Goal: Task Accomplishment & Management: Manage account settings

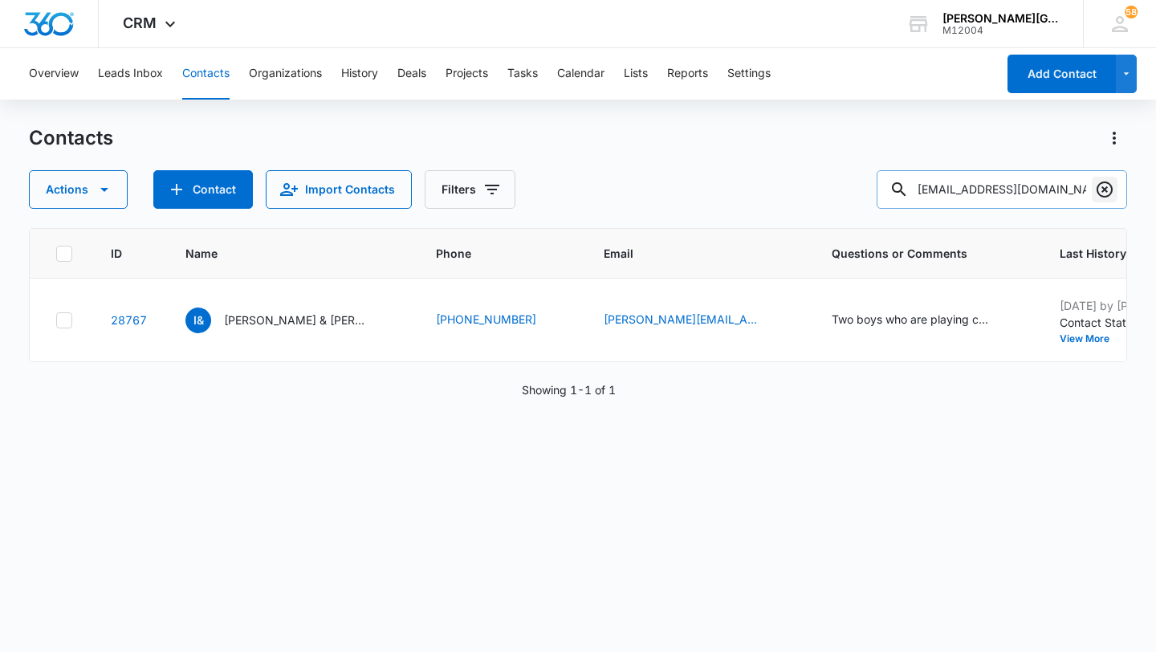
click at [1102, 186] on icon "Clear" at bounding box center [1105, 189] width 16 height 16
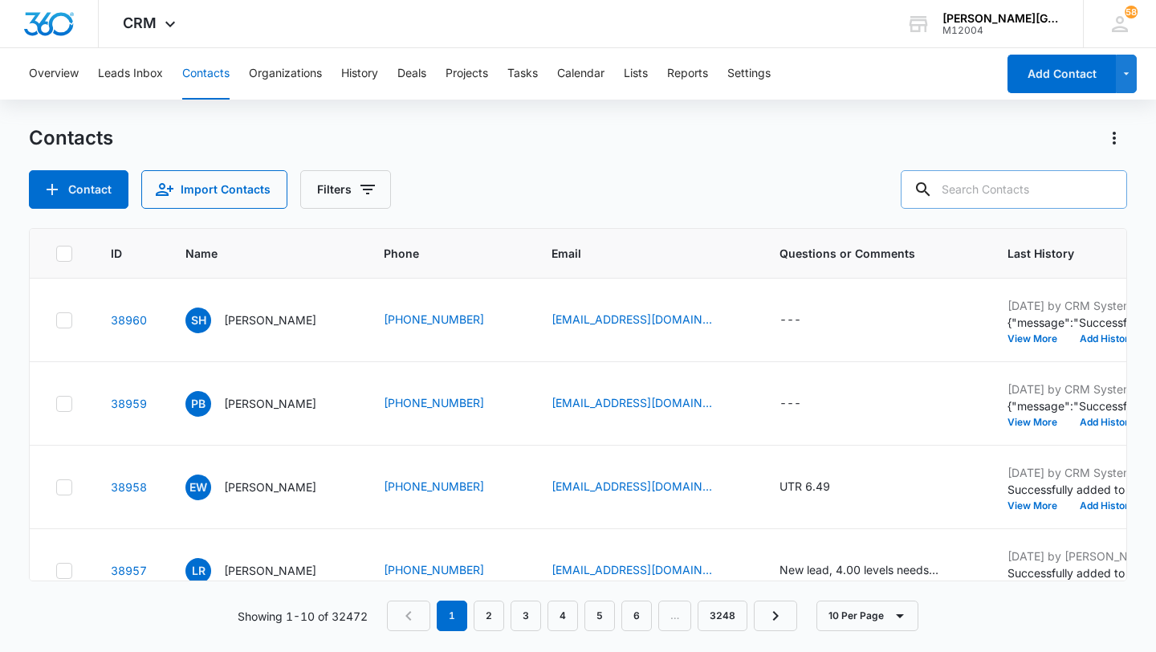
paste input "[EMAIL_ADDRESS][DOMAIN_NAME]"
type input "[EMAIL_ADDRESS][DOMAIN_NAME]"
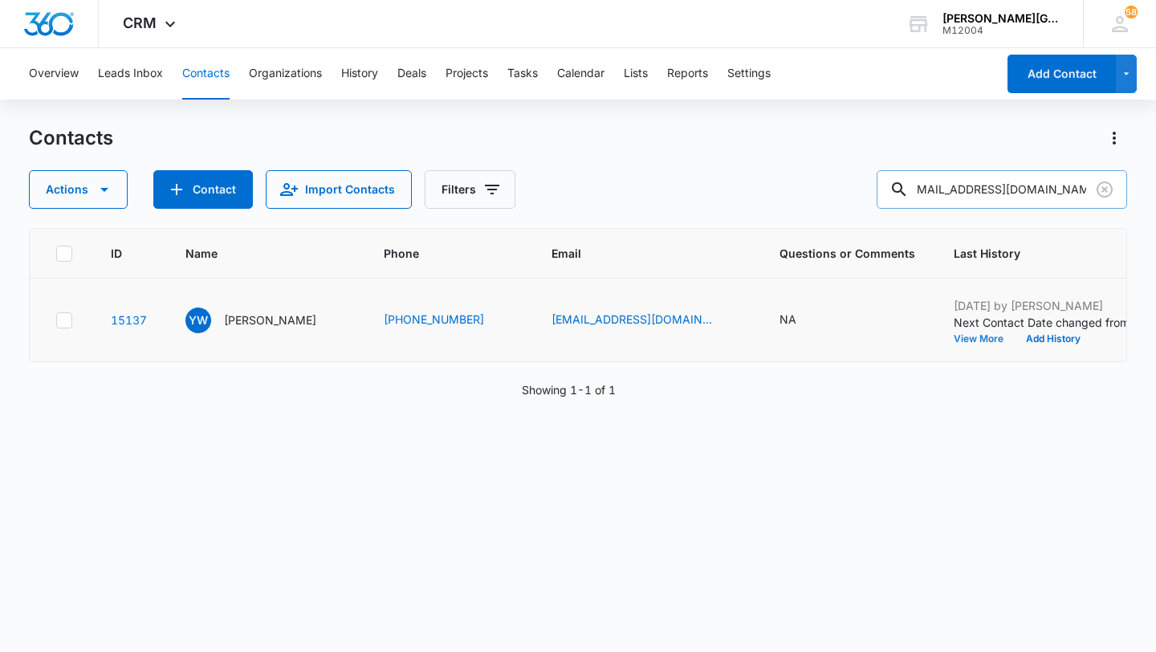
click at [954, 344] on button "View More" at bounding box center [984, 339] width 61 height 10
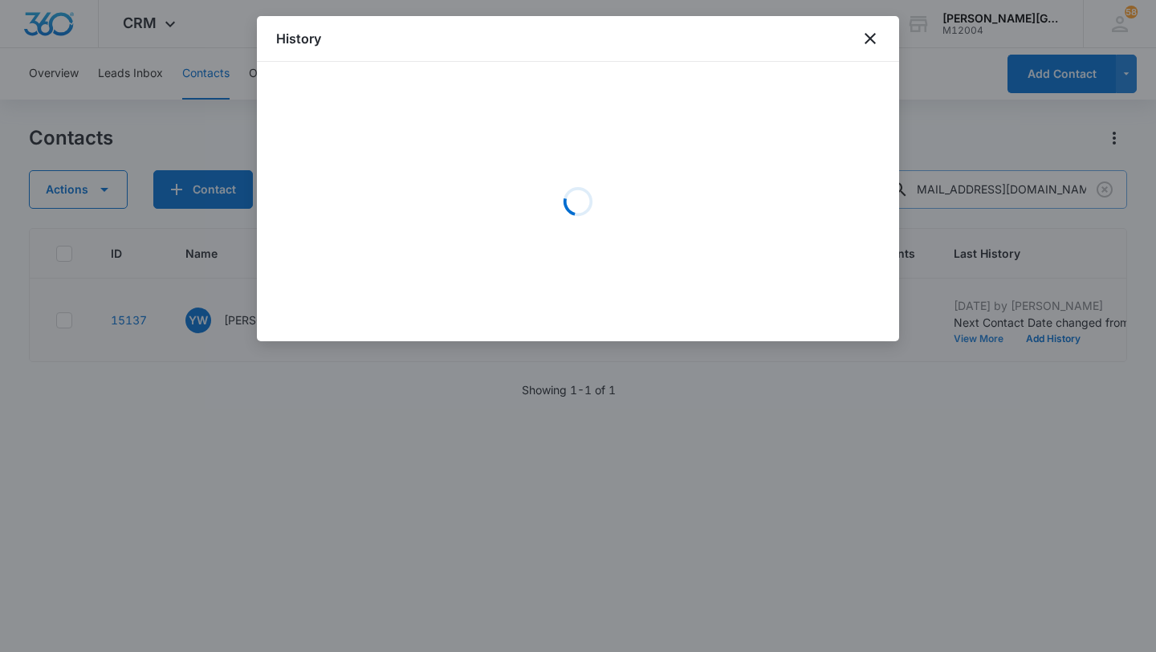
scroll to position [0, 0]
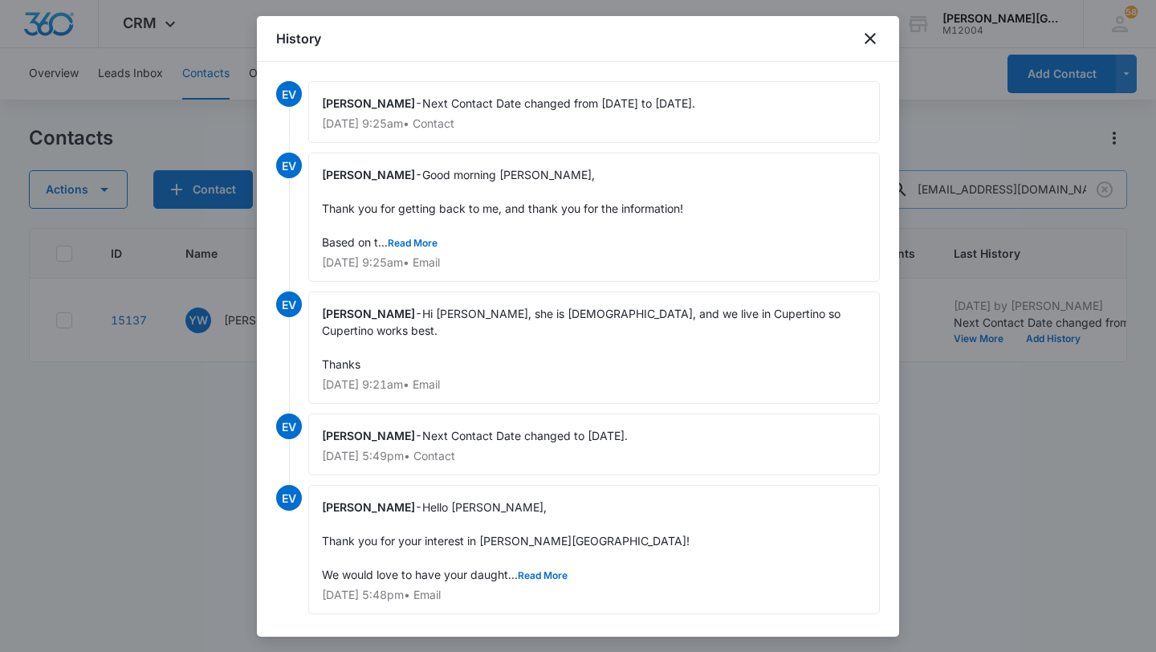
click at [996, 483] on div at bounding box center [578, 326] width 1156 height 652
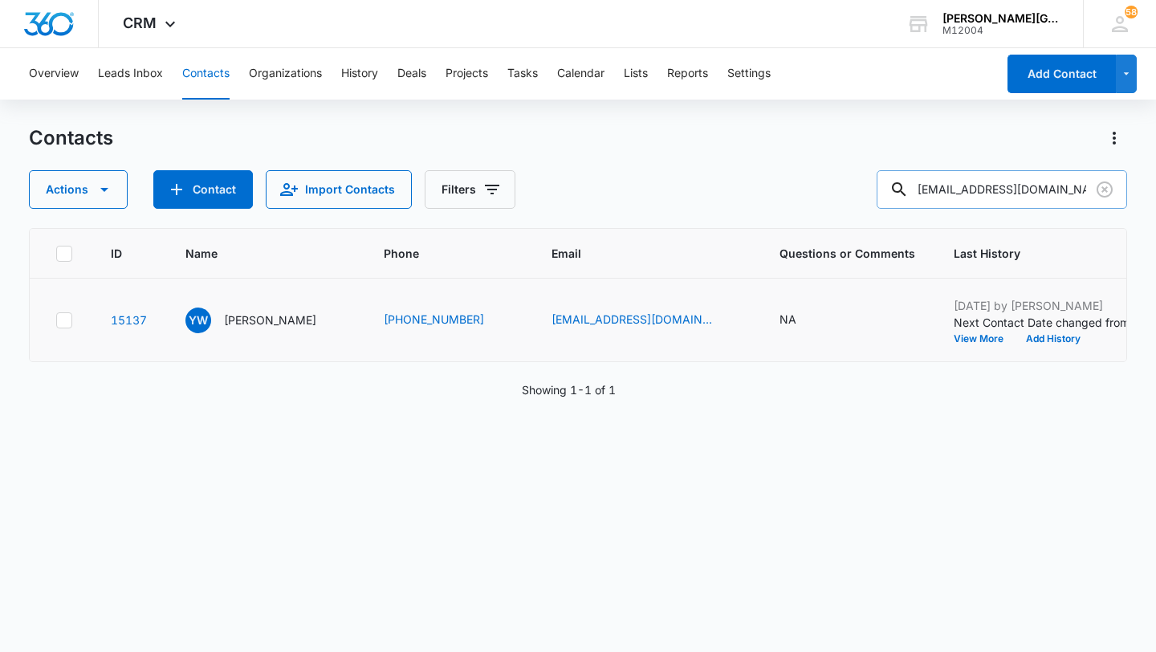
click at [988, 362] on td "[DATE] by [PERSON_NAME] Next Contact Date changed from [DATE] to [DATE]. View M…" at bounding box center [1054, 321] width 239 height 84
click at [1015, 344] on button "Add History" at bounding box center [1053, 339] width 77 height 10
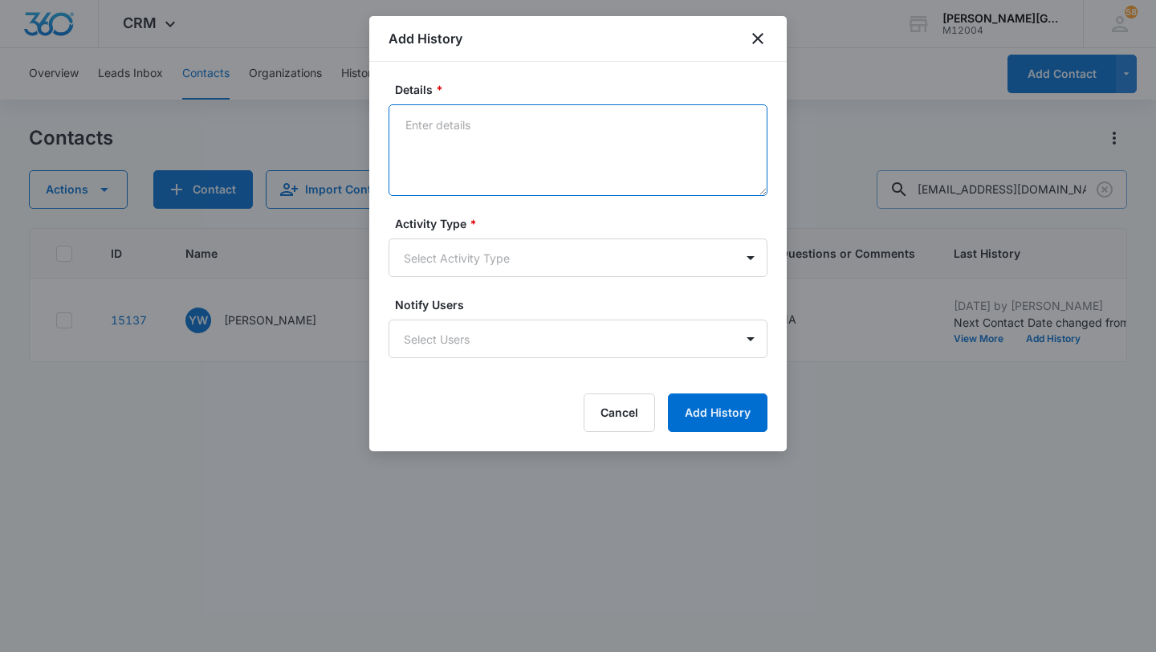
click at [491, 136] on textarea "Details *" at bounding box center [578, 150] width 379 height 92
paste textarea "[PERSON_NAME] 9:39 AM (28 minutes ago) to me Hi we can only do [DATE] ones, but…"
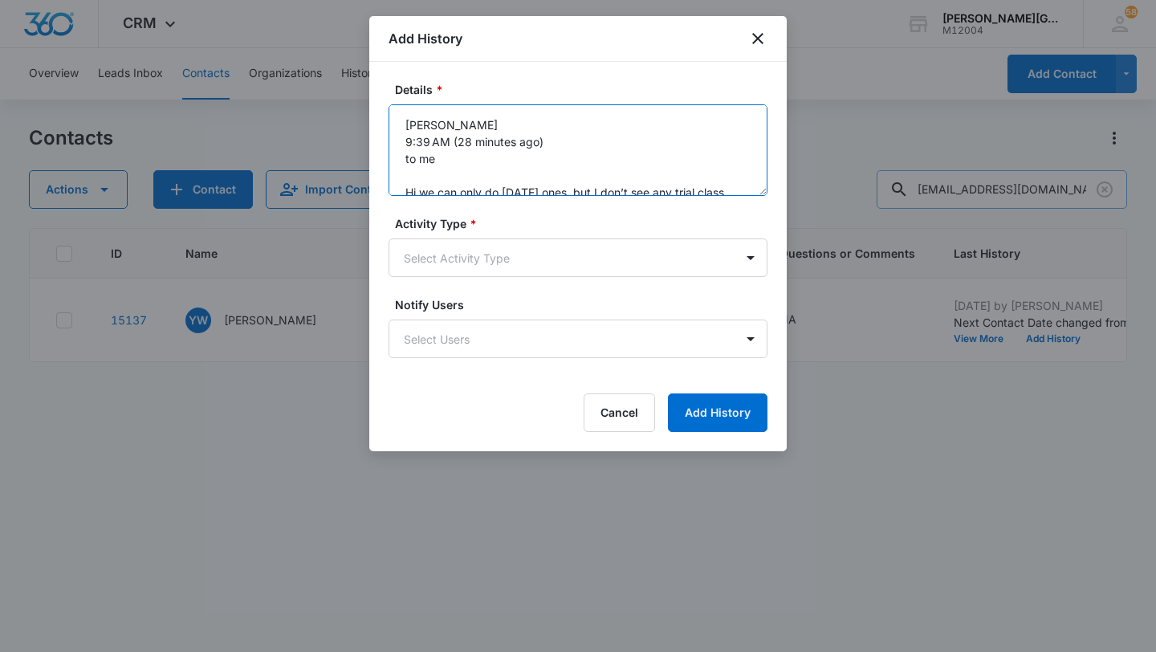
drag, startPoint x: 452, startPoint y: 137, endPoint x: 452, endPoint y: 161, distance: 24.1
click at [452, 161] on textarea "[PERSON_NAME] 9:39 AM (28 minutes ago) to me Hi we can only do [DATE] ones, but…" at bounding box center [578, 150] width 379 height 92
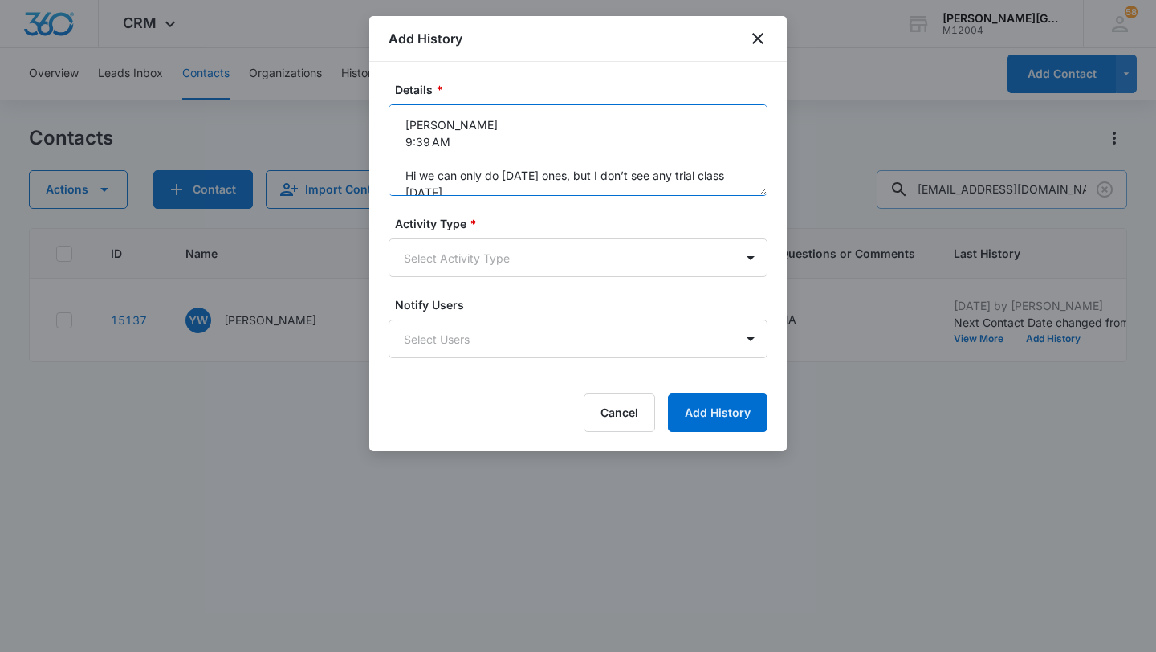
scroll to position [34, 0]
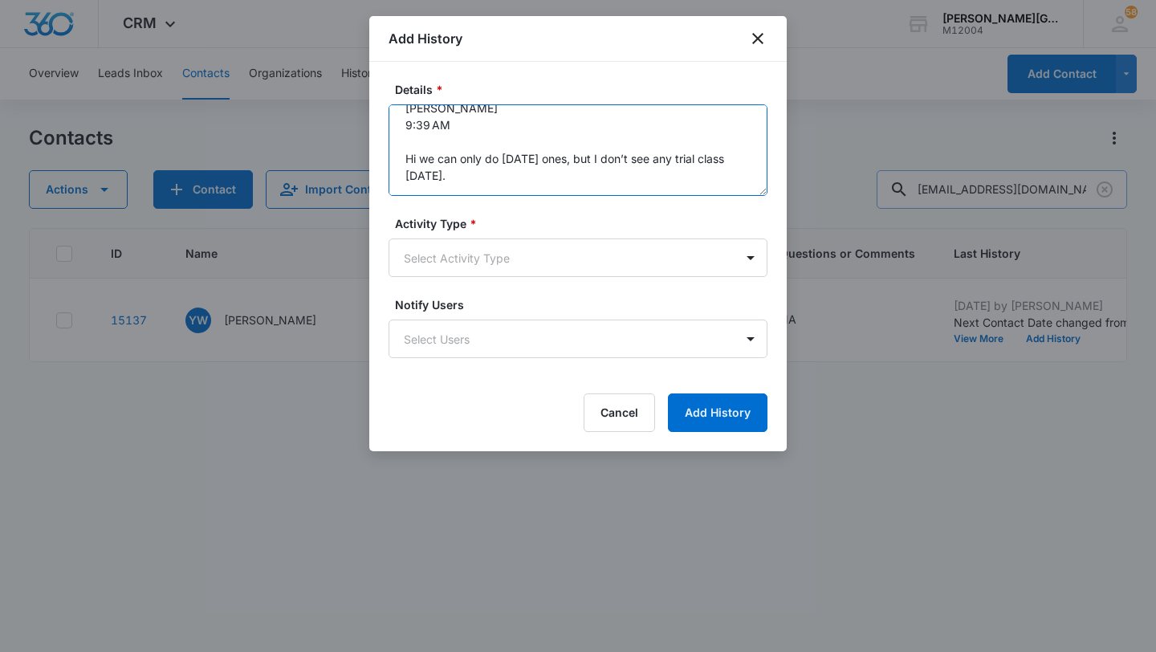
click at [558, 166] on textarea "[PERSON_NAME] 9:39 AM Hi we can only do [DATE] ones, but I don’t see any trial …" at bounding box center [578, 150] width 379 height 92
paste textarea "BTW, I also have a [DEMOGRAPHIC_DATA] boy who has UTR of 4.85, and I also want …"
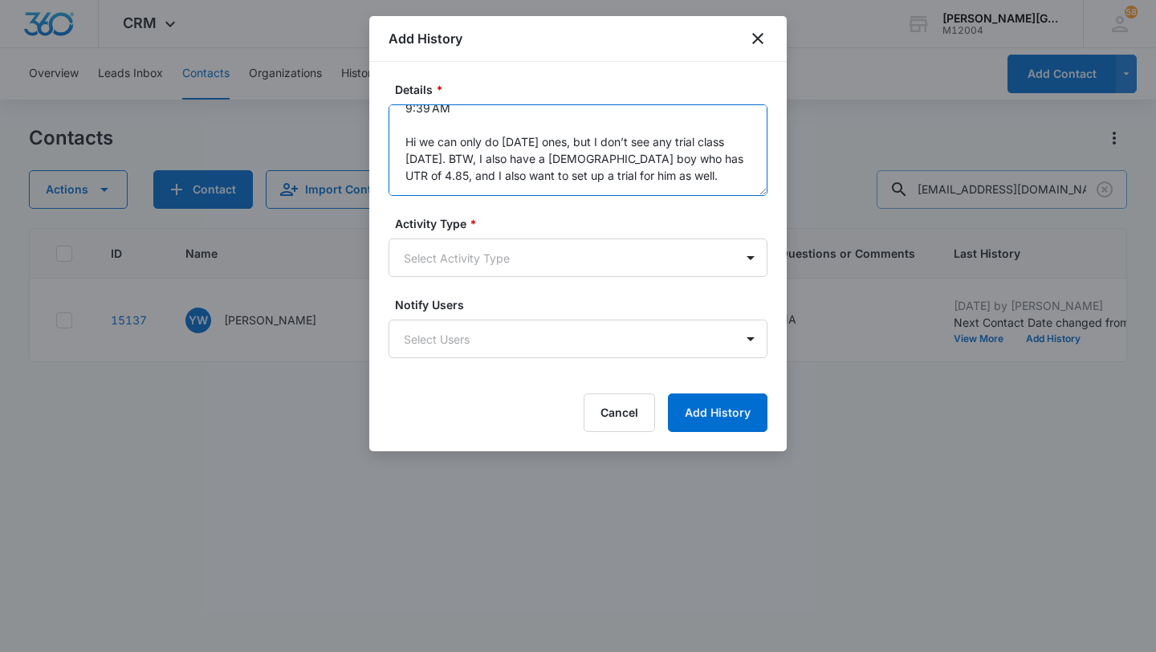
scroll to position [38, 0]
type textarea "[PERSON_NAME] 9:39 AM Hi we can only do [DATE] ones, but I don’t see any trial …"
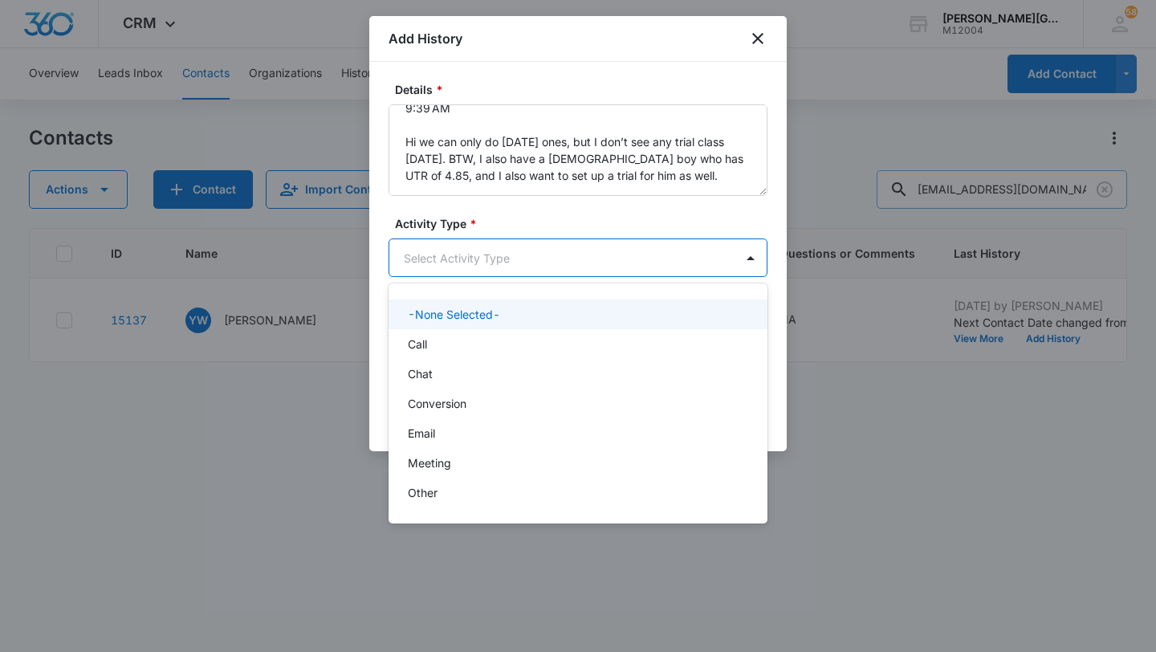
click at [467, 274] on body "CRM Apps Reputation Websites Forms CRM Email Social Shop Payments POS Content A…" at bounding box center [578, 326] width 1156 height 652
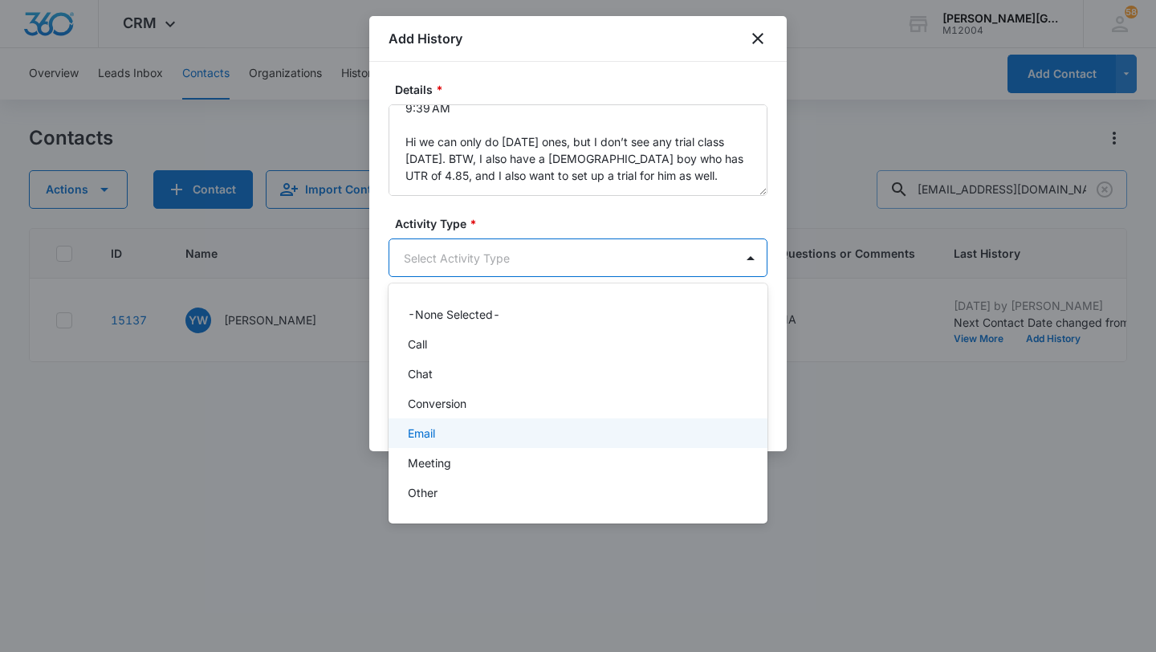
drag, startPoint x: 446, startPoint y: 426, endPoint x: 554, endPoint y: 414, distance: 108.3
click at [446, 426] on div "Email" at bounding box center [576, 433] width 337 height 17
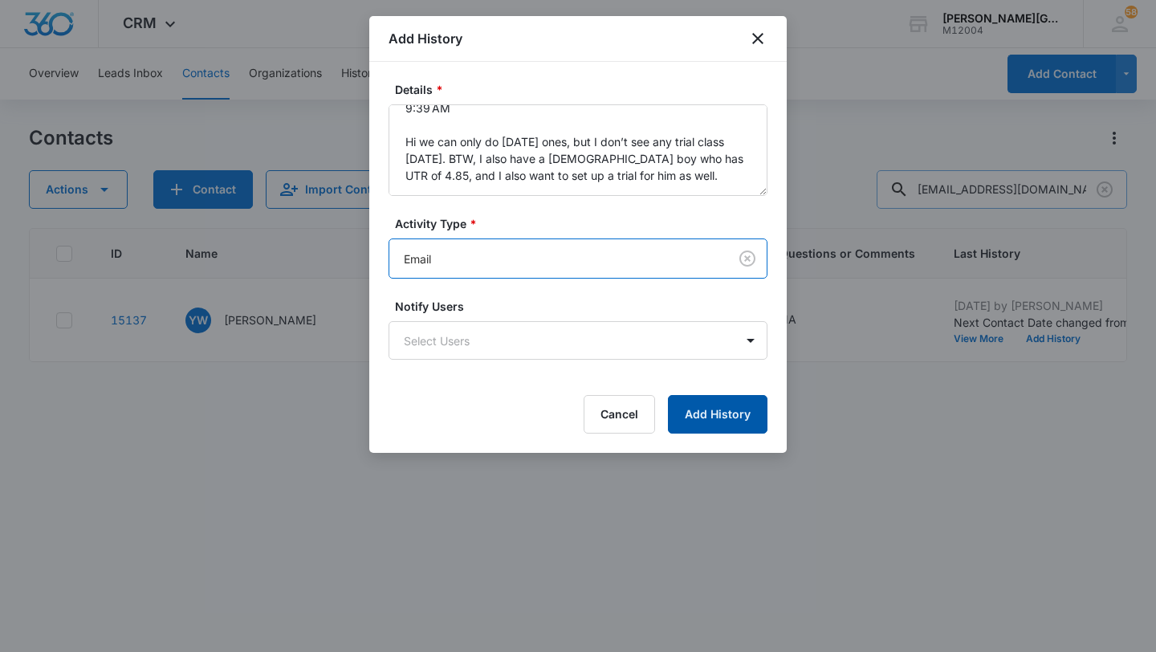
click at [728, 433] on button "Add History" at bounding box center [718, 414] width 100 height 39
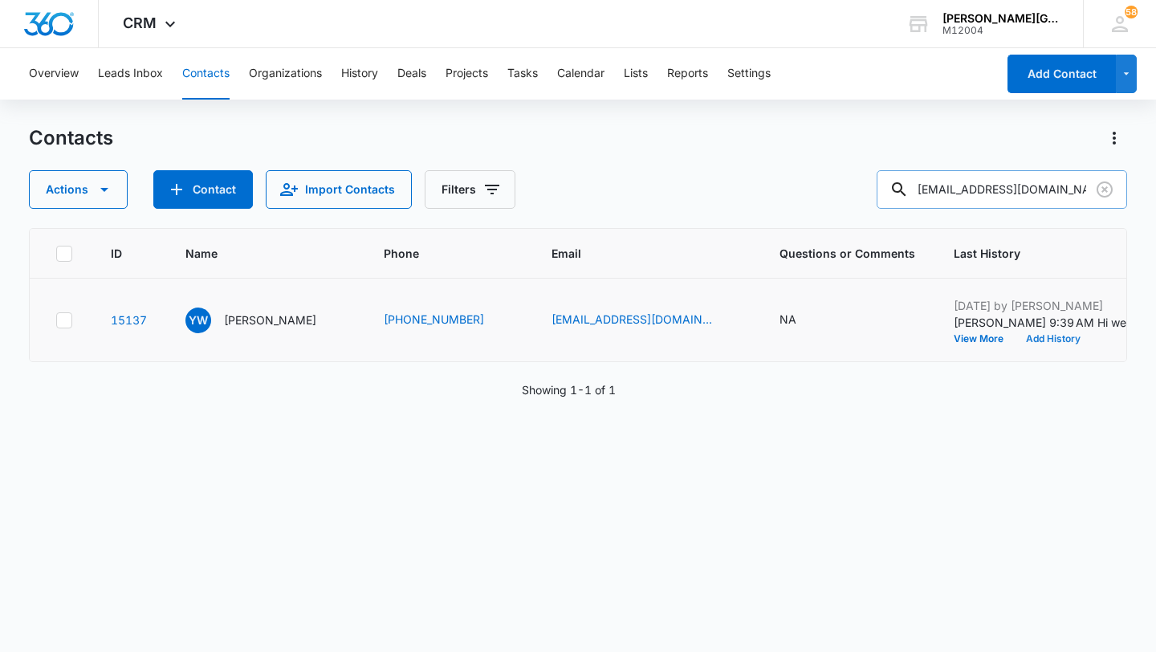
click at [1015, 344] on button "Add History" at bounding box center [1053, 339] width 77 height 10
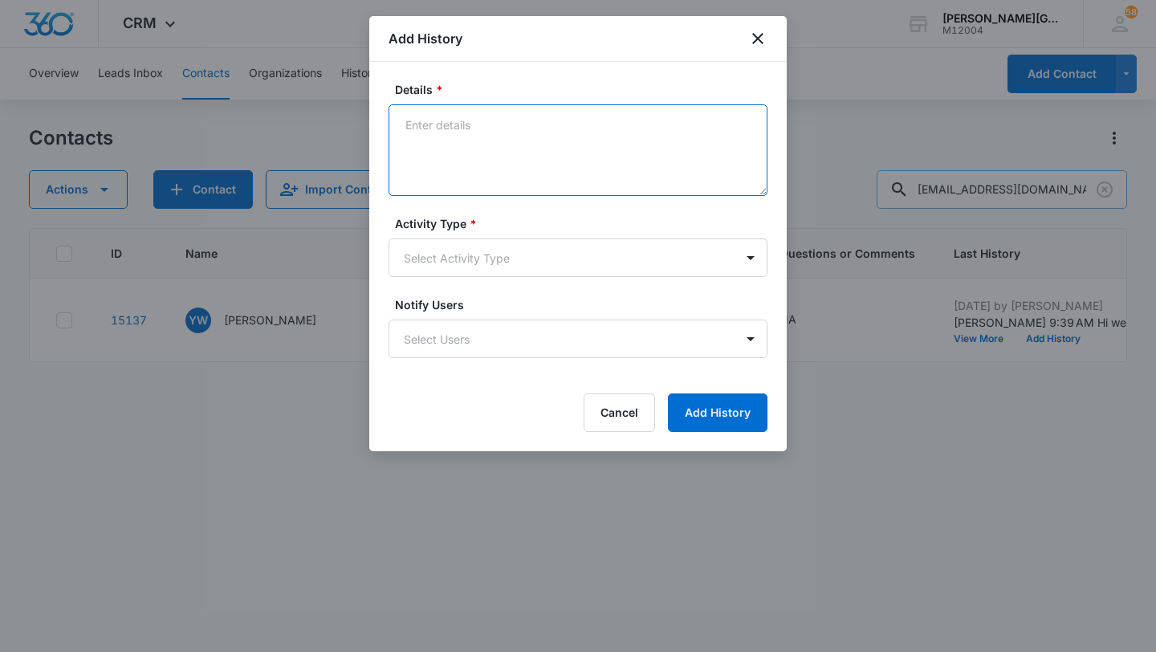
click at [506, 168] on textarea "Details *" at bounding box center [578, 150] width 379 height 92
paste textarea "Thank you for letting me know! We typically don't offer trial lessons on Saturd…"
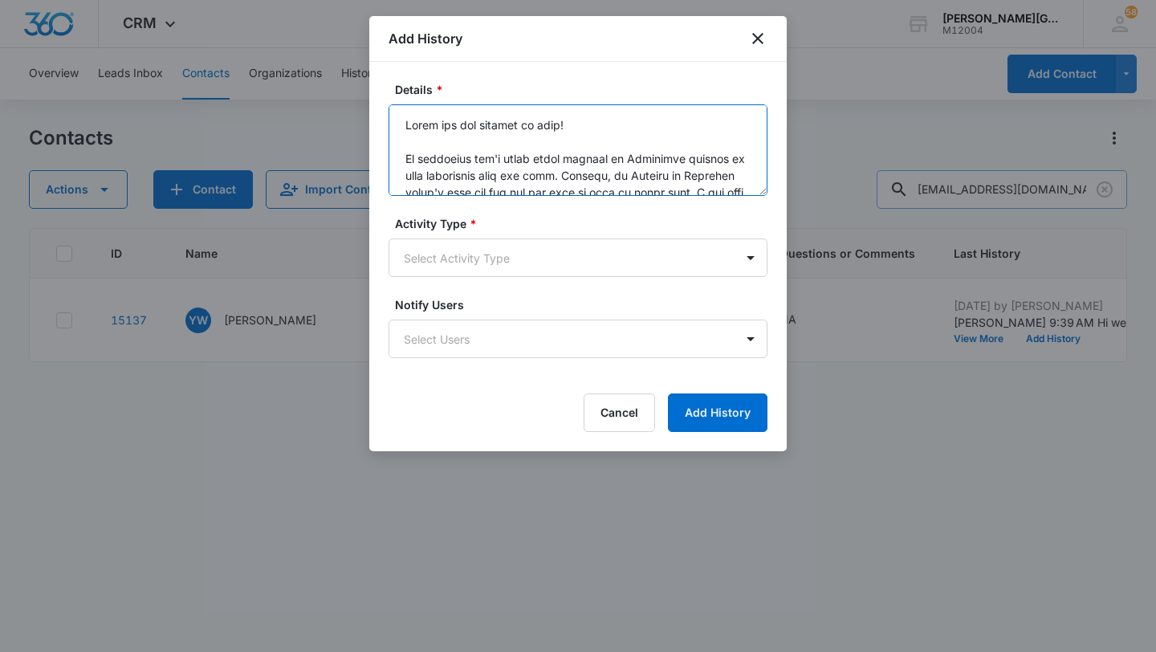
scroll to position [780, 0]
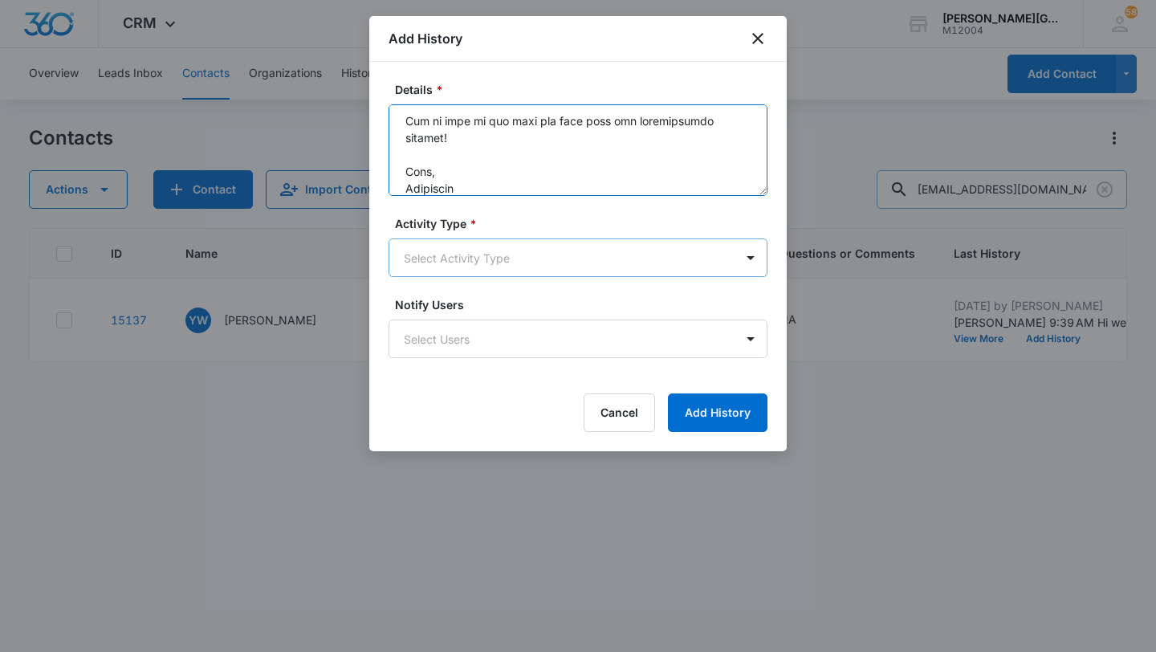
type textarea "Thank you for letting me know! We typically don't offer trial lessons on Saturd…"
click at [479, 272] on body "CRM Apps Reputation Websites Forms CRM Email Social Shop Payments POS Content A…" at bounding box center [578, 326] width 1156 height 652
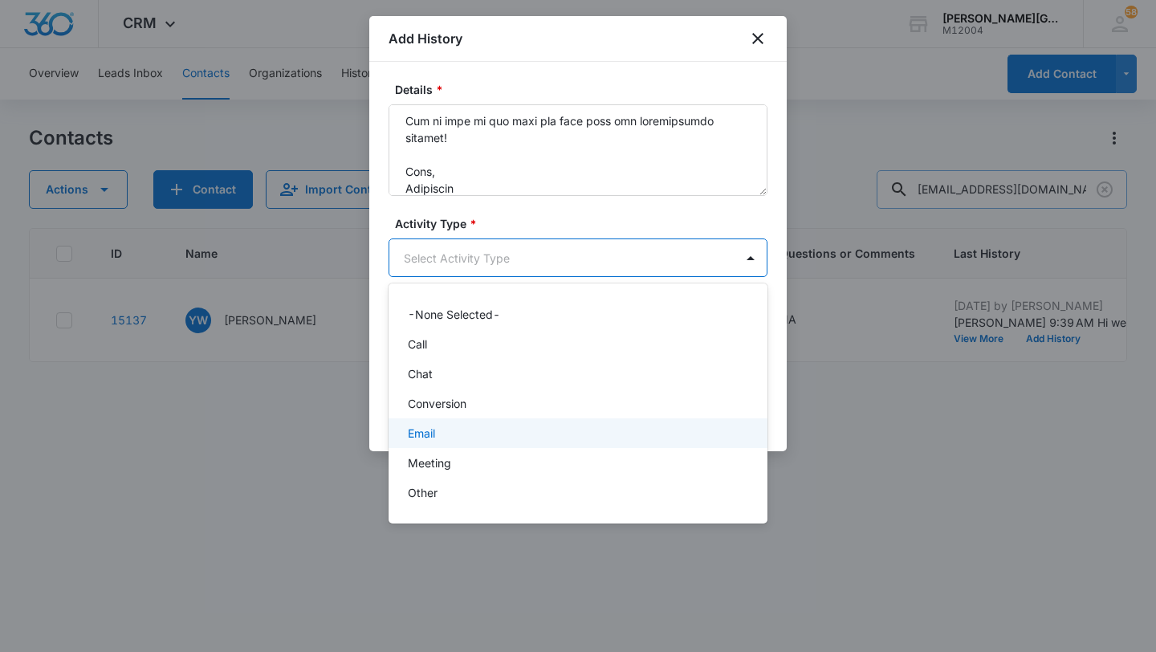
click at [441, 432] on div "Email" at bounding box center [576, 433] width 337 height 17
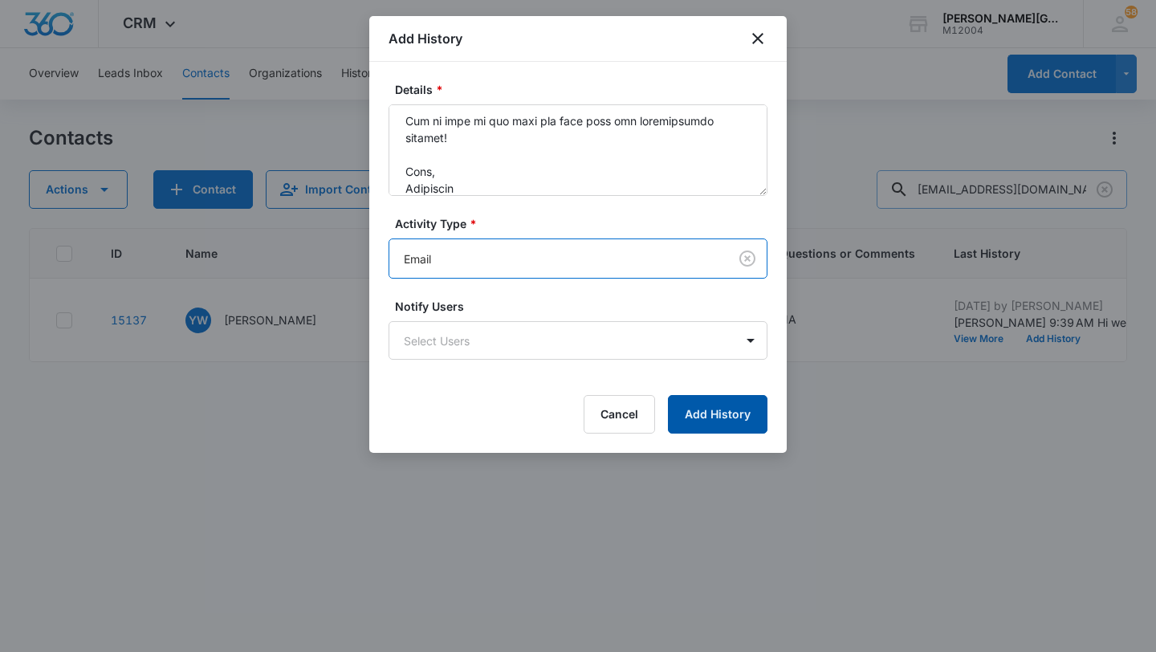
click at [750, 423] on button "Add History" at bounding box center [718, 414] width 100 height 39
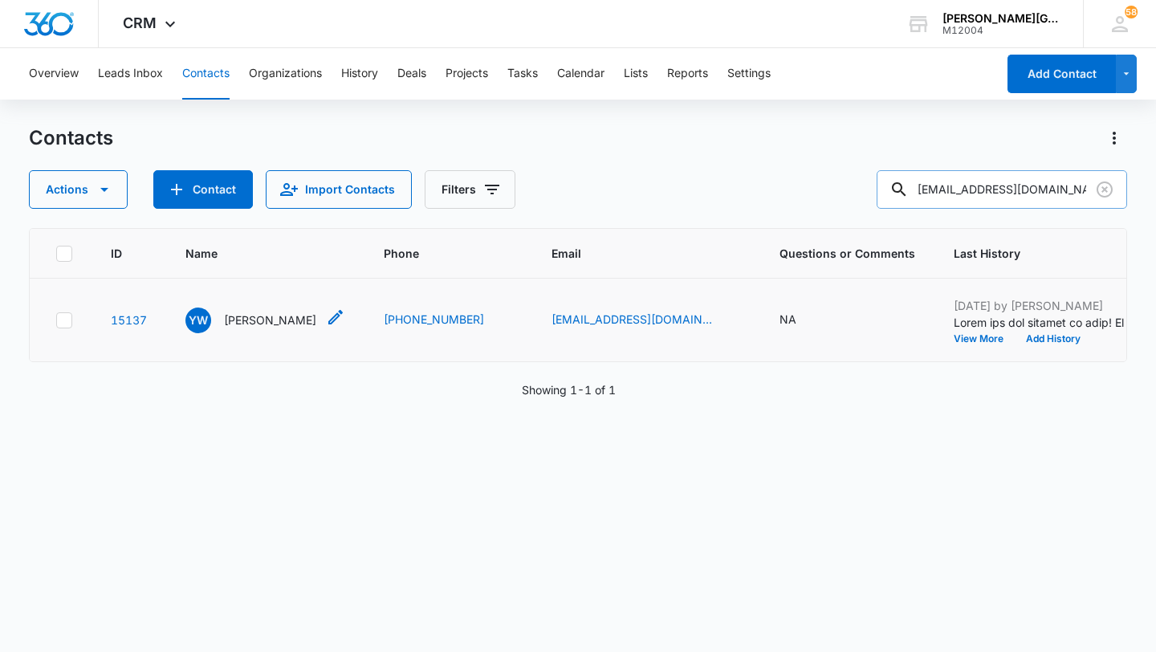
click at [243, 328] on p "[PERSON_NAME]" at bounding box center [270, 320] width 92 height 17
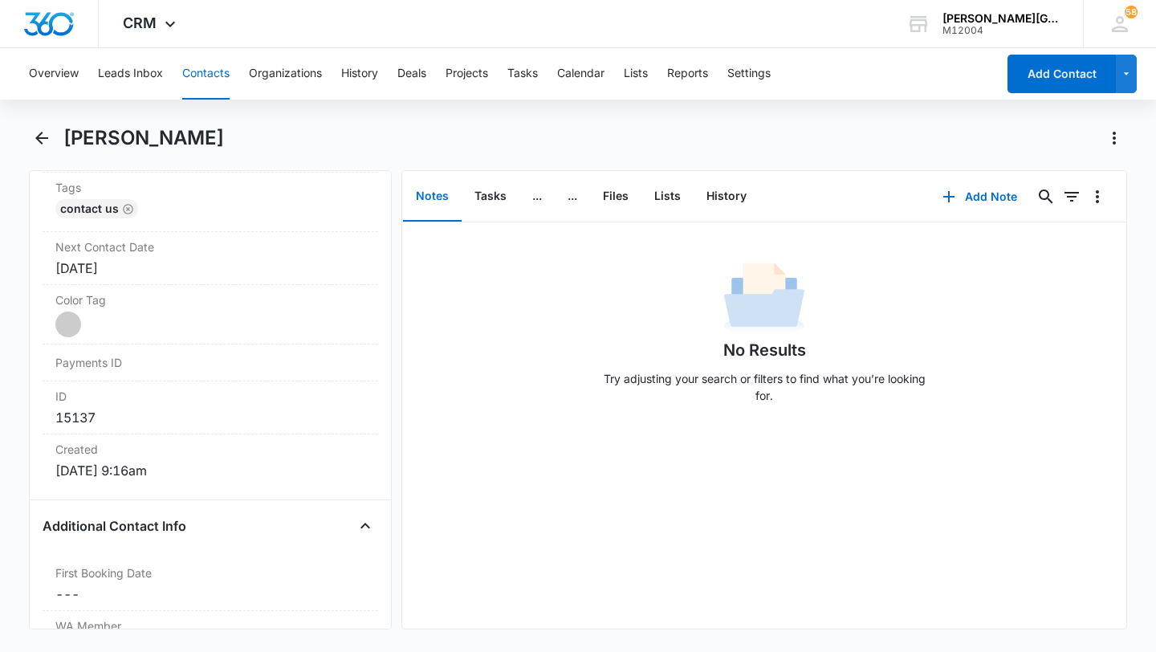
scroll to position [882, 0]
click at [206, 83] on button "Contacts" at bounding box center [205, 73] width 47 height 51
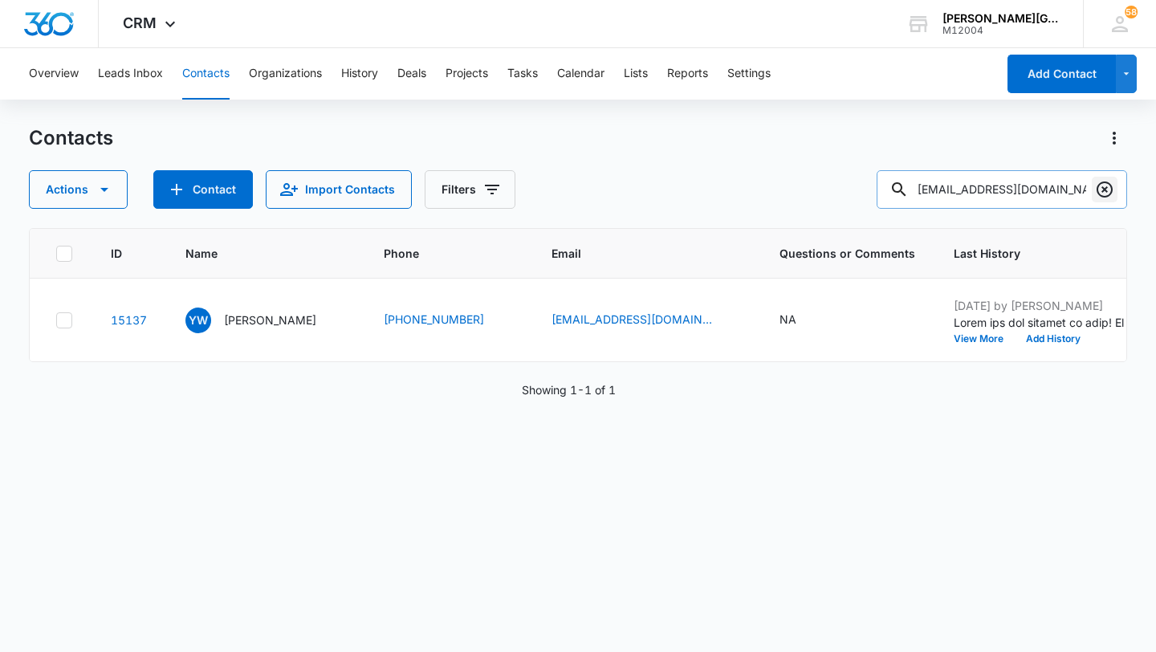
click at [1102, 186] on icon "Clear" at bounding box center [1104, 189] width 19 height 19
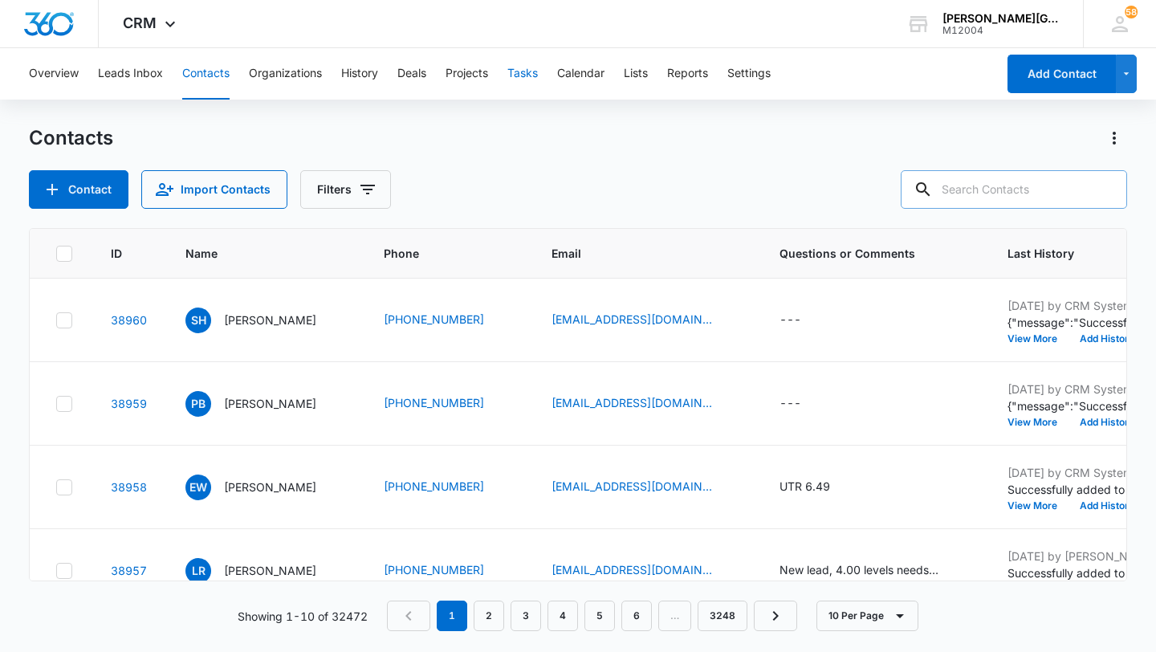
click at [528, 71] on button "Tasks" at bounding box center [522, 73] width 31 height 51
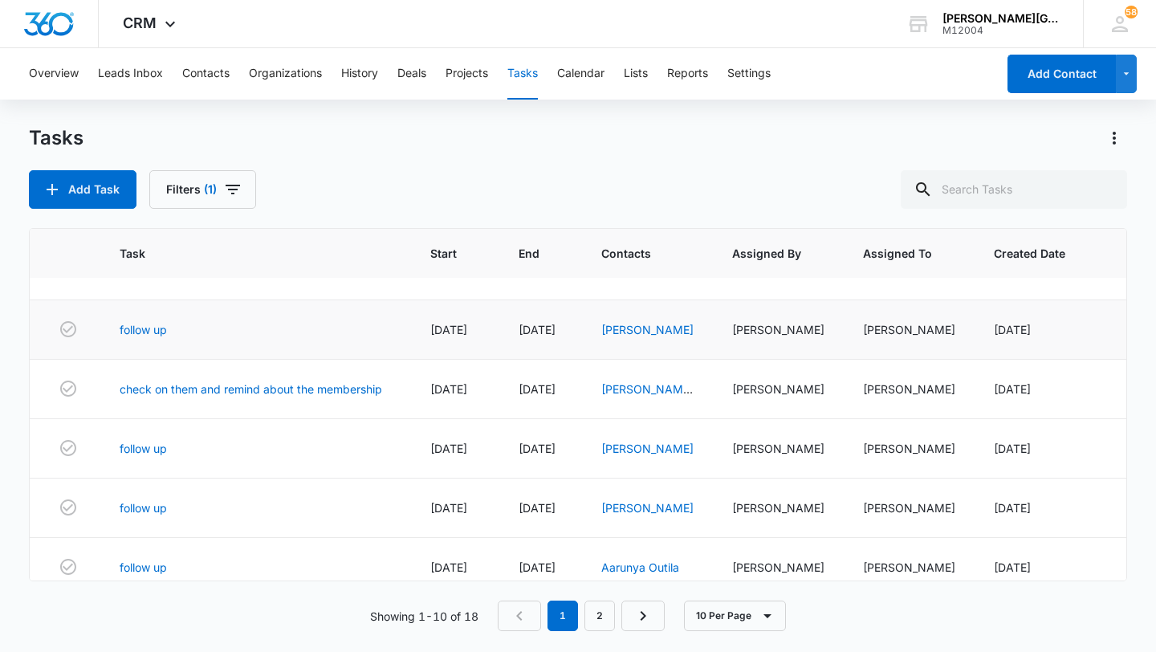
scroll to position [96, 0]
click at [626, 516] on link "[PERSON_NAME]" at bounding box center [647, 509] width 92 height 14
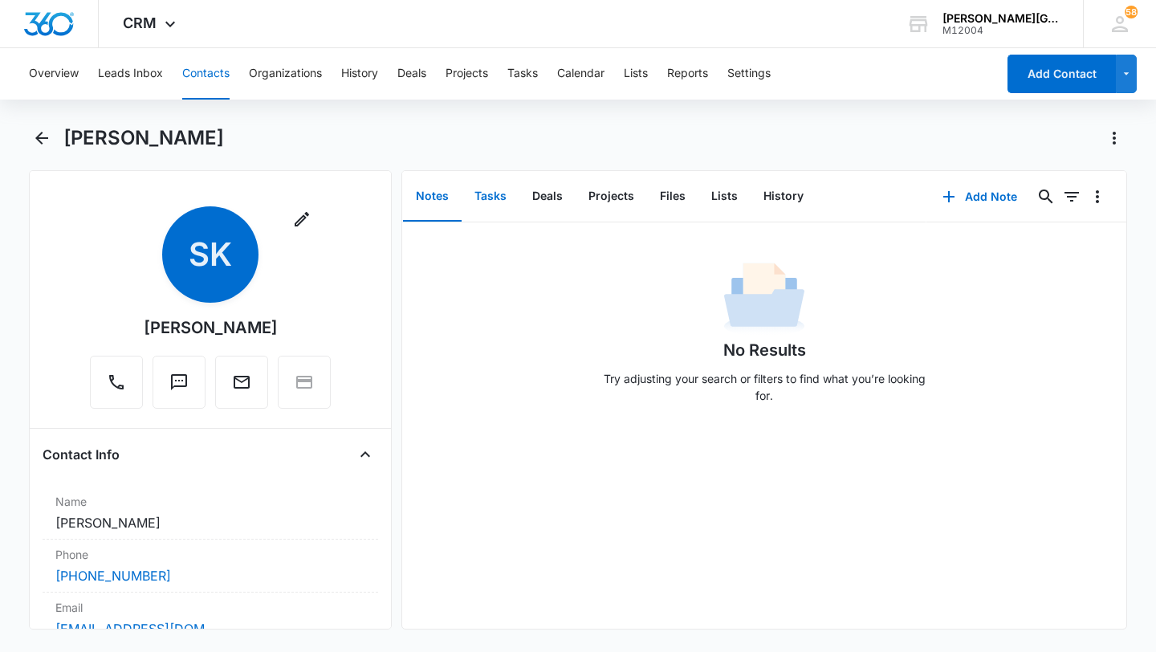
click at [488, 194] on button "Tasks" at bounding box center [491, 197] width 58 height 50
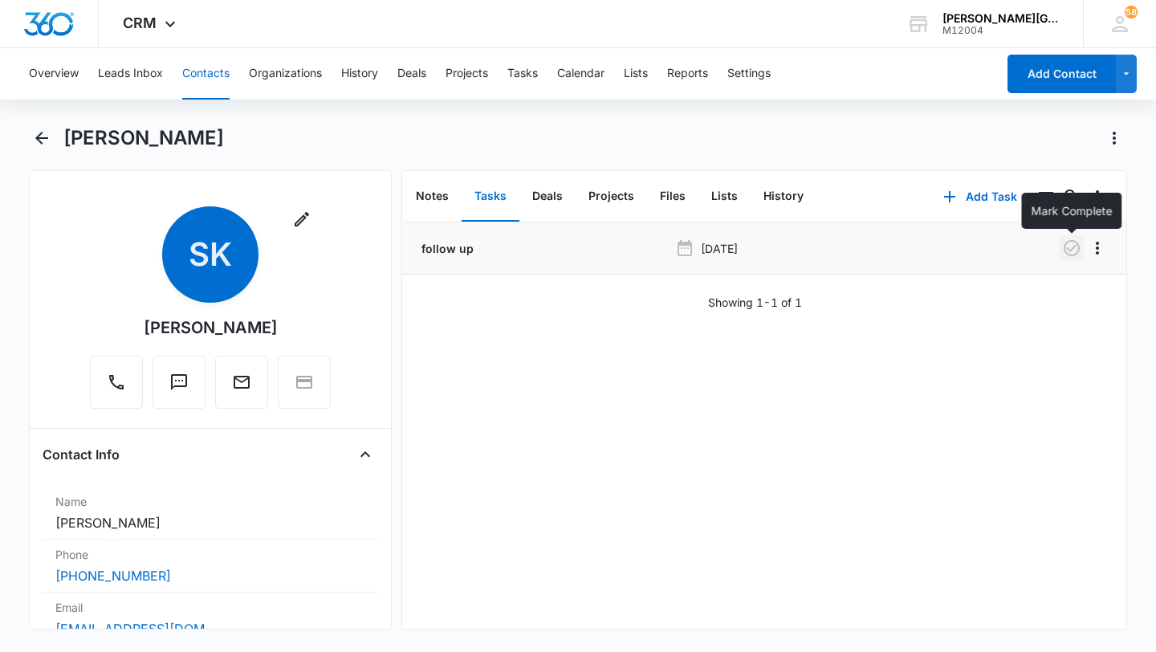
click at [1072, 251] on icon "button" at bounding box center [1071, 247] width 19 height 19
click at [798, 188] on button "History" at bounding box center [784, 197] width 66 height 50
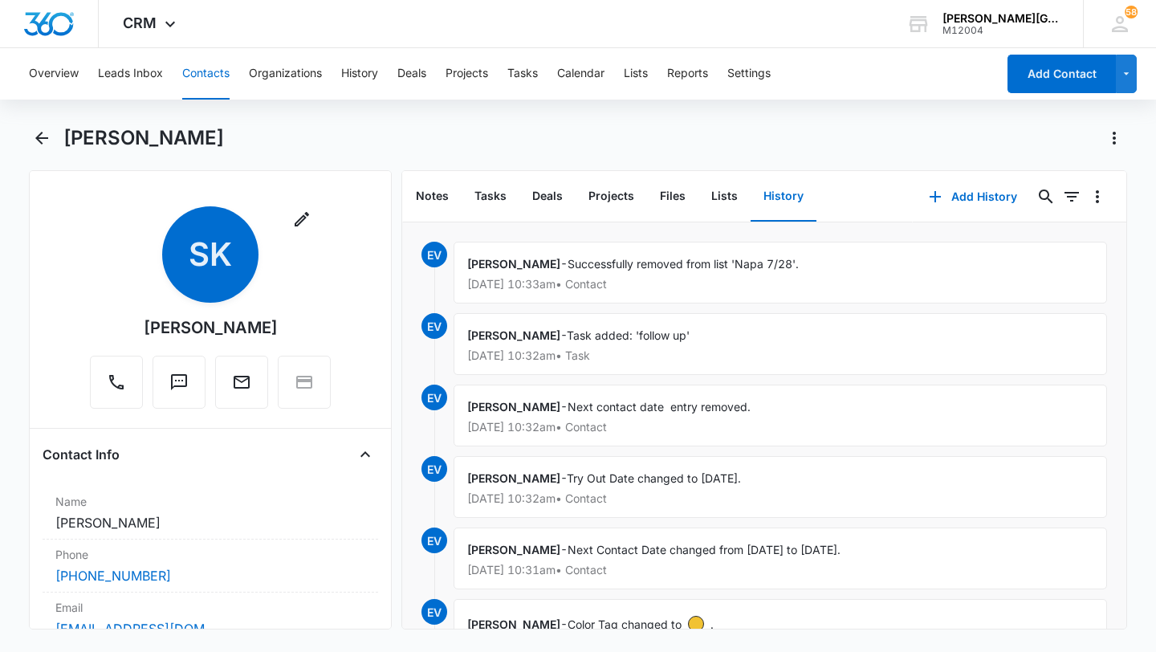
click at [944, 216] on div "Add History 0 0" at bounding box center [1020, 196] width 214 height 51
click at [968, 197] on button "Add History" at bounding box center [973, 196] width 120 height 39
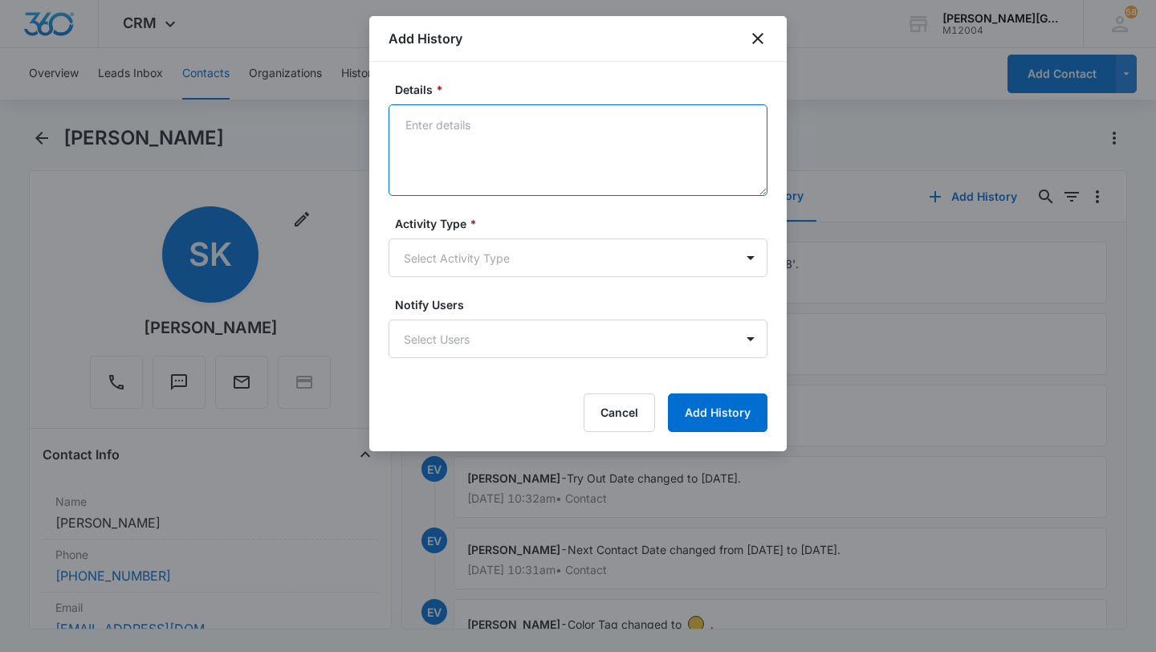
click at [508, 166] on textarea "Details *" at bounding box center [578, 150] width 379 height 92
paste textarea "Additionally, I expect that coach can give some comment about [PERSON_NAME]’s t…"
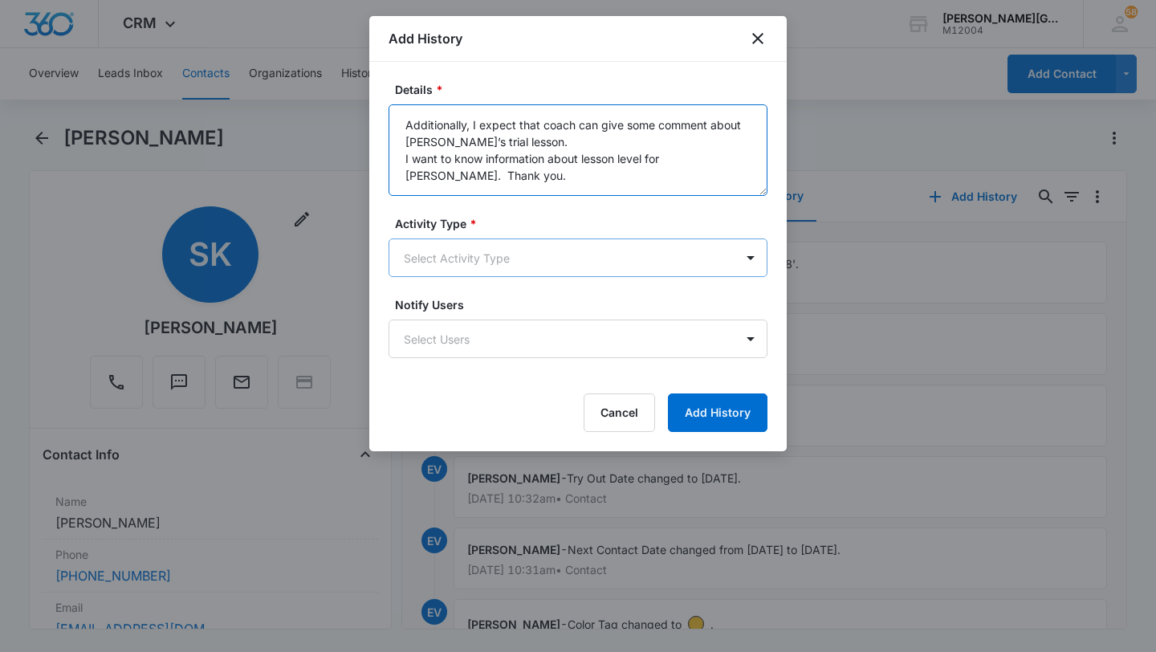
scroll to position [4, 0]
type textarea "Additionally, I expect that coach can give some comment about [PERSON_NAME]’s t…"
click at [483, 252] on body "CRM Apps Reputation Websites Forms CRM Email Social Shop Payments POS Content A…" at bounding box center [578, 326] width 1156 height 652
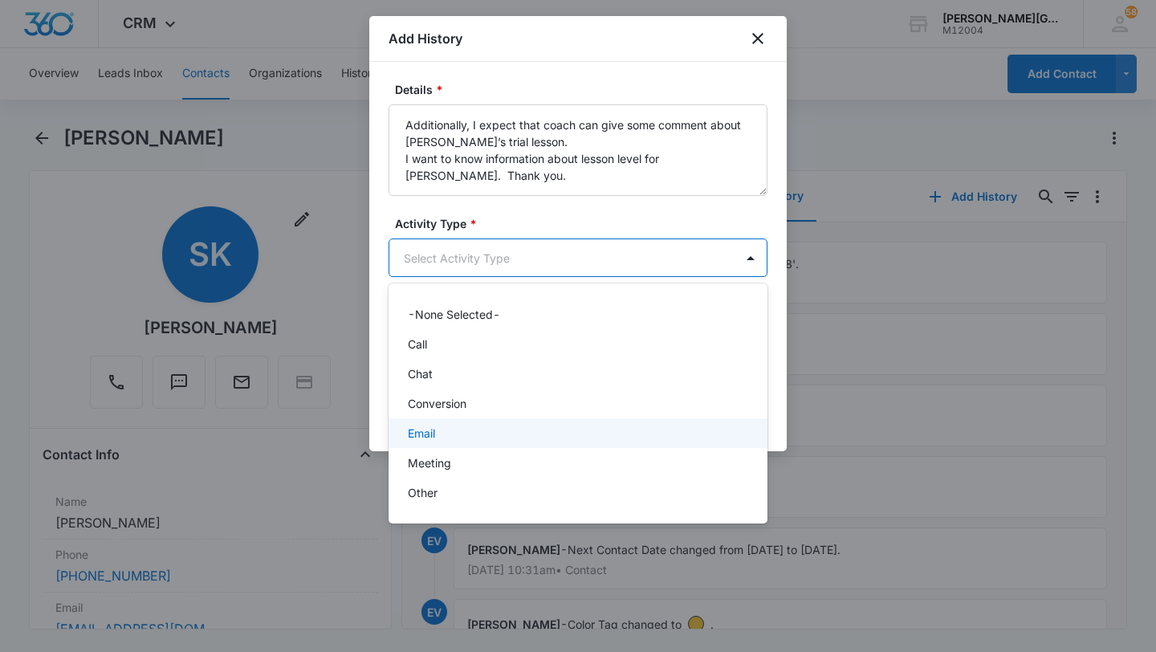
click at [439, 433] on div "Email" at bounding box center [576, 433] width 337 height 17
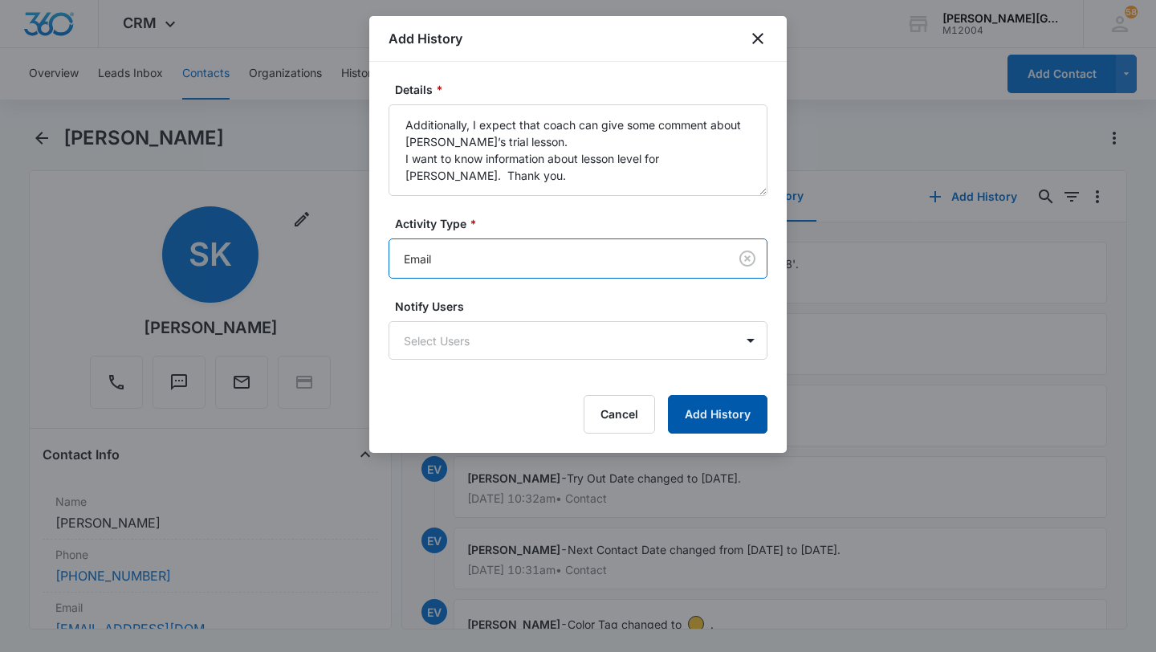
click at [703, 408] on button "Add History" at bounding box center [718, 414] width 100 height 39
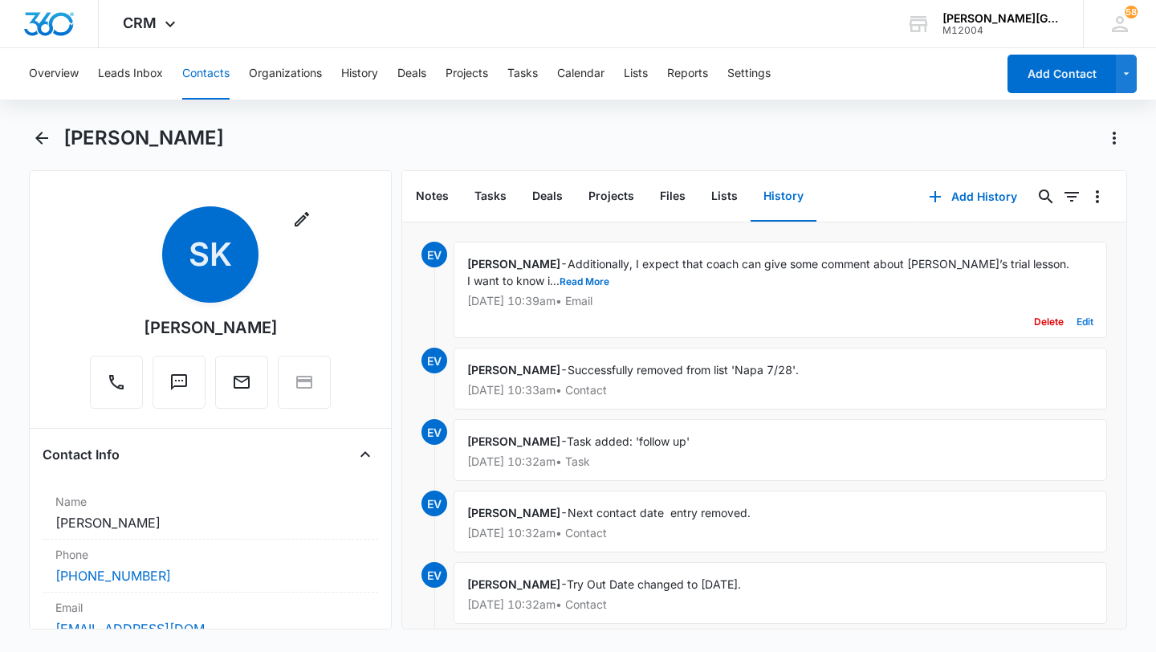
click at [1086, 324] on button "Edit" at bounding box center [1085, 322] width 17 height 31
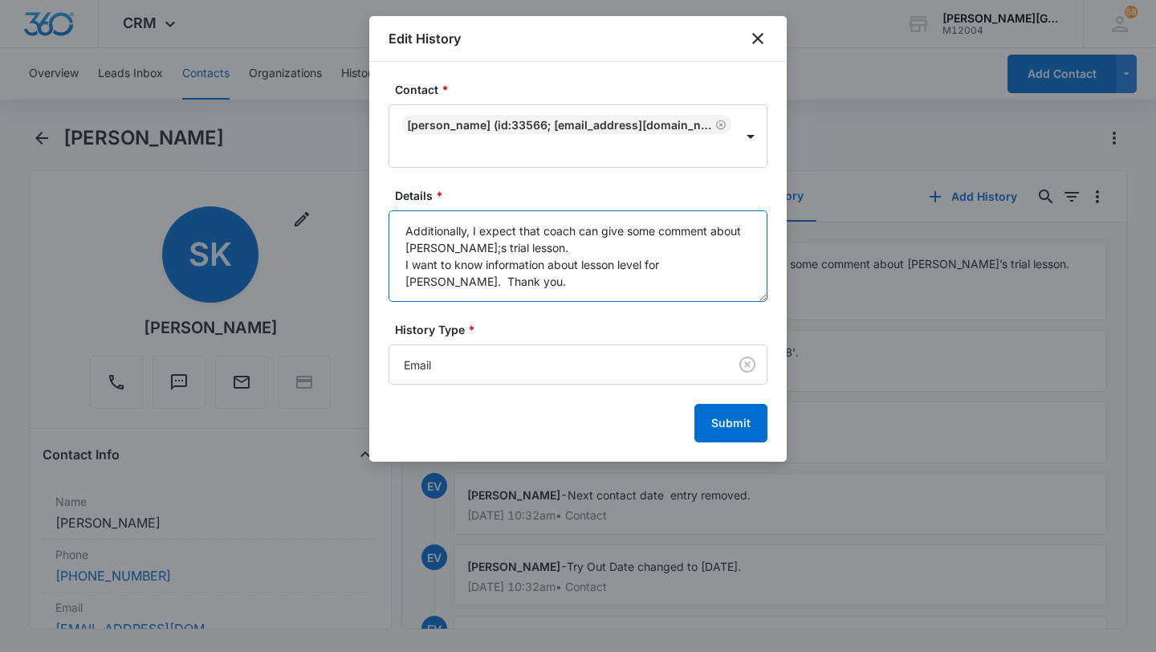
click at [408, 231] on textarea "Additionally, I expect that coach can give some comment about [PERSON_NAME];s t…" at bounding box center [578, 256] width 379 height 92
paste textarea "Hi, [PERSON_NAME] [PERSON_NAME] had a great time with coach [DATE]. However I d…"
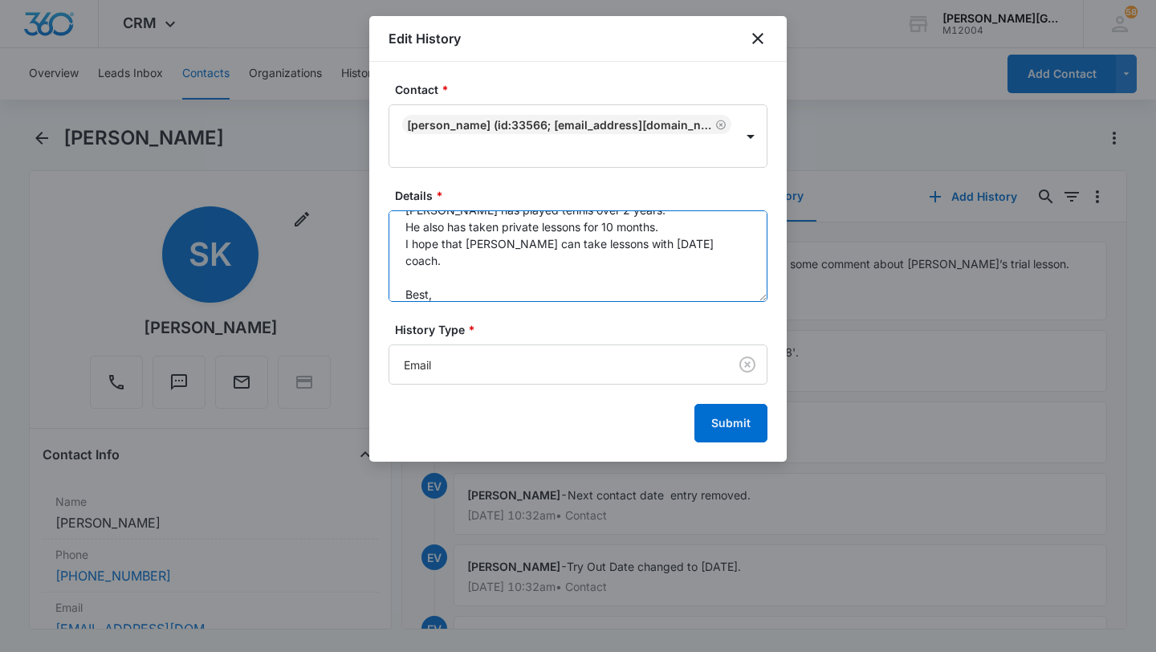
scroll to position [249, 0]
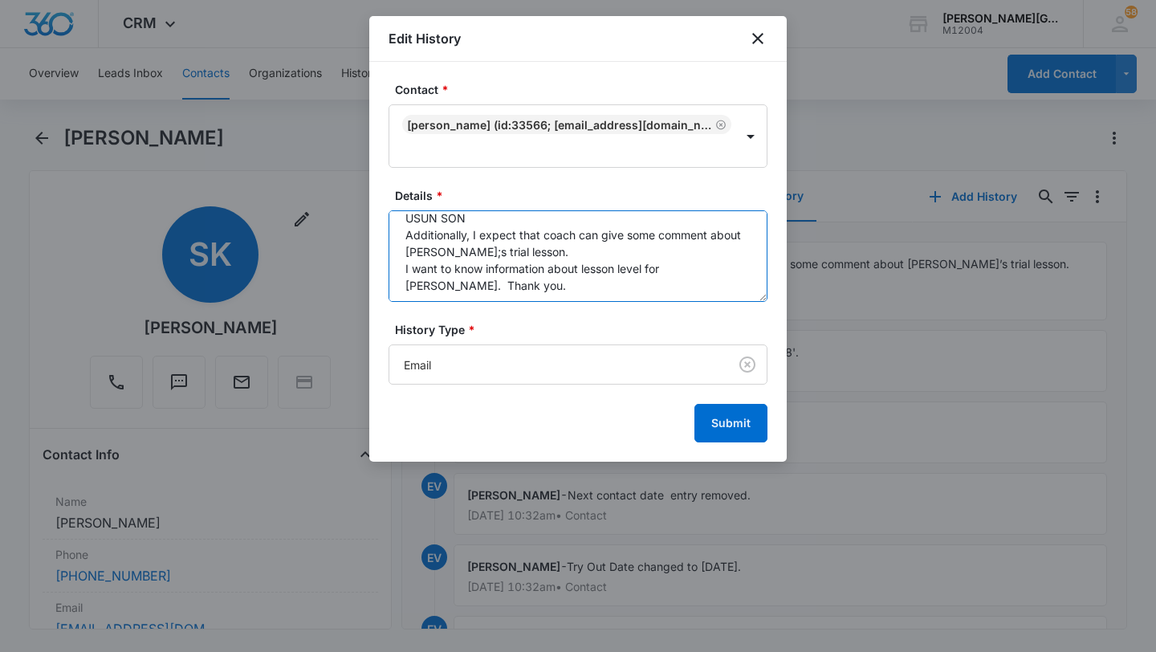
click at [449, 239] on textarea "Hi, [PERSON_NAME] [PERSON_NAME] had a great time with coach [DATE]. However I d…" at bounding box center [578, 256] width 379 height 92
click at [449, 280] on textarea "Hi, [PERSON_NAME] [PERSON_NAME] had a great time with coach [DATE]. However I d…" at bounding box center [578, 256] width 379 height 92
drag, startPoint x: 449, startPoint y: 280, endPoint x: 400, endPoint y: 219, distance: 78.3
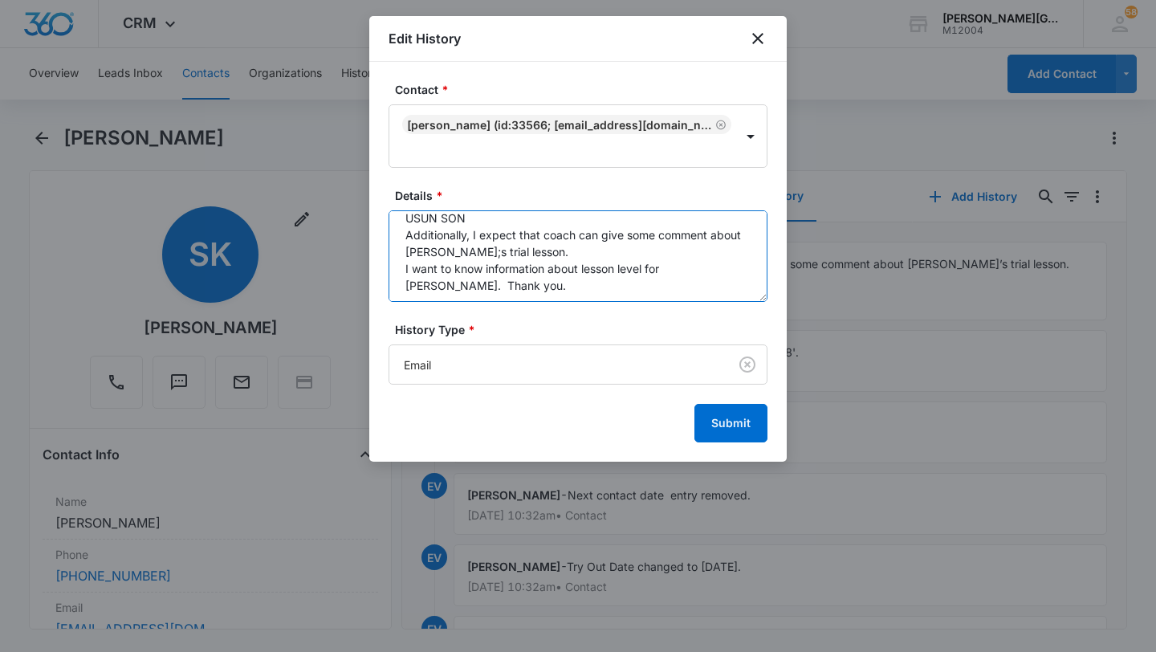
click at [400, 218] on textarea "Hi, [PERSON_NAME] [PERSON_NAME] had a great time with coach [DATE]. However I d…" at bounding box center [578, 256] width 379 height 92
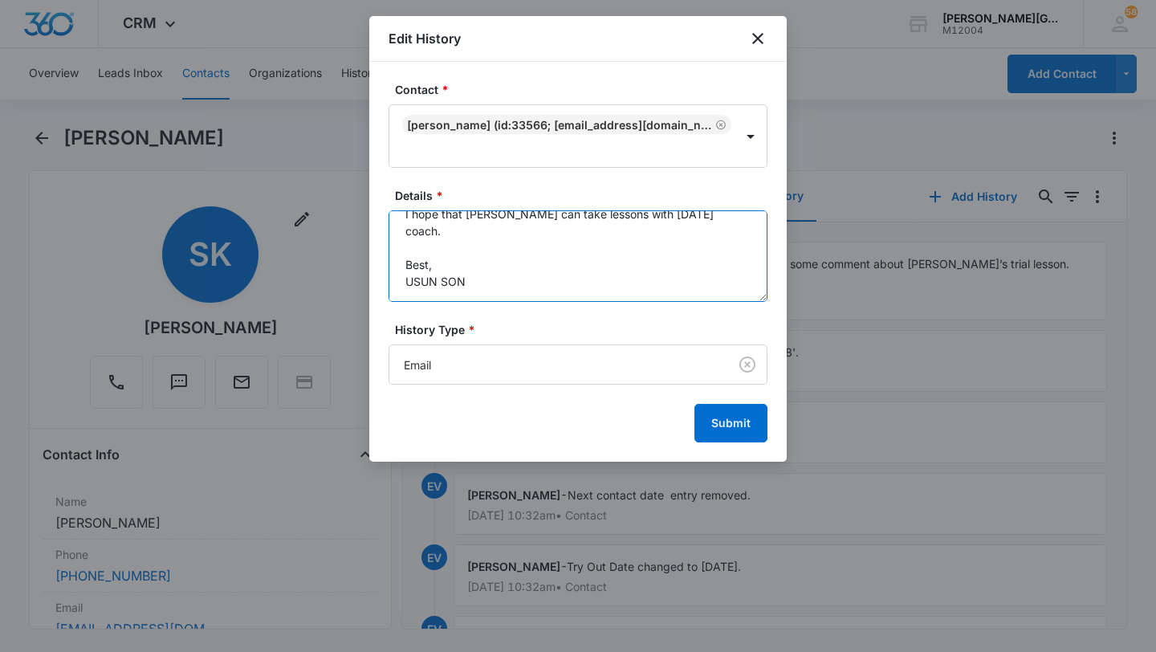
scroll to position [169, 0]
click at [503, 250] on textarea "Hi, [PERSON_NAME] [PERSON_NAME] had a great time with coach [DATE]. However I d…" at bounding box center [578, 256] width 379 height 92
paste textarea "Additionally, I expect that coach can give some comment about [PERSON_NAME];s t…"
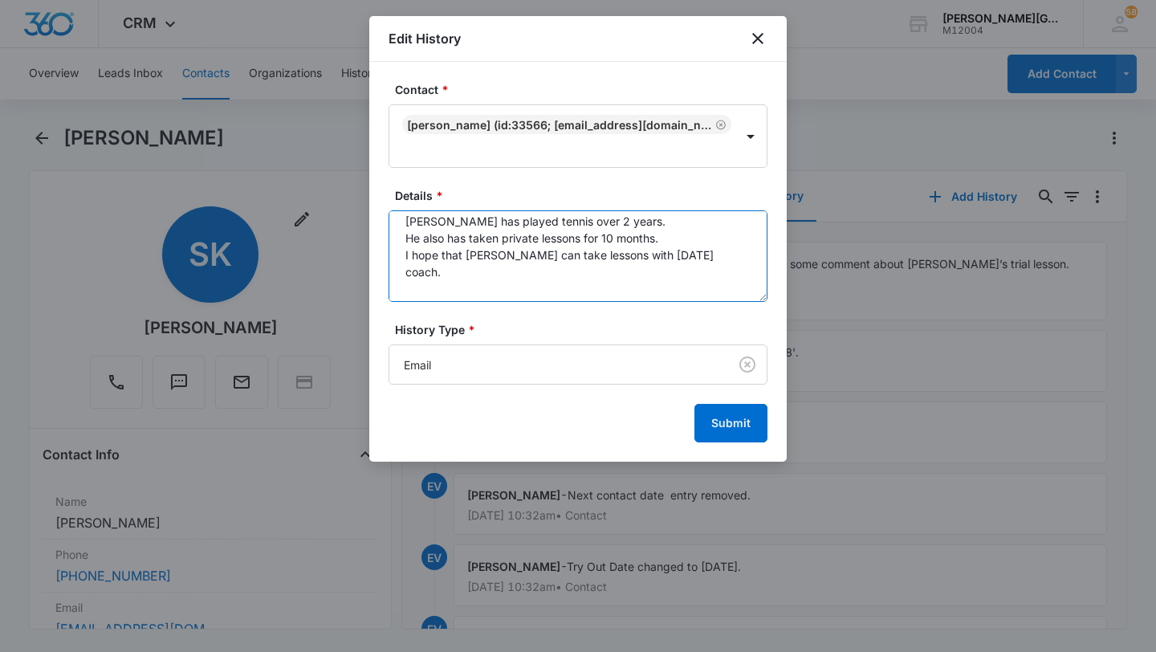
scroll to position [253, 0]
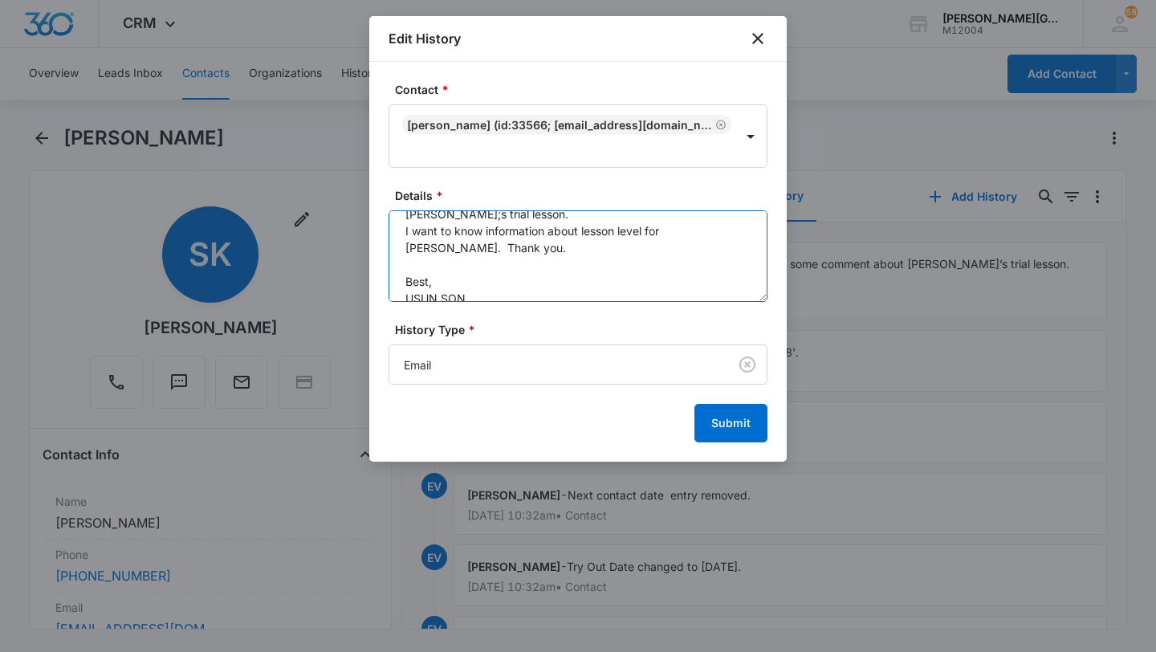
type textarea "Hi, [PERSON_NAME] [PERSON_NAME] had a great time with coach [DATE]. However I d…"
click at [688, 414] on div "Submit" at bounding box center [578, 423] width 379 height 39
click at [724, 422] on button "Submit" at bounding box center [731, 423] width 73 height 39
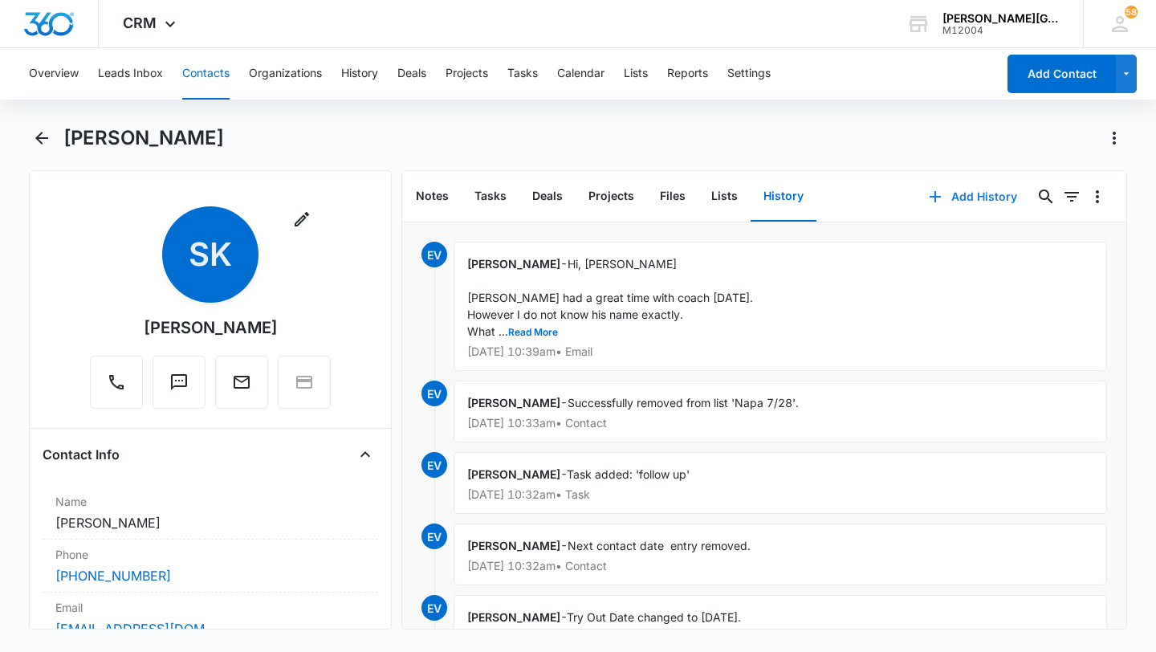
click at [944, 185] on button "Add History" at bounding box center [973, 196] width 120 height 39
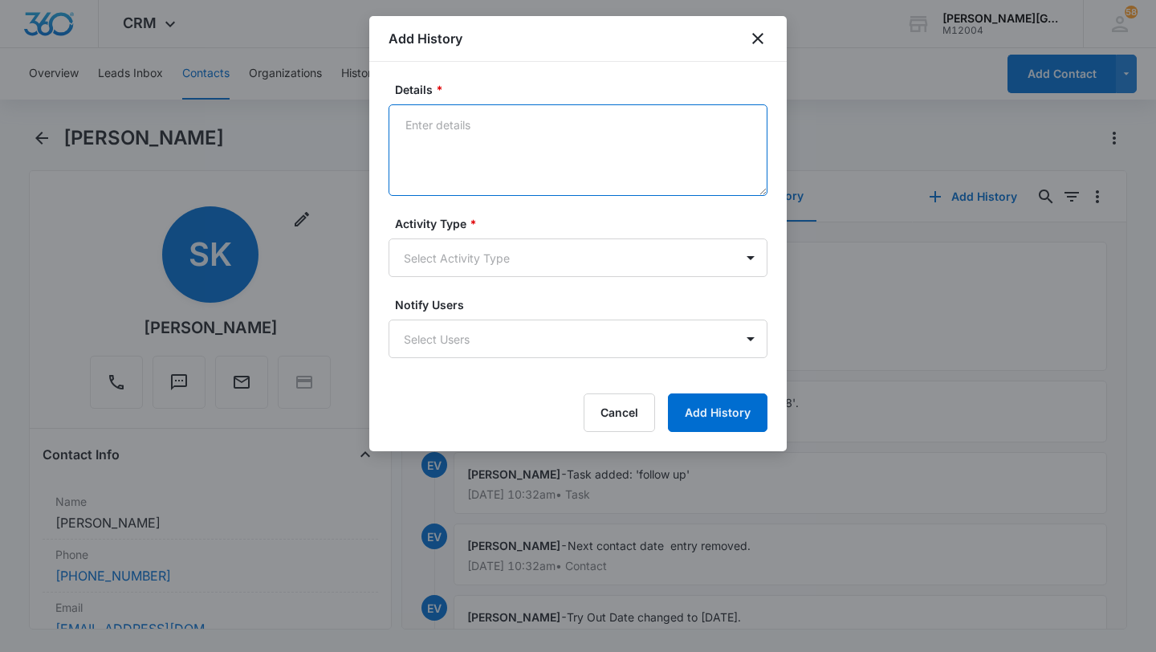
click at [518, 163] on textarea "Details *" at bounding box center [578, 150] width 379 height 92
paste textarea "Hi [PERSON_NAME], Hope you are having a wonderful morning! Great to hear that […"
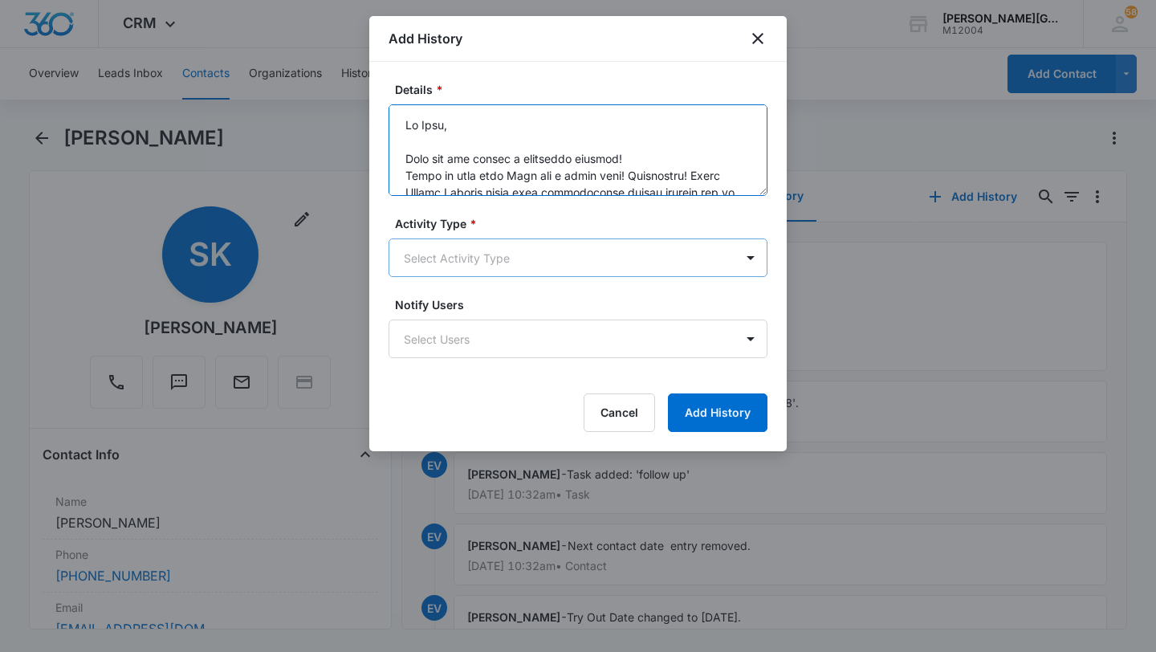
scroll to position [746, 0]
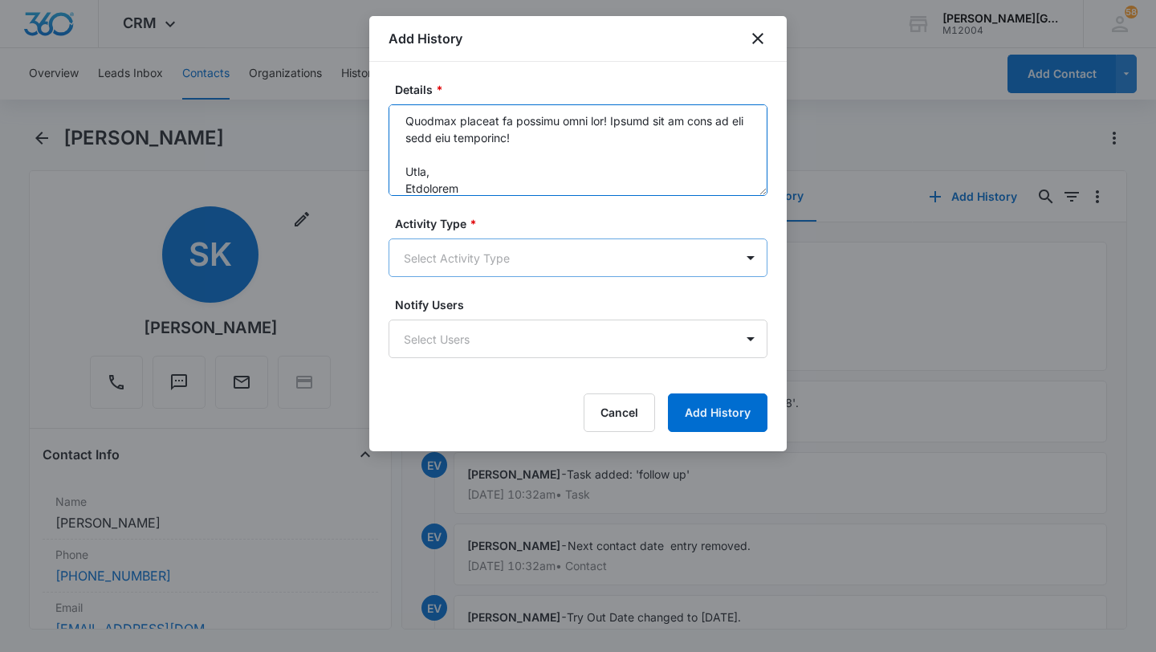
type textarea "Hi [PERSON_NAME], Hope you are having a wonderful morning! Great to hear that […"
click at [488, 259] on body "CRM Apps Reputation Websites Forms CRM Email Social Shop Payments POS Content A…" at bounding box center [578, 326] width 1156 height 652
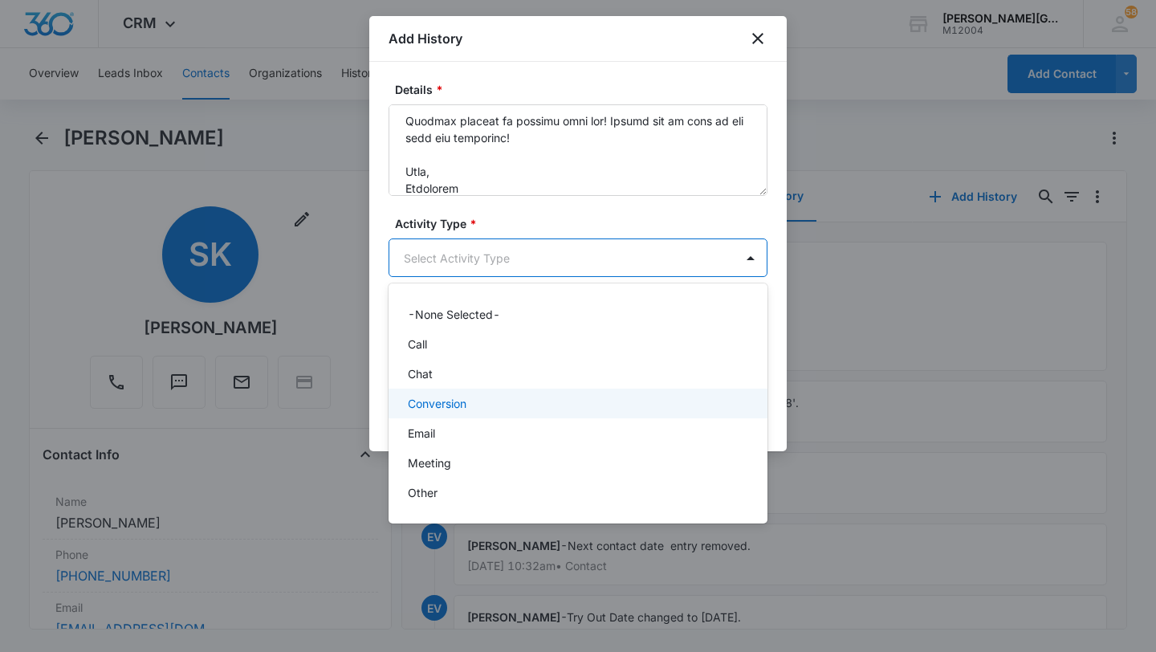
click at [446, 426] on div "Email" at bounding box center [576, 433] width 337 height 17
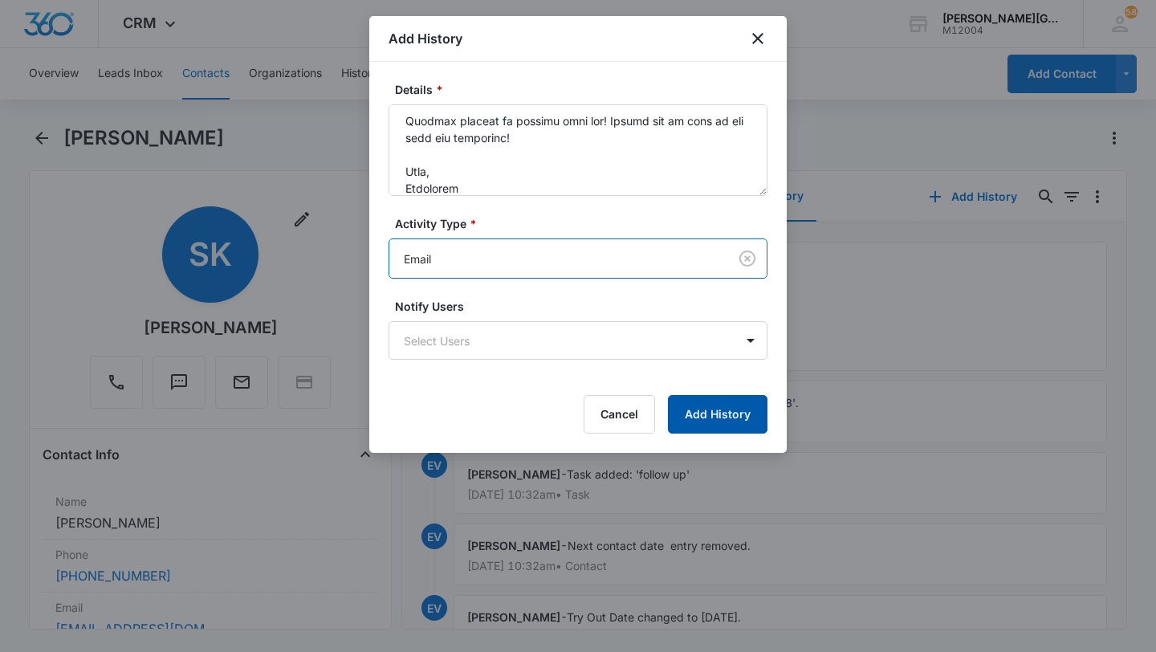
click at [736, 405] on button "Add History" at bounding box center [718, 414] width 100 height 39
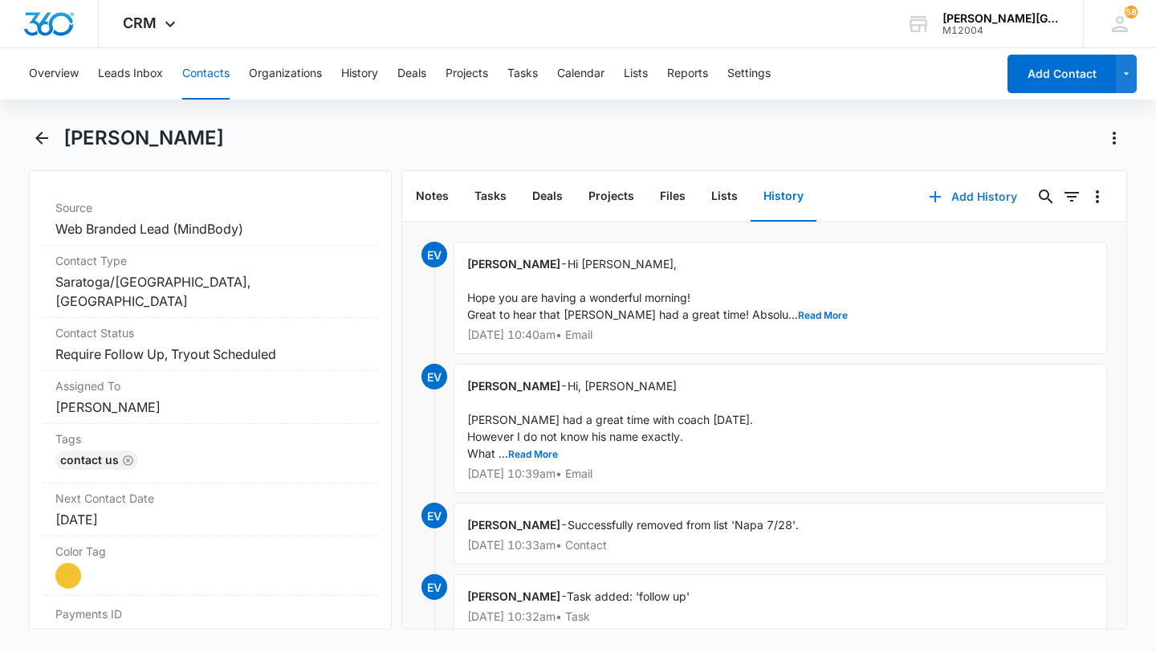
scroll to position [633, 0]
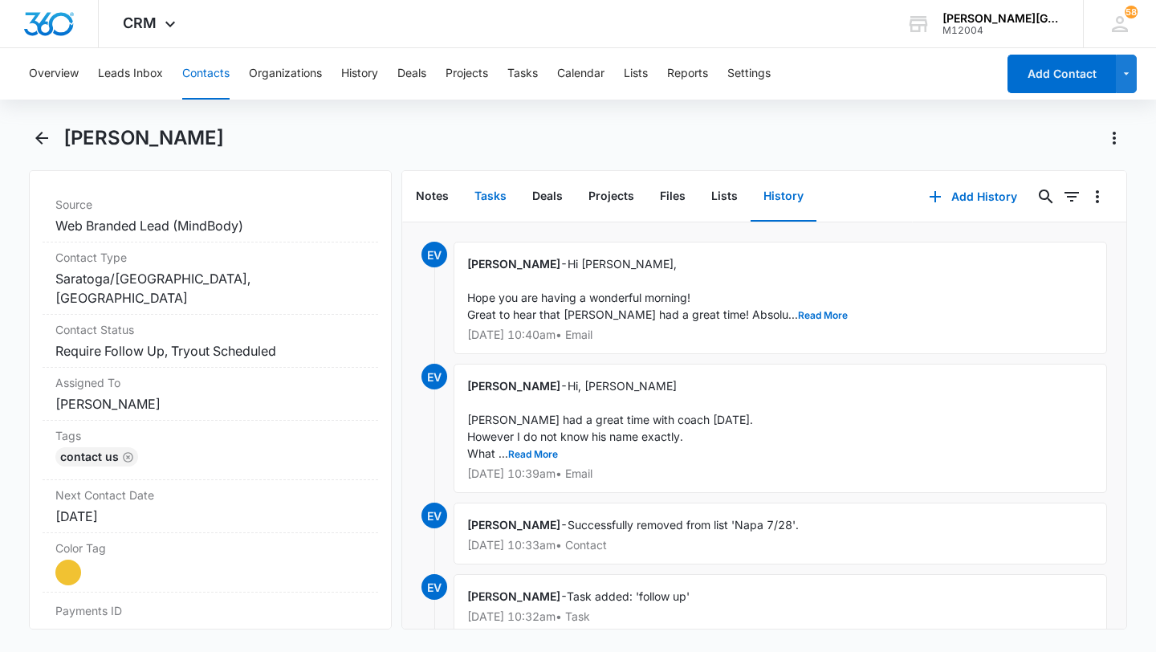
click at [502, 204] on button "Tasks" at bounding box center [491, 197] width 58 height 50
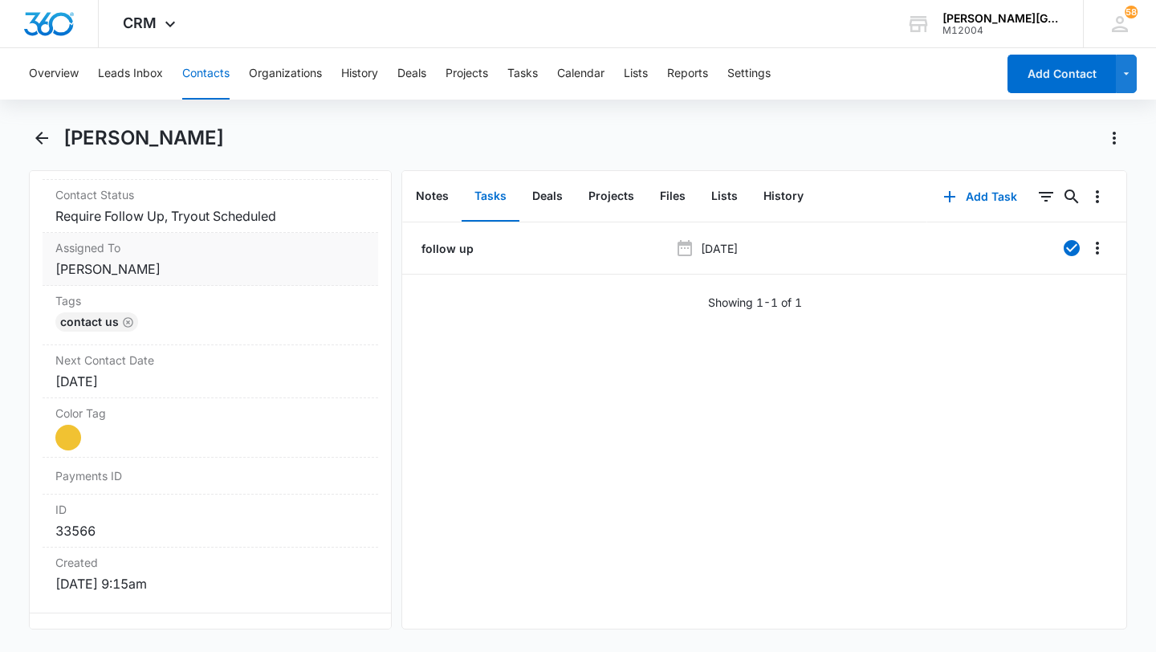
scroll to position [780, 0]
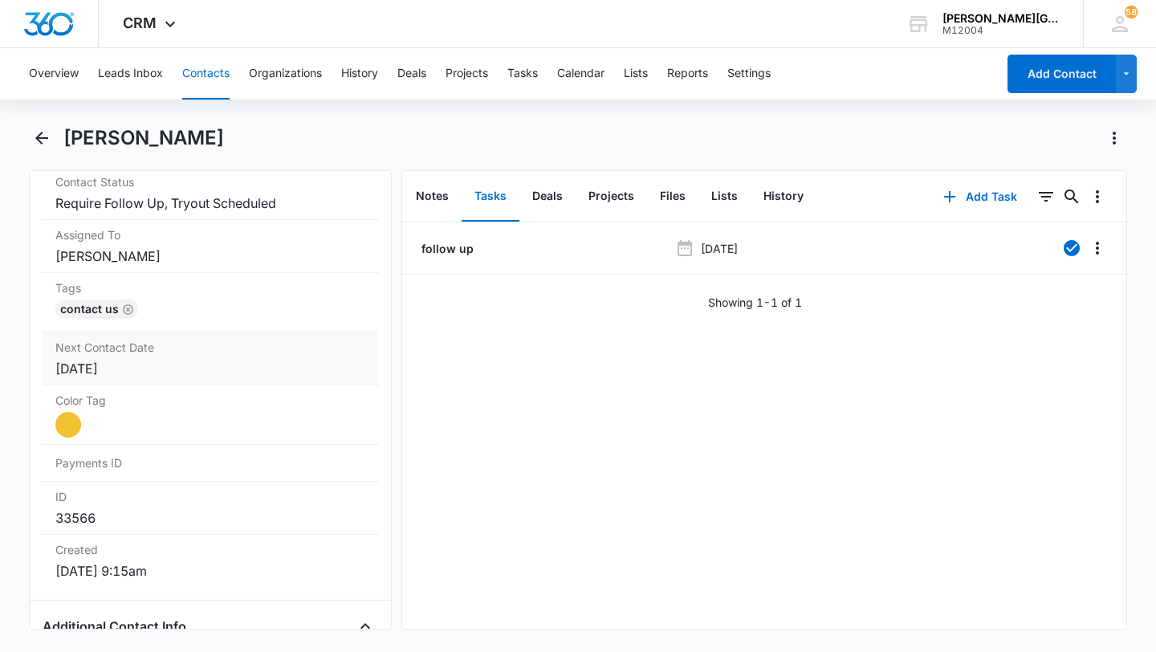
click at [151, 365] on div "[DATE]" at bounding box center [210, 368] width 310 height 19
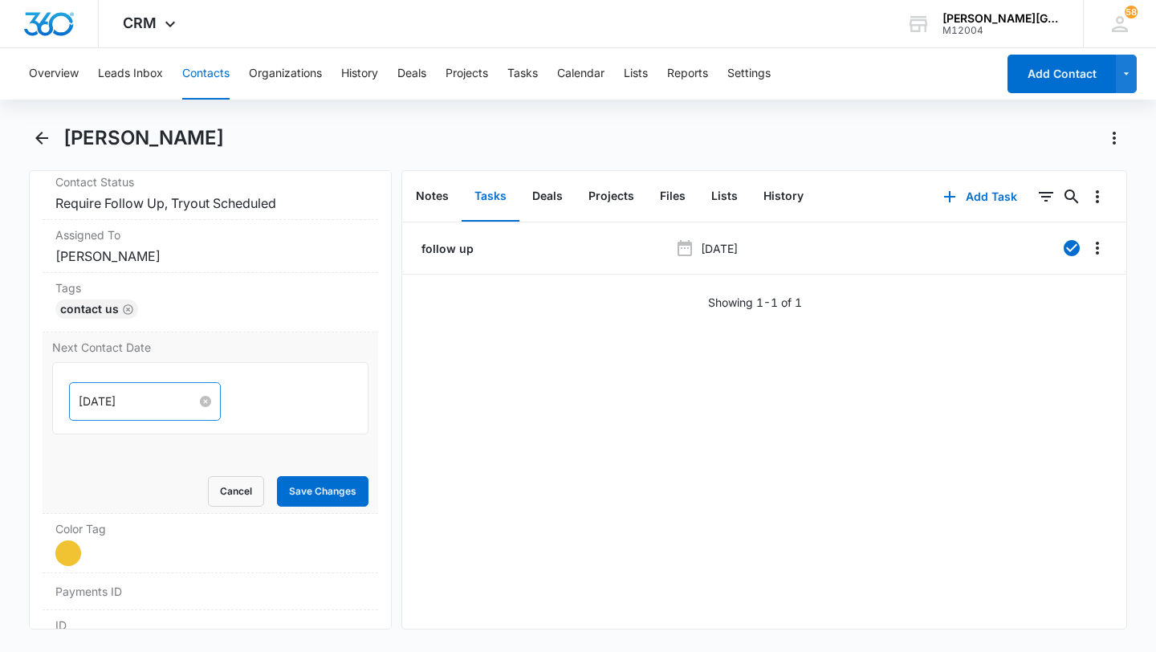
click at [112, 398] on input "[DATE]" at bounding box center [138, 402] width 118 height 18
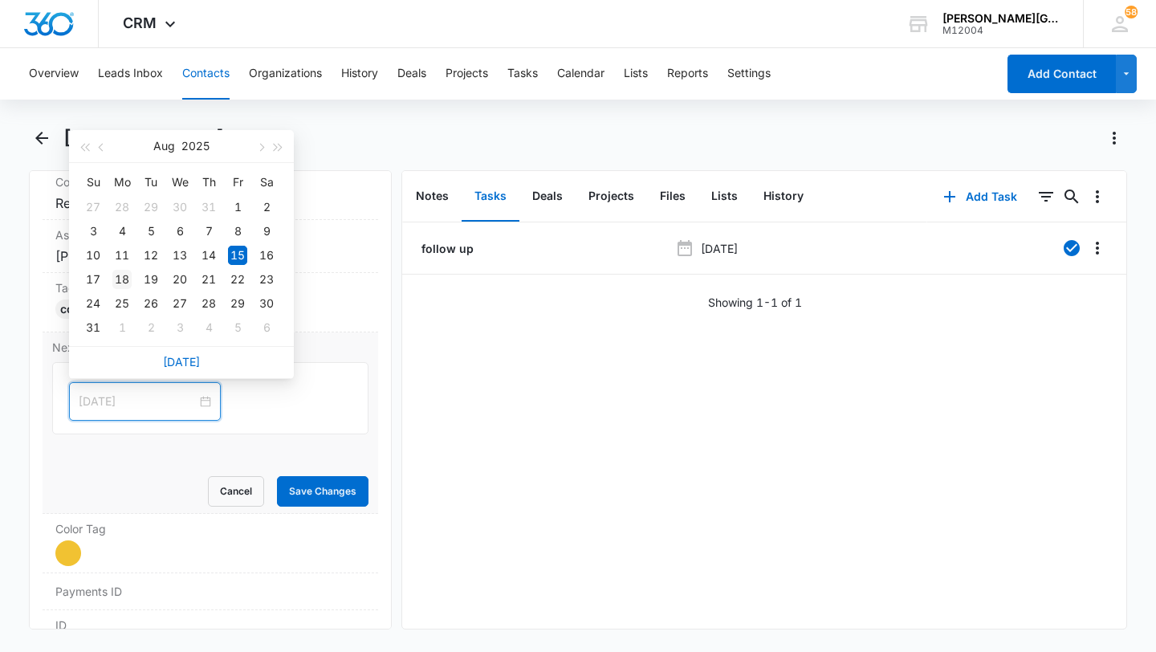
type input "[DATE]"
click at [124, 282] on div "18" at bounding box center [121, 279] width 19 height 19
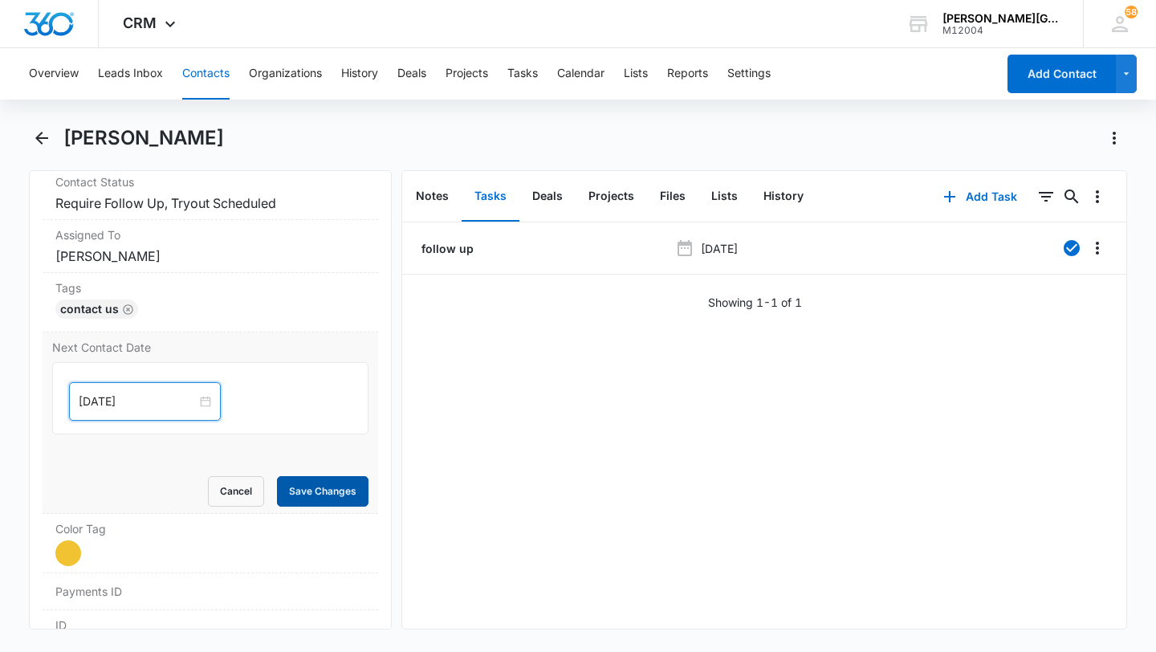
click at [314, 490] on button "Save Changes" at bounding box center [323, 491] width 92 height 31
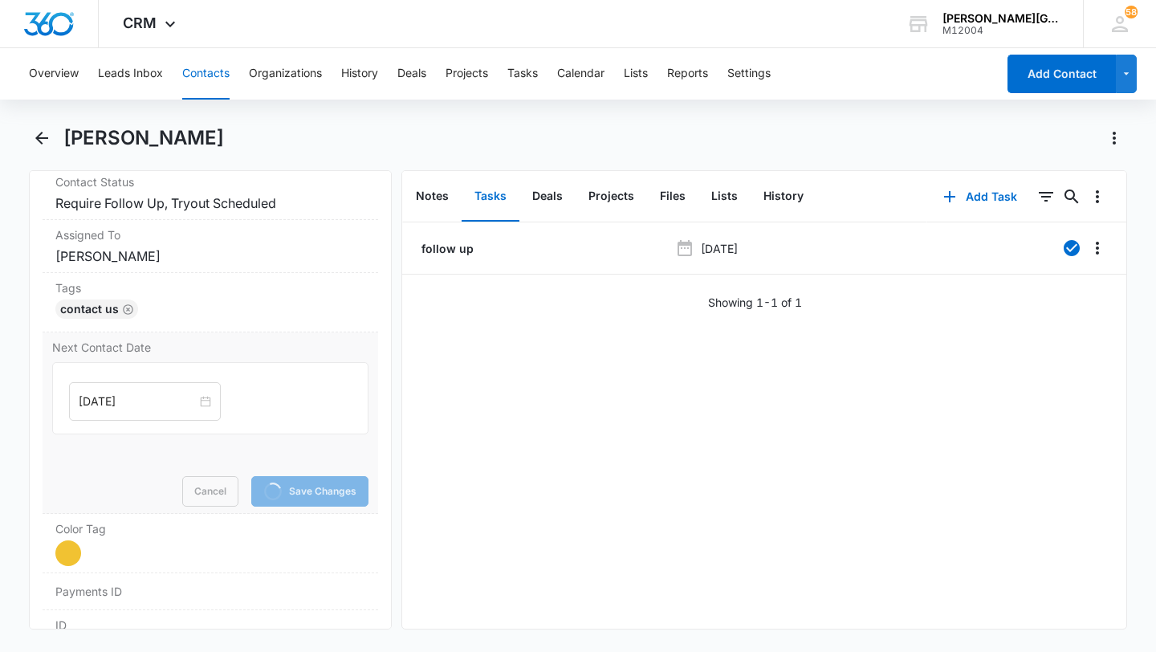
scroll to position [498, 0]
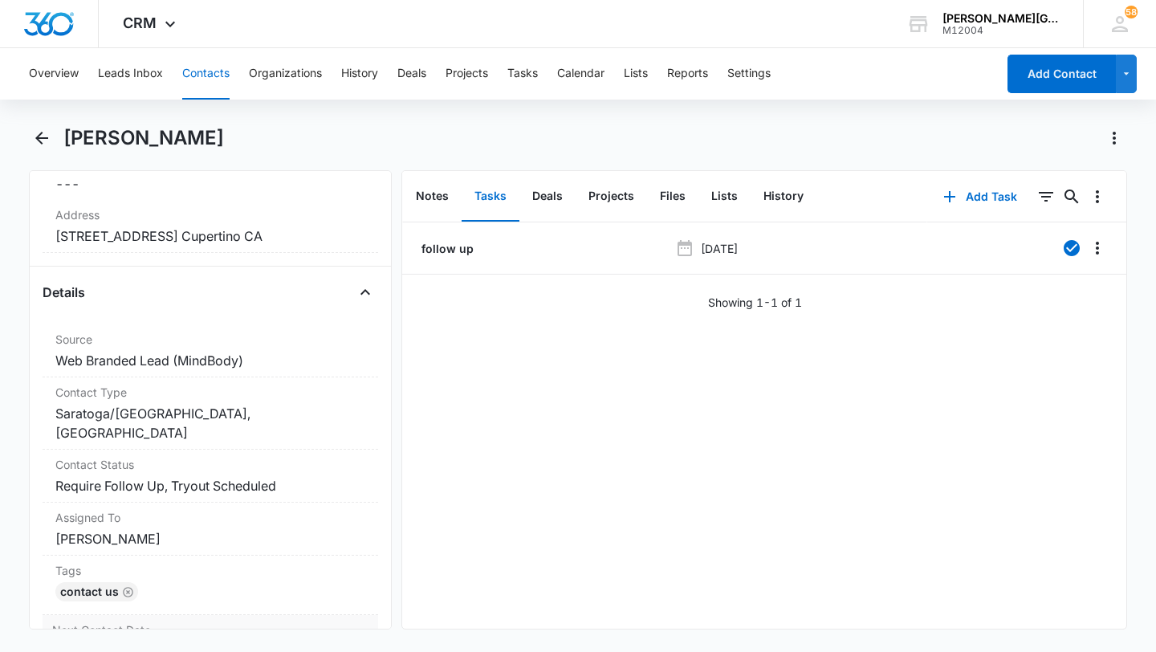
click at [314, 490] on dd "Cancel Save Changes Require Follow Up, Tryout Scheduled" at bounding box center [210, 485] width 310 height 19
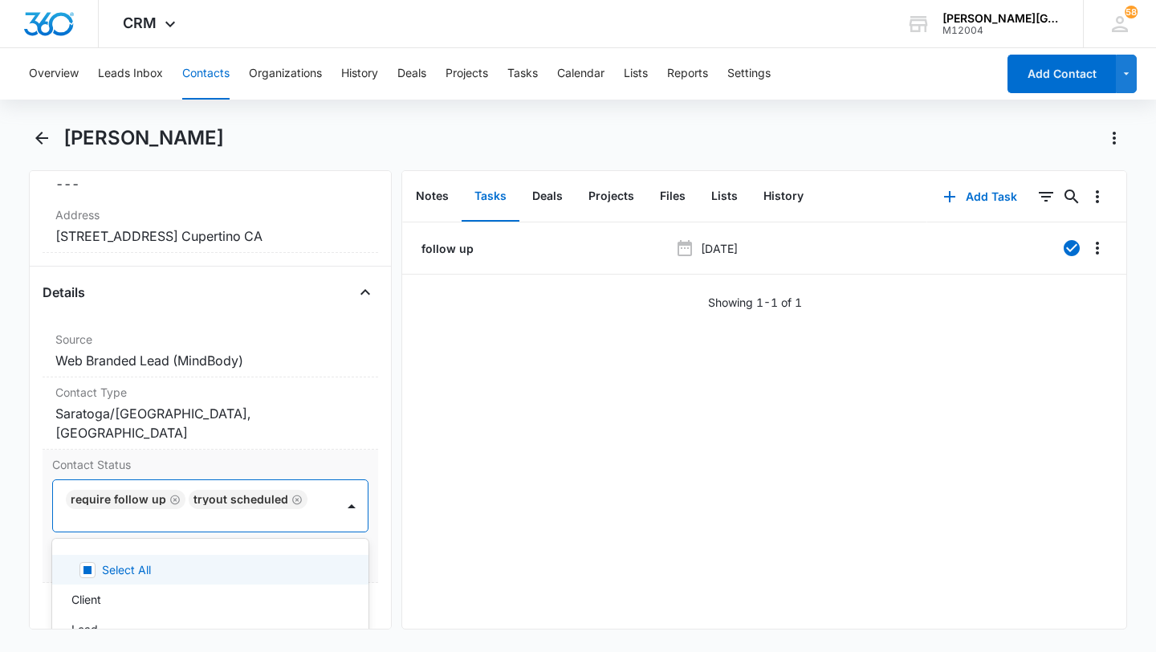
click at [304, 499] on div "Require Follow Up Tryout Scheduled" at bounding box center [194, 505] width 283 height 51
type input "p"
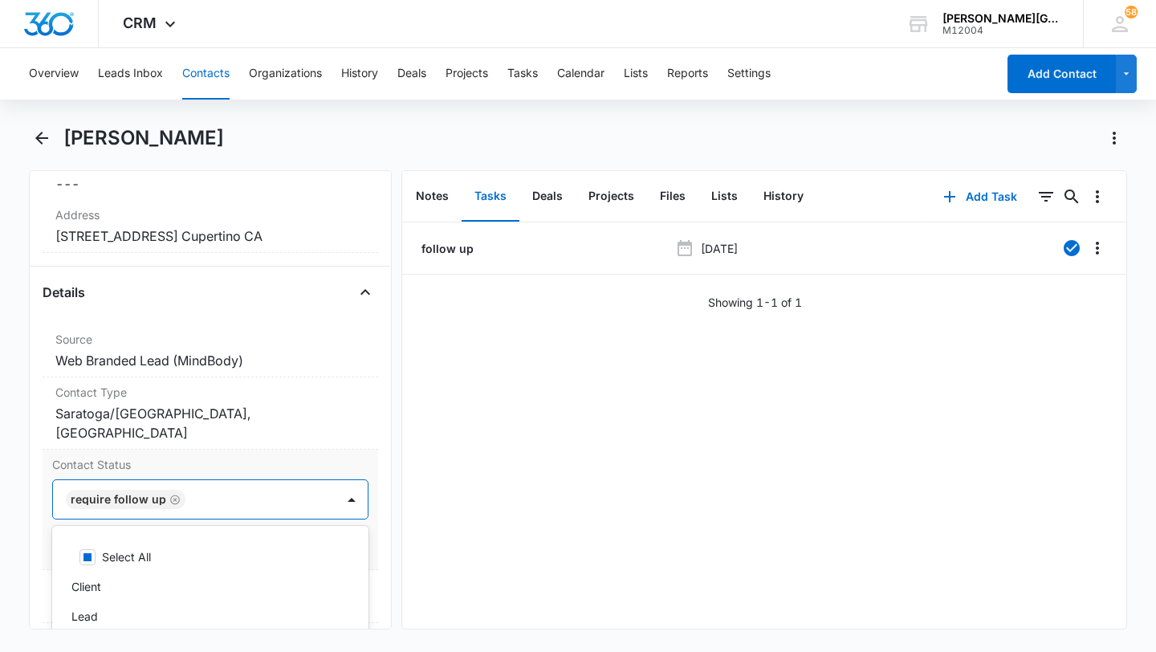
type input "pr"
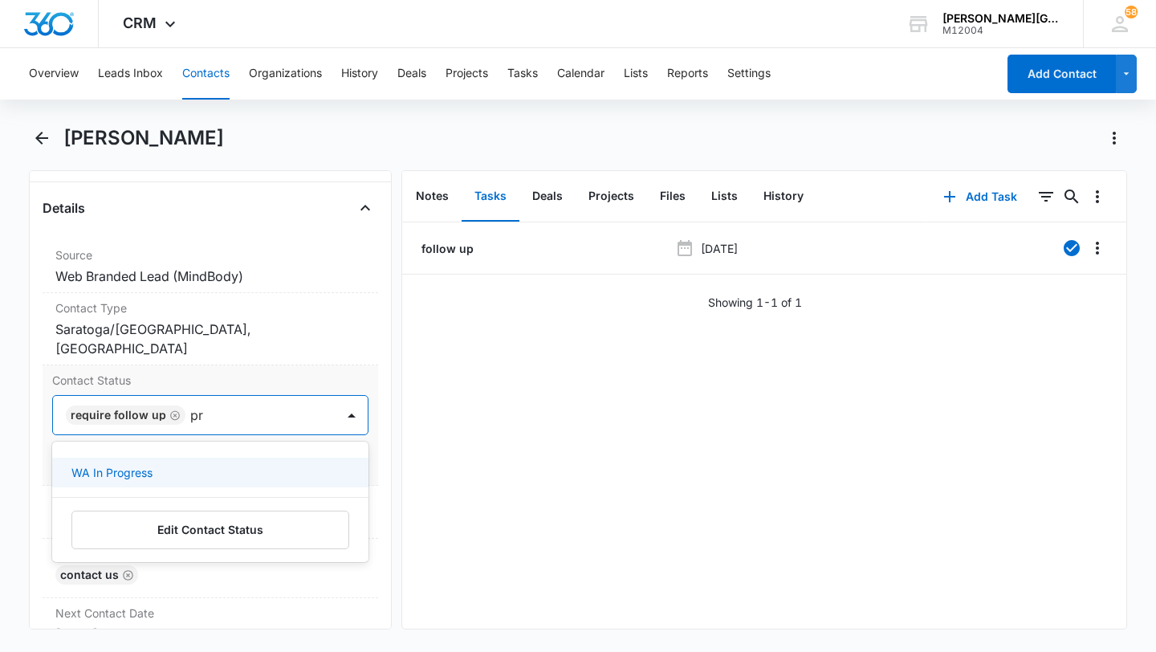
scroll to position [584, 0]
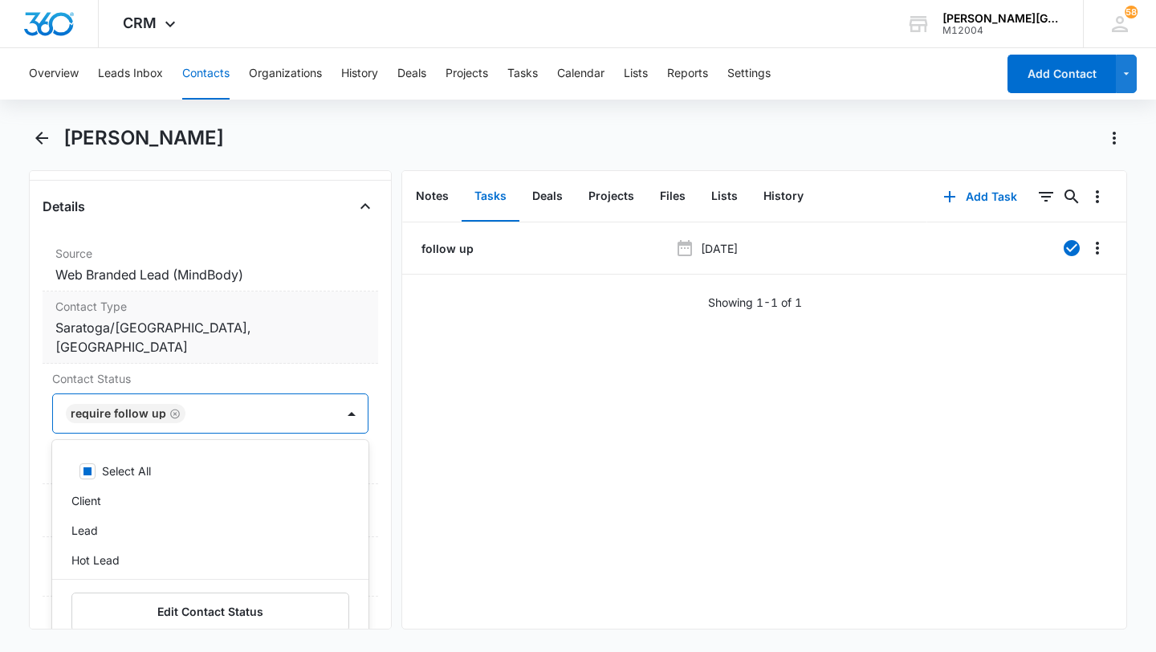
click at [320, 362] on div "Contact Type Cancel Save Changes Saratoga/[GEOGRAPHIC_DATA], [GEOGRAPHIC_DATA] …" at bounding box center [211, 327] width 336 height 72
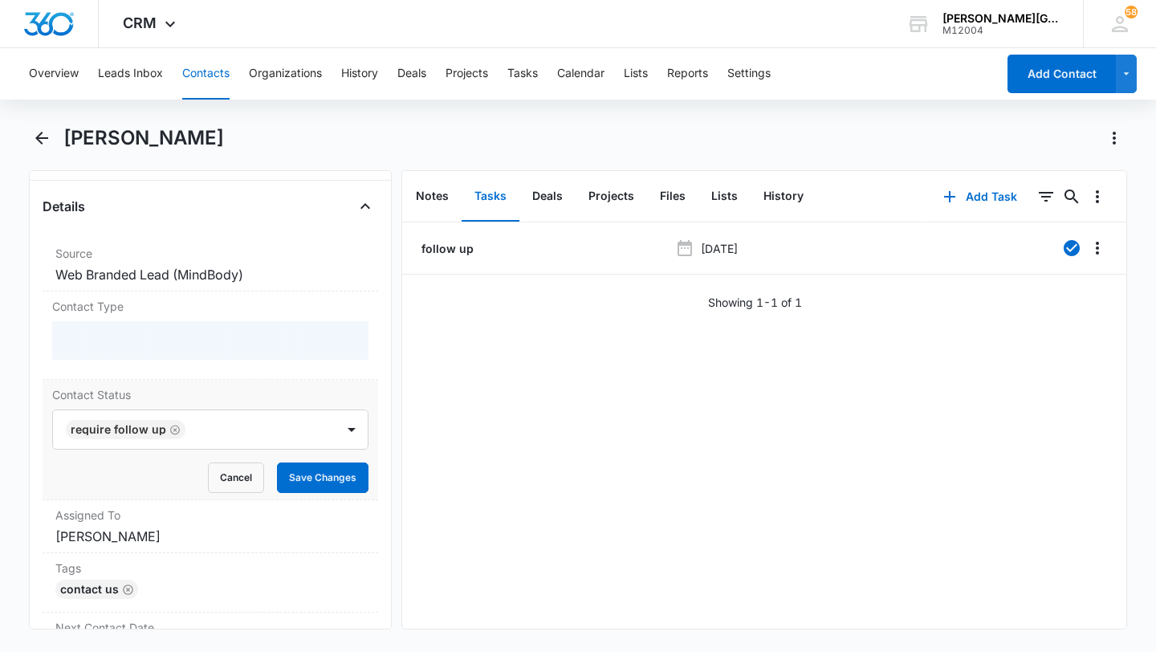
click at [229, 458] on form "Require Follow Up Cancel Save Changes" at bounding box center [210, 452] width 316 height 84
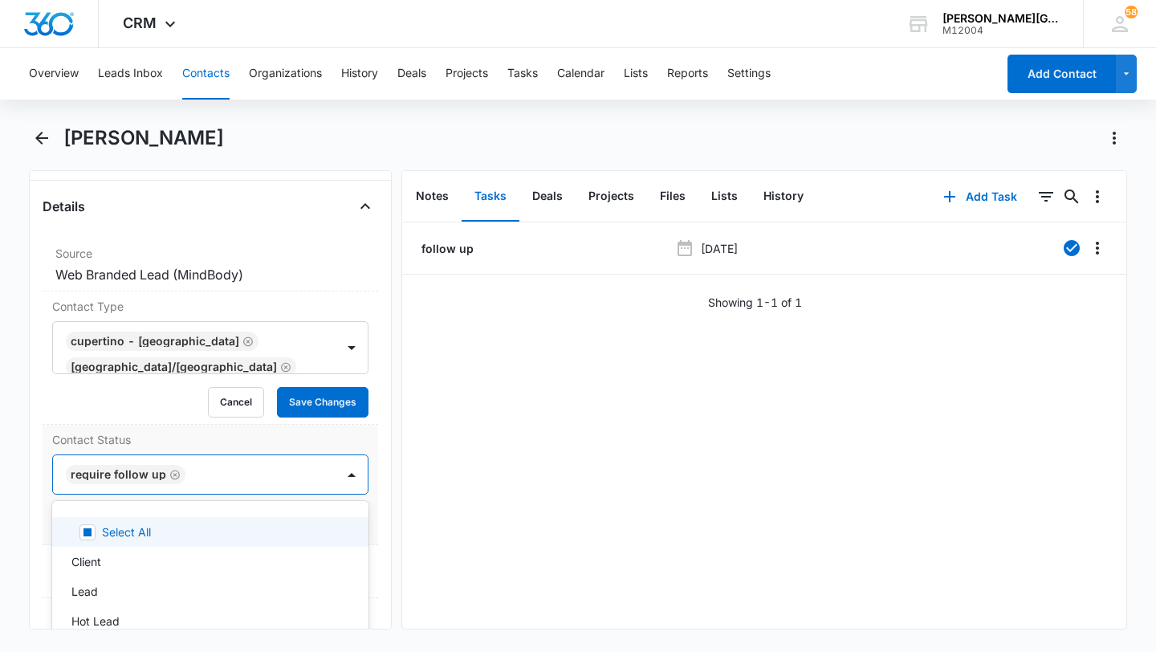
click at [229, 472] on div at bounding box center [252, 474] width 124 height 22
click at [301, 358] on div at bounding box center [308, 367] width 14 height 22
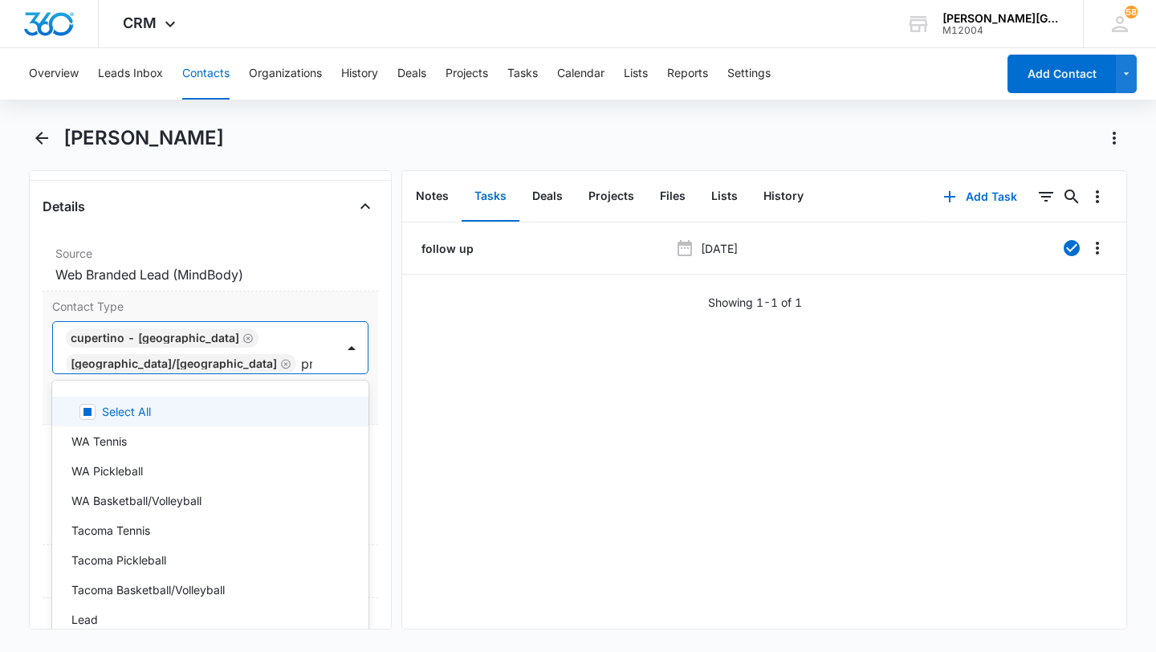
type input "pri"
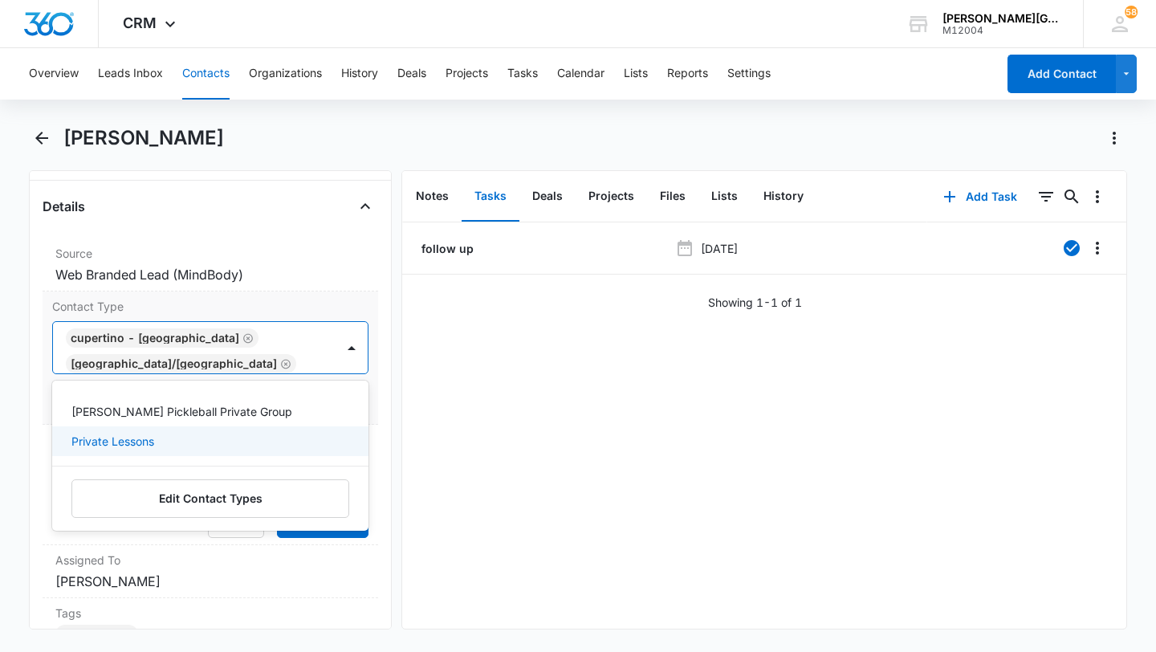
click at [189, 436] on div "Private Lessons" at bounding box center [208, 441] width 275 height 17
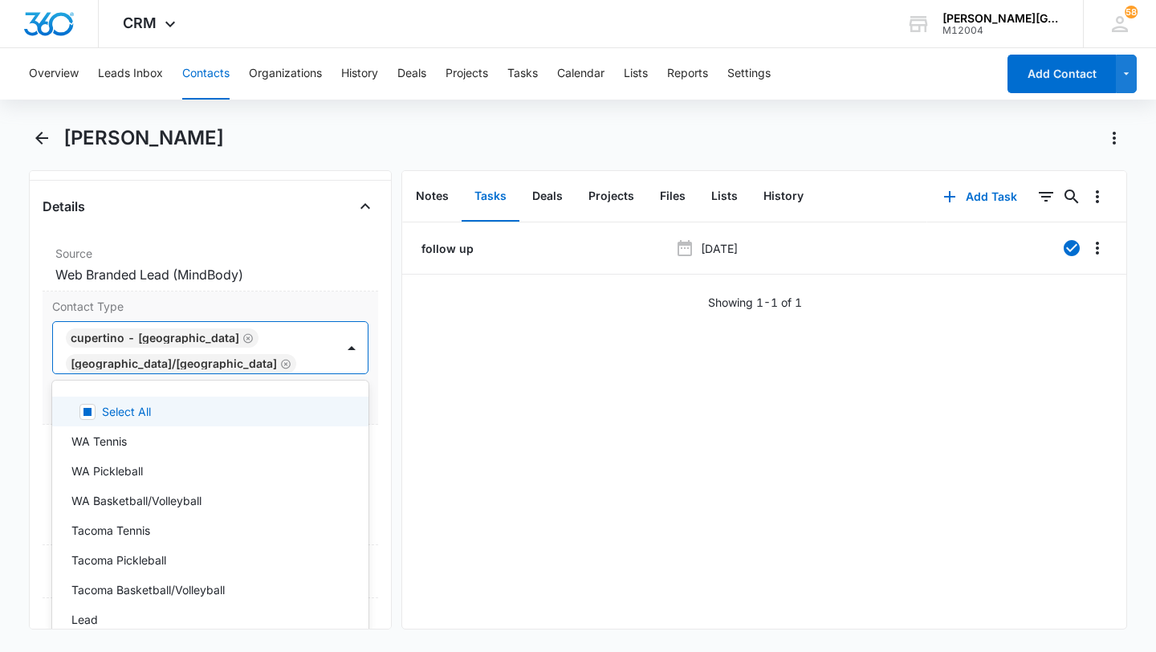
click at [309, 353] on div "Cupertino - [GEOGRAPHIC_DATA] [GEOGRAPHIC_DATA]/[GEOGRAPHIC_DATA] Private Lesso…" at bounding box center [194, 347] width 283 height 51
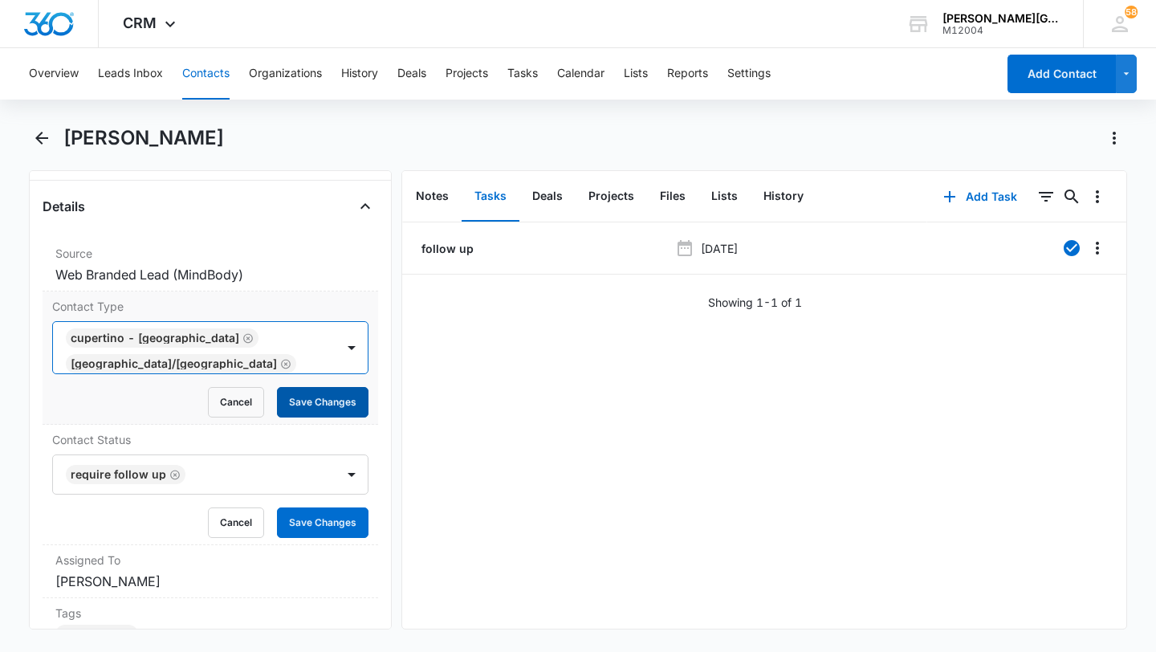
click at [308, 396] on button "Save Changes" at bounding box center [323, 402] width 92 height 31
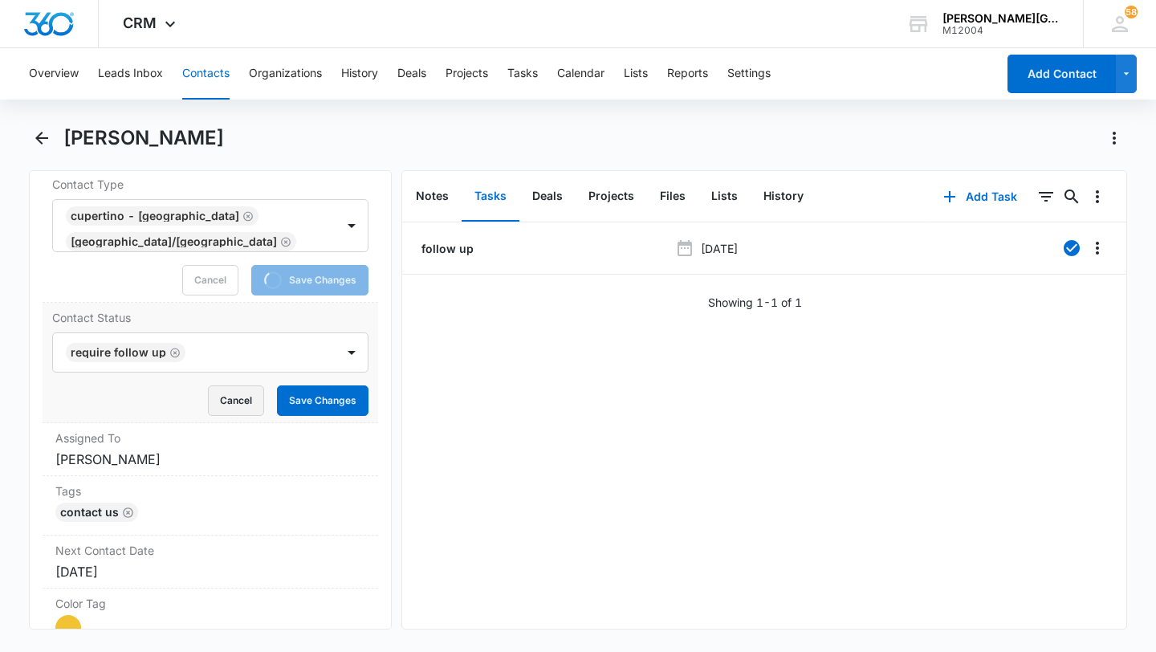
scroll to position [714, 0]
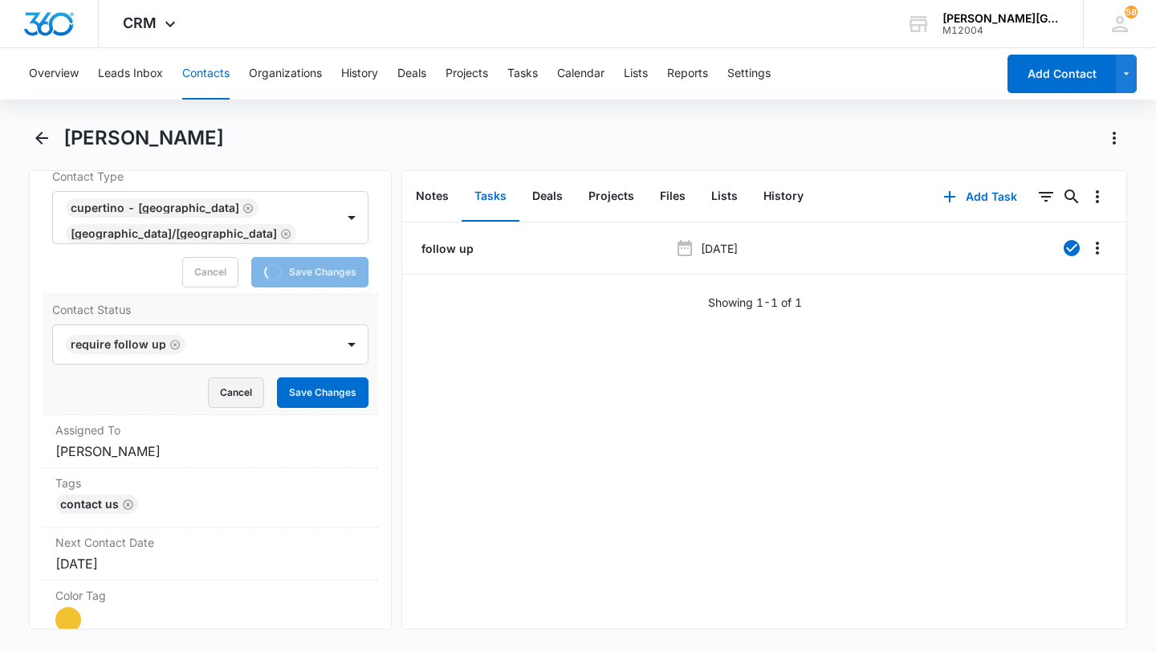
click at [232, 379] on button "Cancel" at bounding box center [236, 392] width 56 height 31
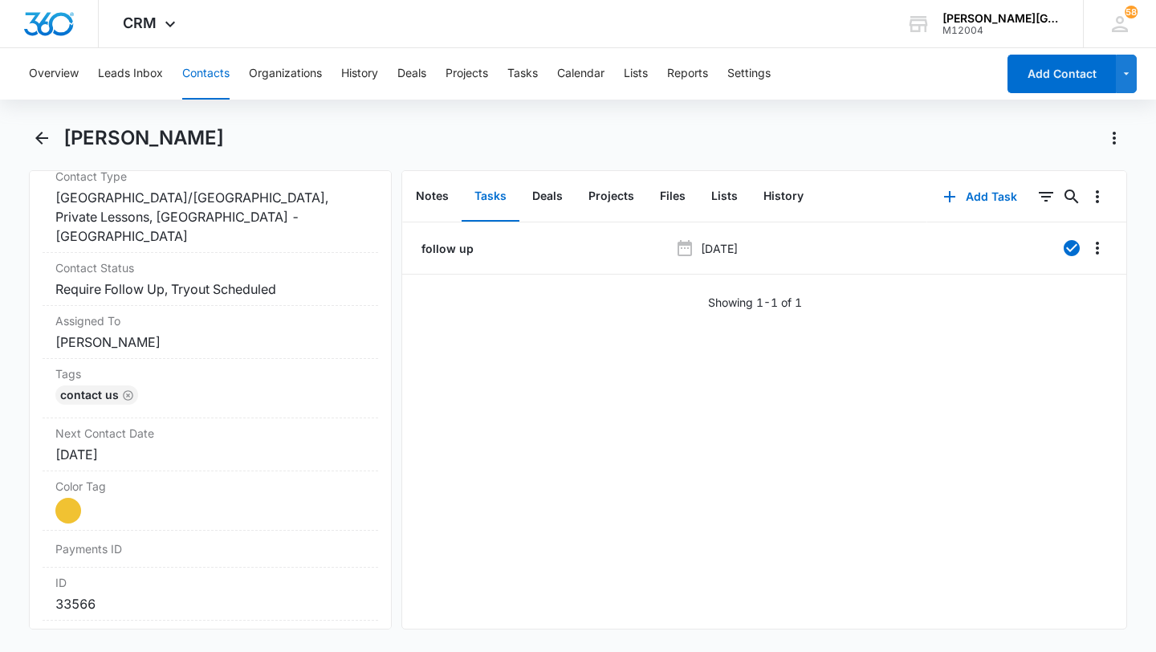
click at [217, 71] on button "Contacts" at bounding box center [205, 73] width 47 height 51
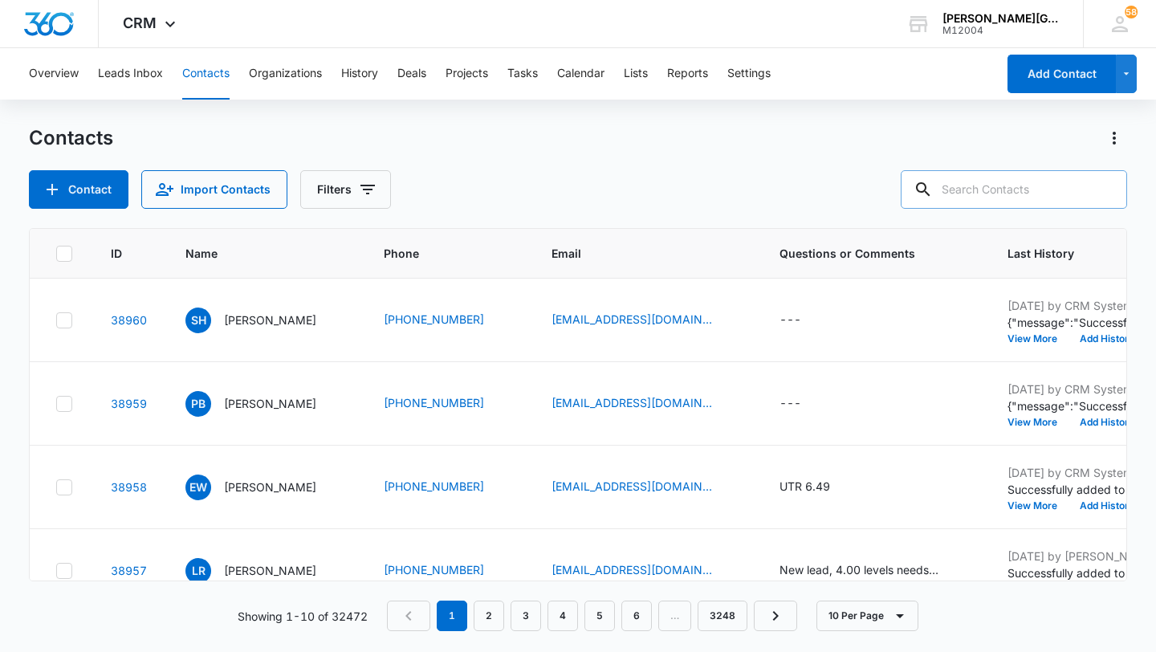
click at [1042, 181] on input "text" at bounding box center [1014, 189] width 226 height 39
paste input "[EMAIL_ADDRESS][DOMAIN_NAME]"
type input "[EMAIL_ADDRESS][DOMAIN_NAME]"
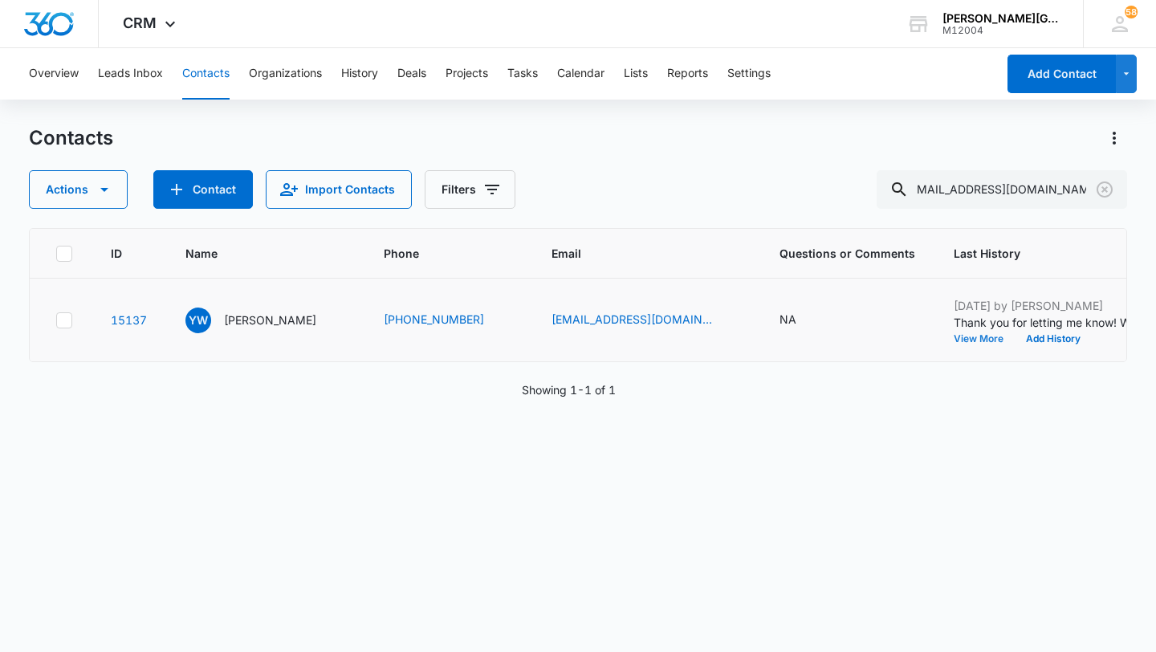
scroll to position [0, 0]
click at [954, 344] on button "View More" at bounding box center [984, 339] width 61 height 10
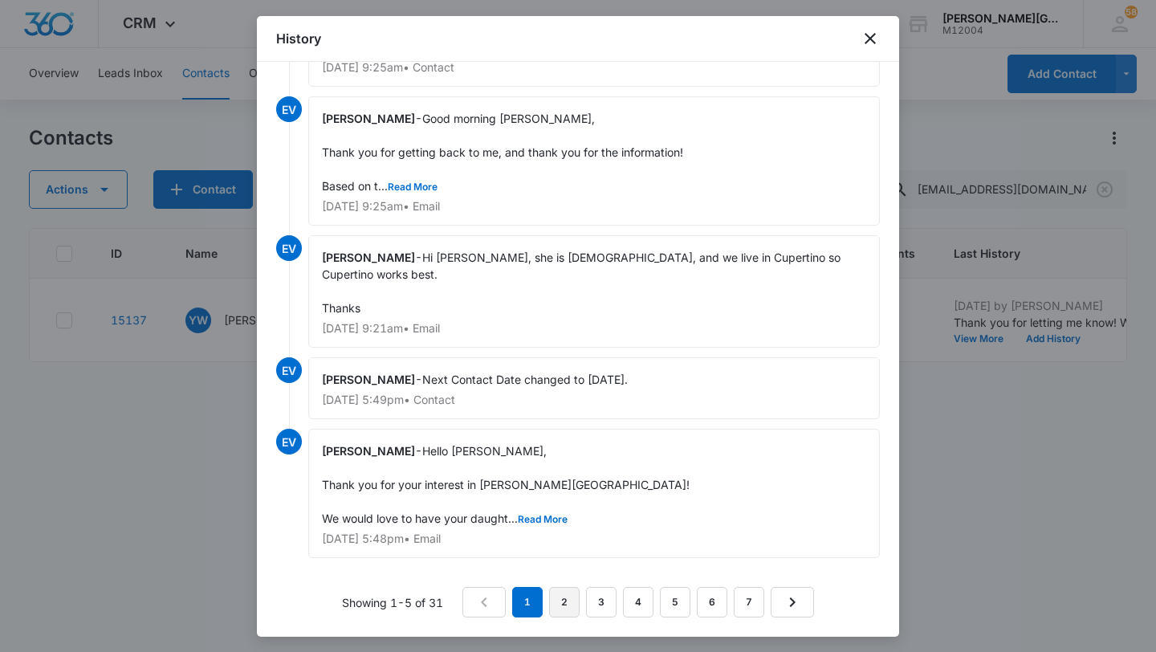
scroll to position [73, 0]
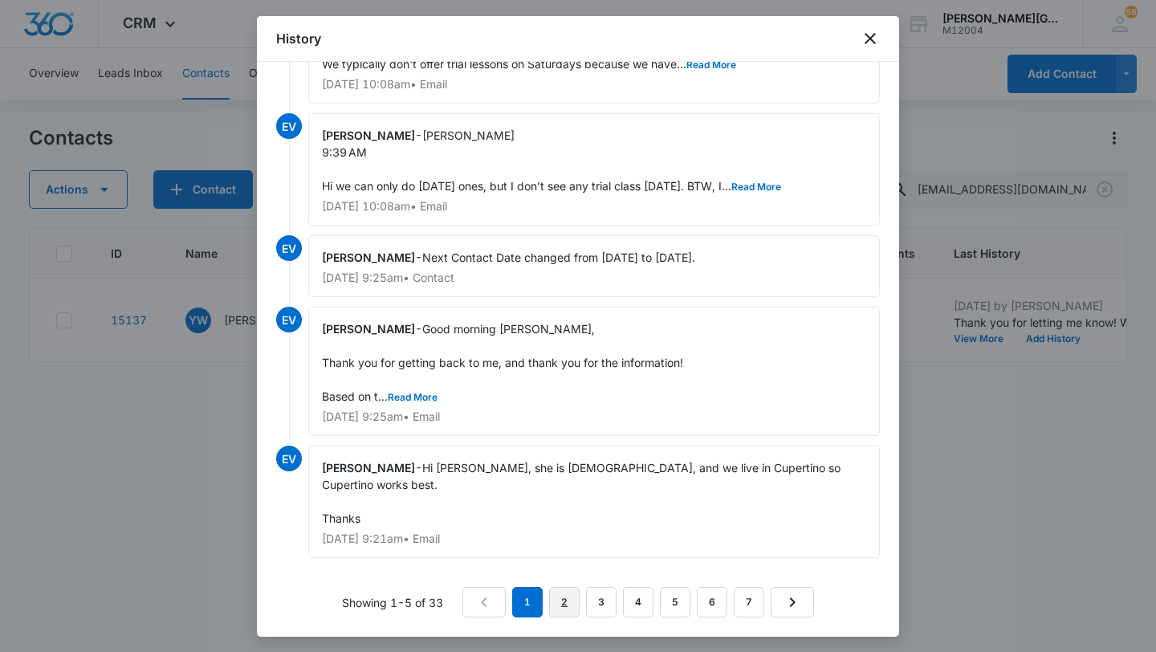
click at [560, 597] on link "2" at bounding box center [564, 602] width 31 height 31
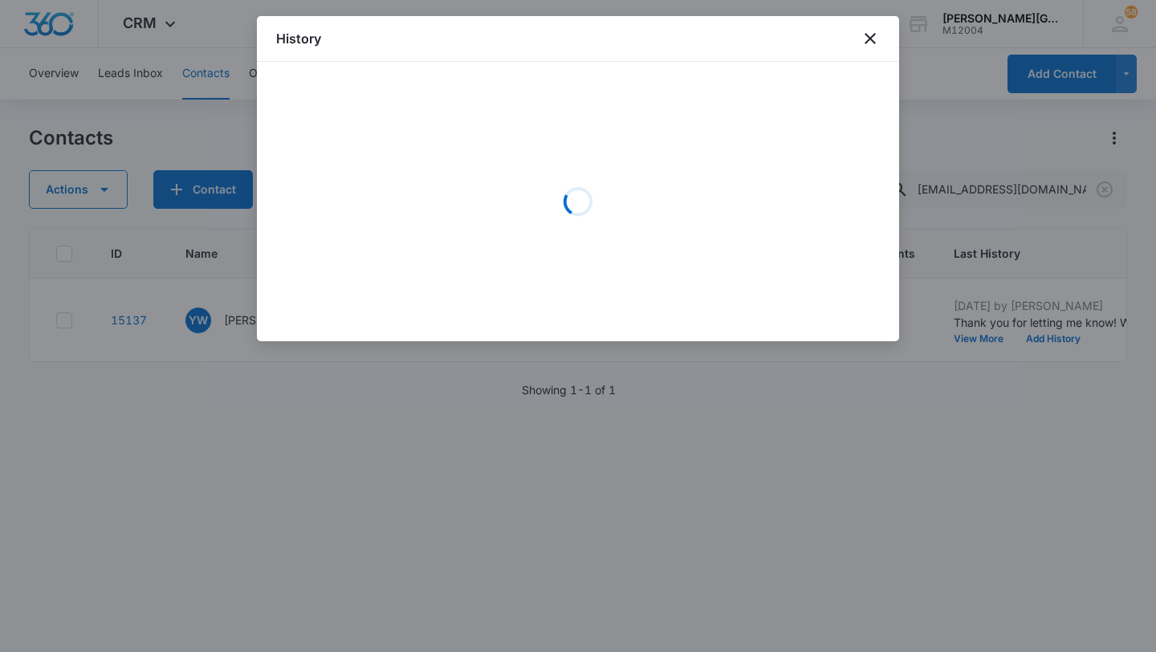
scroll to position [0, 0]
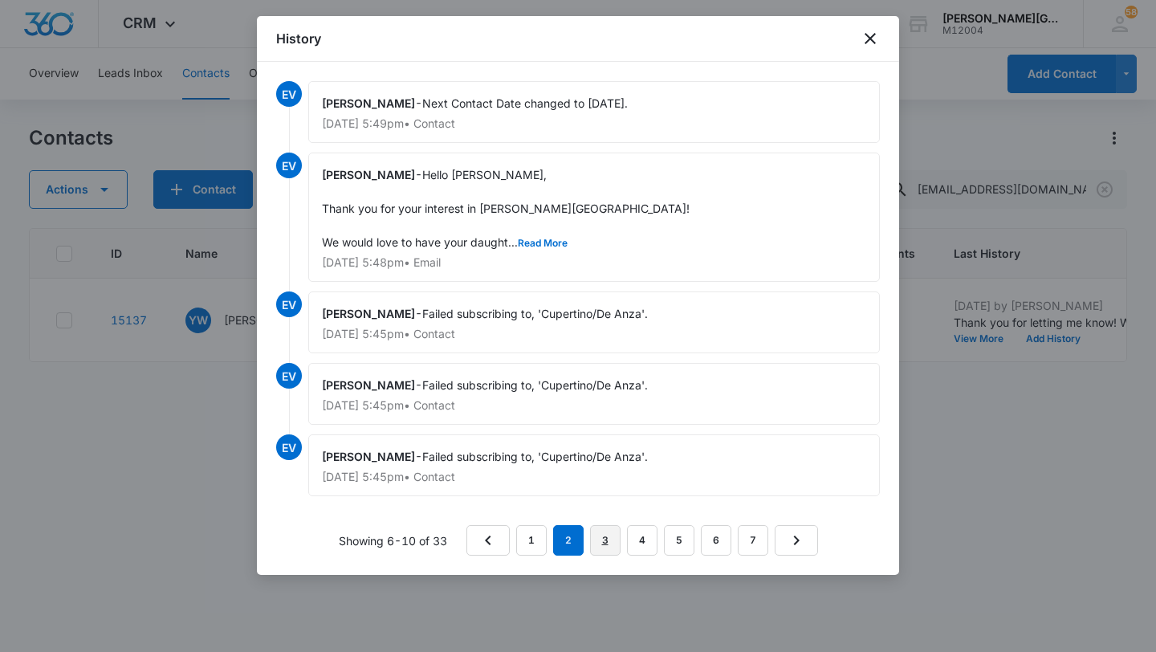
click at [601, 540] on link "3" at bounding box center [605, 540] width 31 height 31
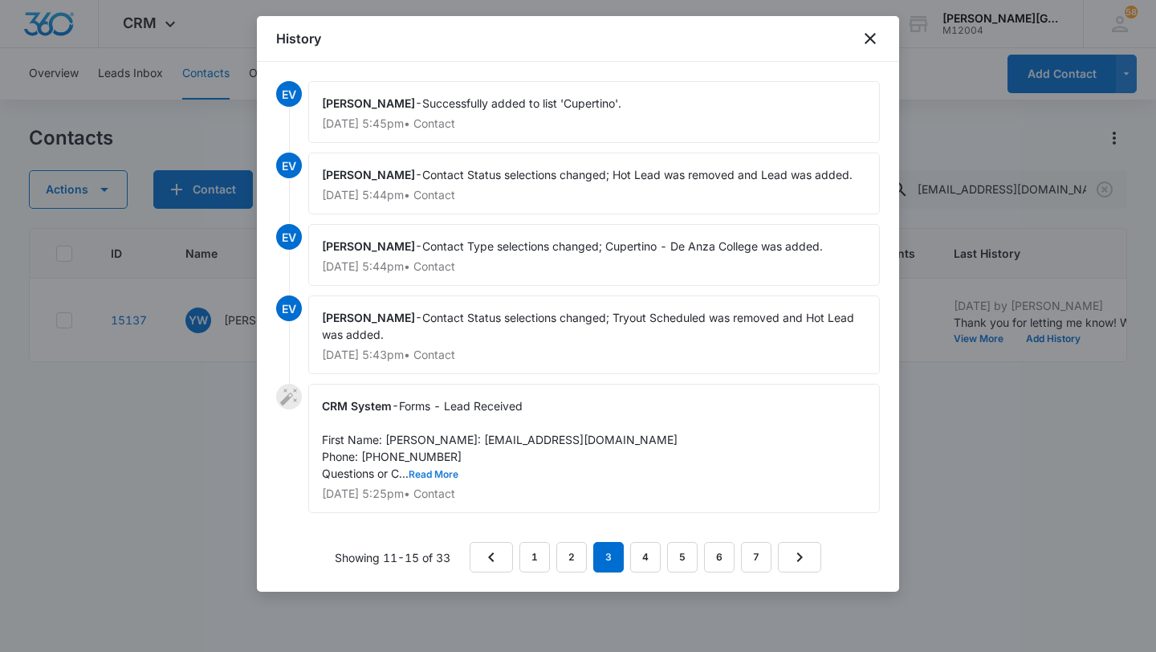
click at [437, 479] on button "Read More" at bounding box center [434, 475] width 50 height 10
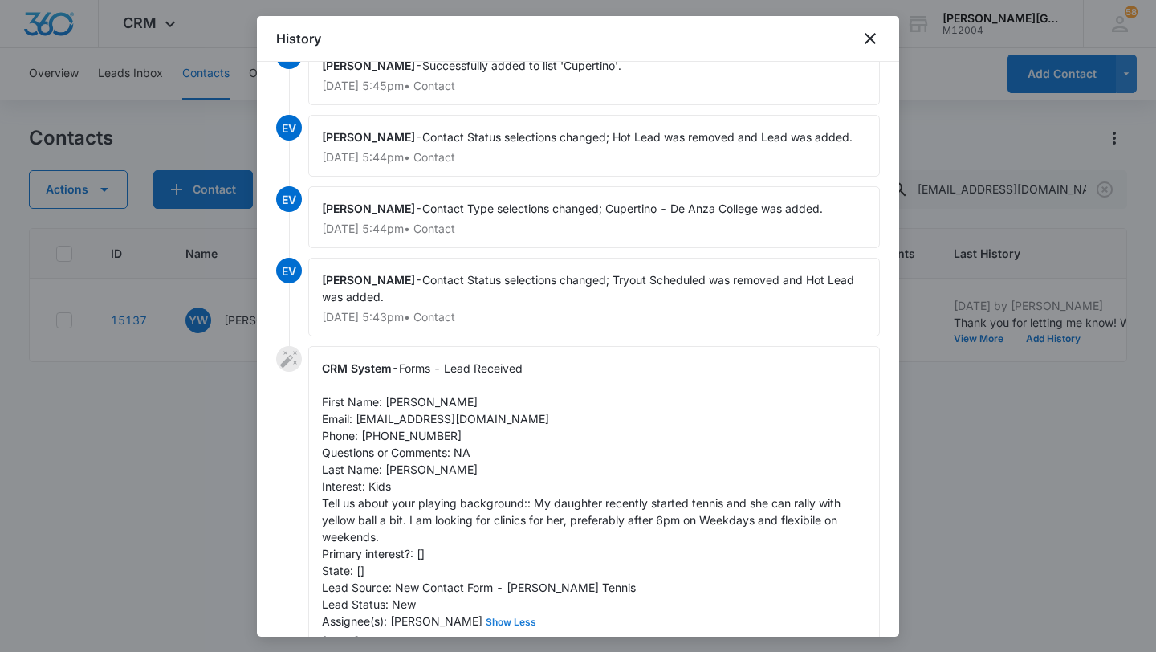
scroll to position [43, 0]
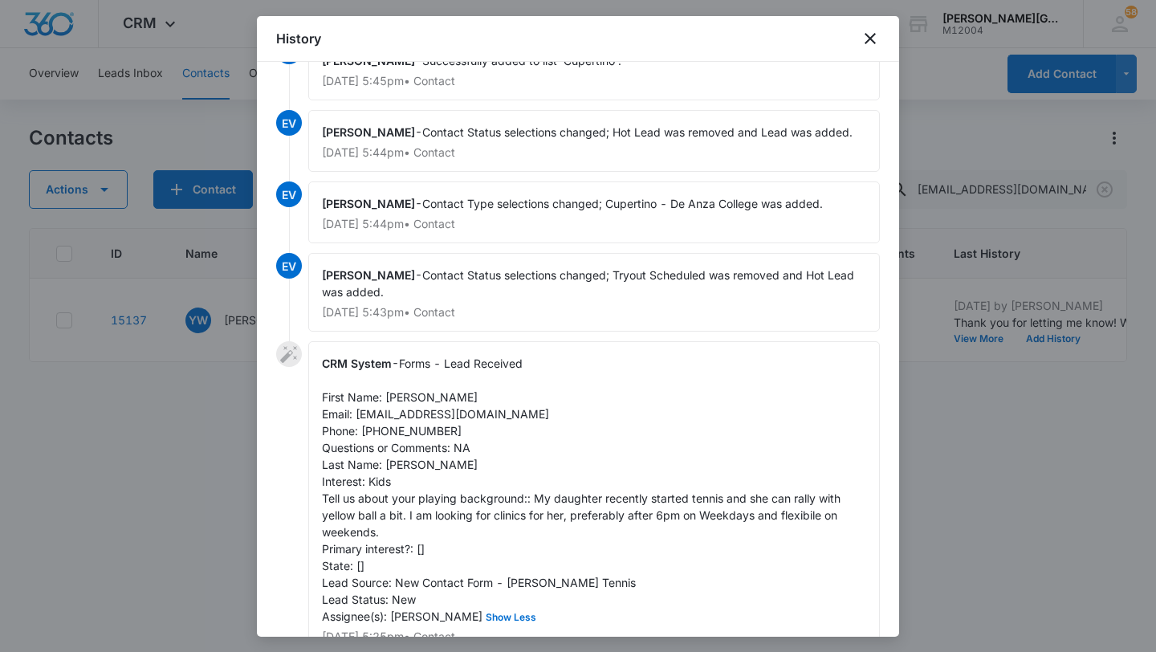
click at [931, 476] on div at bounding box center [578, 326] width 1156 height 652
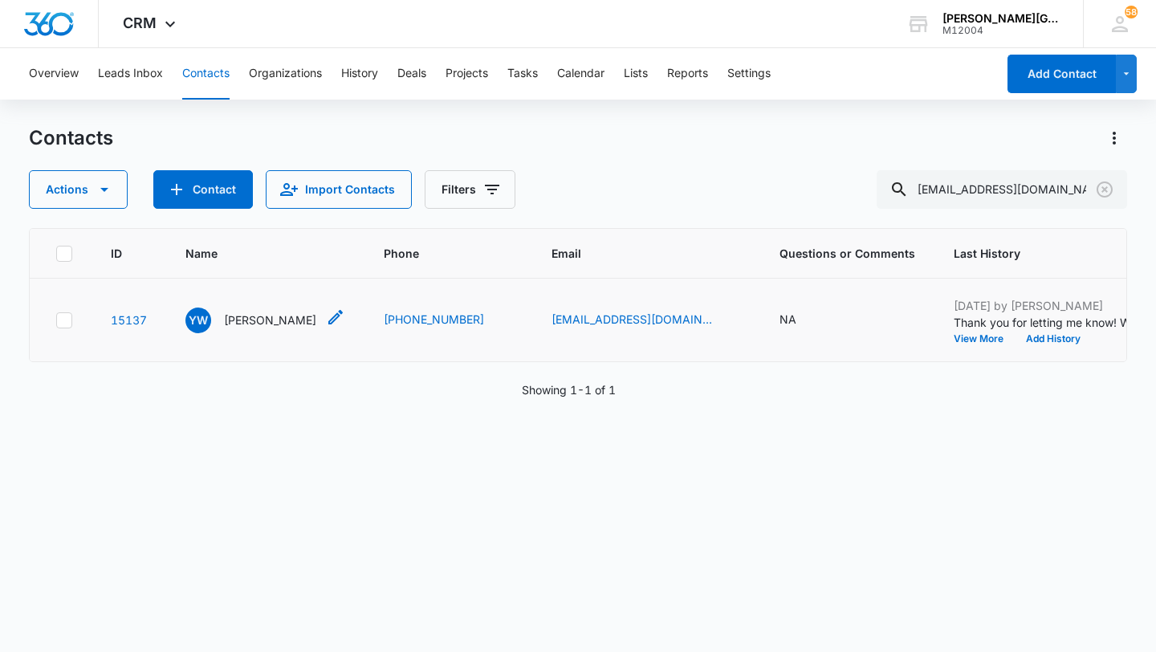
click at [247, 328] on p "[PERSON_NAME]" at bounding box center [270, 320] width 92 height 17
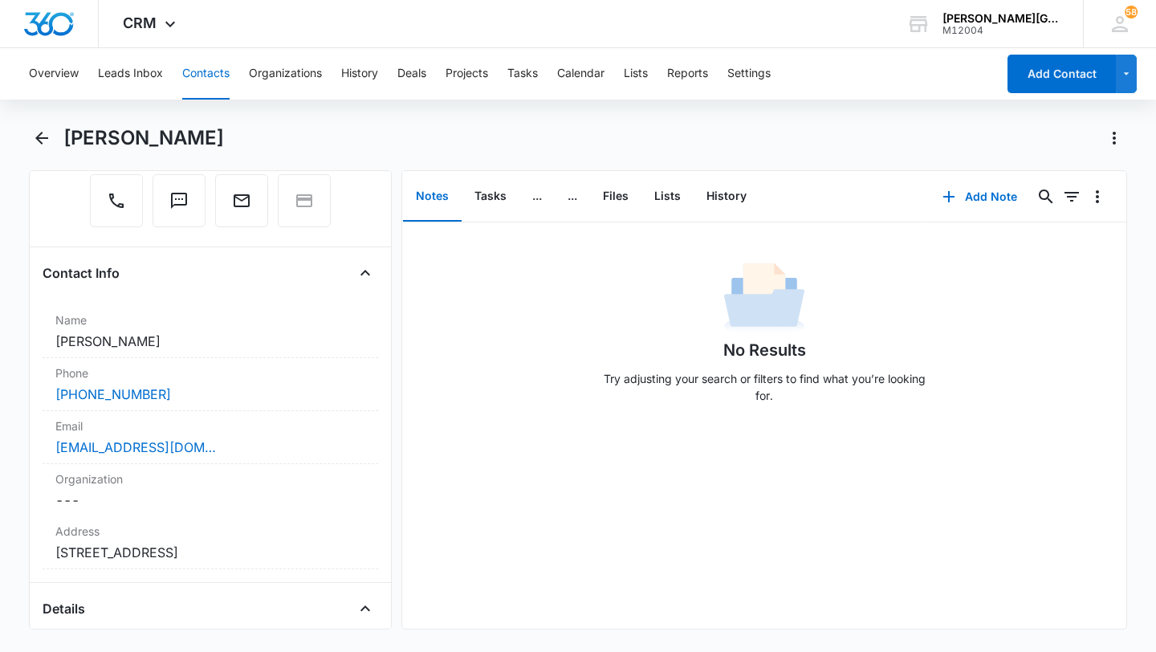
scroll to position [200, 0]
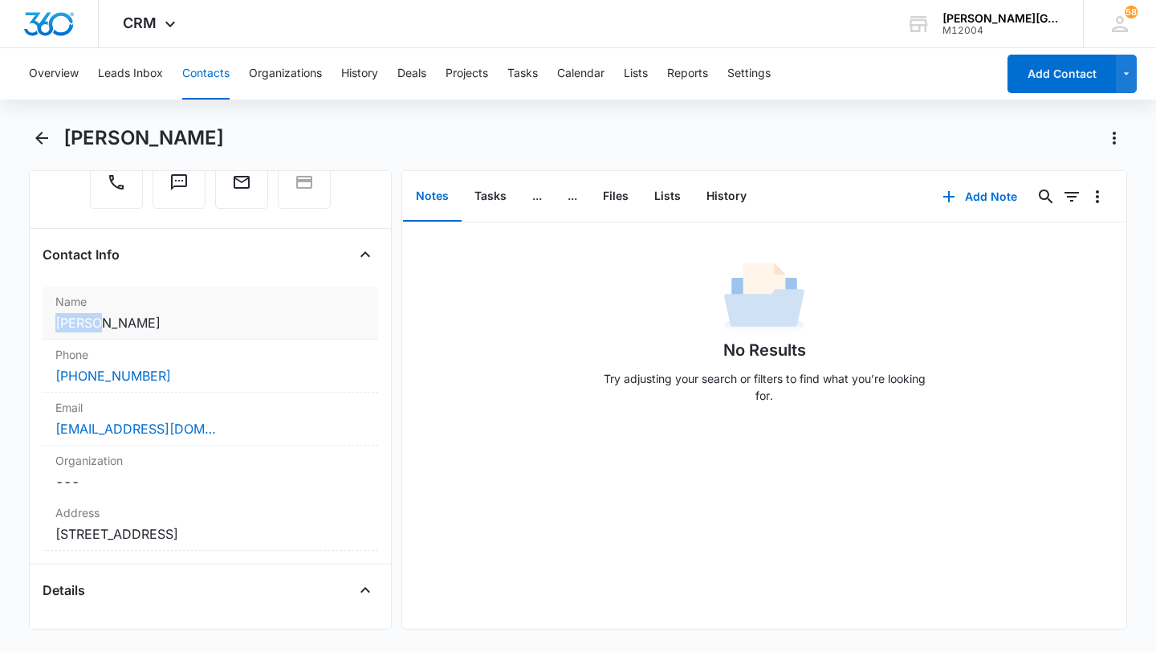
drag, startPoint x: 55, startPoint y: 328, endPoint x: 117, endPoint y: 334, distance: 63.0
click at [117, 334] on div "Name Cancel Save Changes [PERSON_NAME]" at bounding box center [211, 313] width 336 height 53
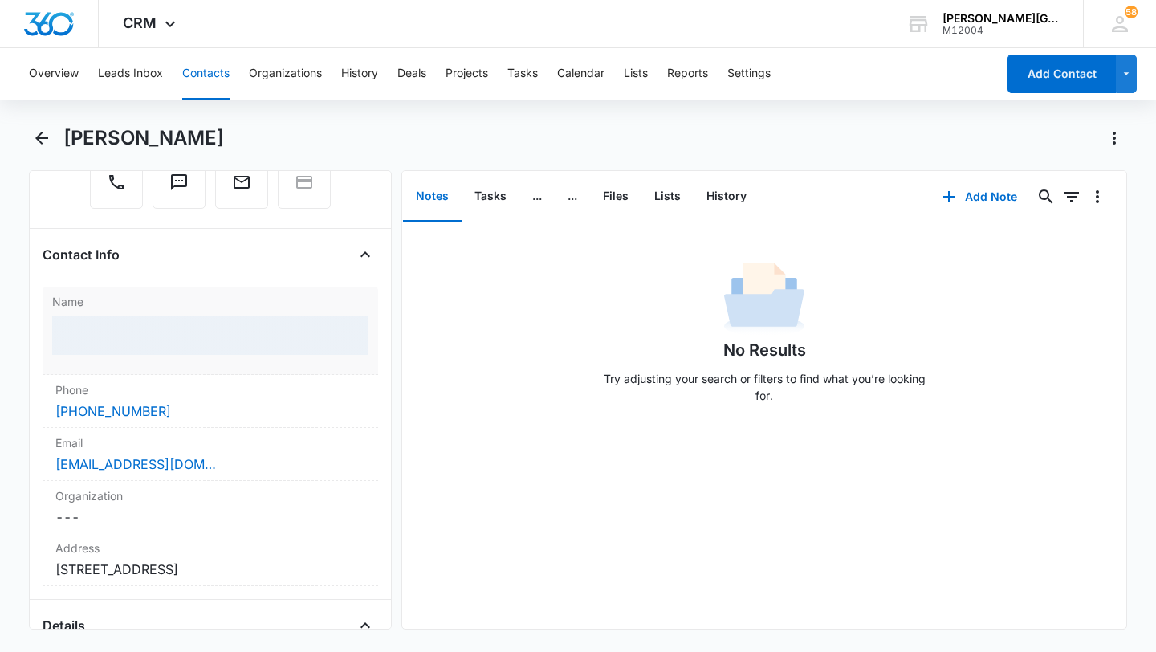
copy dd "[PERSON_NAME]"
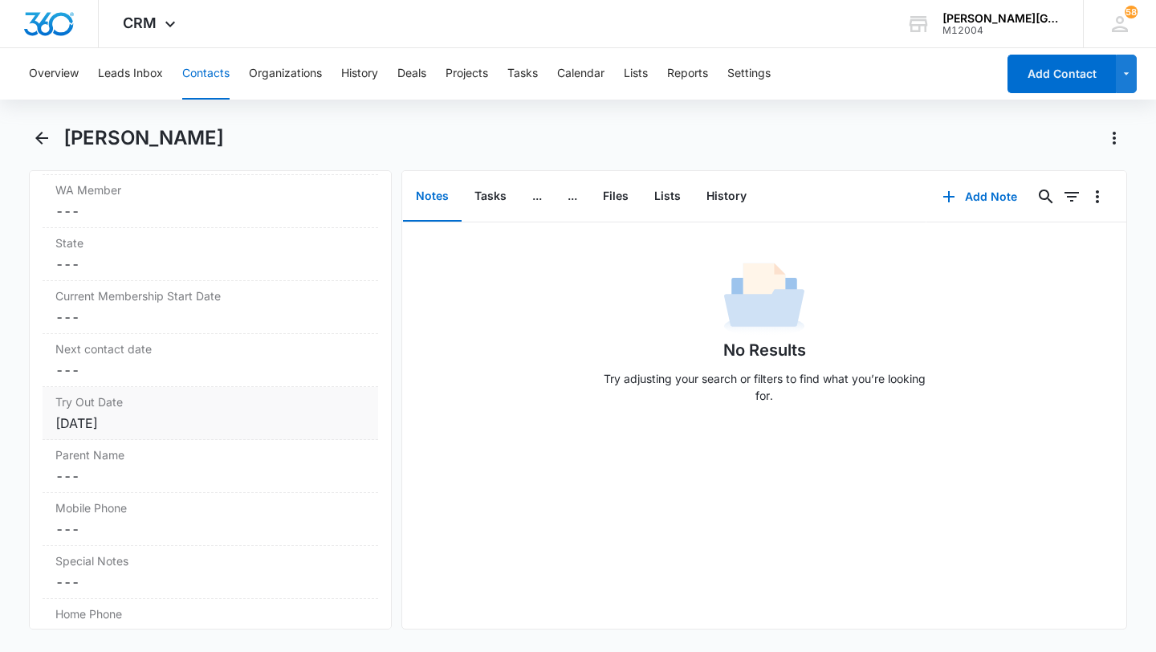
click at [134, 434] on div "Try Out Date Cancel Save Changes [DATE]" at bounding box center [211, 413] width 336 height 53
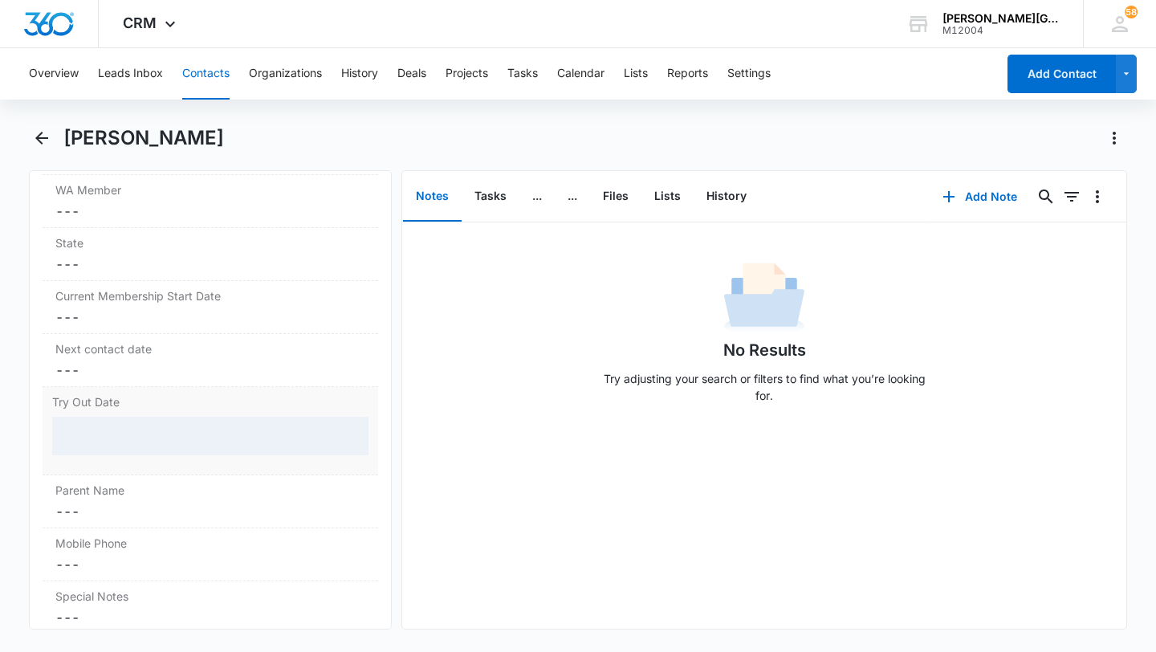
scroll to position [1544, 0]
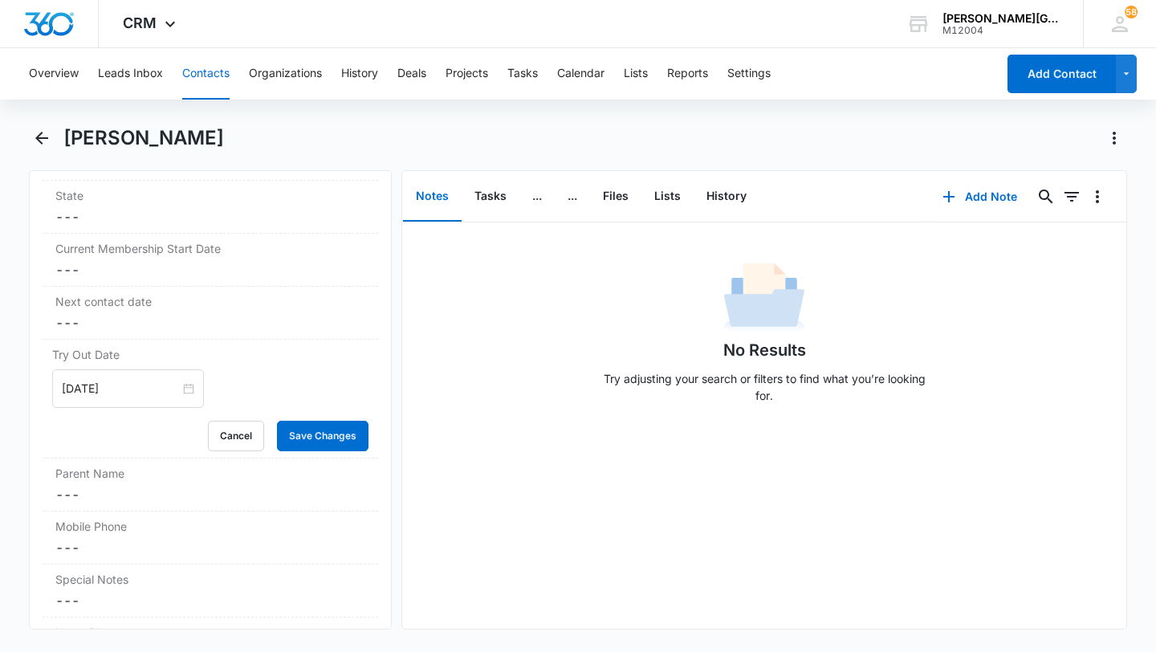
click at [111, 401] on div "[DATE]" at bounding box center [128, 388] width 152 height 39
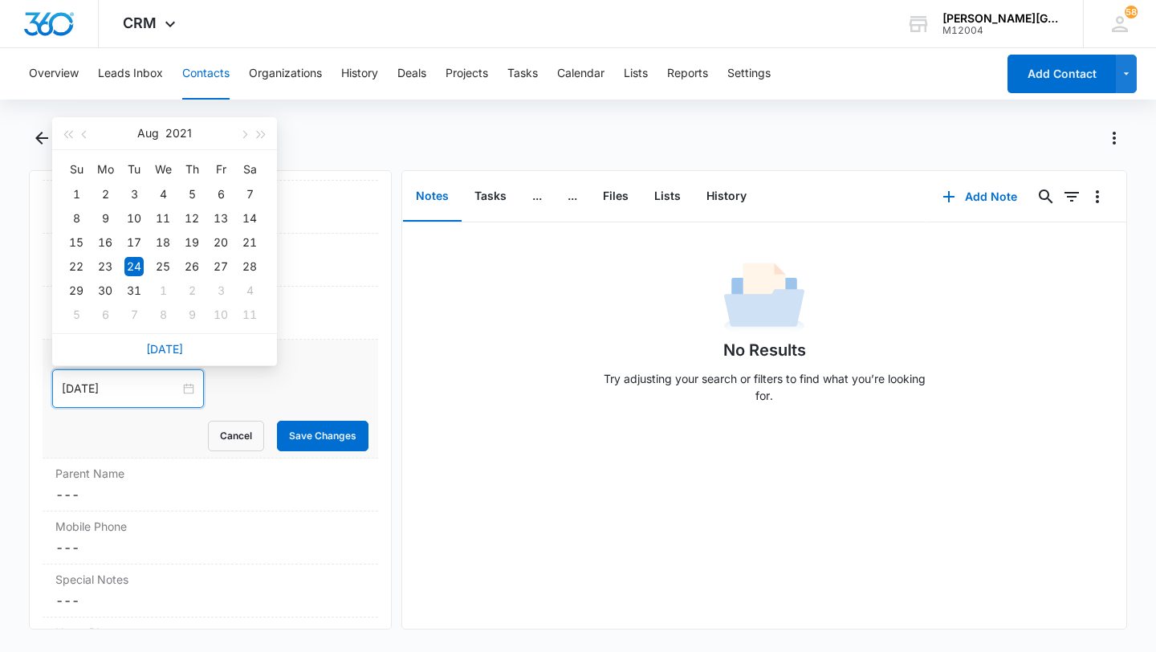
click at [170, 335] on div "[DATE]" at bounding box center [164, 349] width 225 height 32
click at [169, 344] on link "[DATE]" at bounding box center [164, 349] width 37 height 14
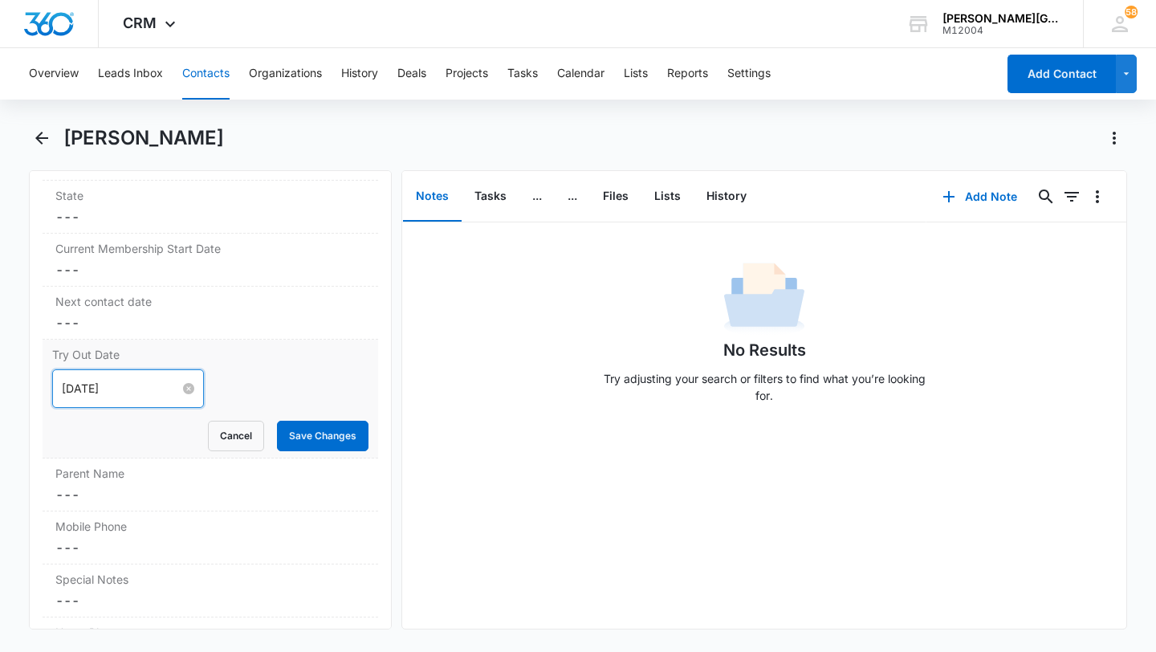
click at [108, 389] on input "[DATE]" at bounding box center [121, 389] width 118 height 18
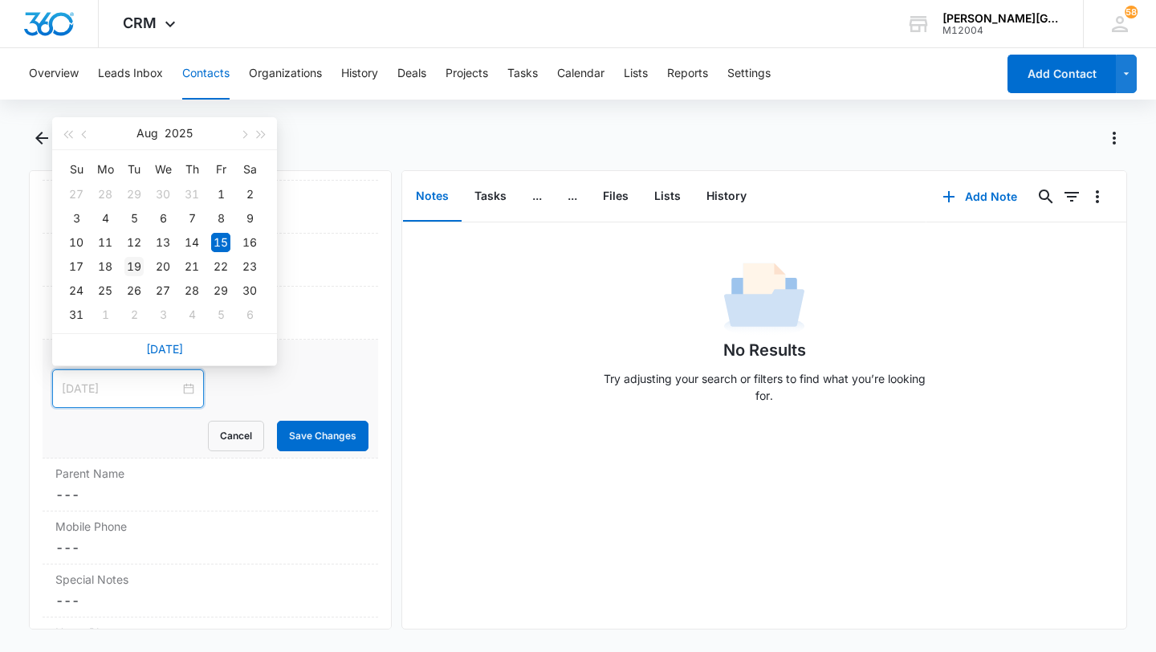
type input "[DATE]"
click at [134, 266] on div "19" at bounding box center [133, 266] width 19 height 19
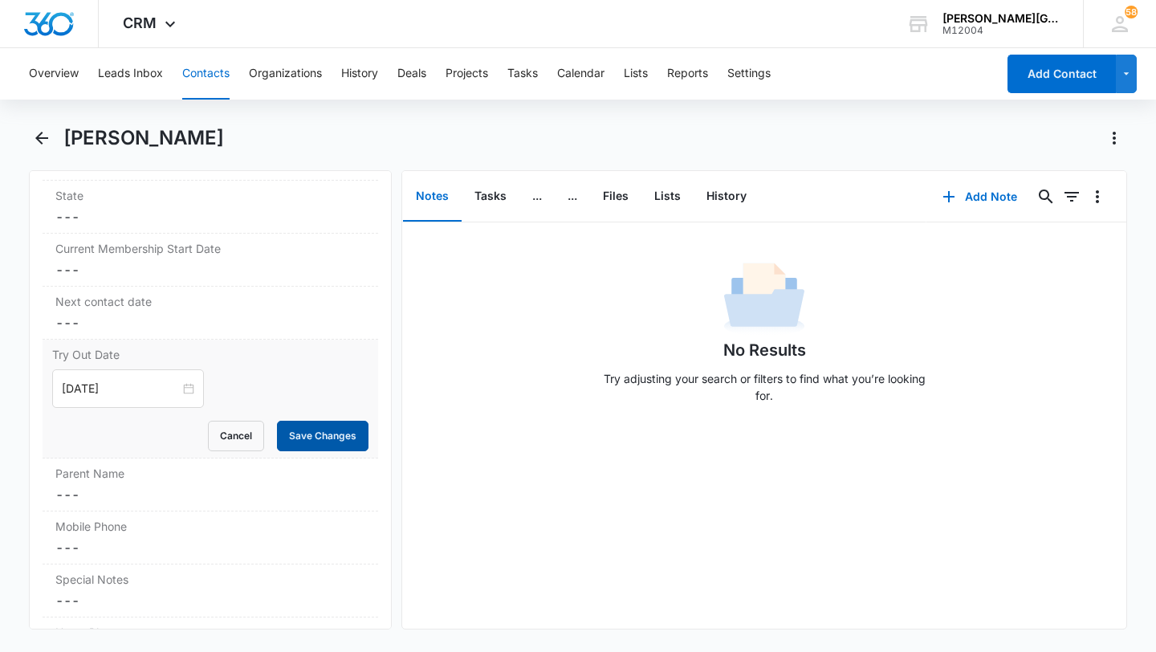
click at [307, 434] on button "Save Changes" at bounding box center [323, 436] width 92 height 31
click at [214, 475] on label "Parent Name" at bounding box center [210, 473] width 310 height 17
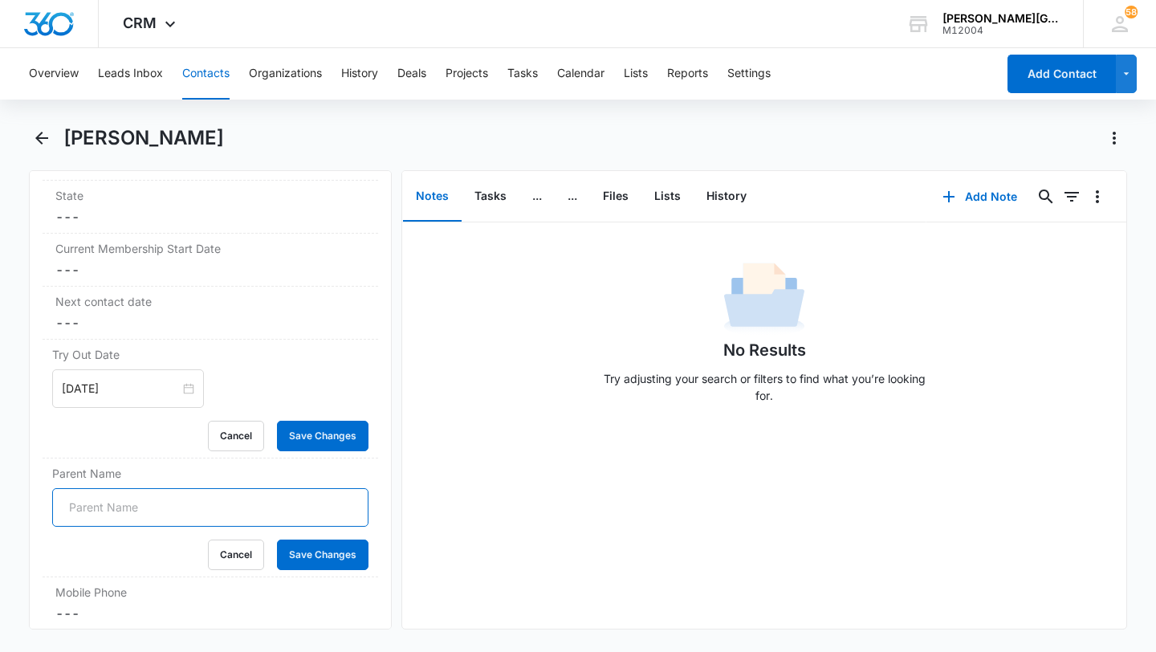
click at [132, 512] on input "Parent Name" at bounding box center [210, 507] width 316 height 39
paste input "[EMAIL_ADDRESS][DOMAIN_NAME]"
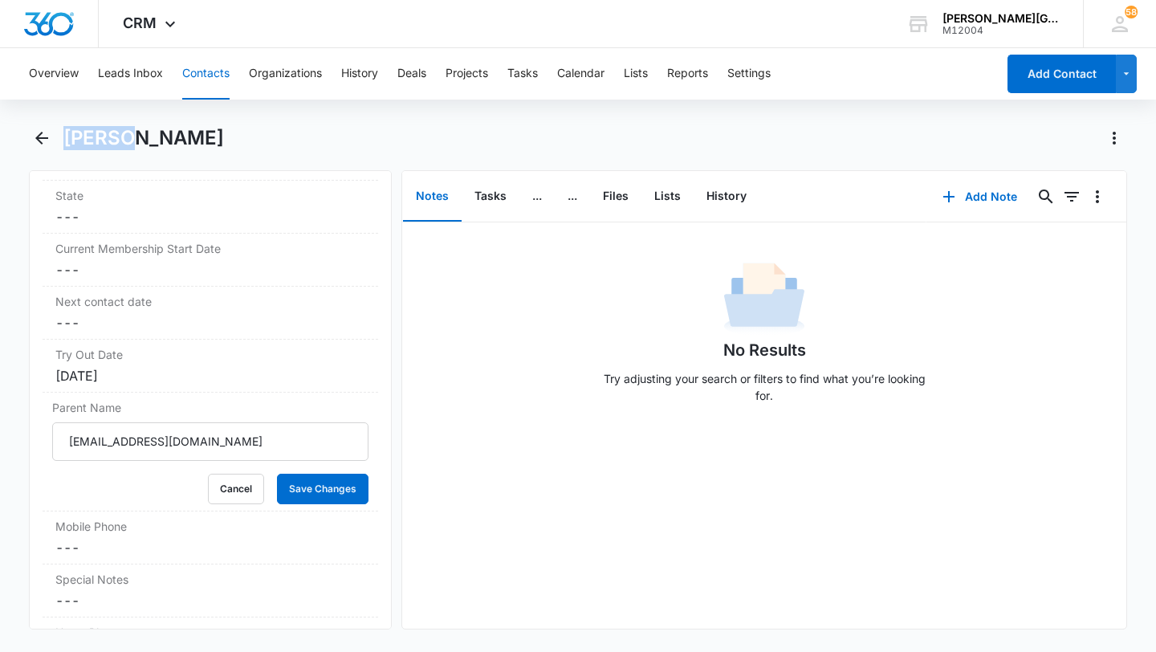
drag, startPoint x: 136, startPoint y: 149, endPoint x: 65, endPoint y: 141, distance: 71.1
click at [65, 141] on div "[PERSON_NAME]" at bounding box center [595, 138] width 1064 height 26
copy h1 "[PERSON_NAME]"
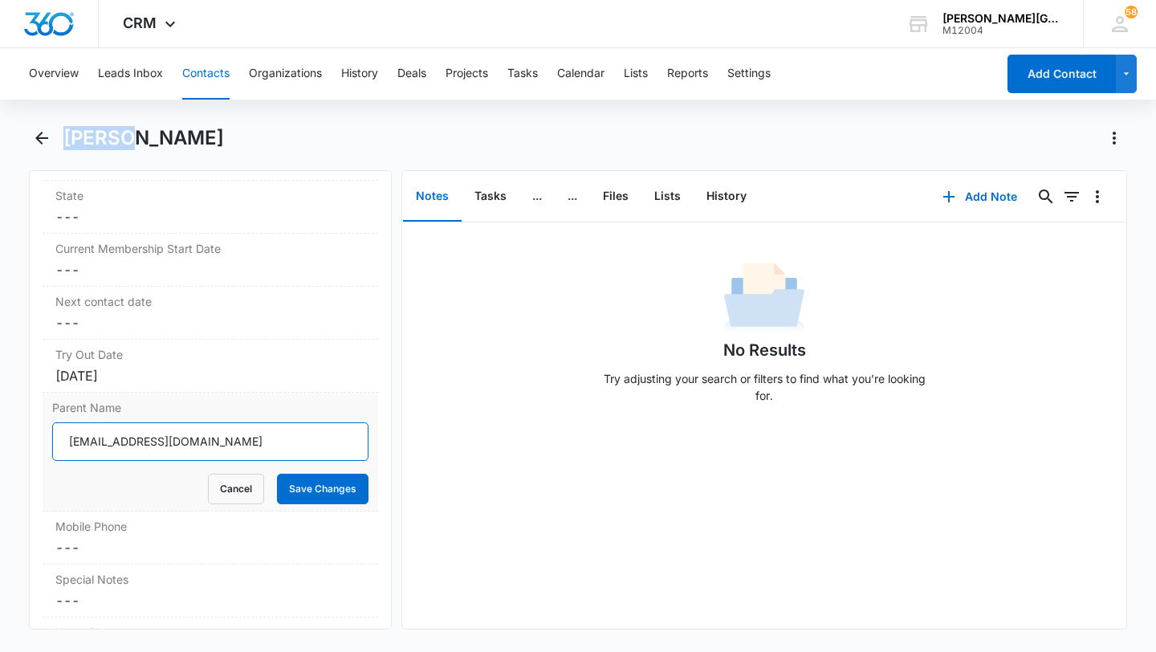
click at [149, 432] on input "[EMAIL_ADDRESS][DOMAIN_NAME]" at bounding box center [210, 441] width 316 height 39
paste input "[PERSON_NAME]"
type input "[PERSON_NAME]"
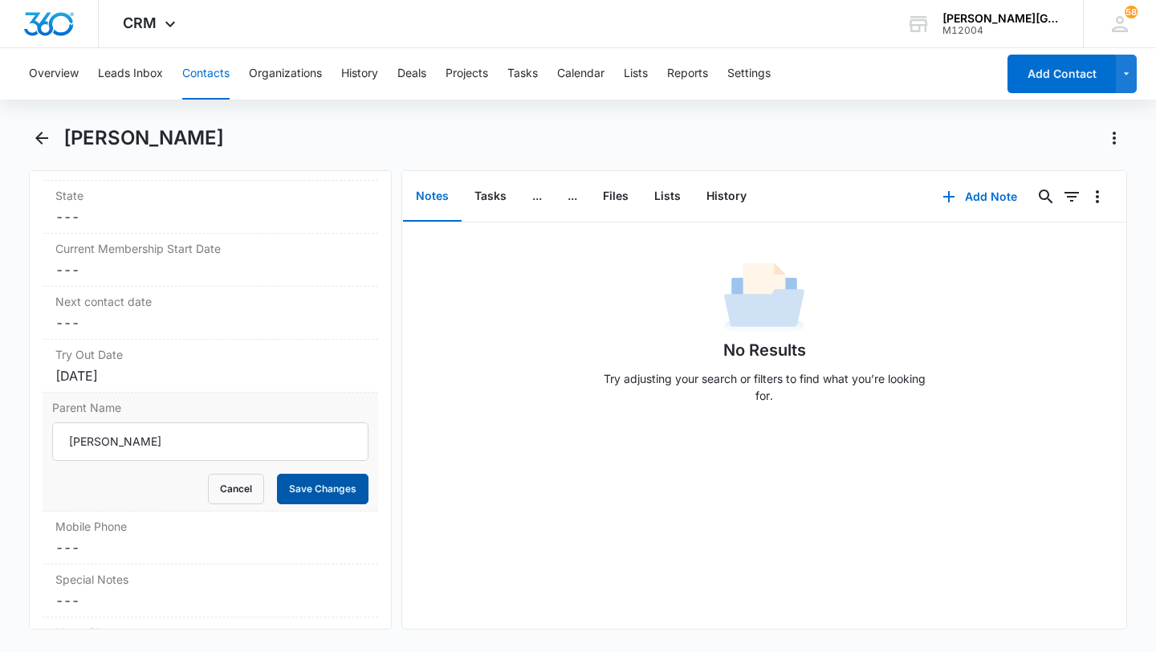
click at [344, 491] on button "Save Changes" at bounding box center [323, 489] width 92 height 31
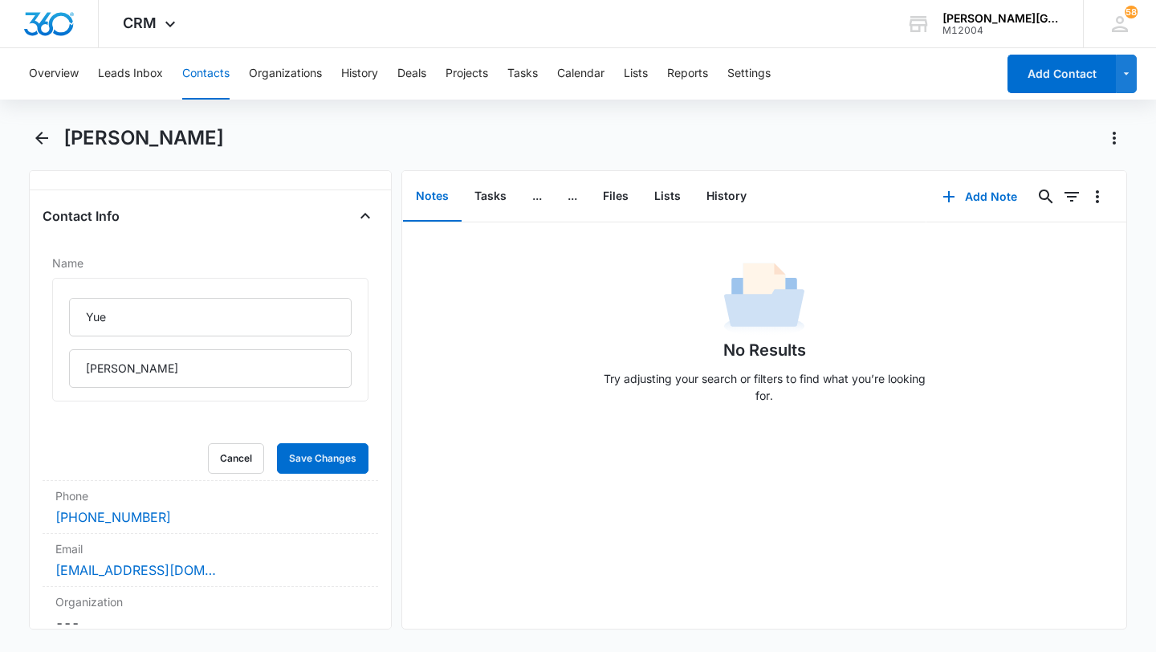
scroll to position [285, 0]
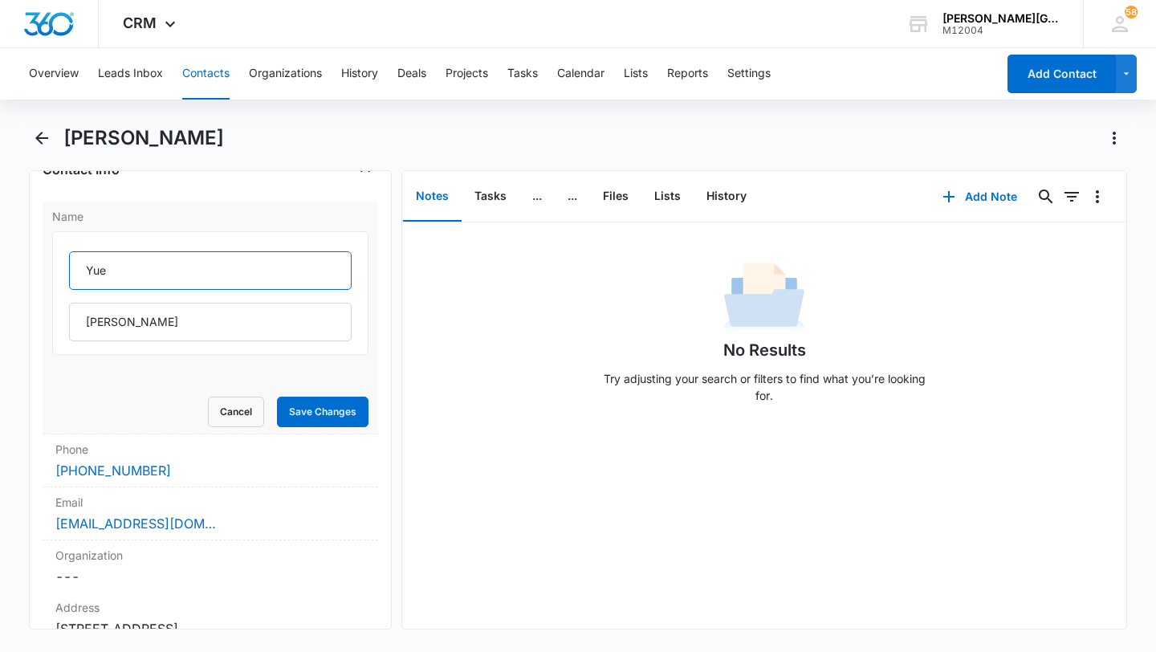
click at [189, 273] on input "Yue" at bounding box center [210, 270] width 283 height 39
paste input "[PERSON_NAME]"
click at [111, 271] on input "[PERSON_NAME]" at bounding box center [210, 270] width 283 height 39
click at [154, 301] on div "[PERSON_NAME]" at bounding box center [210, 296] width 283 height 90
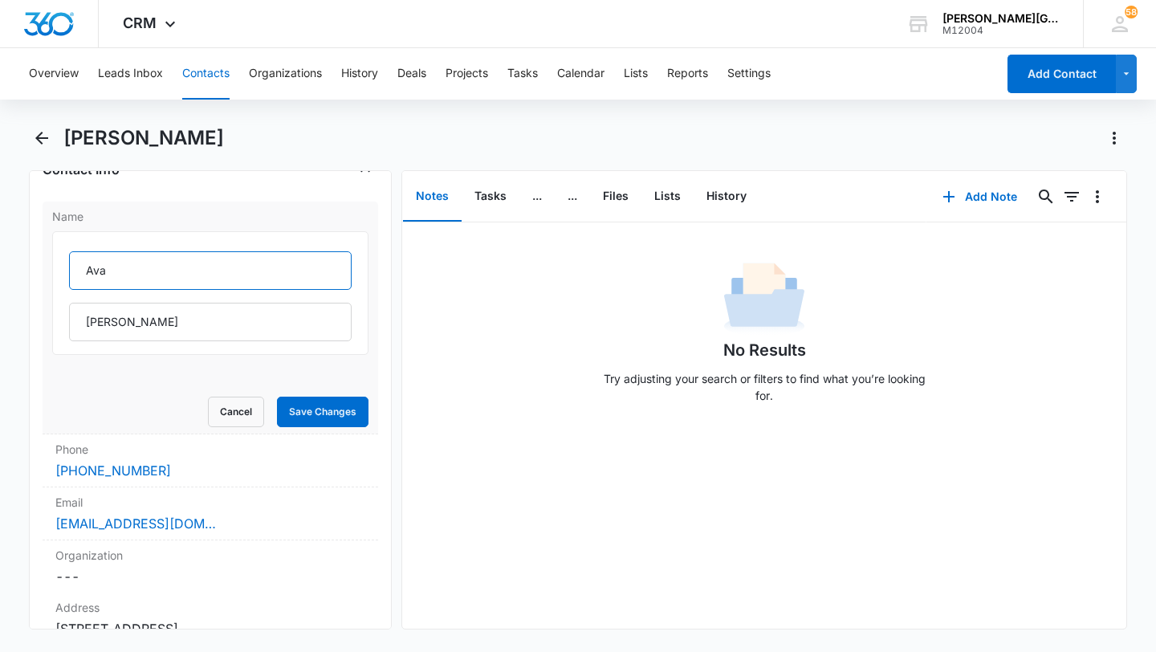
click at [153, 270] on input "Ava" at bounding box center [210, 270] width 283 height 39
paste input "[PERSON_NAME]"
click at [198, 268] on input "[PERSON_NAME] & [PERSON_NAME]" at bounding box center [210, 270] width 283 height 39
type input "[PERSON_NAME] & [PERSON_NAME]"
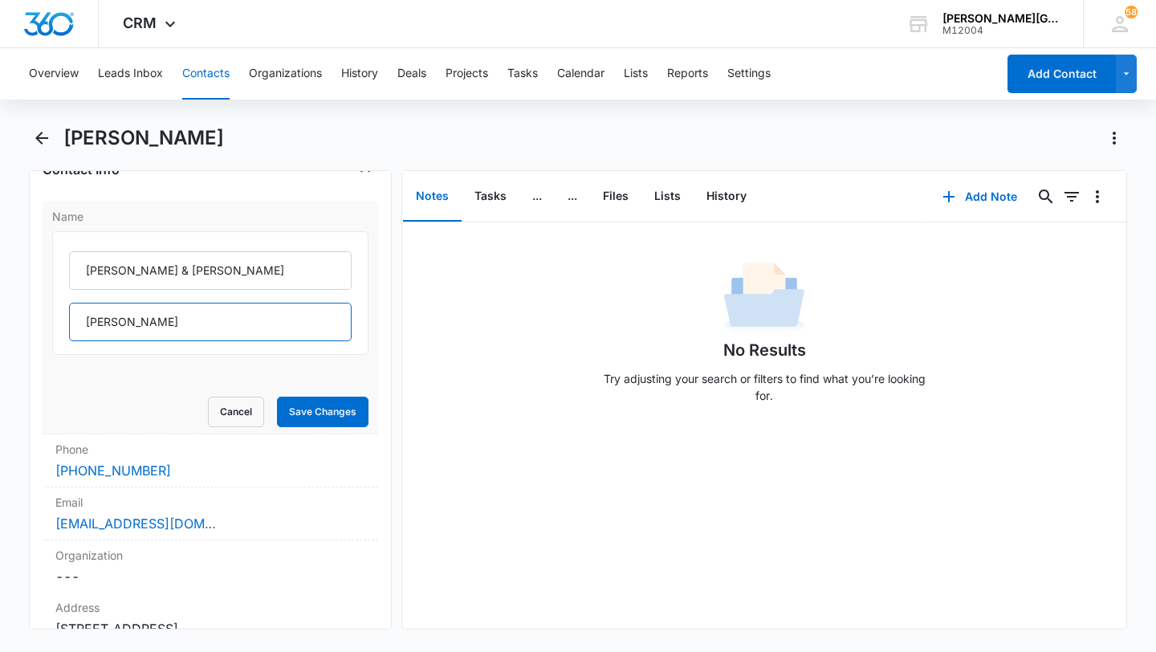
click at [92, 325] on input "[PERSON_NAME]" at bounding box center [210, 322] width 283 height 39
paste input "[PERSON_NAME]"
type input "[PERSON_NAME]"
click at [319, 415] on button "Save Changes" at bounding box center [323, 412] width 92 height 31
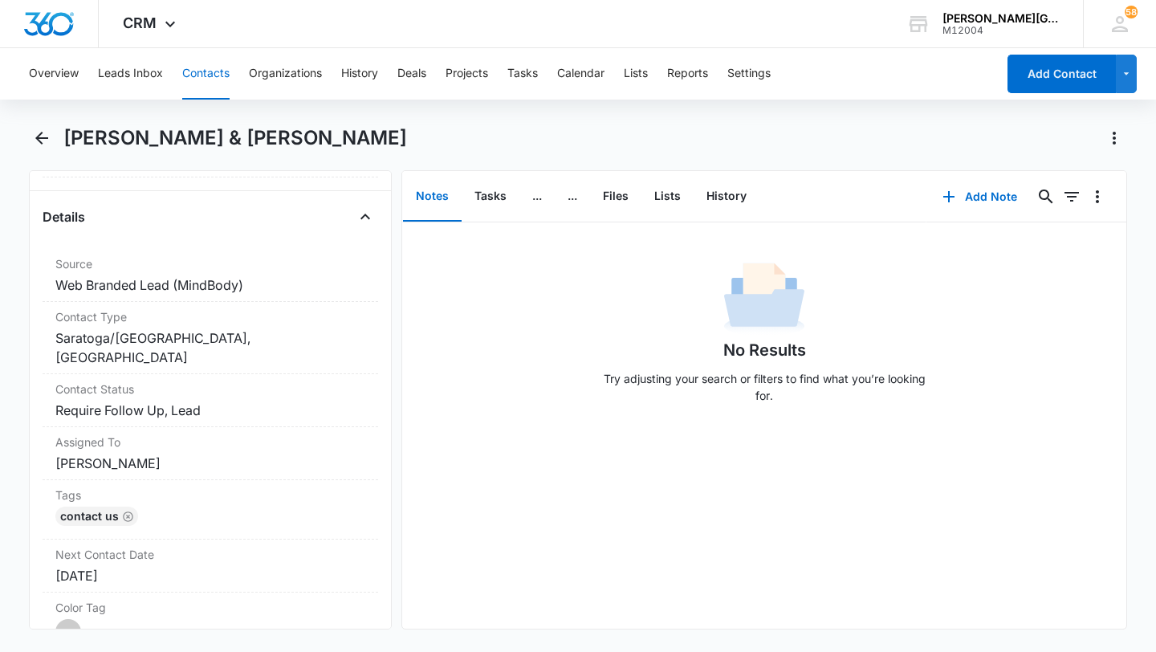
scroll to position [676, 0]
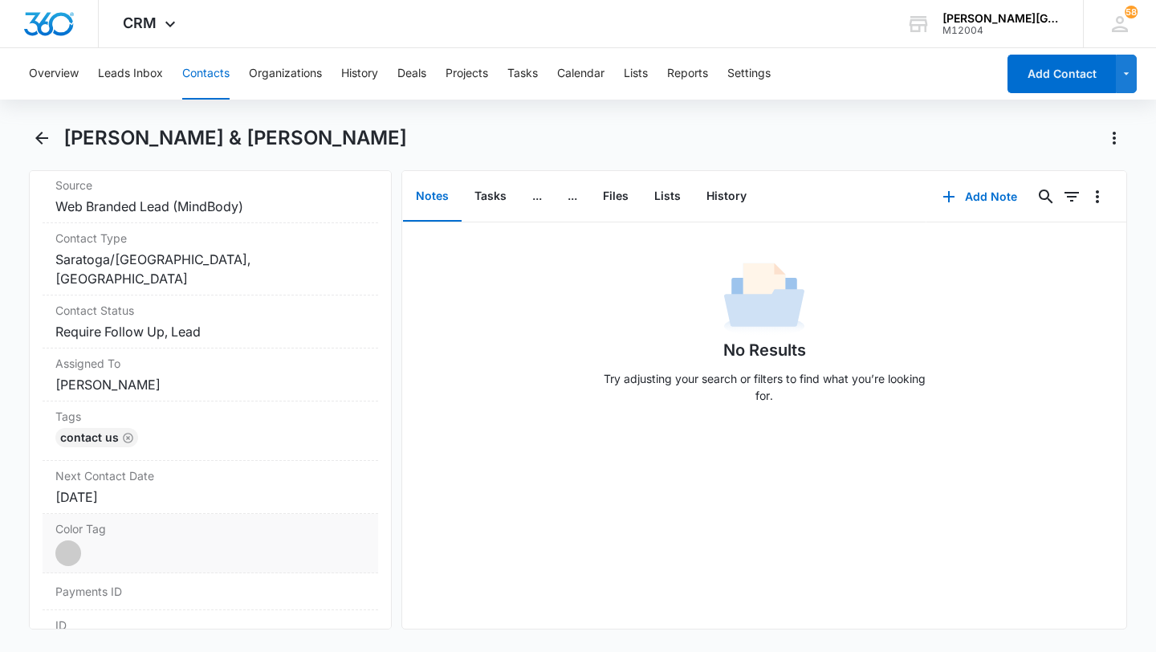
click at [100, 540] on dd "Current Color: Cancel Save Changes" at bounding box center [210, 553] width 310 height 26
click at [121, 548] on div at bounding box center [127, 558] width 20 height 20
click at [327, 638] on button "Save Changes" at bounding box center [323, 653] width 92 height 31
click at [227, 322] on dd "Cancel Save Changes Require Follow Up, Lead" at bounding box center [210, 331] width 310 height 19
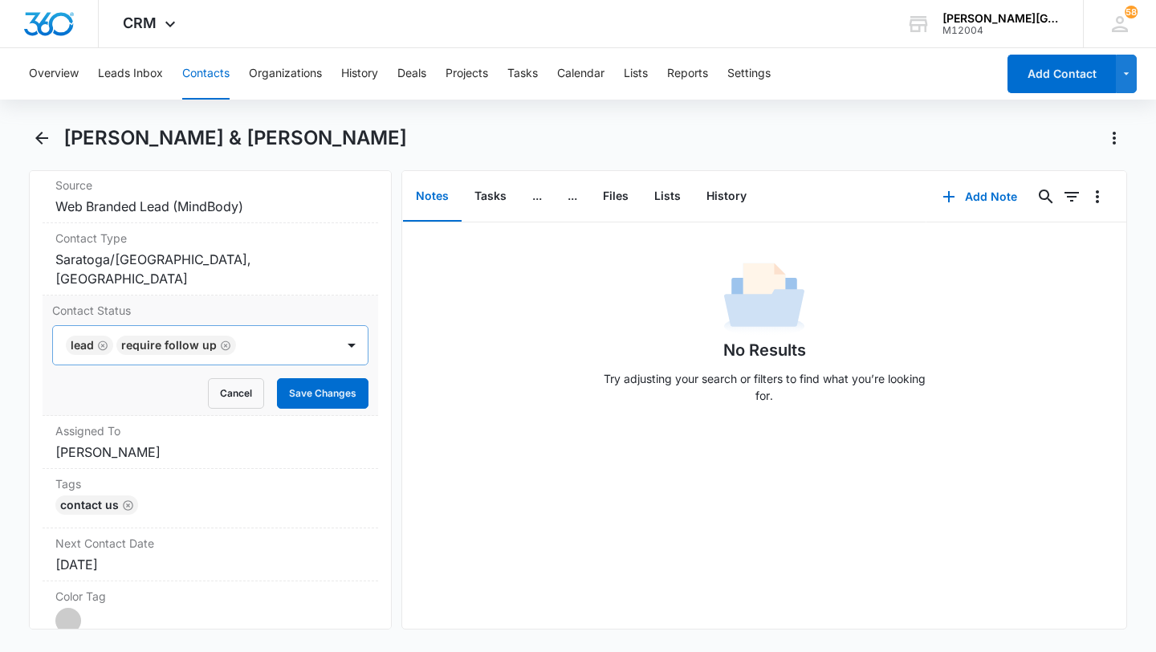
click at [105, 340] on icon "Remove Lead" at bounding box center [103, 345] width 10 height 10
click at [258, 332] on div "Require Follow Up" at bounding box center [194, 345] width 283 height 39
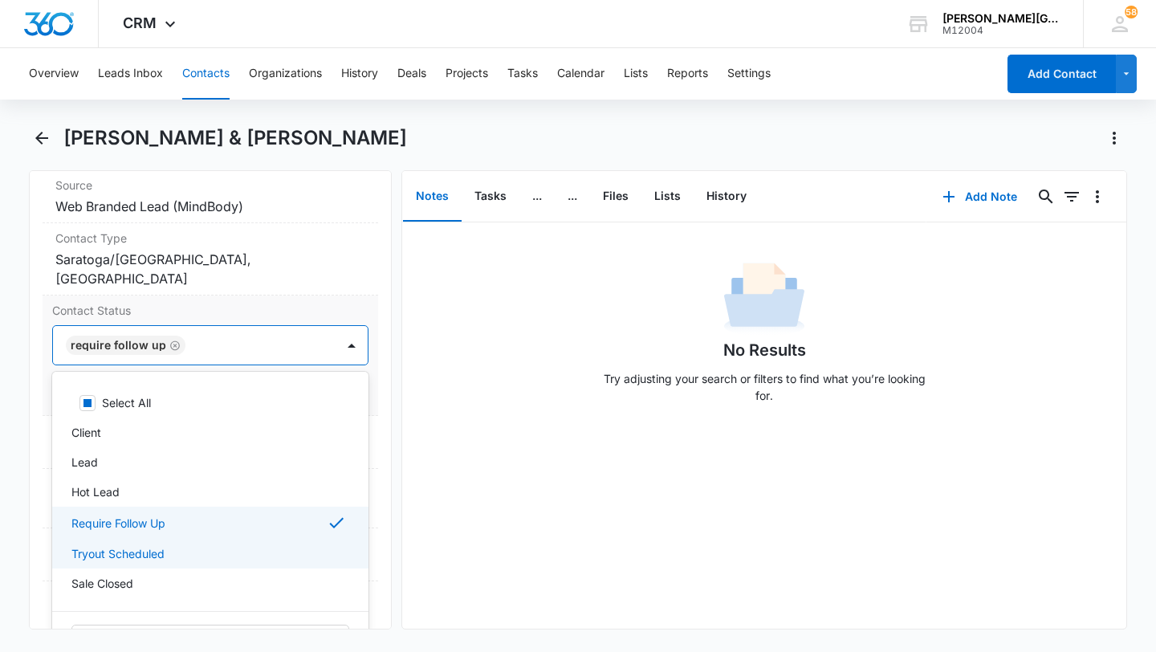
click at [133, 539] on div "Tryout Scheduled" at bounding box center [210, 554] width 316 height 30
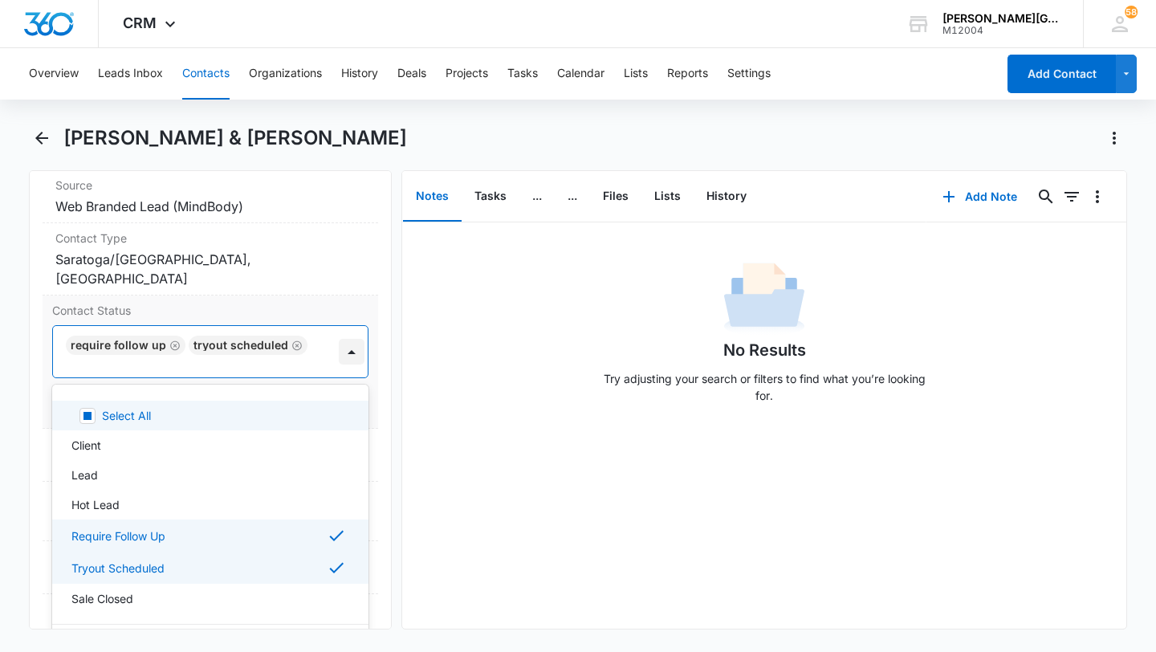
click at [339, 339] on div at bounding box center [352, 352] width 26 height 26
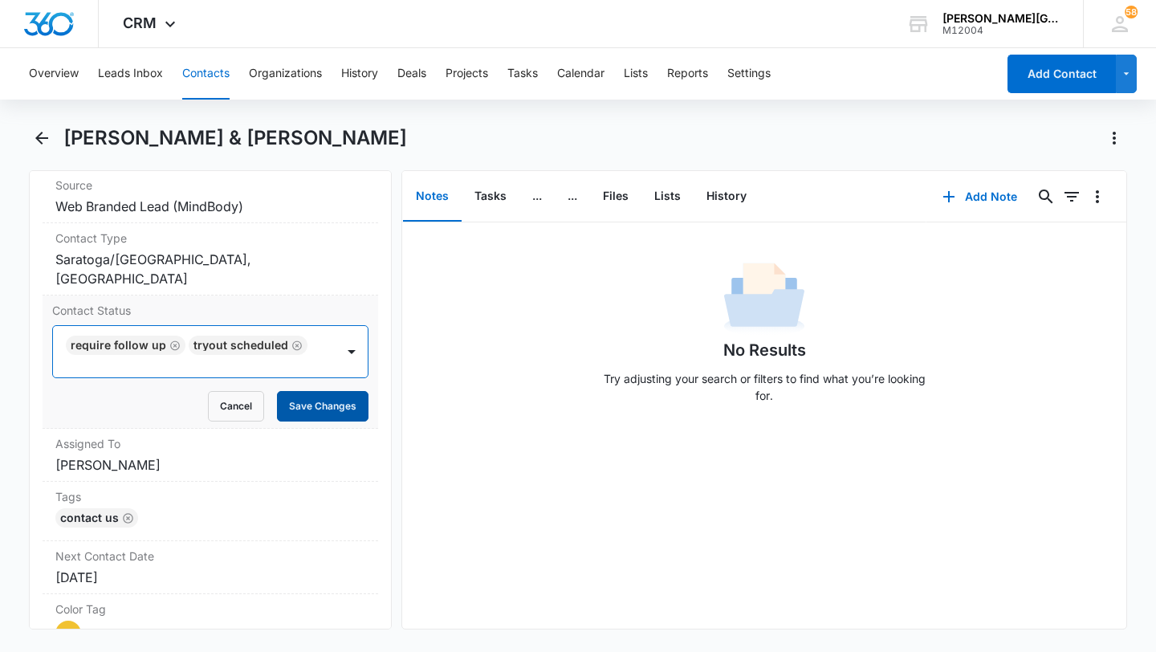
click at [333, 391] on button "Save Changes" at bounding box center [323, 406] width 92 height 31
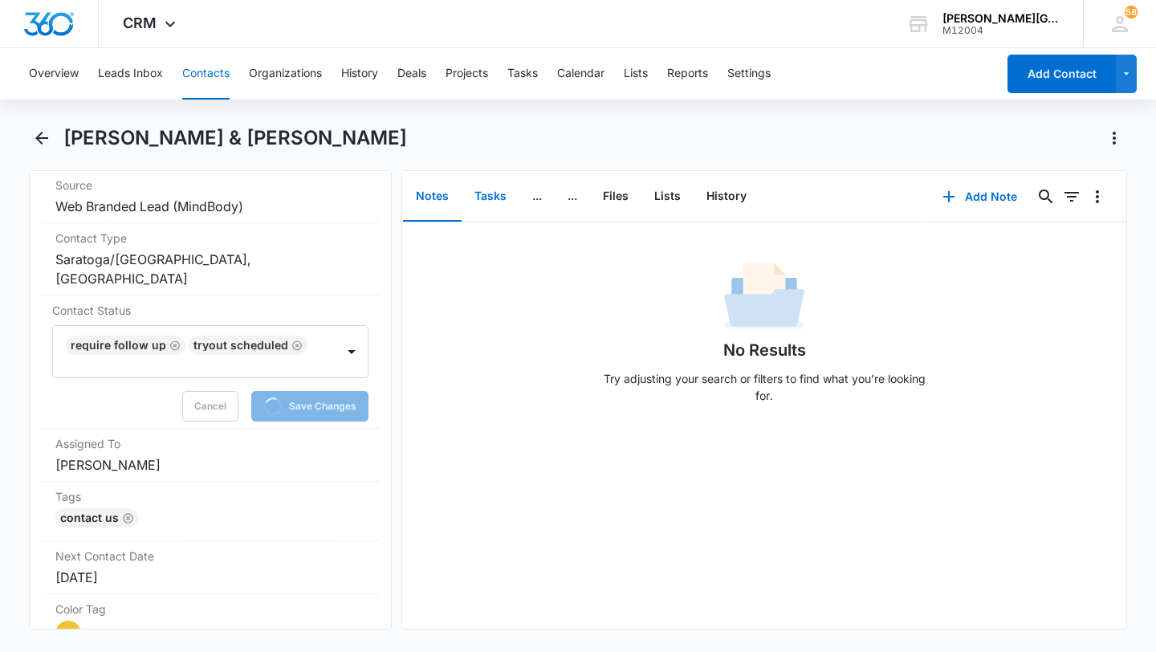
click at [479, 202] on button "Tasks" at bounding box center [491, 197] width 58 height 50
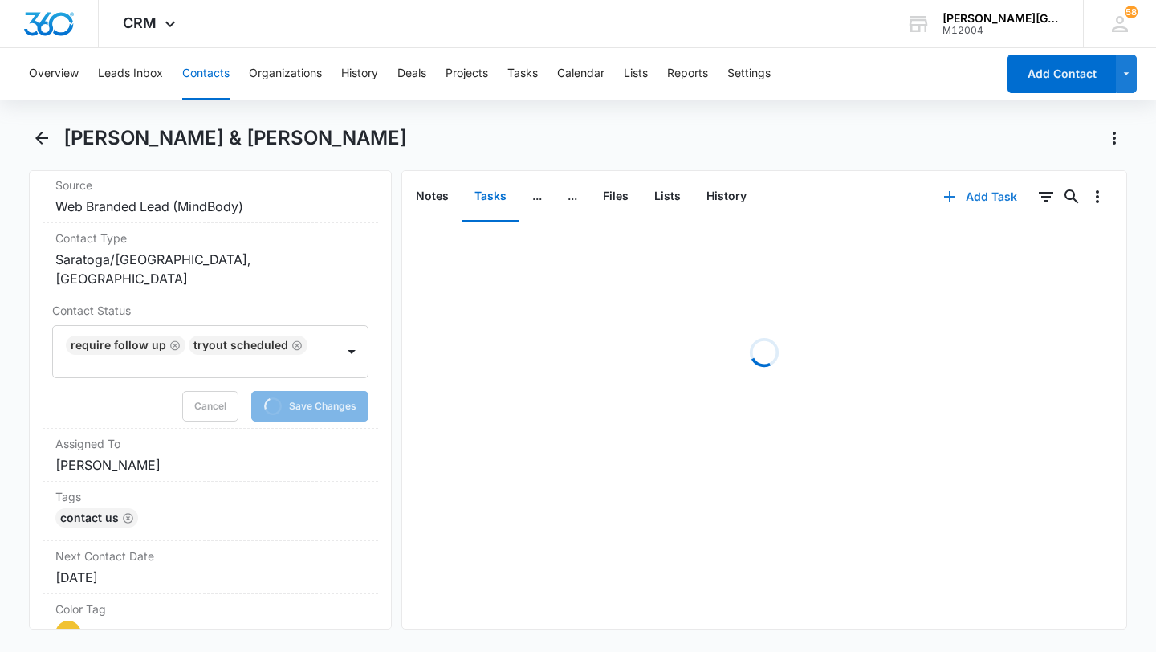
click at [986, 204] on button "Add Task" at bounding box center [980, 196] width 106 height 39
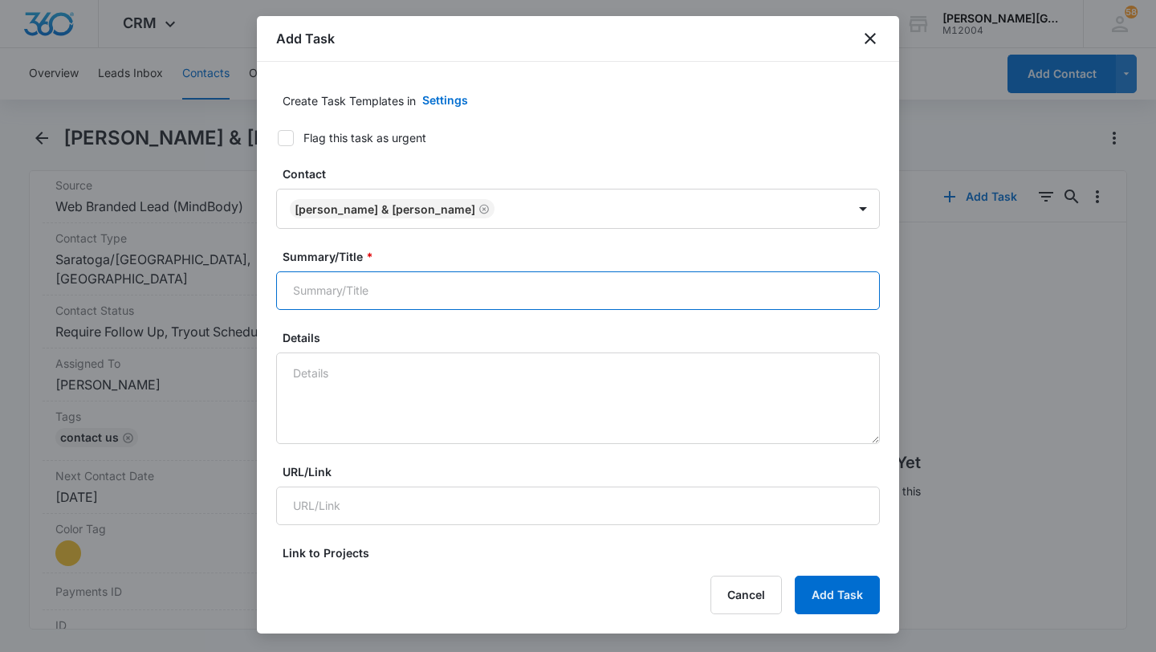
click at [410, 305] on input "Summary/Title *" at bounding box center [578, 290] width 604 height 39
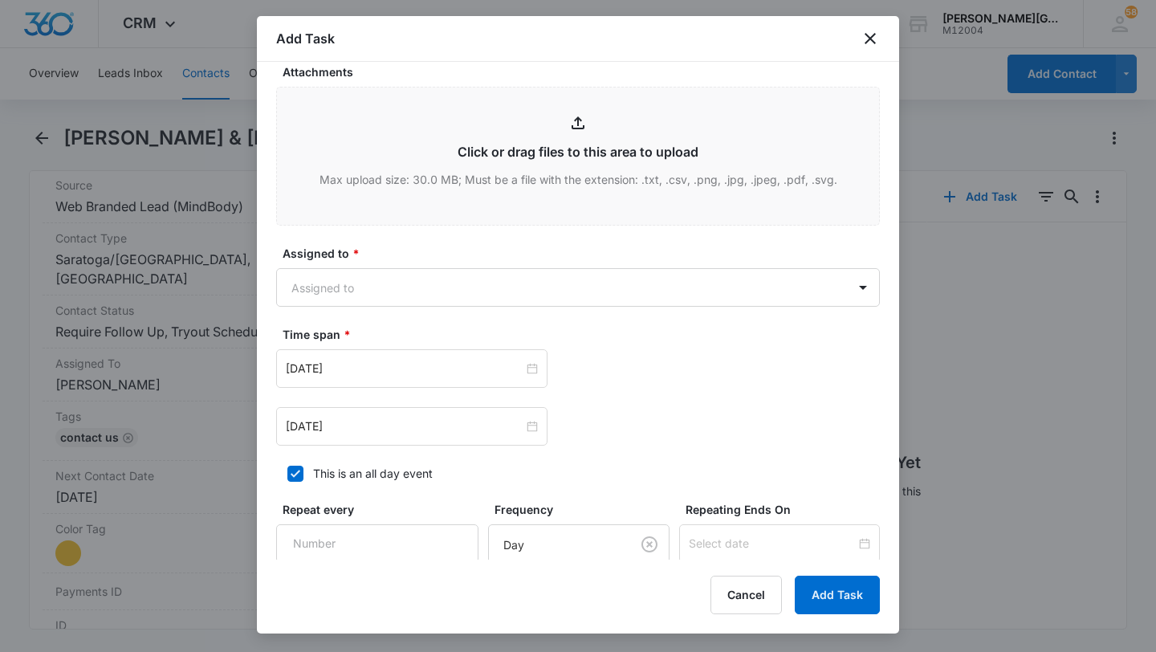
scroll to position [731, 0]
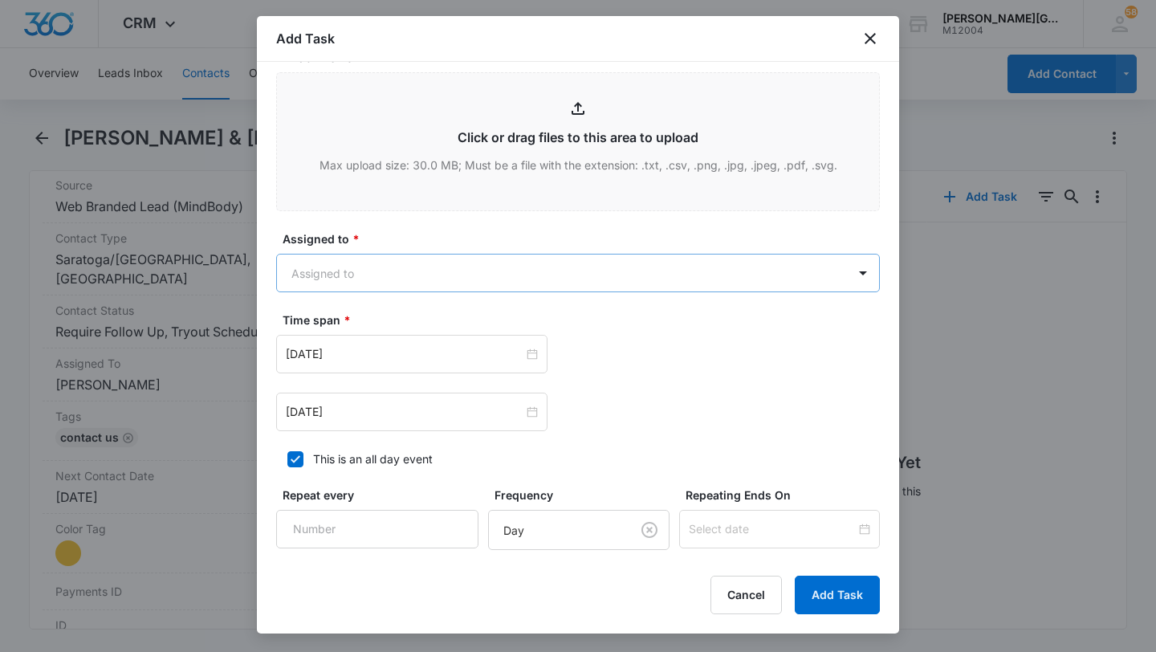
type input "follow up ([PERSON_NAME])"
click at [408, 281] on body "CRM Apps Reputation Websites Forms CRM Email Social Shop Payments POS Content A…" at bounding box center [578, 326] width 1156 height 652
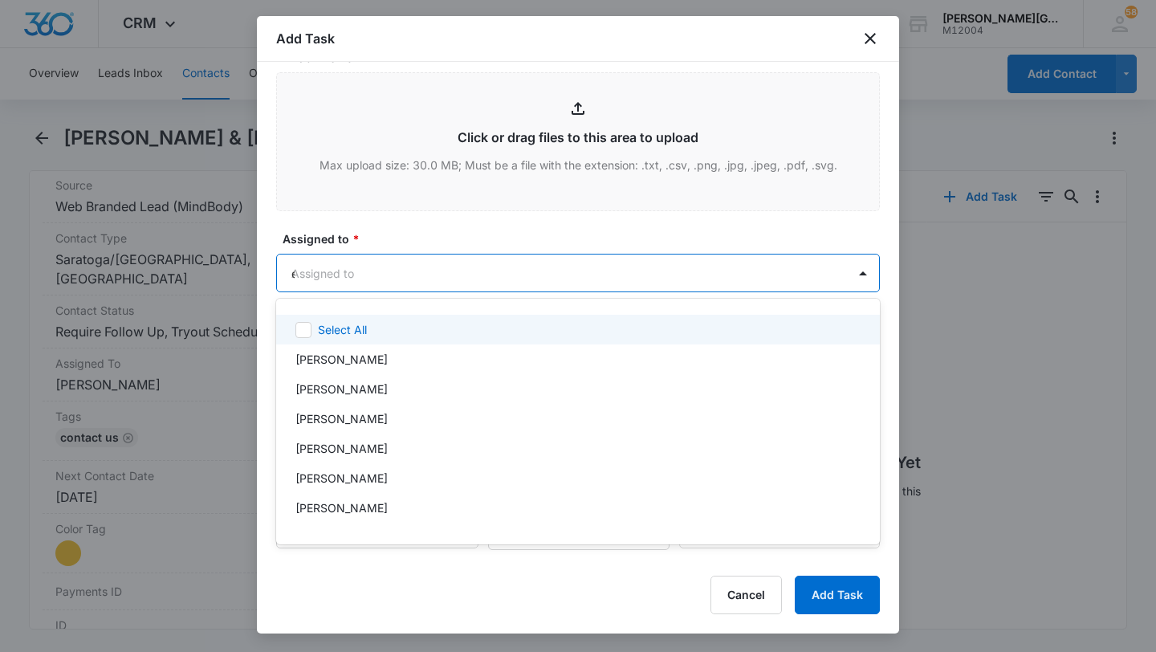
type input "[PERSON_NAME]"
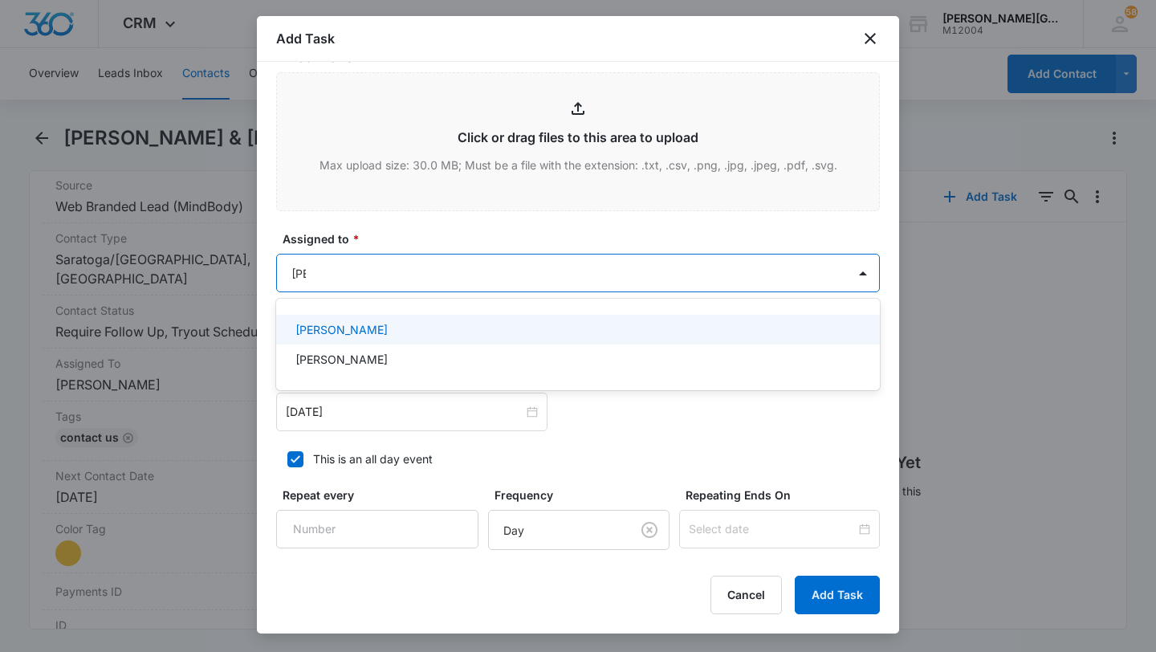
click at [399, 324] on div "[PERSON_NAME]" at bounding box center [576, 329] width 562 height 17
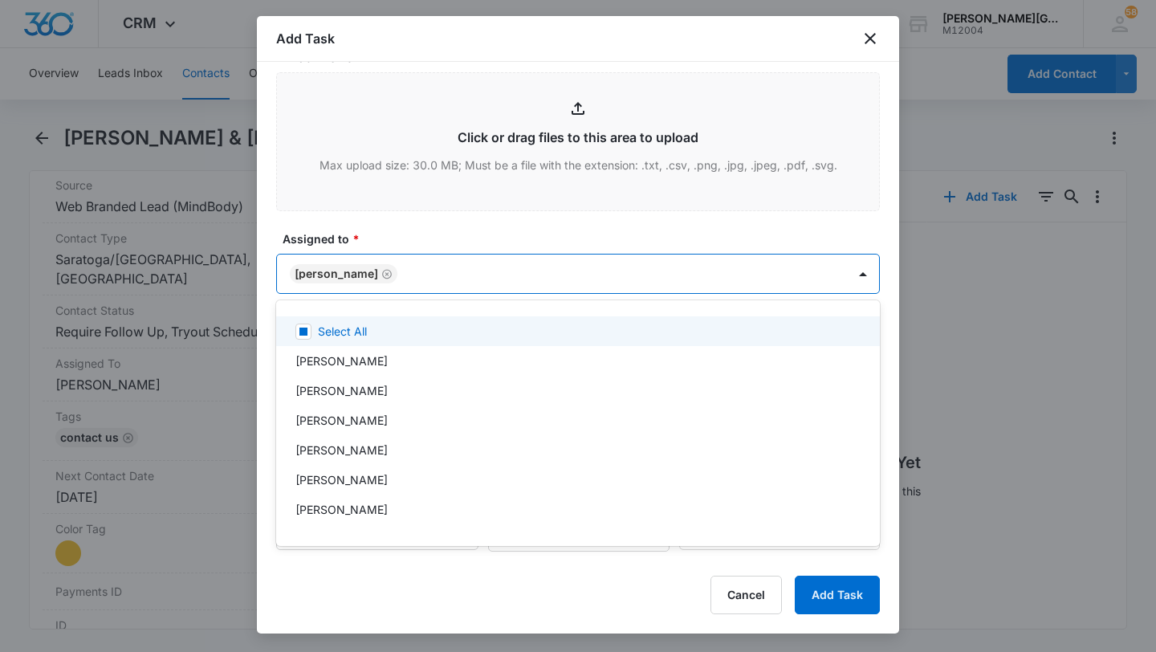
click at [399, 269] on div at bounding box center [578, 326] width 1156 height 652
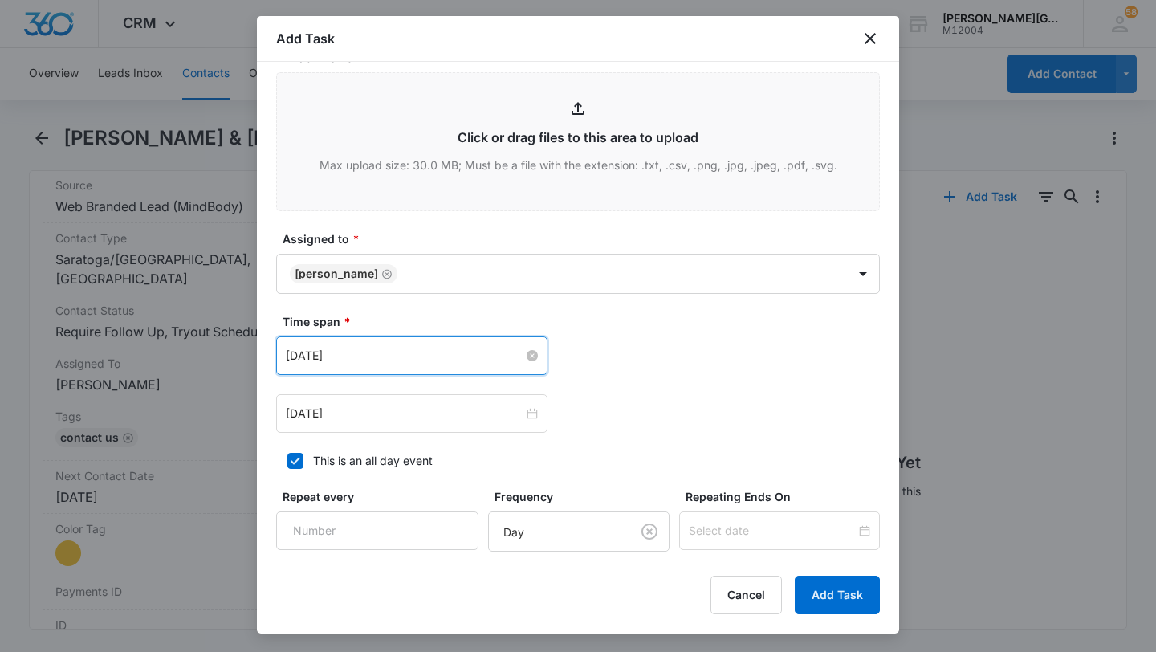
click at [348, 347] on input "[DATE]" at bounding box center [405, 356] width 238 height 18
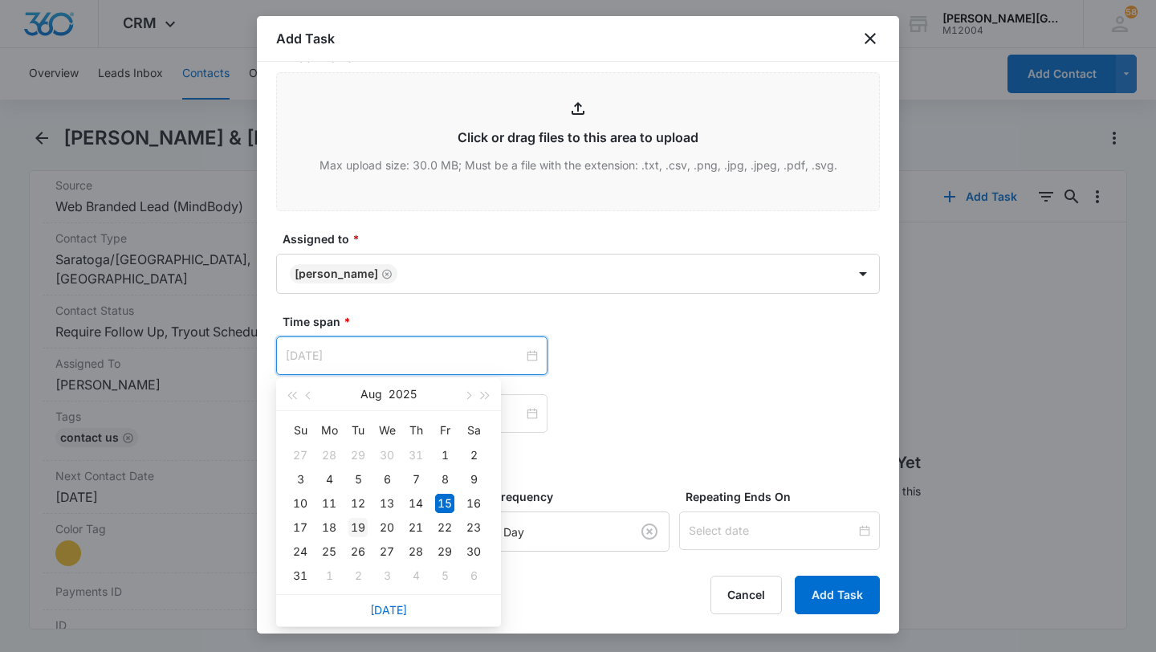
click at [358, 524] on div "19" at bounding box center [357, 527] width 19 height 19
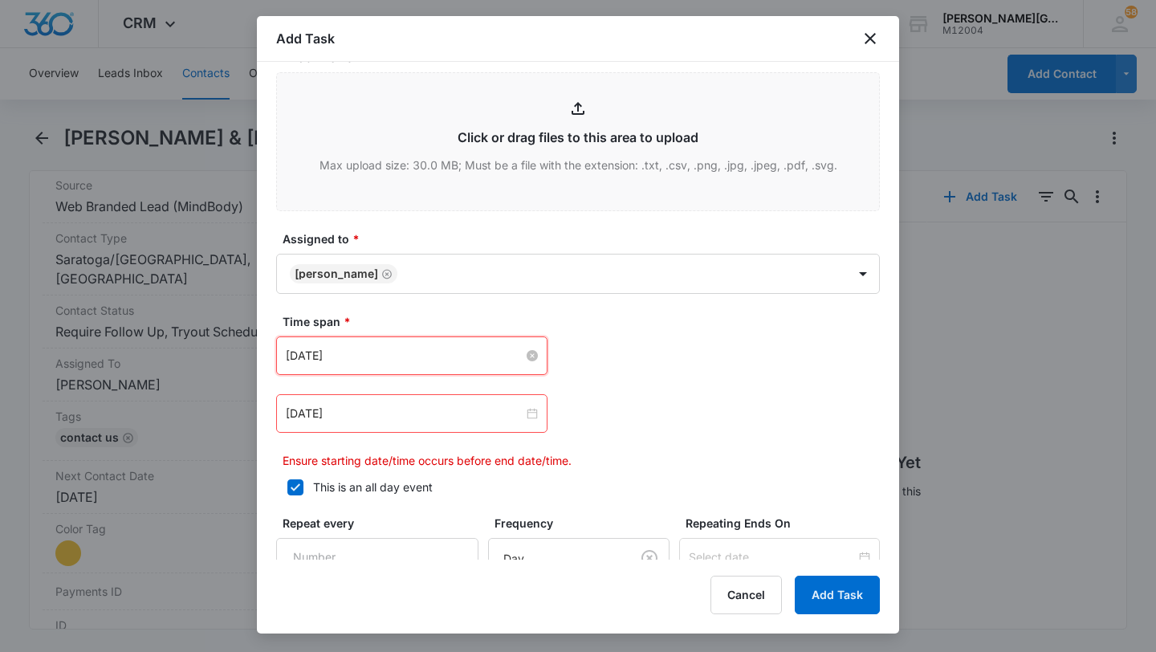
click at [369, 353] on input "[DATE]" at bounding box center [405, 356] width 238 height 18
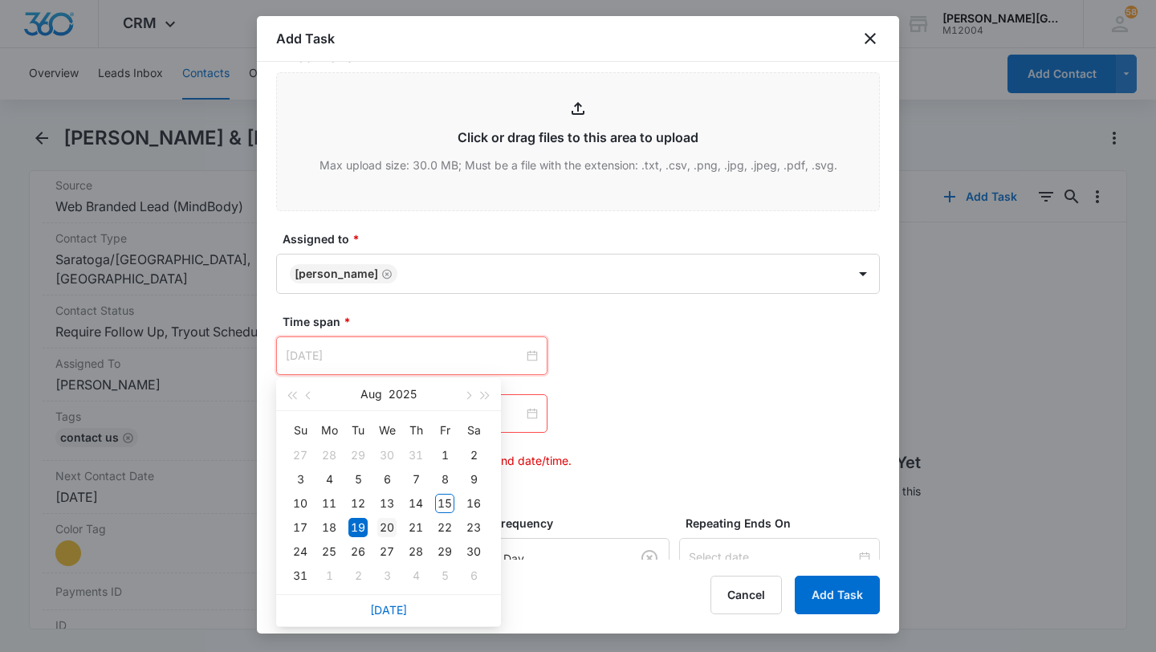
type input "[DATE]"
click at [386, 524] on div "20" at bounding box center [386, 527] width 19 height 19
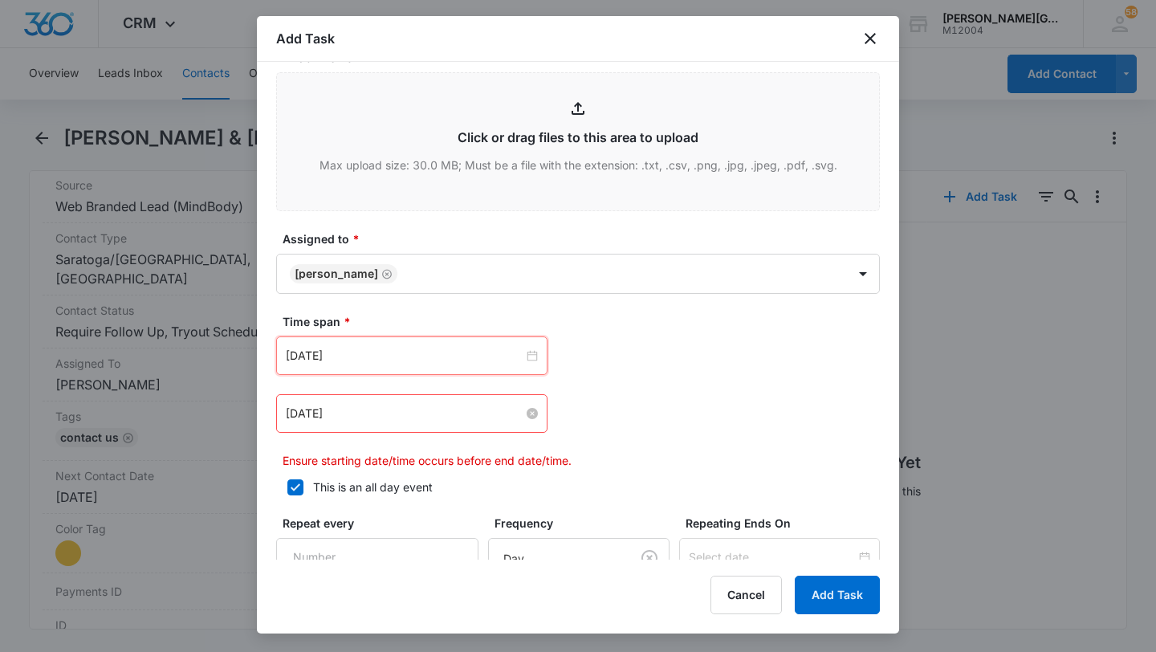
click at [340, 414] on input "[DATE]" at bounding box center [405, 414] width 238 height 18
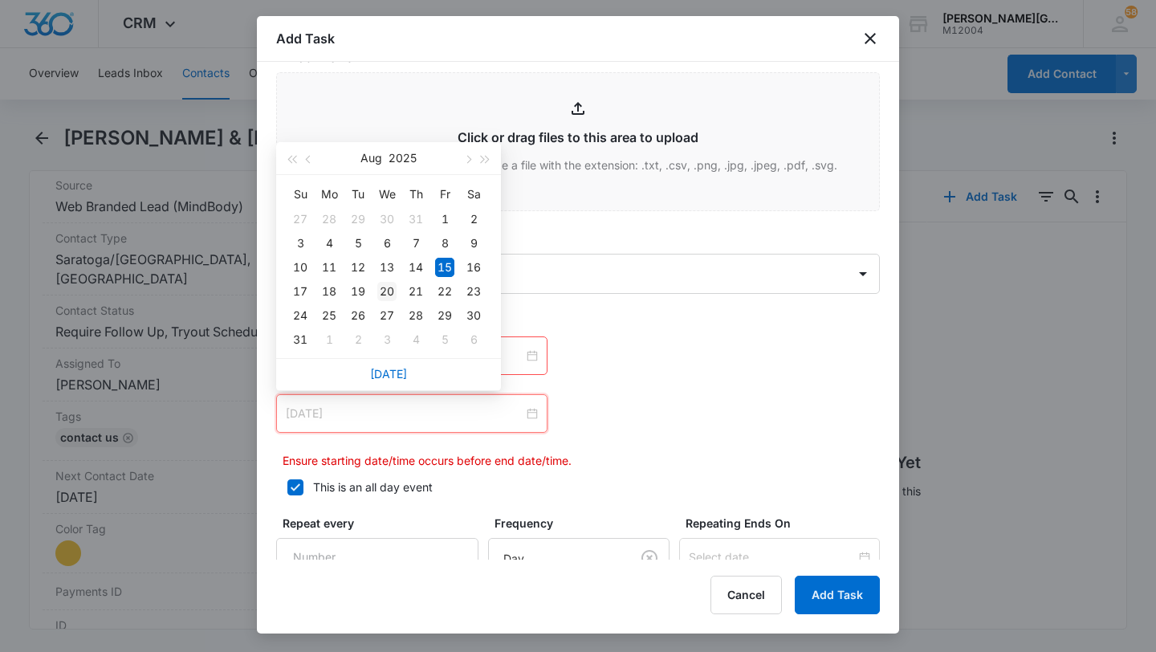
type input "[DATE]"
click at [386, 291] on div "20" at bounding box center [386, 291] width 19 height 19
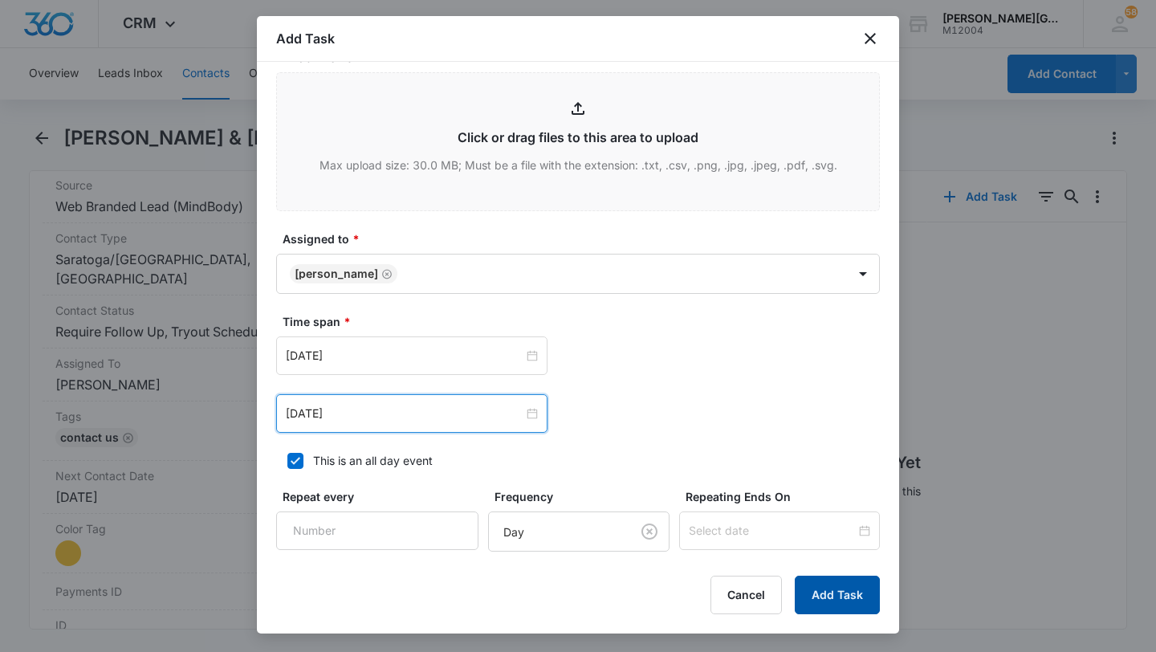
click at [831, 586] on button "Add Task" at bounding box center [837, 595] width 85 height 39
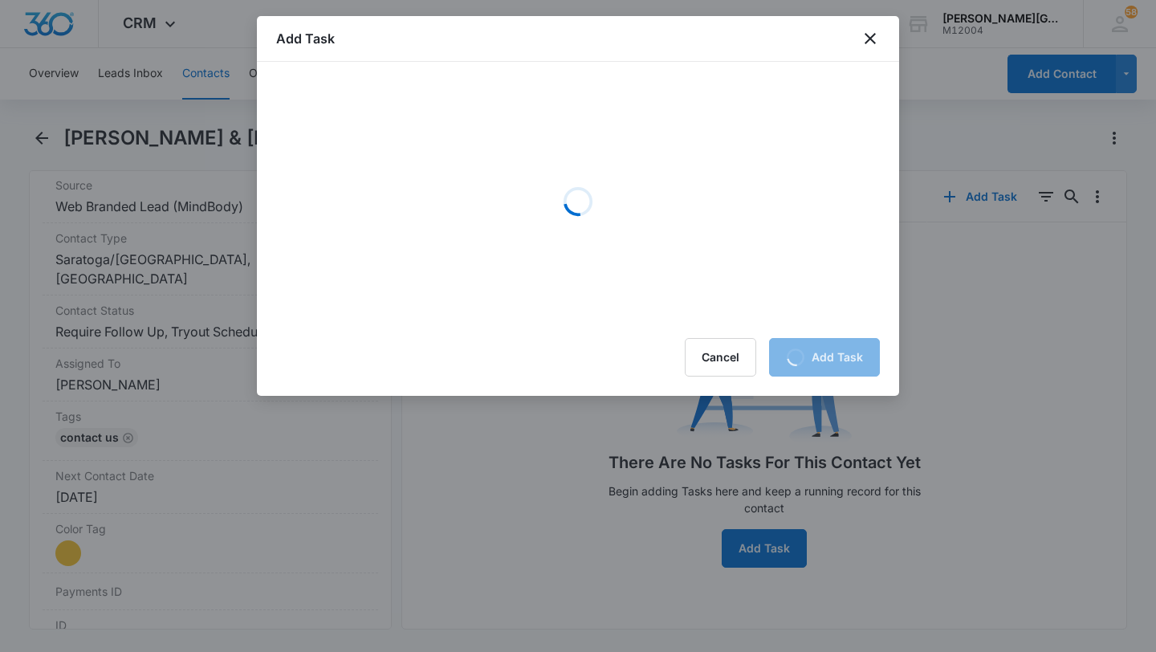
scroll to position [0, 0]
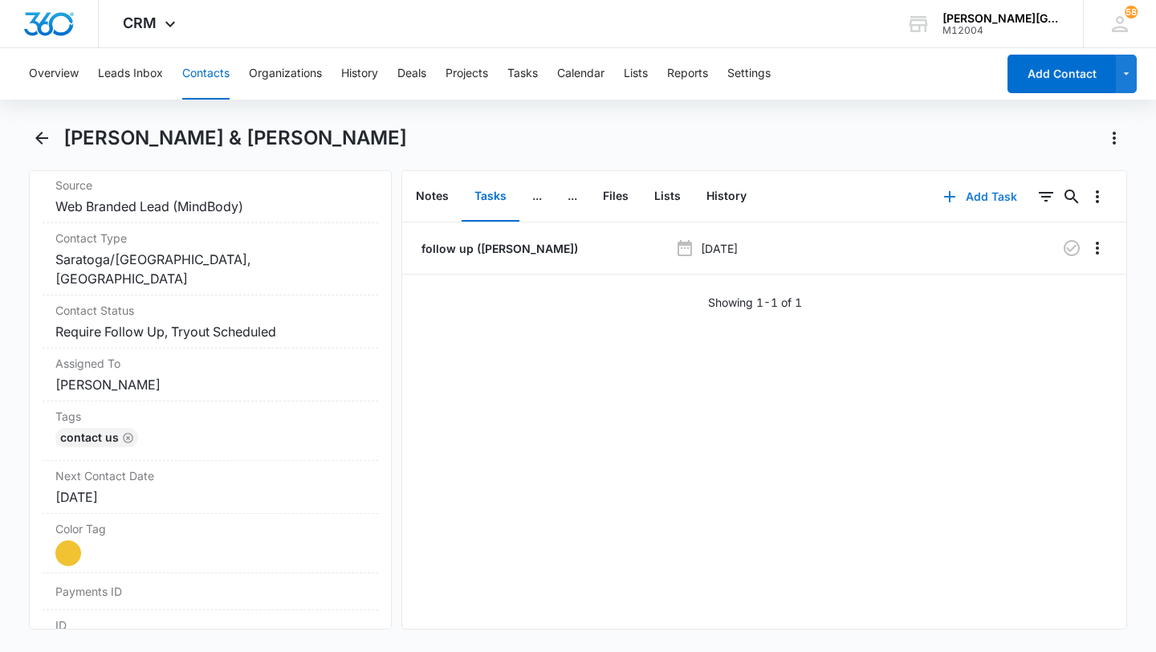
click at [967, 212] on button "Add Task" at bounding box center [980, 196] width 106 height 39
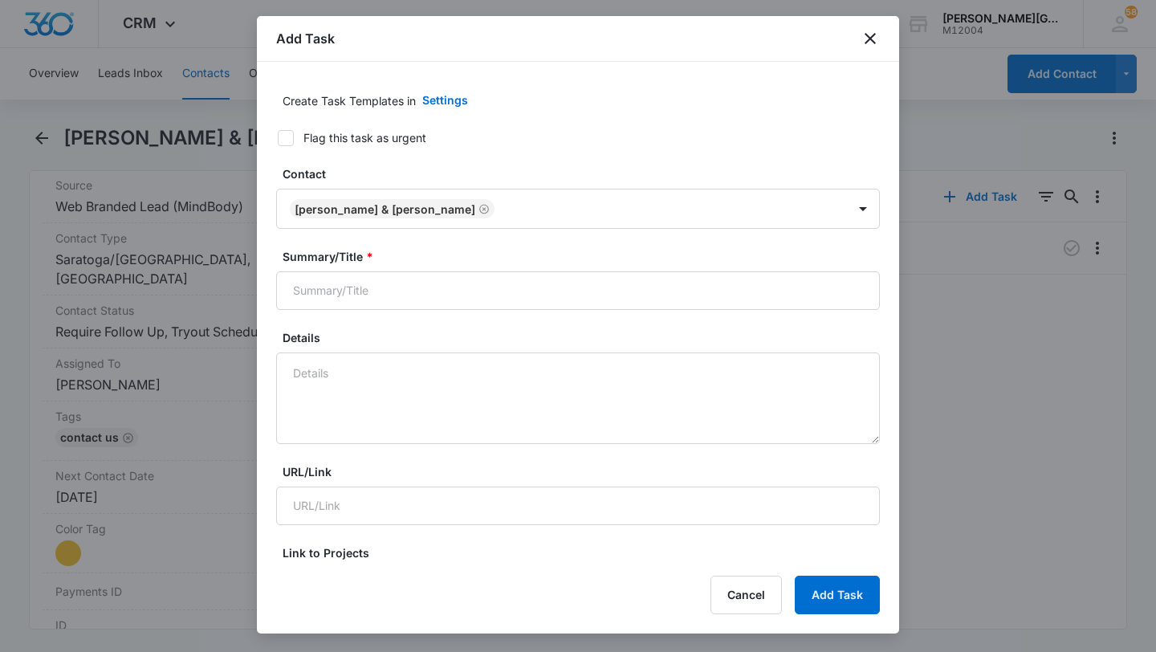
click at [387, 252] on label "Summary/Title *" at bounding box center [585, 256] width 604 height 17
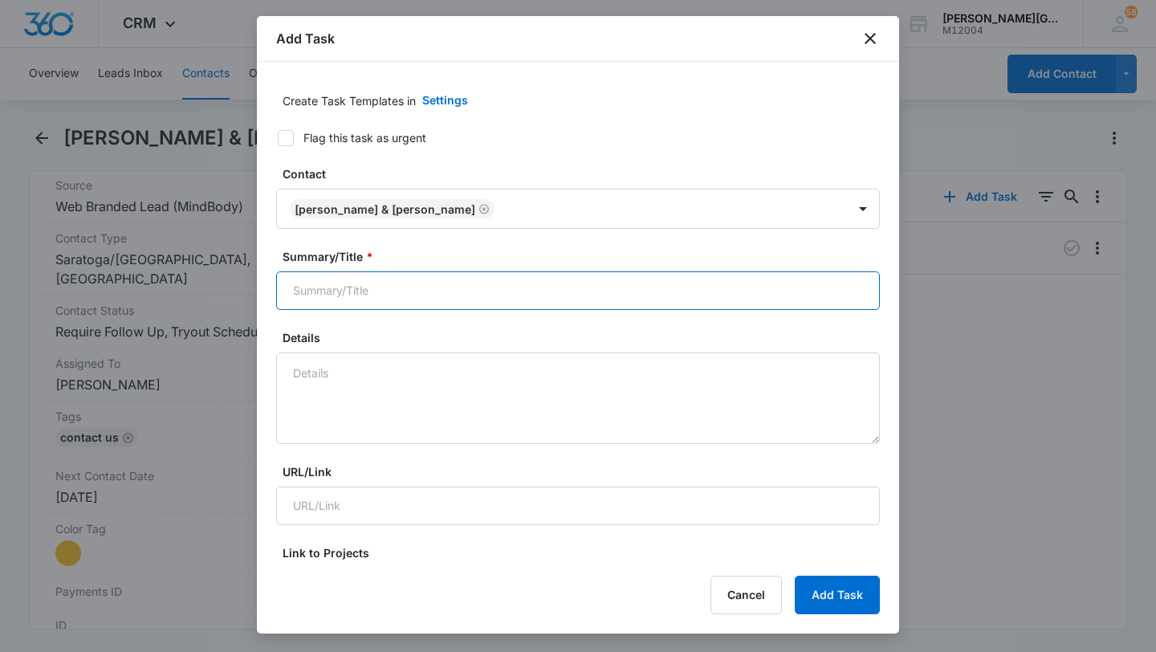
click at [387, 271] on input "Summary/Title *" at bounding box center [578, 290] width 604 height 39
click at [377, 291] on input "Summary/Title *" at bounding box center [578, 290] width 604 height 39
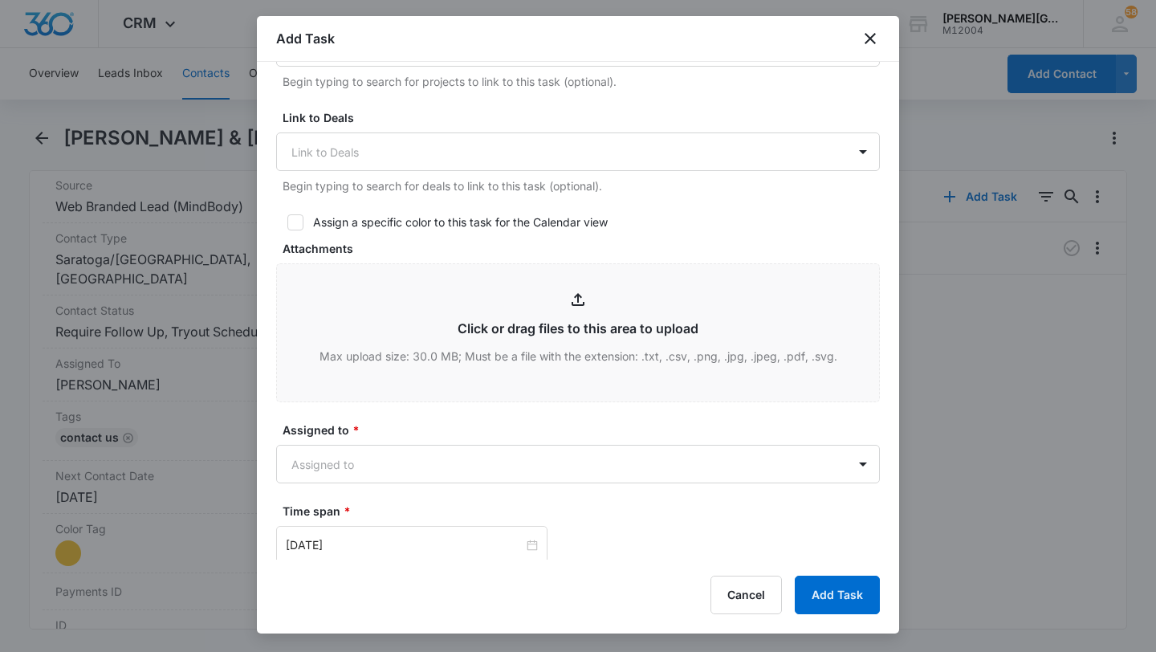
scroll to position [758, 0]
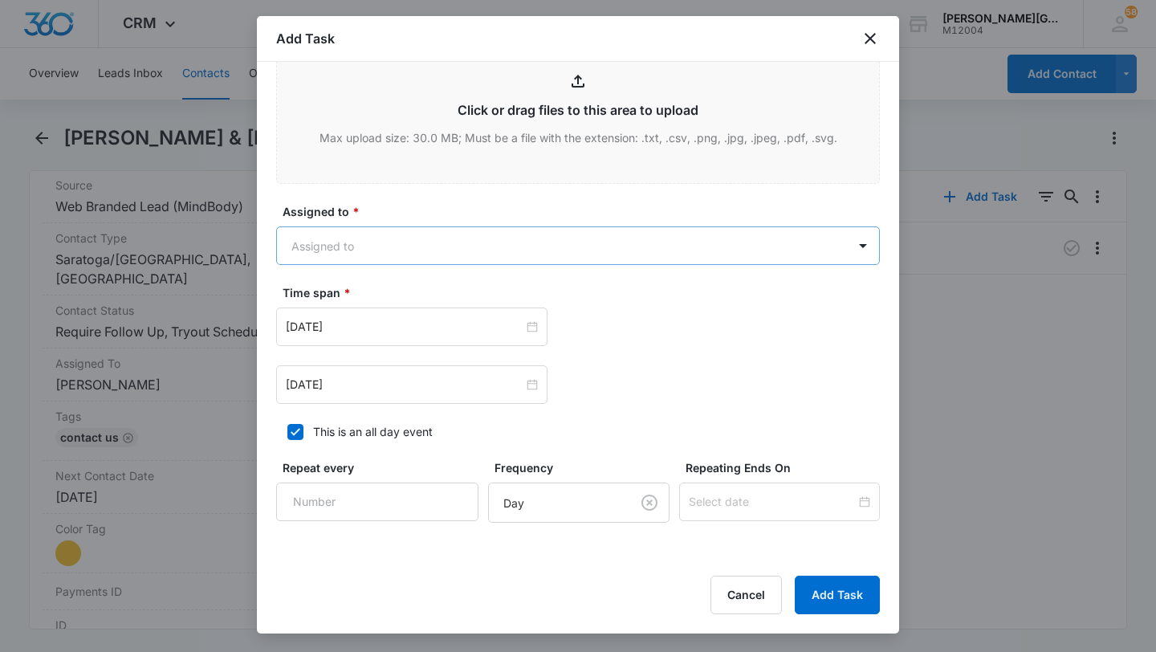
type input "follow up (Ava)"
click at [415, 246] on body "CRM Apps Reputation Websites Forms CRM Email Social Shop Payments POS Content A…" at bounding box center [578, 326] width 1156 height 652
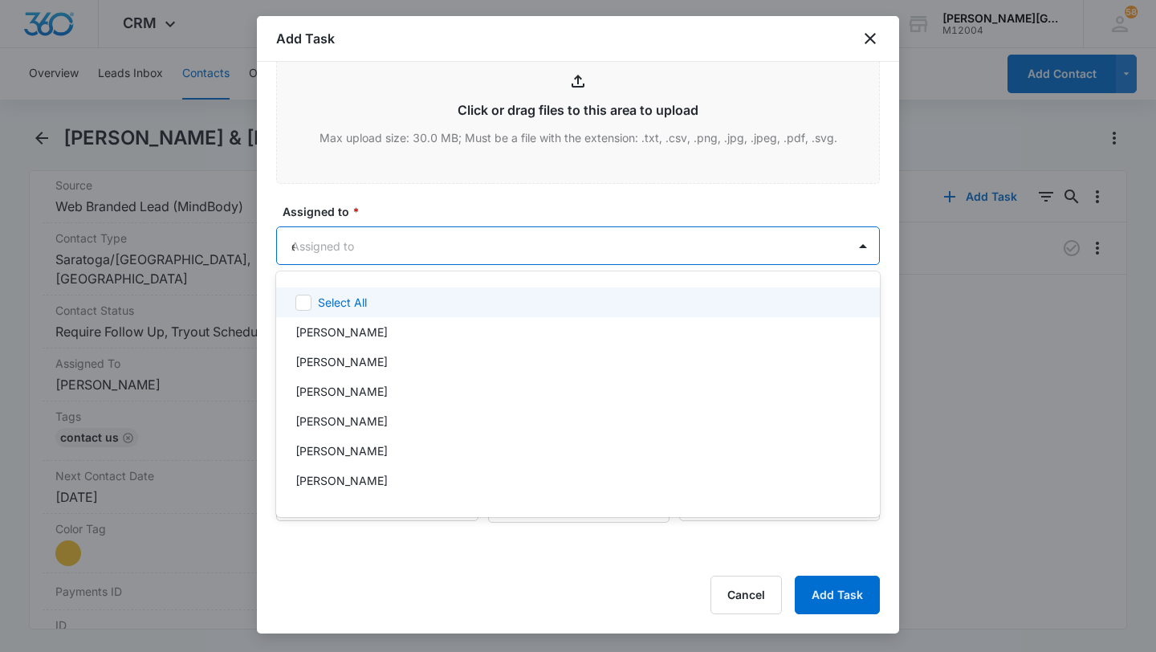
type input "[PERSON_NAME]"
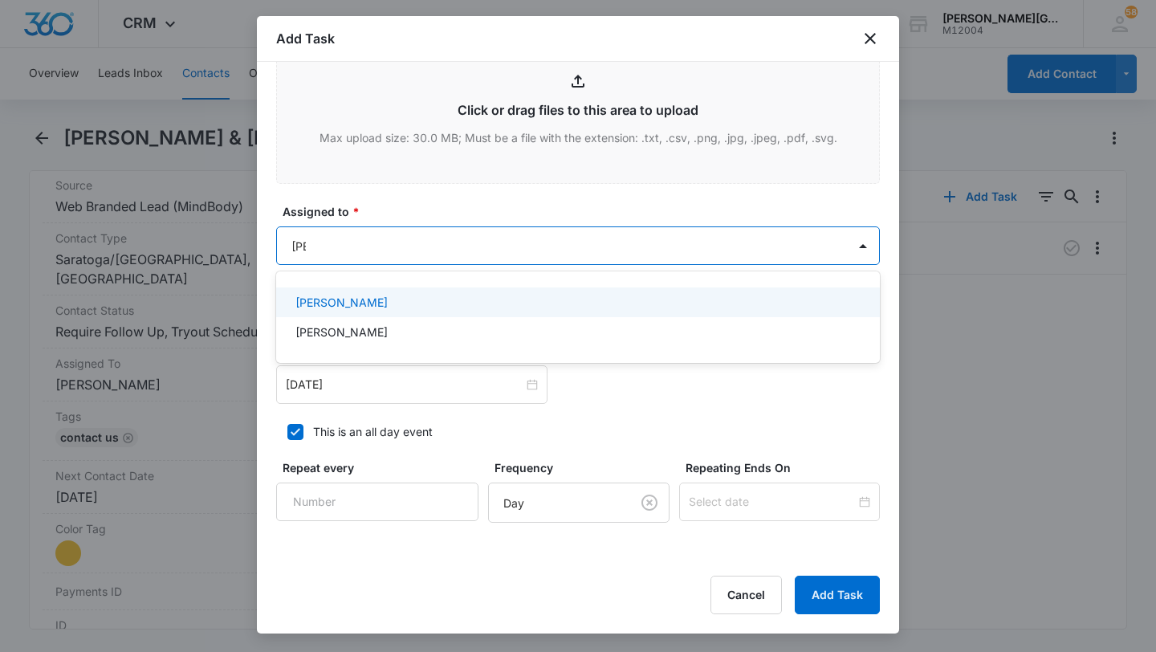
click at [411, 289] on div "[PERSON_NAME]" at bounding box center [578, 302] width 604 height 30
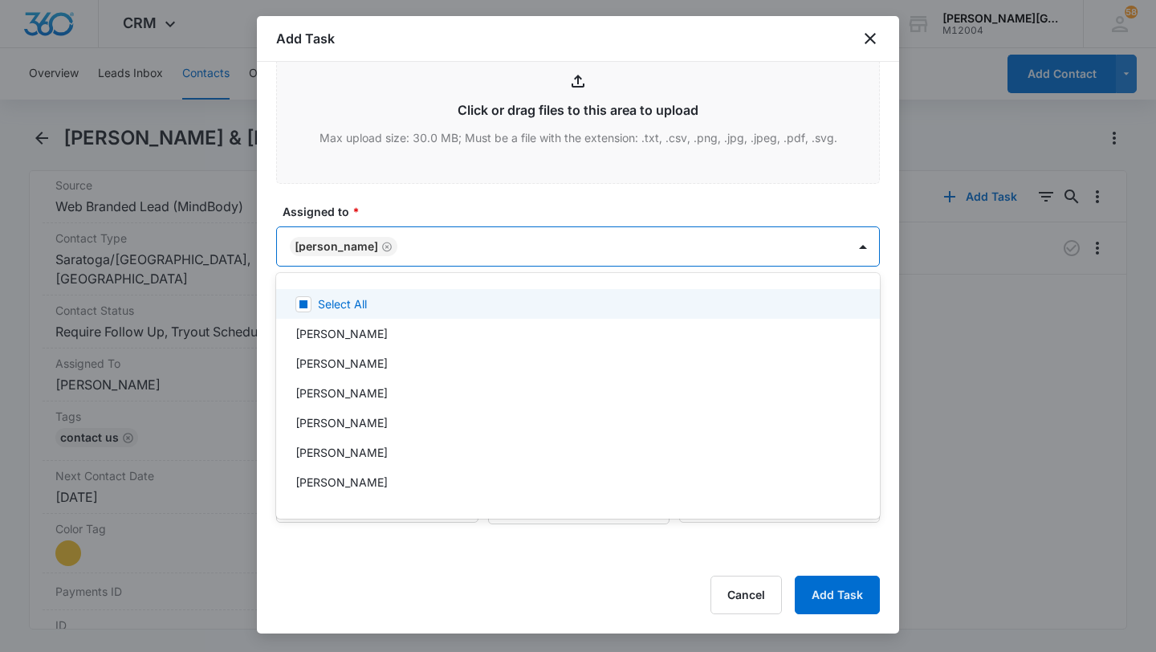
click at [415, 230] on div at bounding box center [578, 326] width 1156 height 652
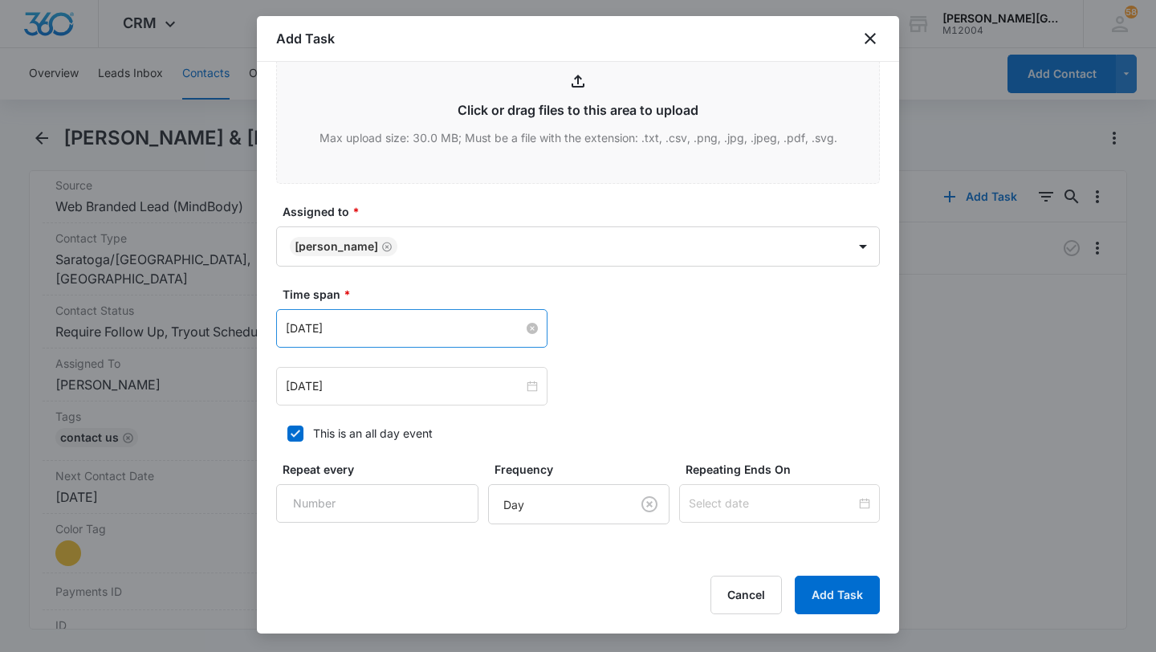
click at [323, 332] on input "[DATE]" at bounding box center [405, 329] width 238 height 18
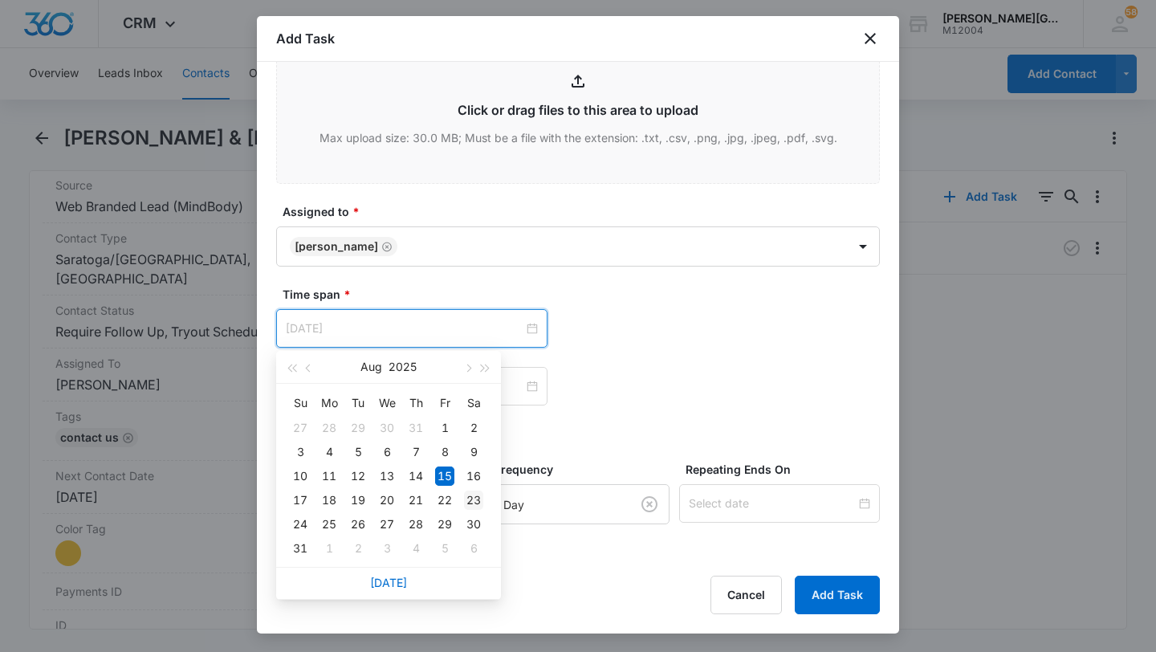
type input "[DATE]"
click at [471, 503] on div "23" at bounding box center [473, 500] width 19 height 19
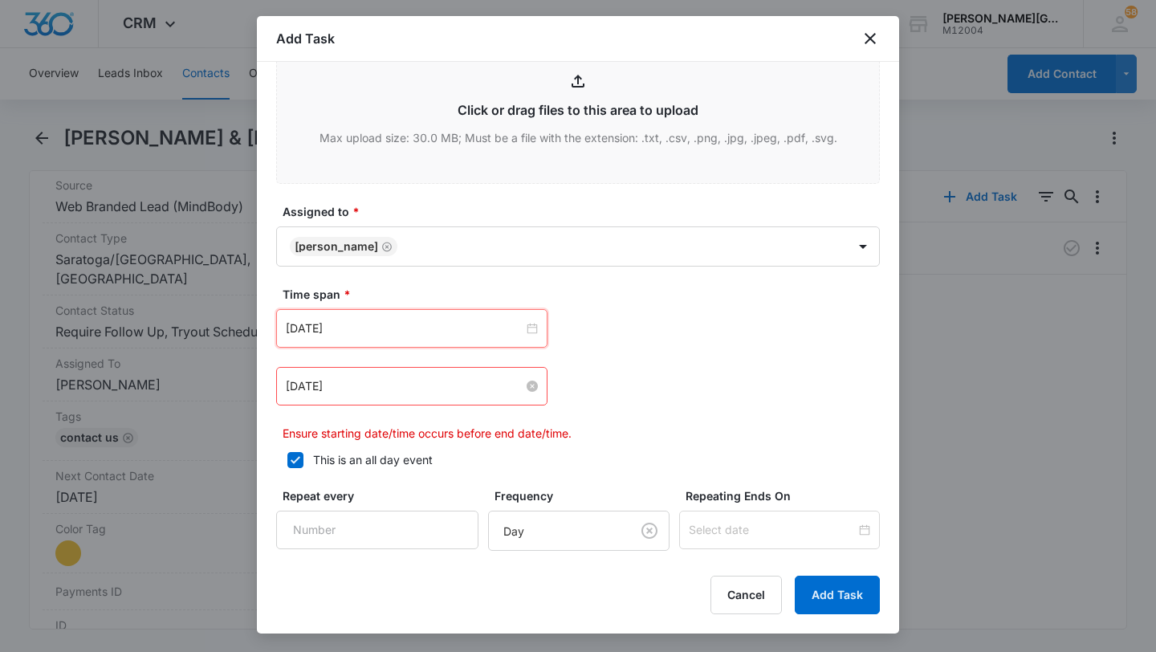
click at [404, 399] on div "[DATE]" at bounding box center [411, 386] width 271 height 39
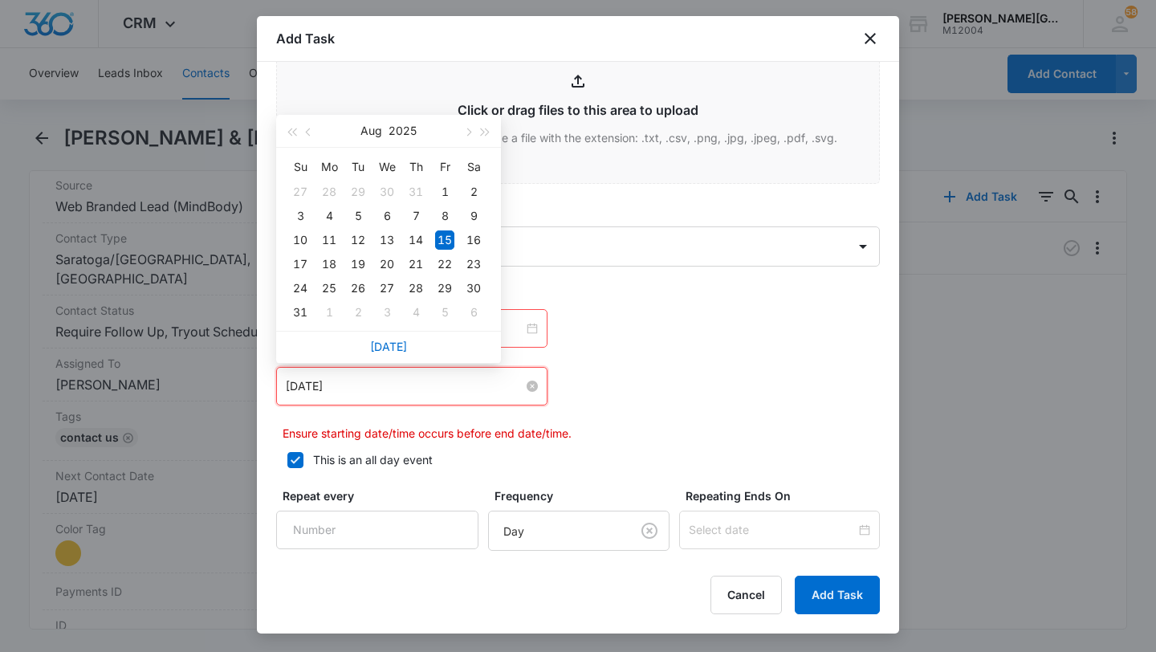
click at [404, 391] on input "[DATE]" at bounding box center [405, 386] width 238 height 18
type input "[DATE]"
click at [474, 267] on div "23" at bounding box center [473, 264] width 19 height 19
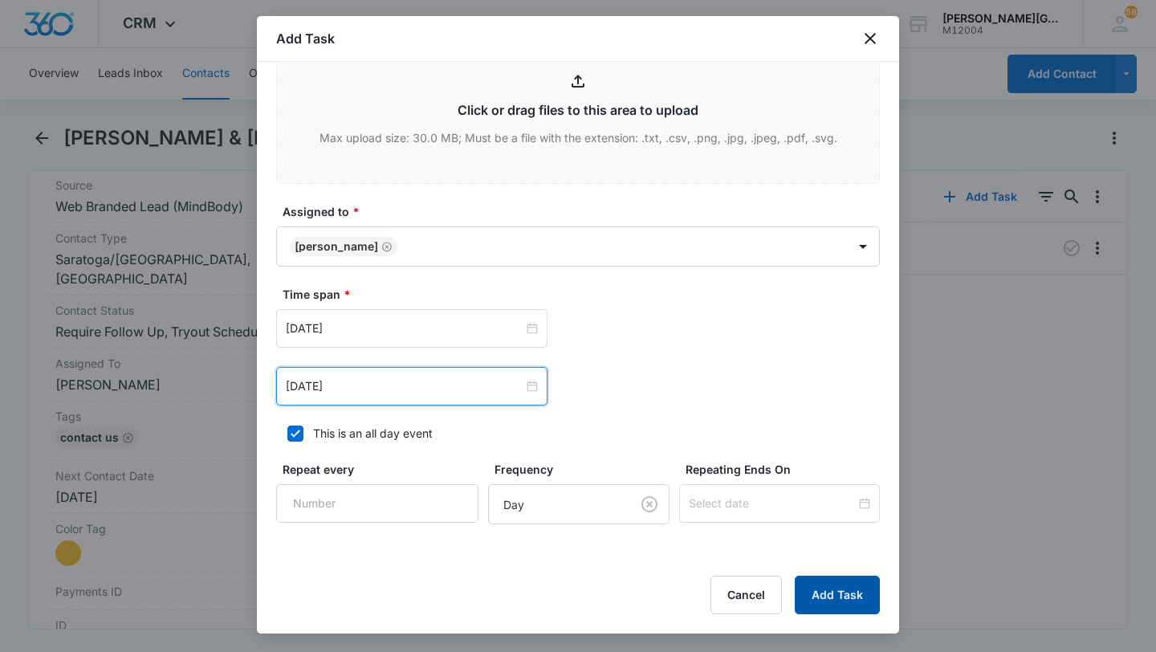
click at [828, 597] on button "Add Task" at bounding box center [837, 595] width 85 height 39
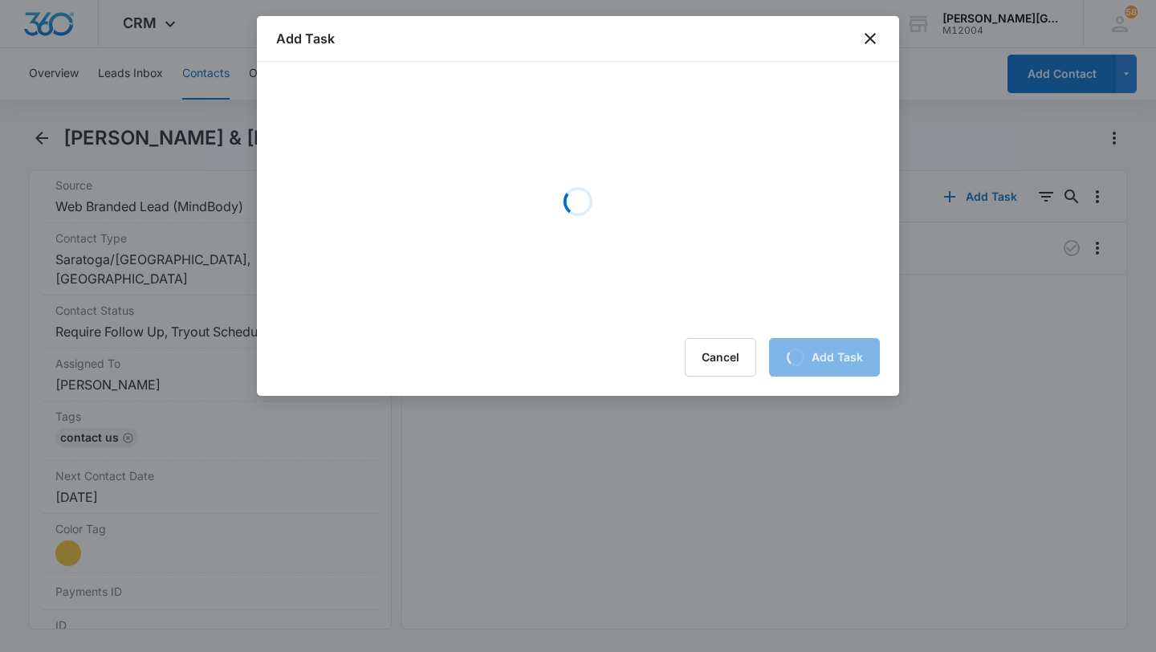
scroll to position [0, 0]
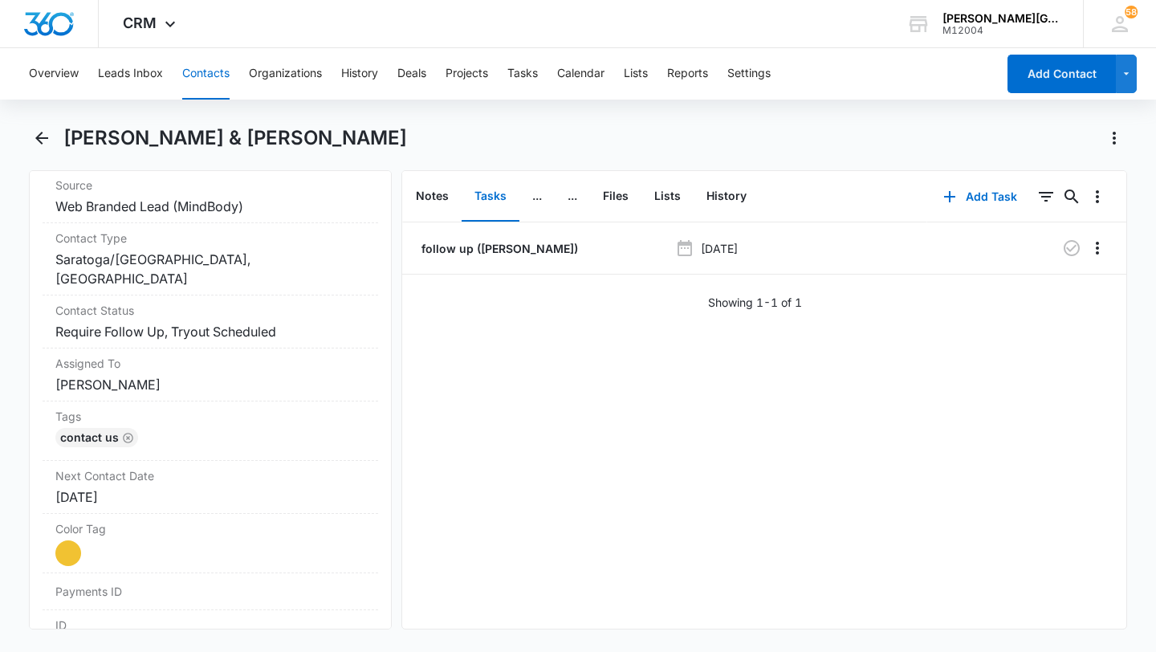
click at [141, 487] on div "[DATE]" at bounding box center [210, 496] width 310 height 19
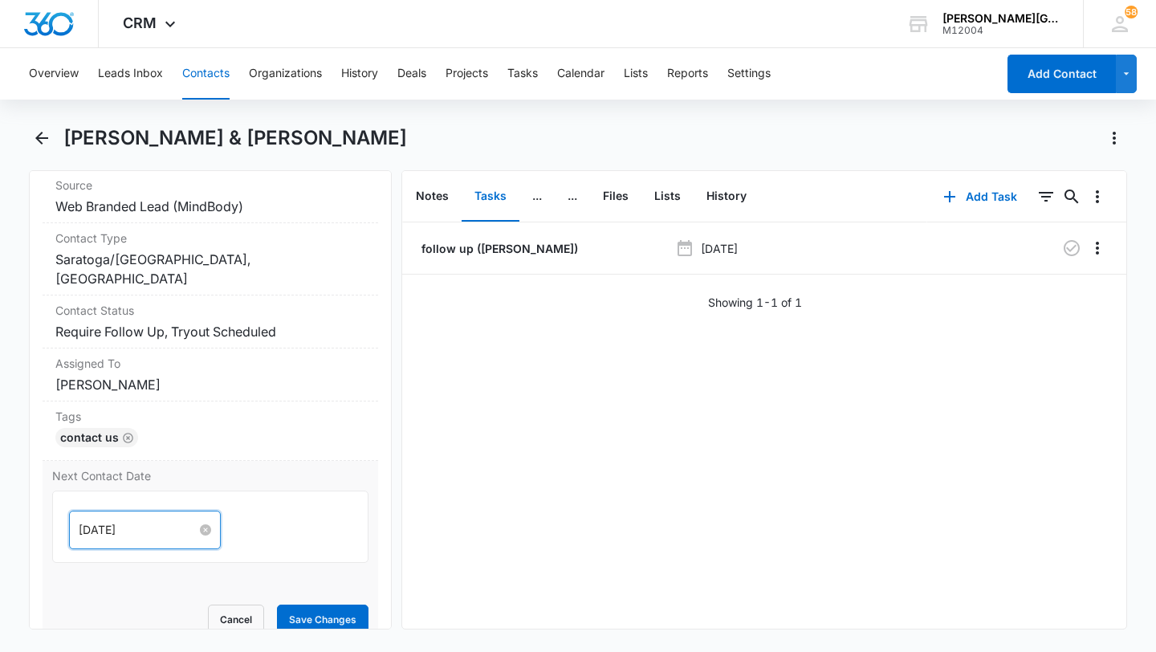
click at [103, 521] on input "[DATE]" at bounding box center [138, 530] width 118 height 18
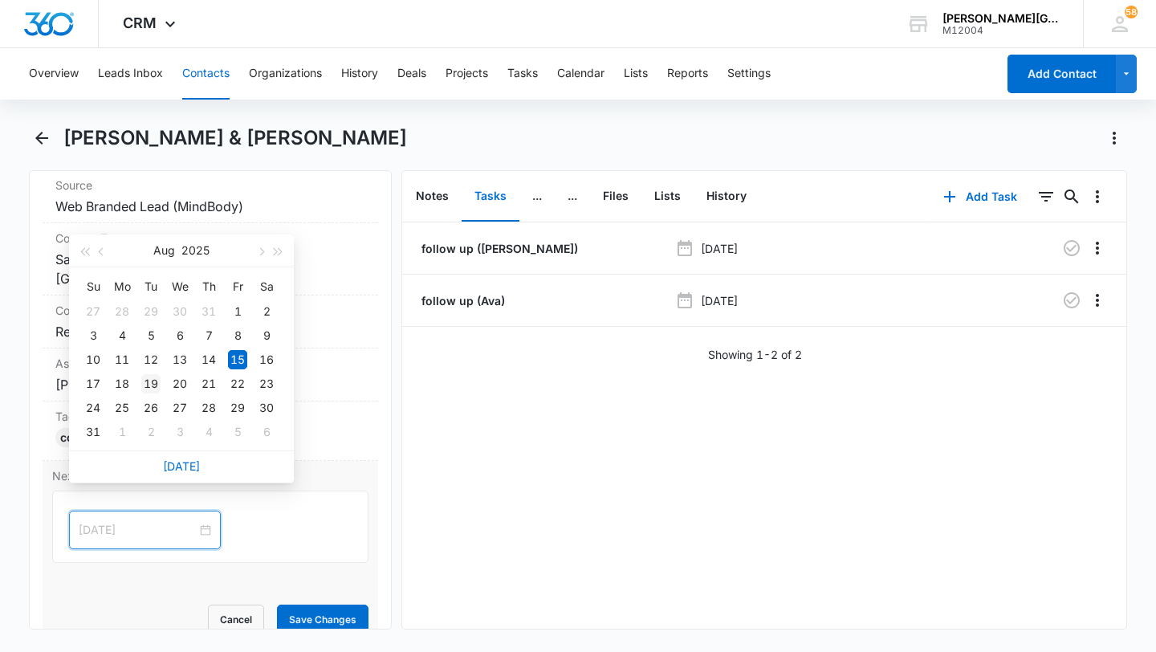
type input "[DATE]"
click at [157, 383] on div "19" at bounding box center [150, 383] width 19 height 19
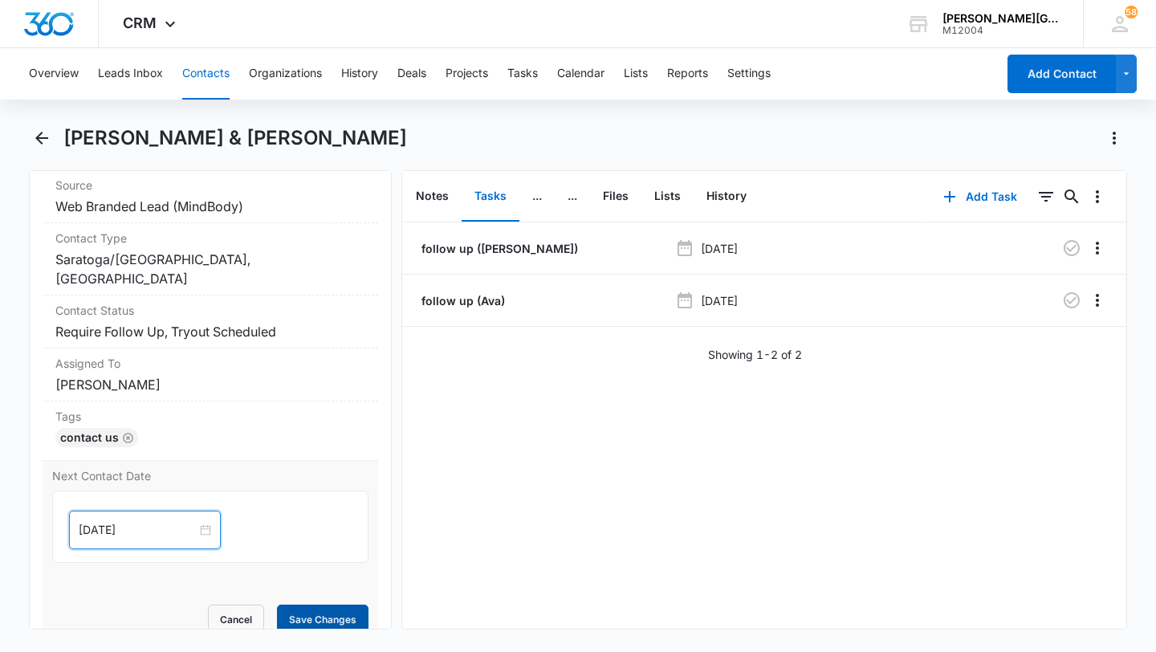
click at [328, 605] on button "Save Changes" at bounding box center [323, 620] width 92 height 31
click at [210, 68] on button "Contacts" at bounding box center [205, 73] width 47 height 51
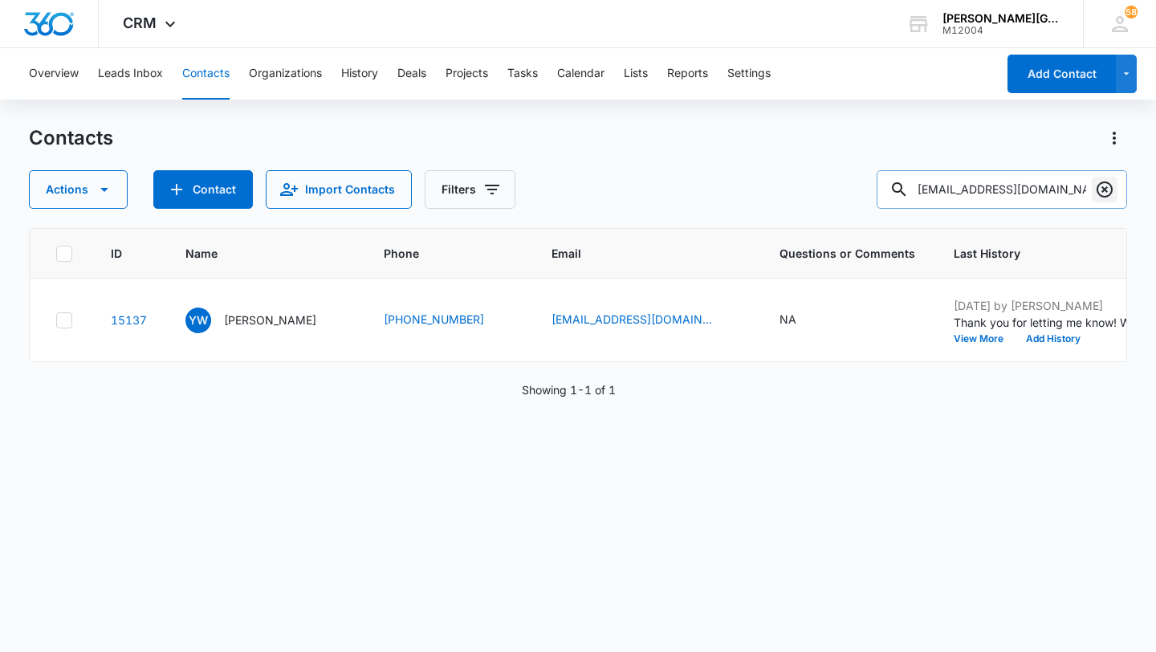
click at [1108, 189] on icon "Clear" at bounding box center [1104, 189] width 19 height 19
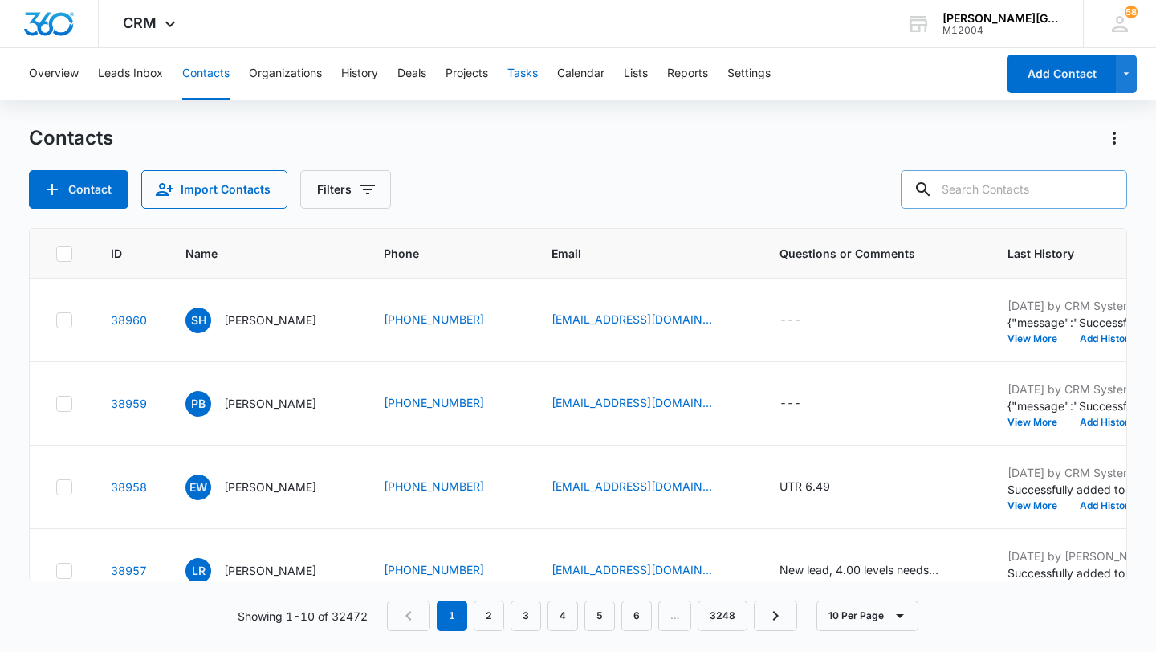
click at [518, 71] on button "Tasks" at bounding box center [522, 73] width 31 height 51
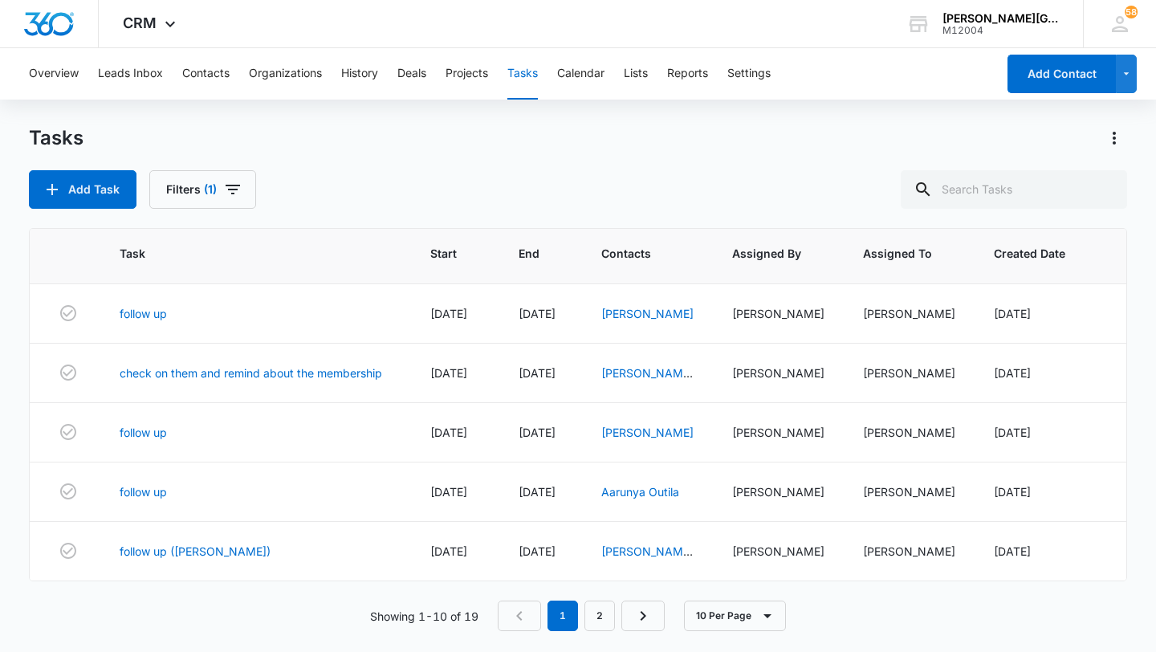
scroll to position [124, 0]
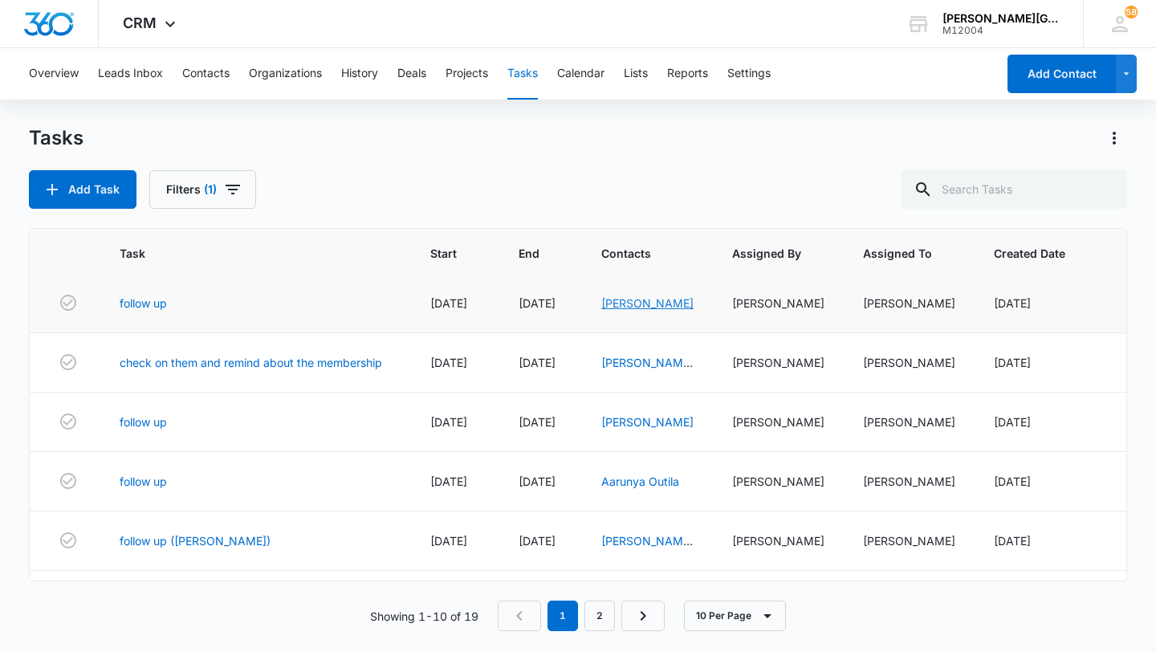
click at [650, 310] on link "[PERSON_NAME]" at bounding box center [647, 303] width 92 height 14
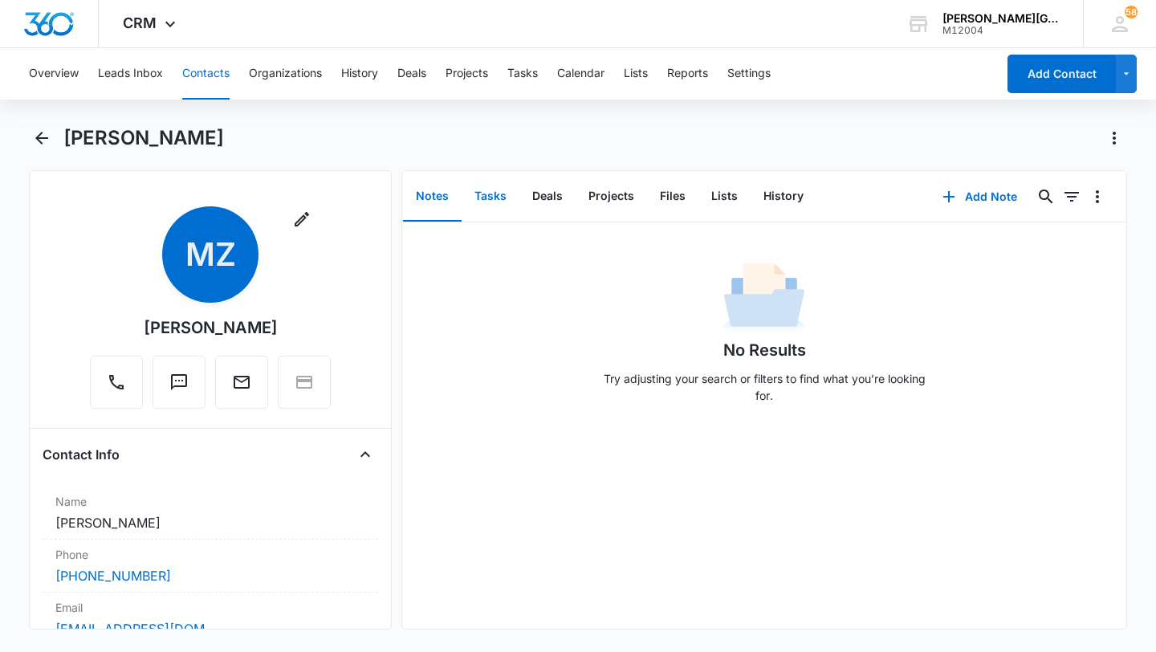
click at [504, 190] on button "Tasks" at bounding box center [491, 197] width 58 height 50
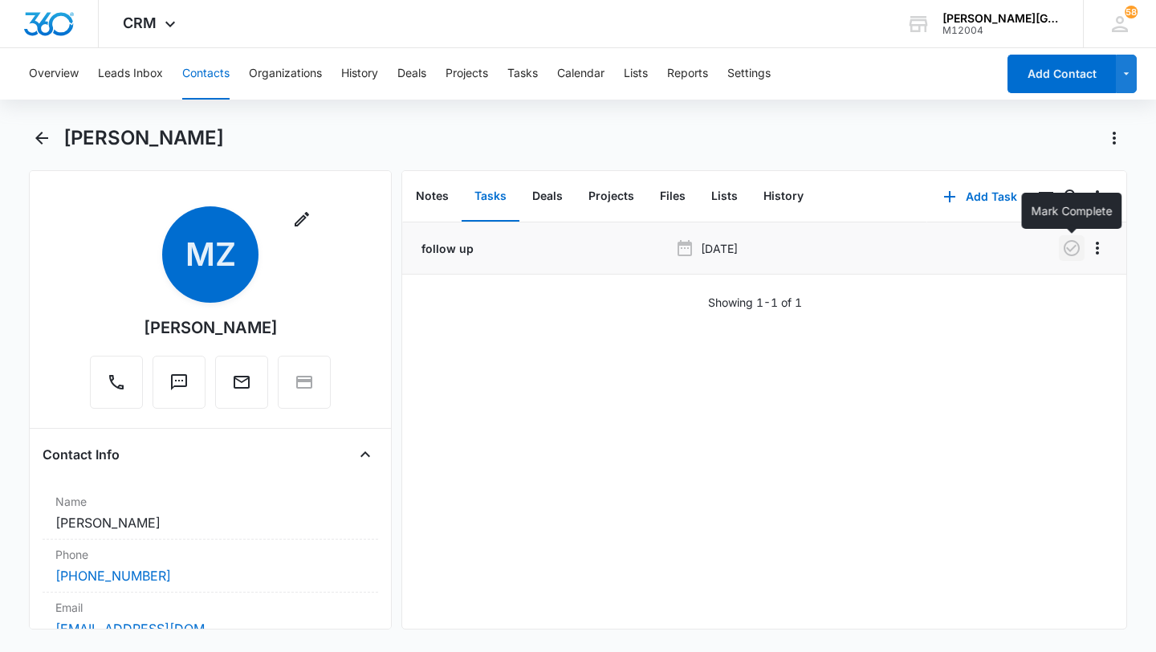
click at [1074, 241] on icon "button" at bounding box center [1072, 248] width 16 height 16
click at [799, 196] on button "History" at bounding box center [784, 197] width 66 height 50
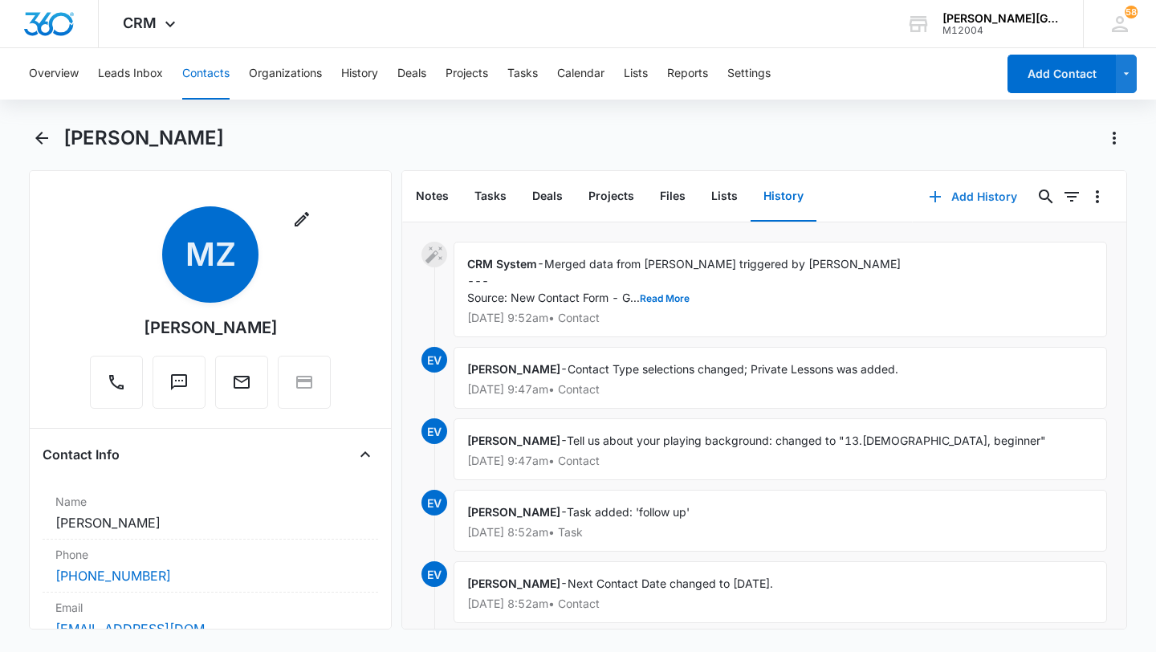
click at [988, 203] on button "Add History" at bounding box center [973, 196] width 120 height 39
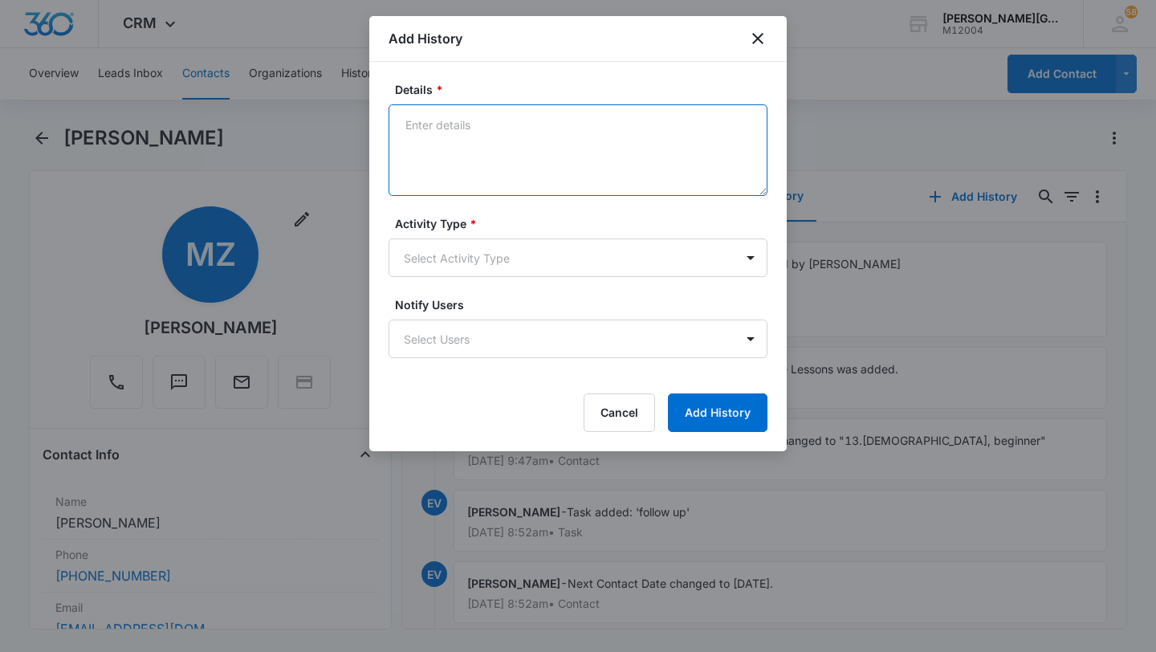
click at [556, 162] on textarea "Details *" at bounding box center [578, 150] width 379 height 92
paste textarea "Hi [PERSON_NAME], for the 12 and up class, we like it but the cohort of student…"
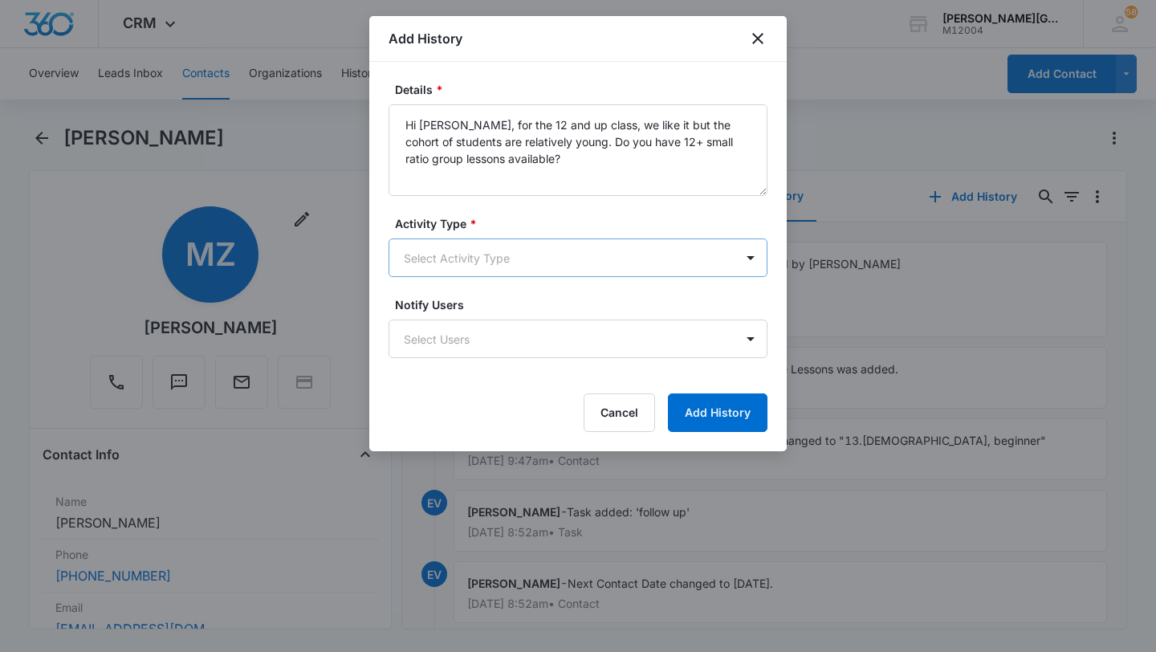
click at [485, 247] on body "CRM Apps Reputation Websites Forms CRM Email Social Shop Payments POS Content A…" at bounding box center [578, 326] width 1156 height 652
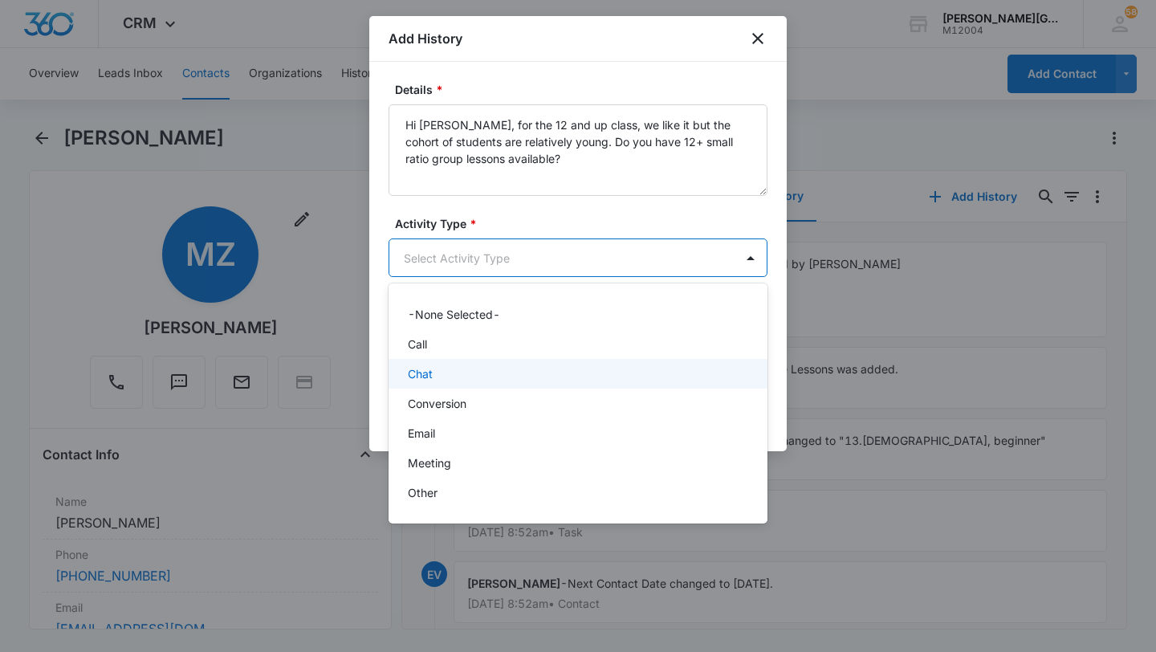
click at [427, 370] on p "Chat" at bounding box center [420, 373] width 25 height 17
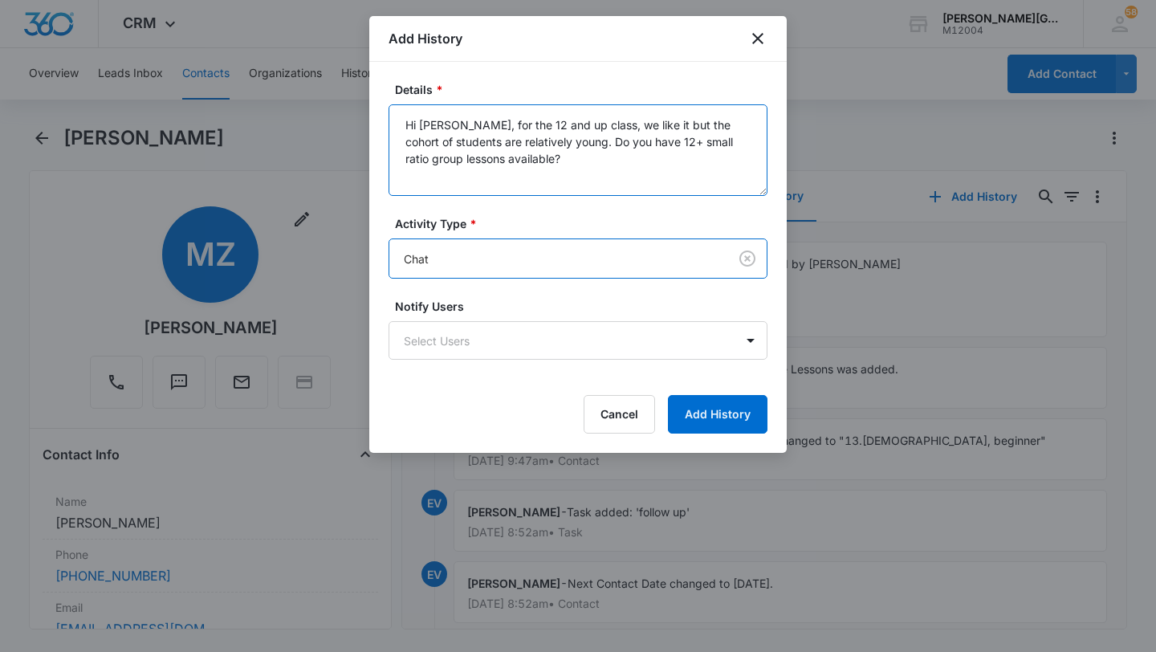
click at [527, 161] on textarea "Hi [PERSON_NAME], for the 12 and up class, we like it but the cohort of student…" at bounding box center [578, 150] width 379 height 92
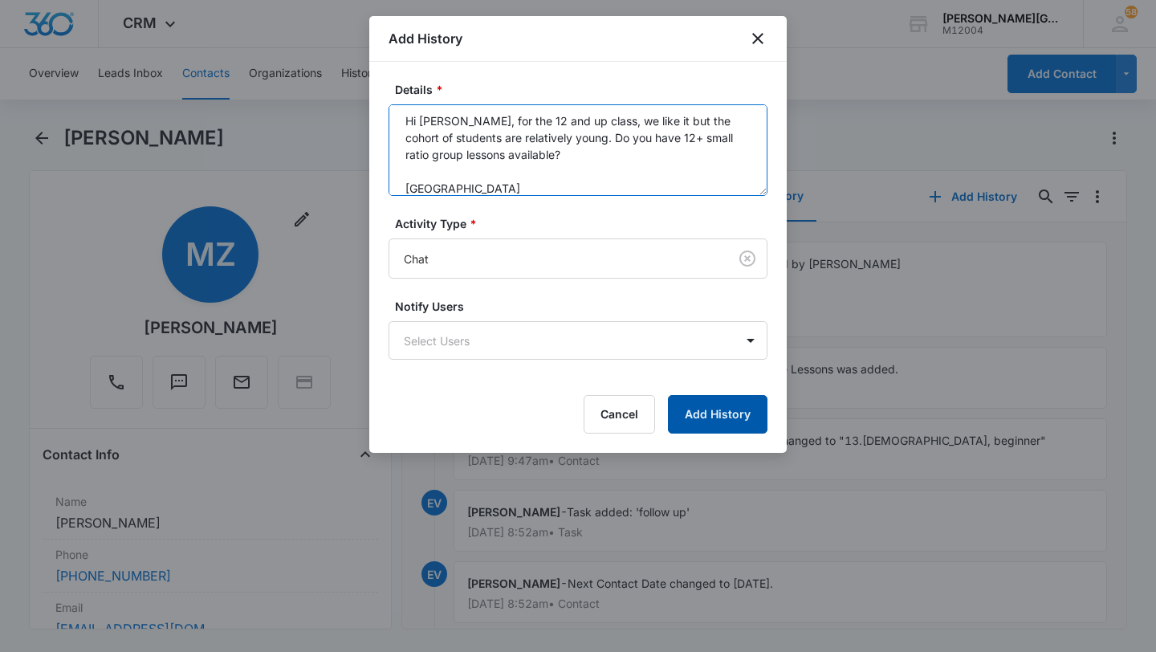
type textarea "Hi [PERSON_NAME], for the 12 and up class, we like it but the cohort of student…"
click at [750, 411] on button "Add History" at bounding box center [718, 414] width 100 height 39
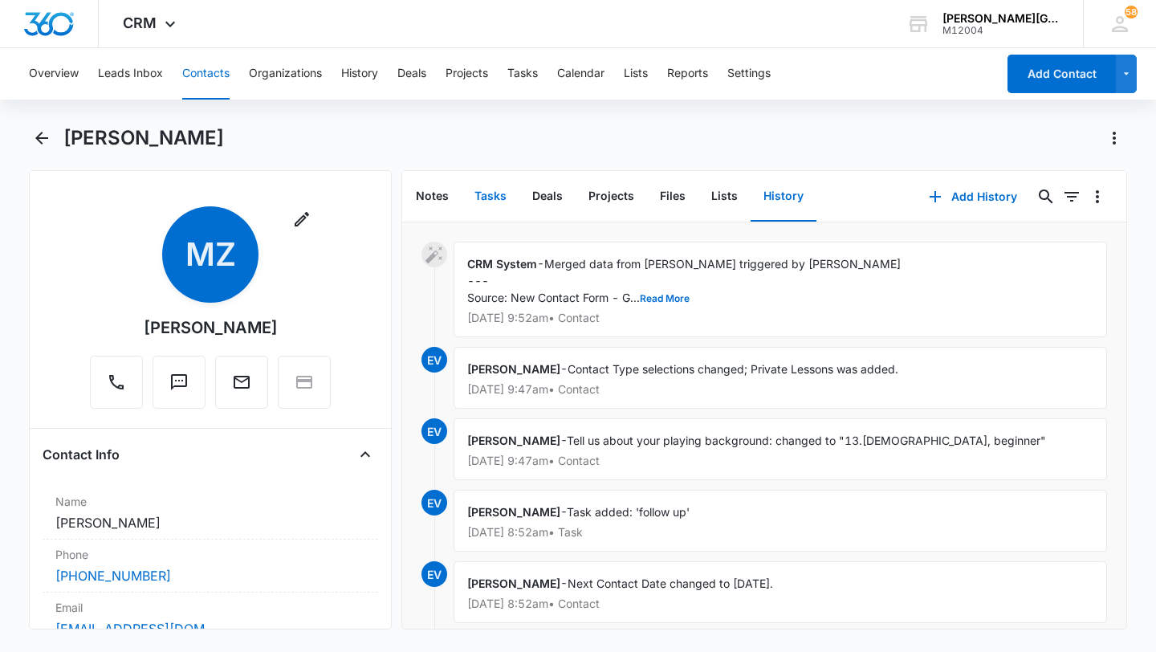
click at [479, 202] on button "Tasks" at bounding box center [491, 197] width 58 height 50
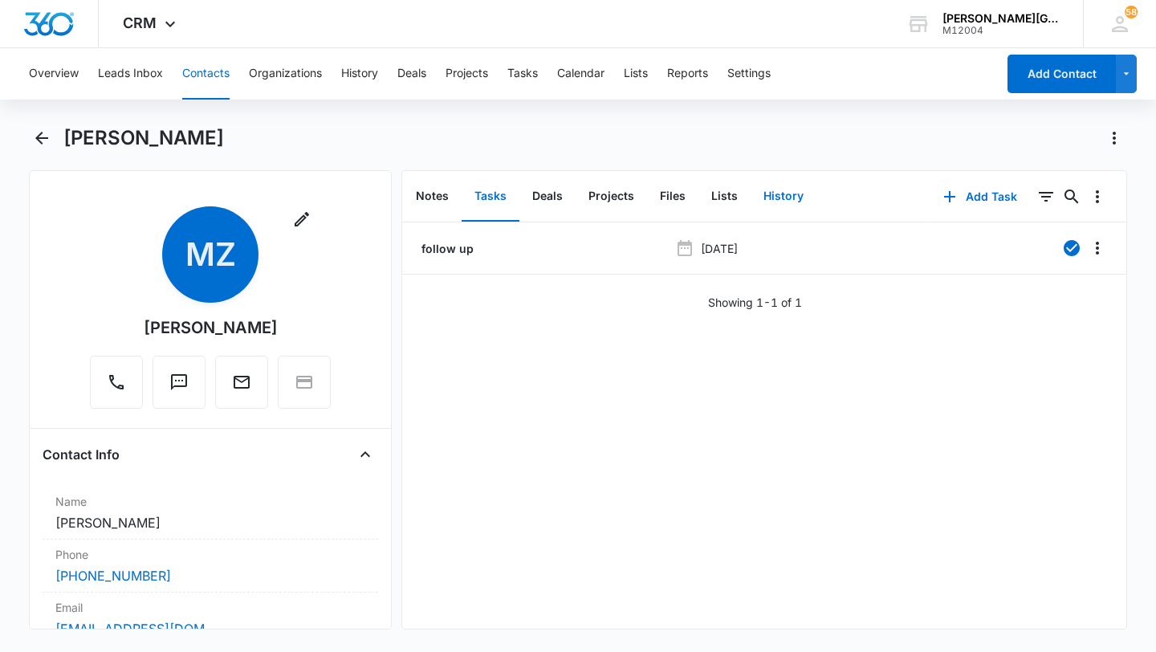
click at [781, 198] on button "History" at bounding box center [784, 197] width 66 height 50
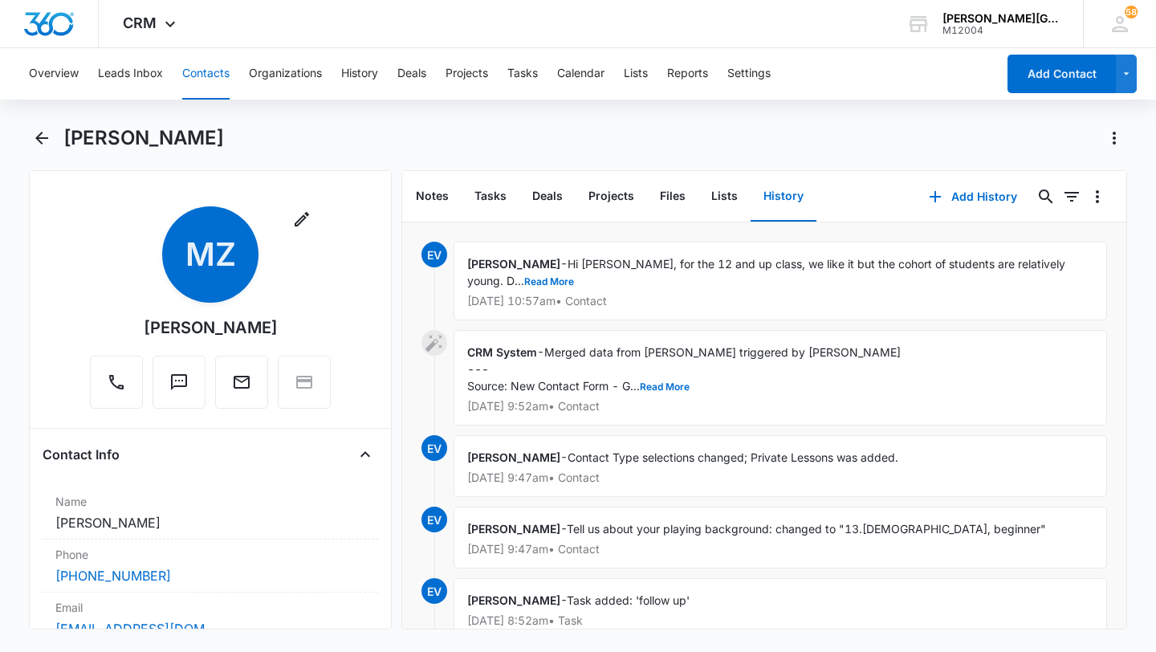
click at [103, 143] on h1 "[PERSON_NAME]" at bounding box center [143, 138] width 161 height 24
copy h1 "Meilin"
click at [490, 185] on button "Tasks" at bounding box center [491, 197] width 58 height 50
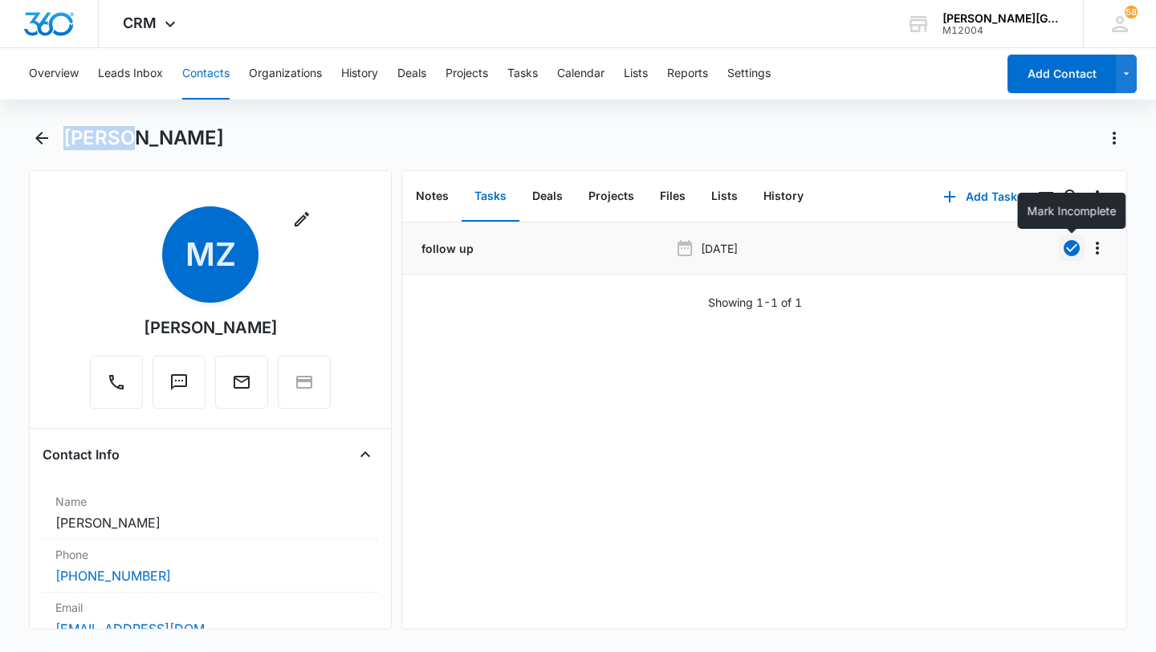
click at [1074, 251] on icon "button" at bounding box center [1072, 248] width 16 height 16
click at [536, 83] on button "Tasks" at bounding box center [522, 73] width 31 height 51
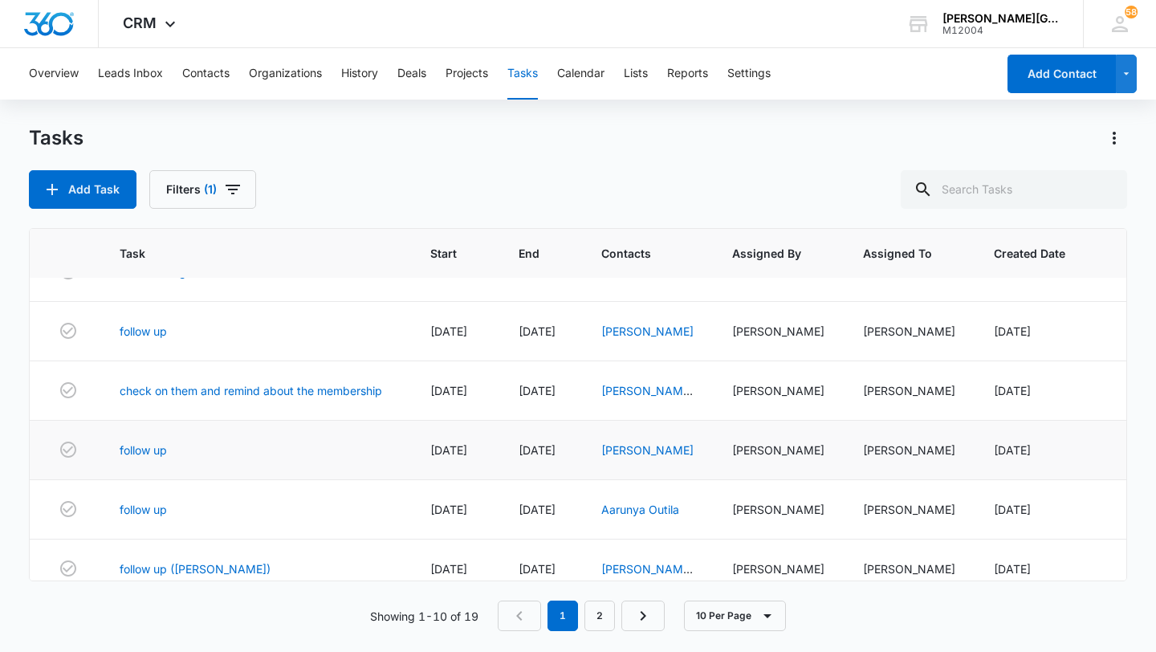
scroll to position [107, 0]
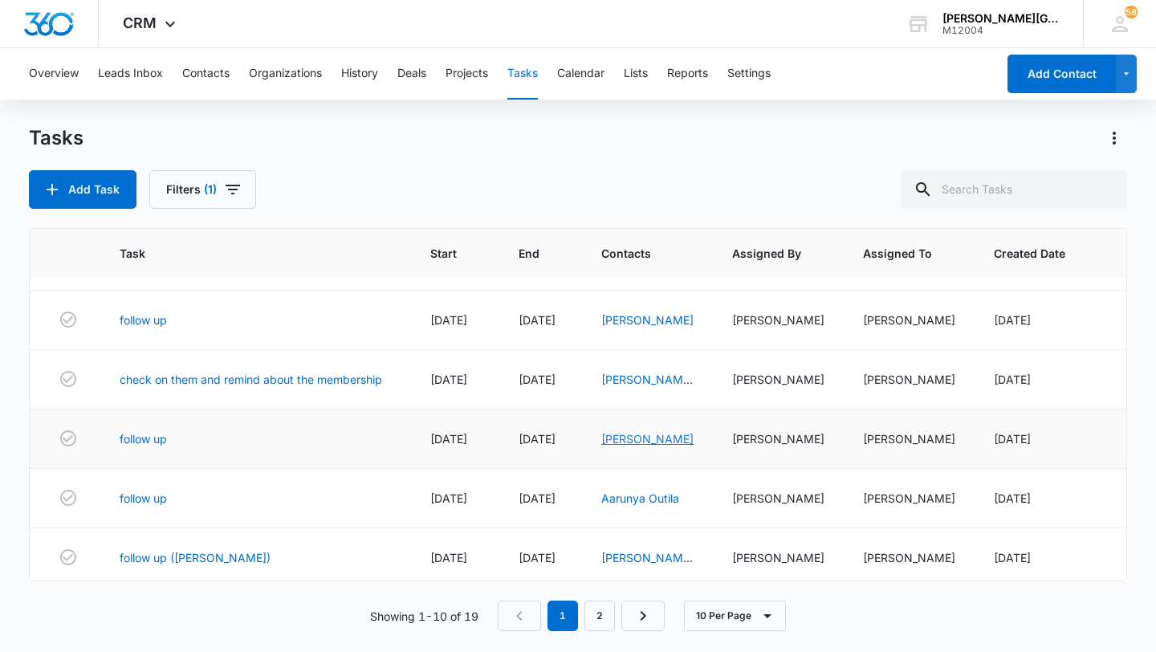
click at [633, 446] on link "[PERSON_NAME]" at bounding box center [647, 439] width 92 height 14
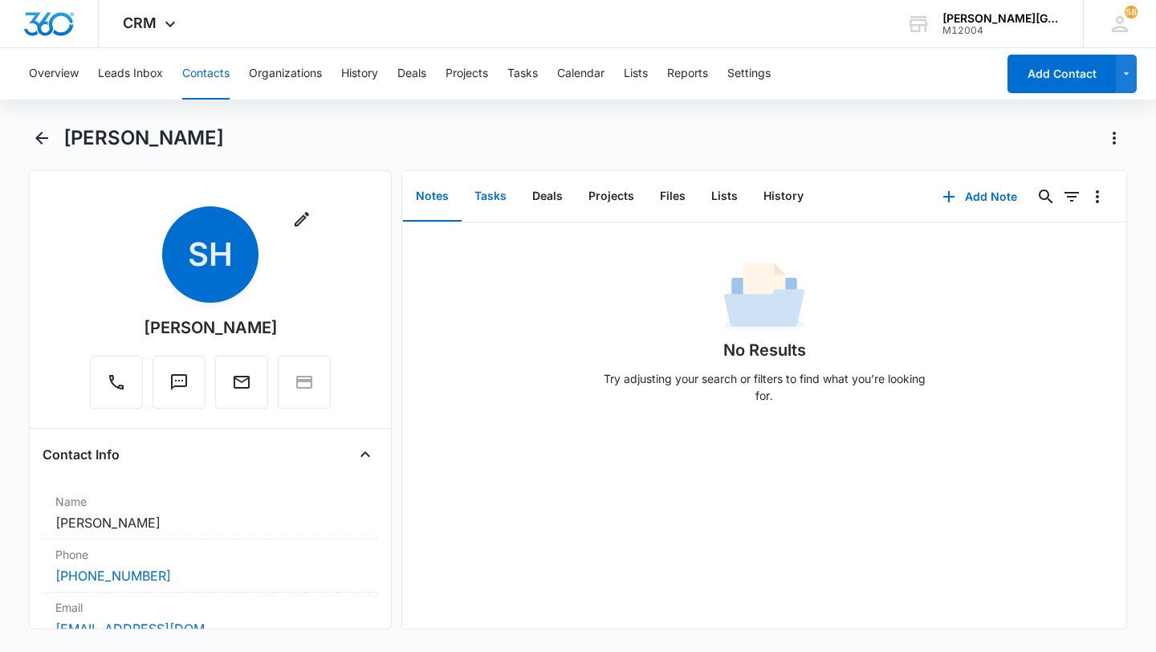
click at [491, 194] on button "Tasks" at bounding box center [491, 197] width 58 height 50
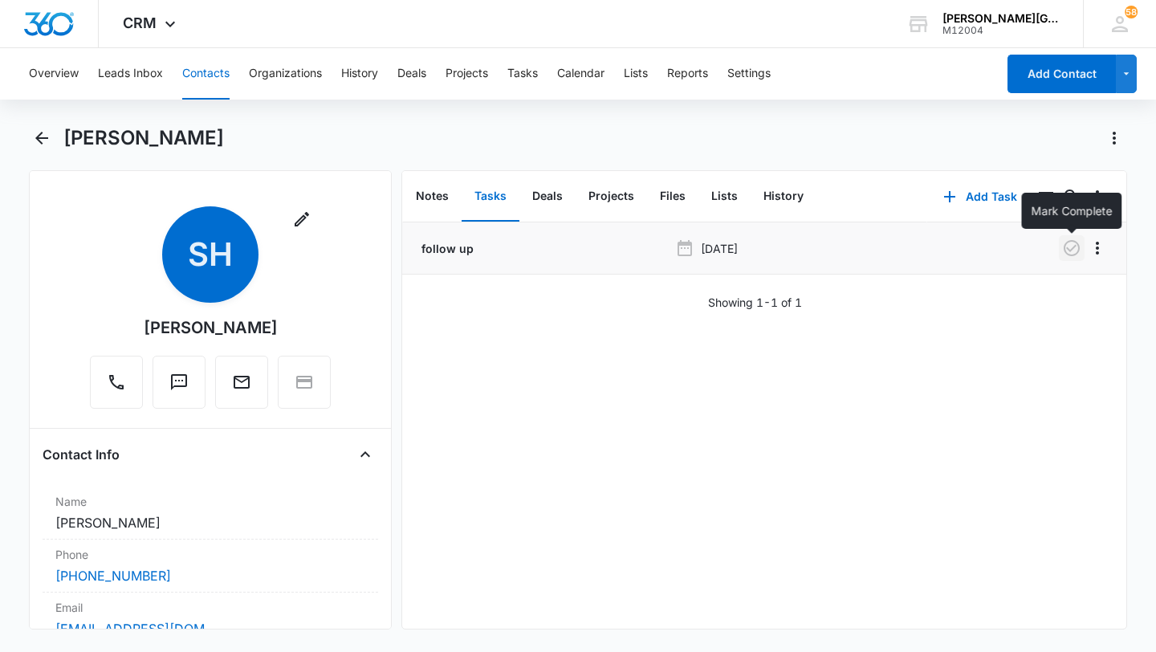
click at [1070, 246] on icon "button" at bounding box center [1071, 247] width 19 height 19
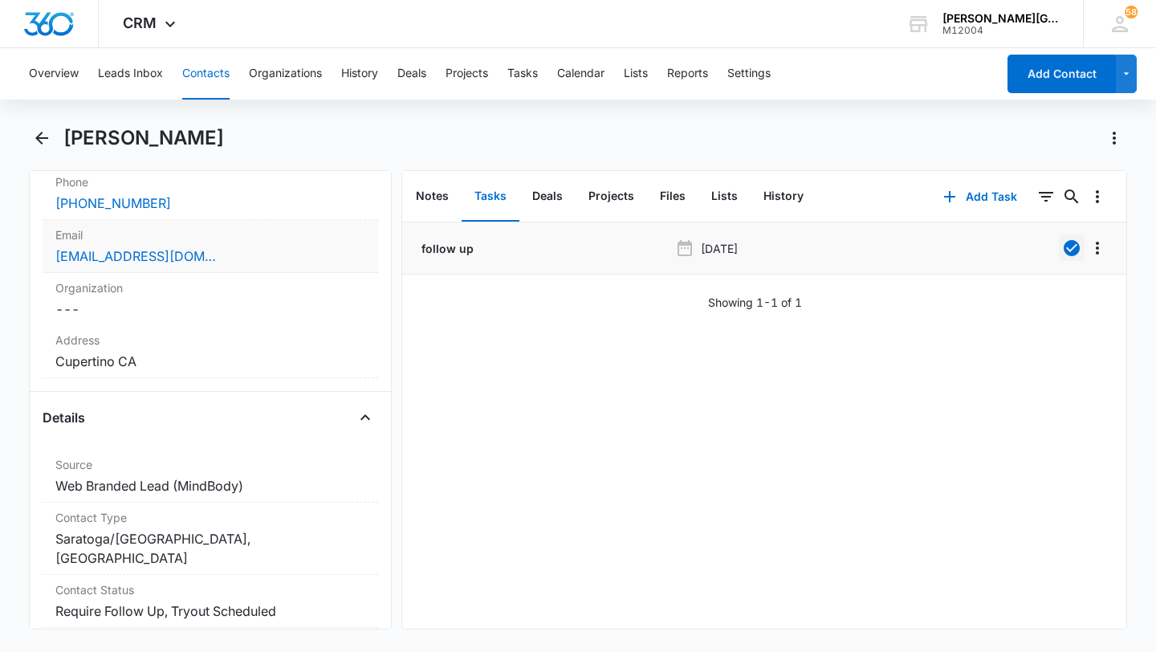
click at [265, 263] on div "[EMAIL_ADDRESS][DOMAIN_NAME]" at bounding box center [210, 256] width 310 height 19
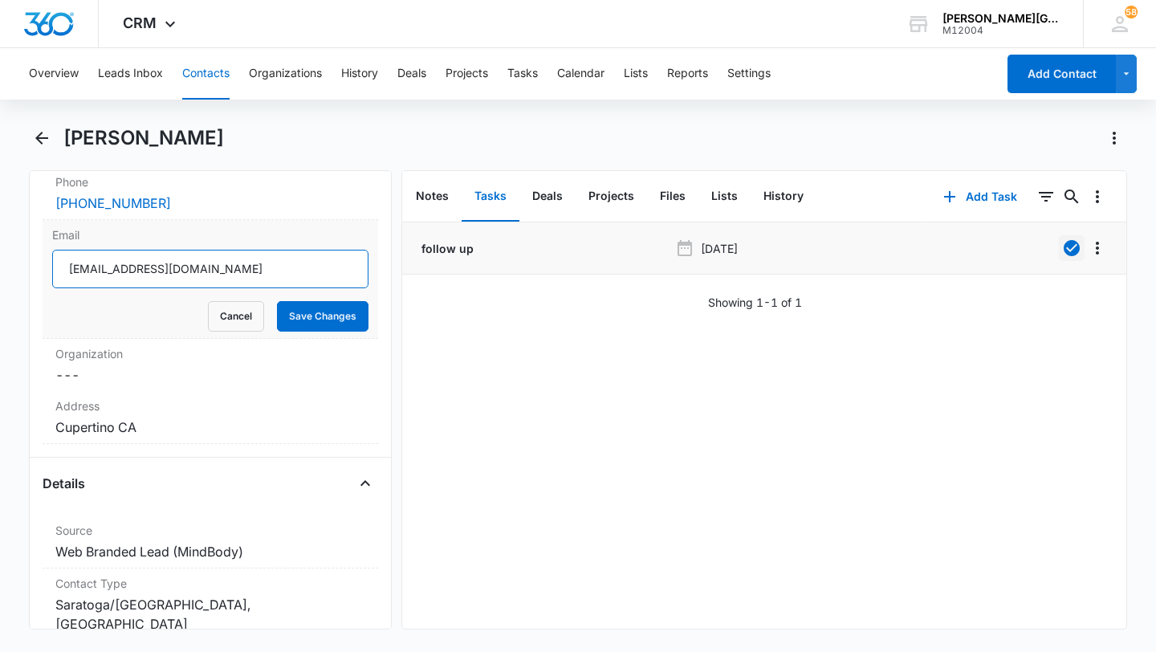
click at [187, 283] on input "[EMAIL_ADDRESS][DOMAIN_NAME]" at bounding box center [210, 269] width 316 height 39
click at [245, 320] on button "Cancel" at bounding box center [236, 316] width 56 height 31
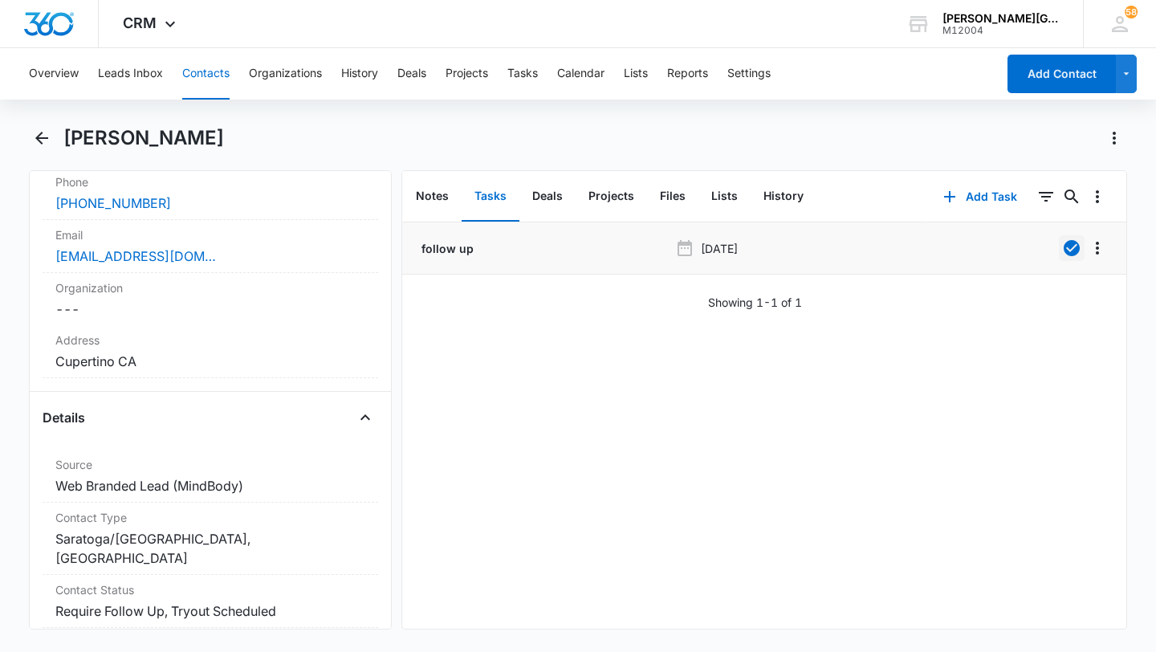
click at [103, 130] on h1 "[PERSON_NAME]" at bounding box center [143, 138] width 161 height 24
copy h1 "[PERSON_NAME]"
click at [795, 200] on button "History" at bounding box center [784, 197] width 66 height 50
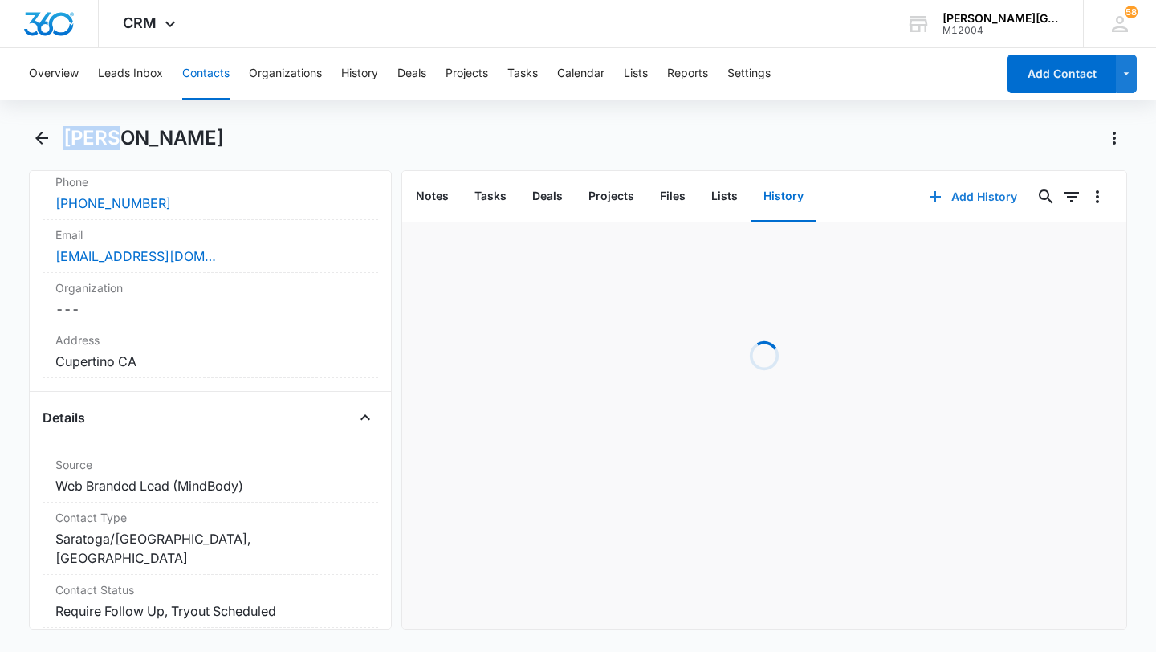
click at [958, 183] on button "Add History" at bounding box center [973, 196] width 120 height 39
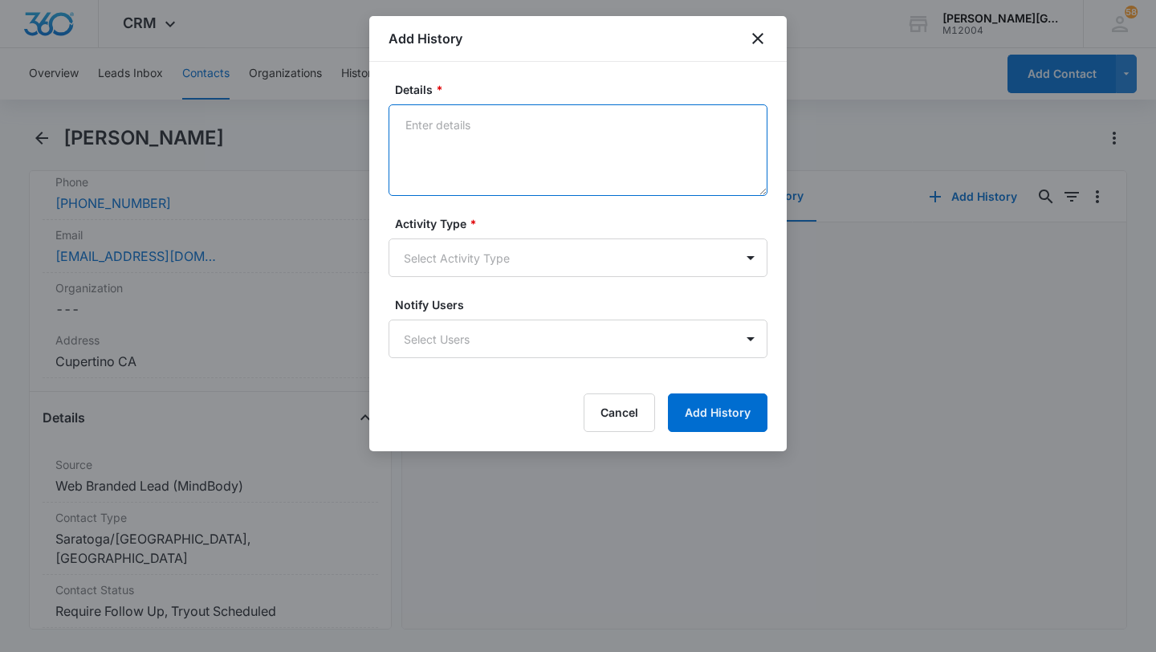
click at [510, 145] on textarea "Details *" at bounding box center [578, 150] width 379 height 92
paste textarea "Good morning, [PERSON_NAME]! [PERSON_NAME] had the Core Training trial session …"
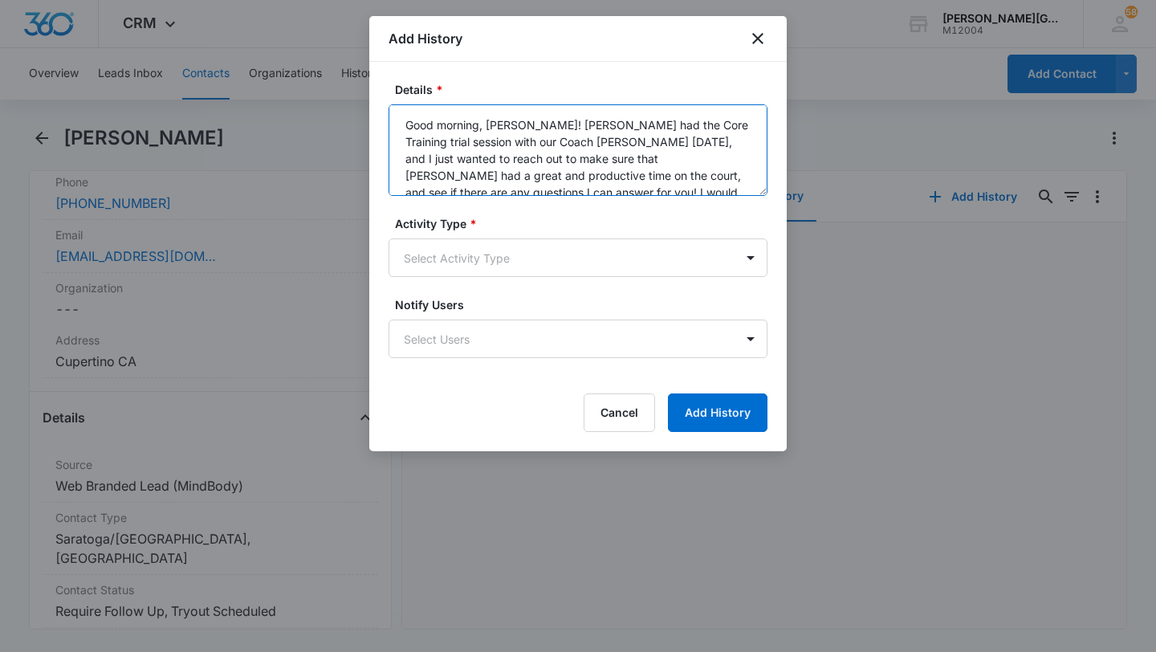
scroll to position [4, 0]
type textarea "Good morning, [PERSON_NAME]! [PERSON_NAME] had the Core Training trial session …"
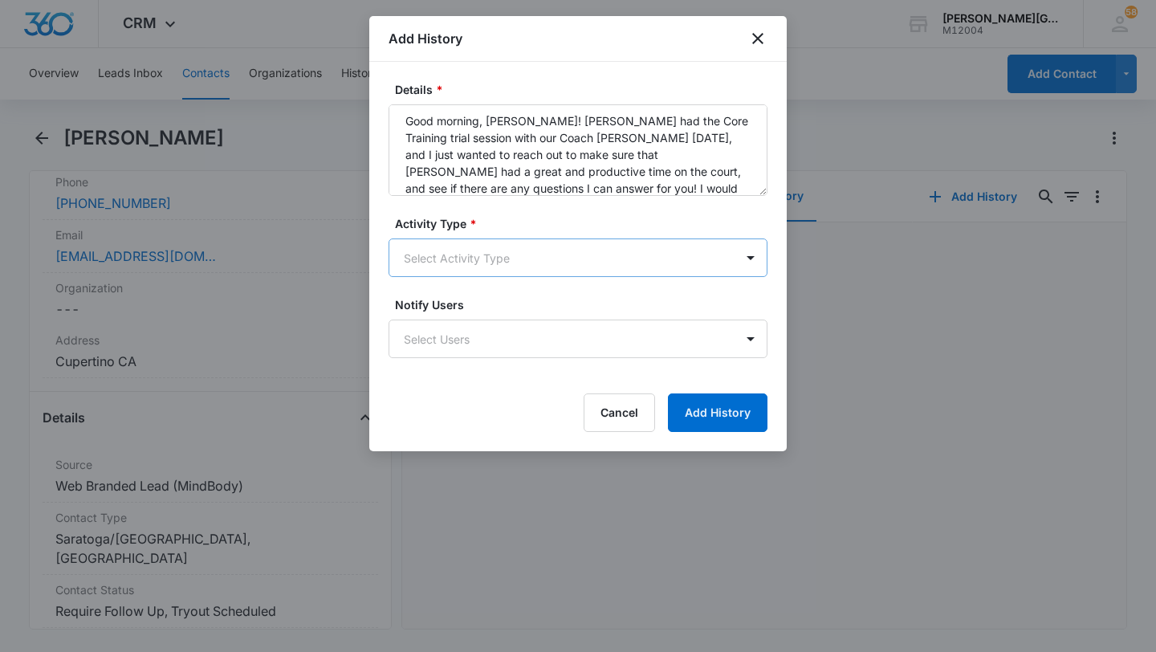
click at [472, 251] on body "CRM Apps Reputation Websites Forms CRM Email Social Shop Payments POS Content A…" at bounding box center [578, 326] width 1156 height 652
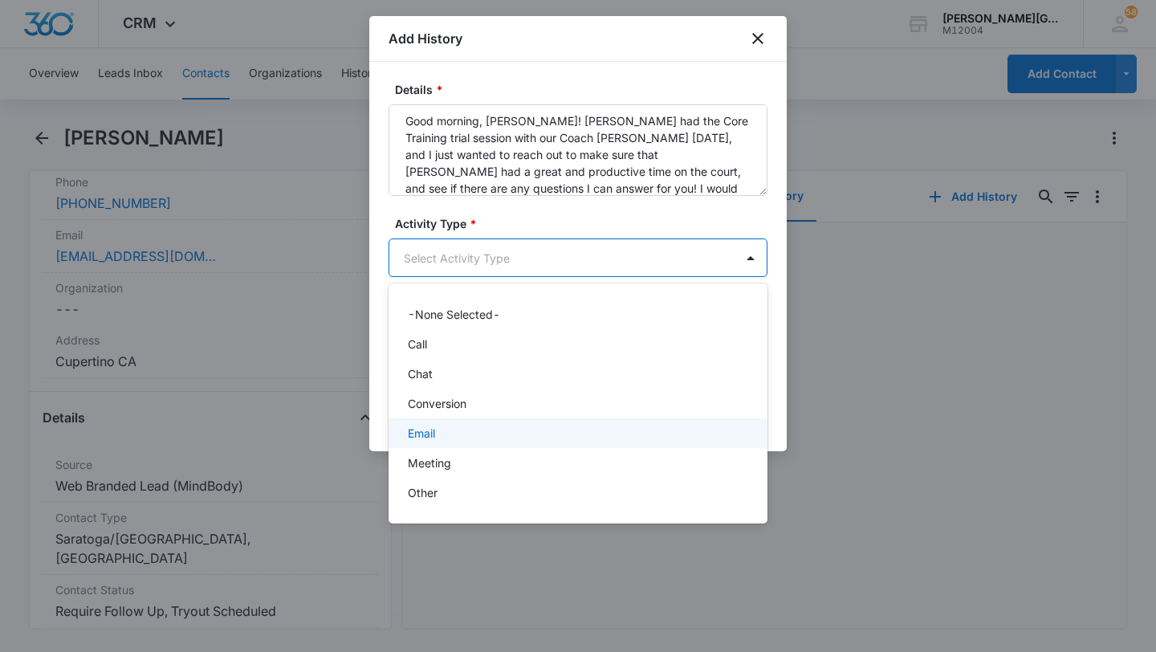
click at [444, 429] on div "Email" at bounding box center [576, 433] width 337 height 17
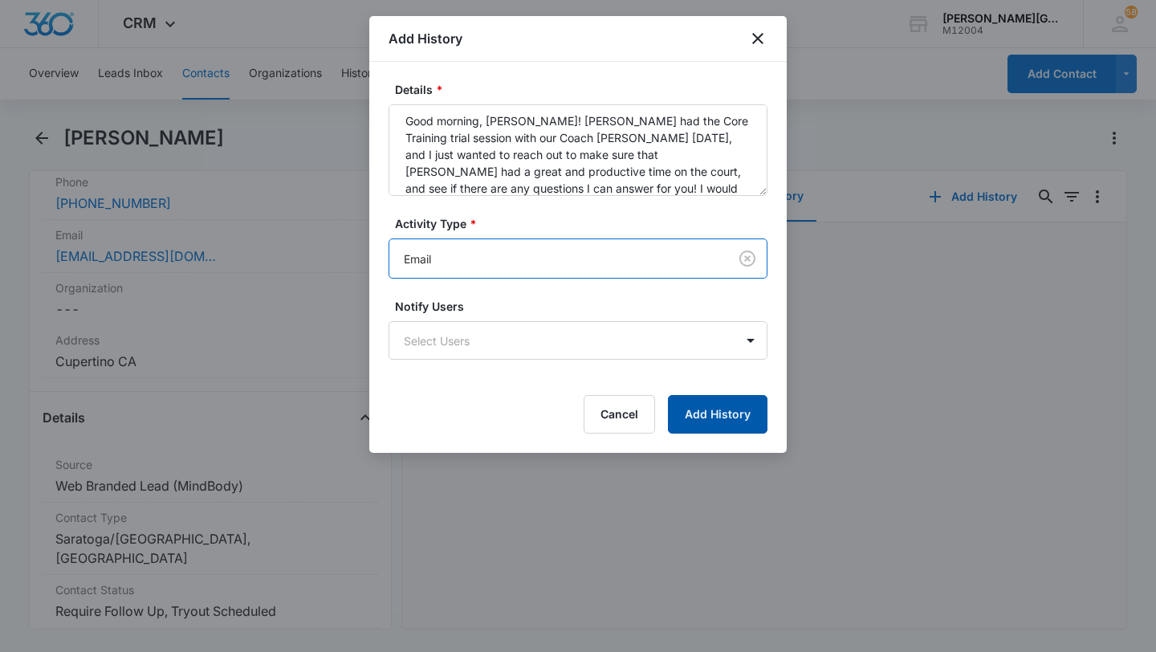
click at [709, 418] on button "Add History" at bounding box center [718, 414] width 100 height 39
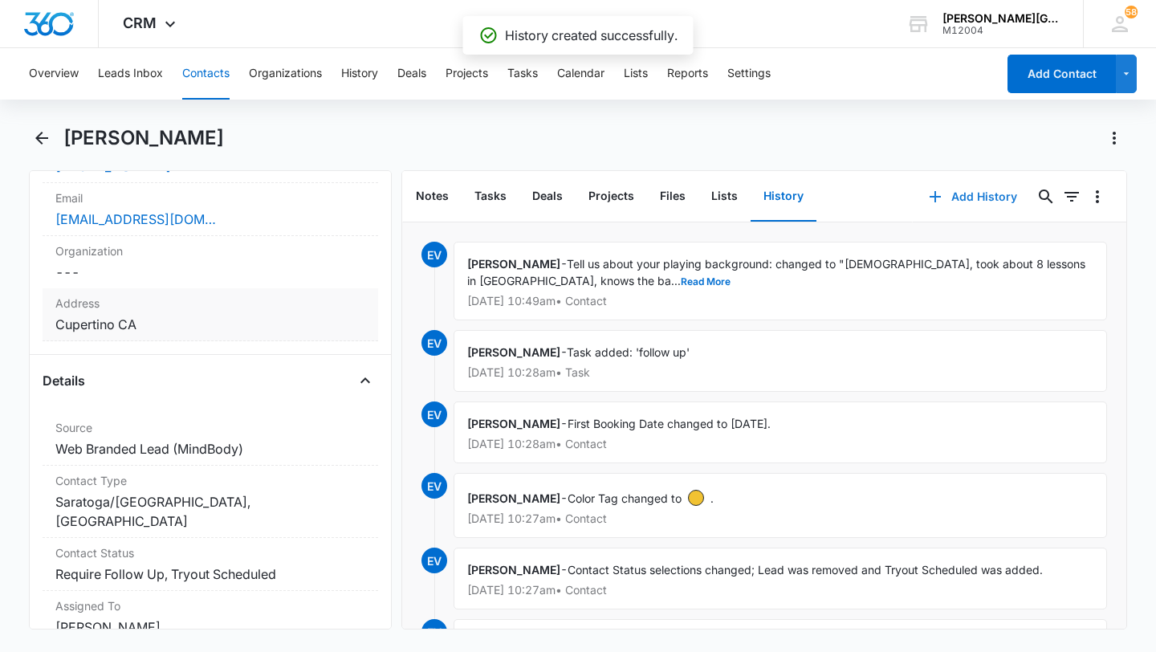
scroll to position [411, 0]
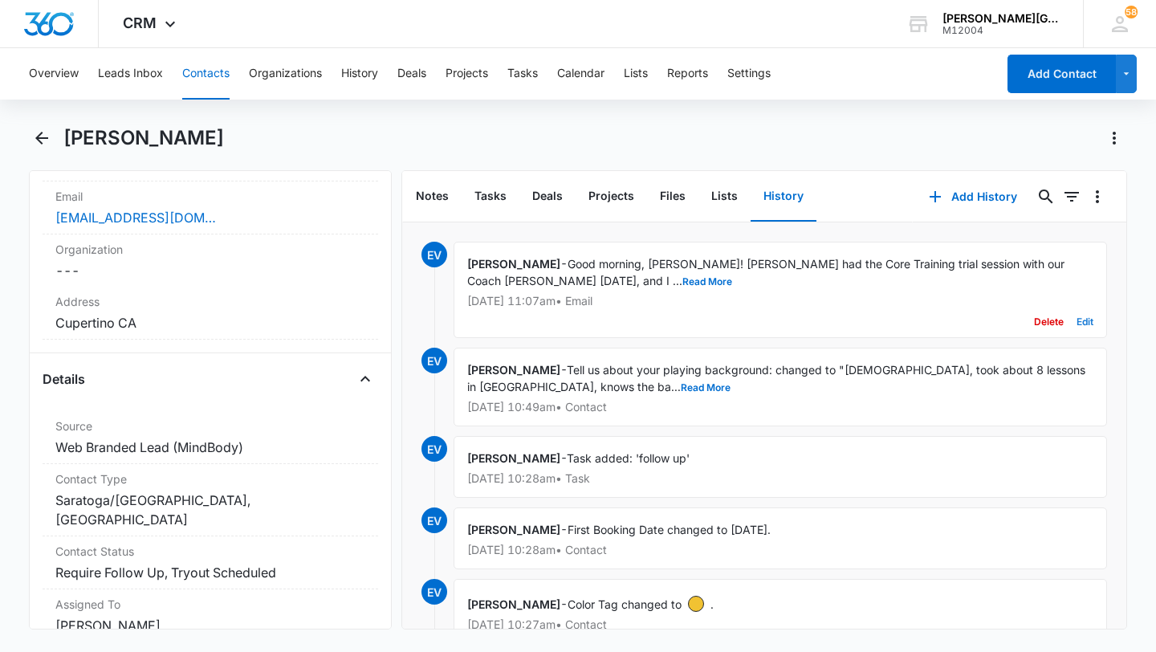
click at [1088, 323] on button "Edit" at bounding box center [1085, 322] width 17 height 31
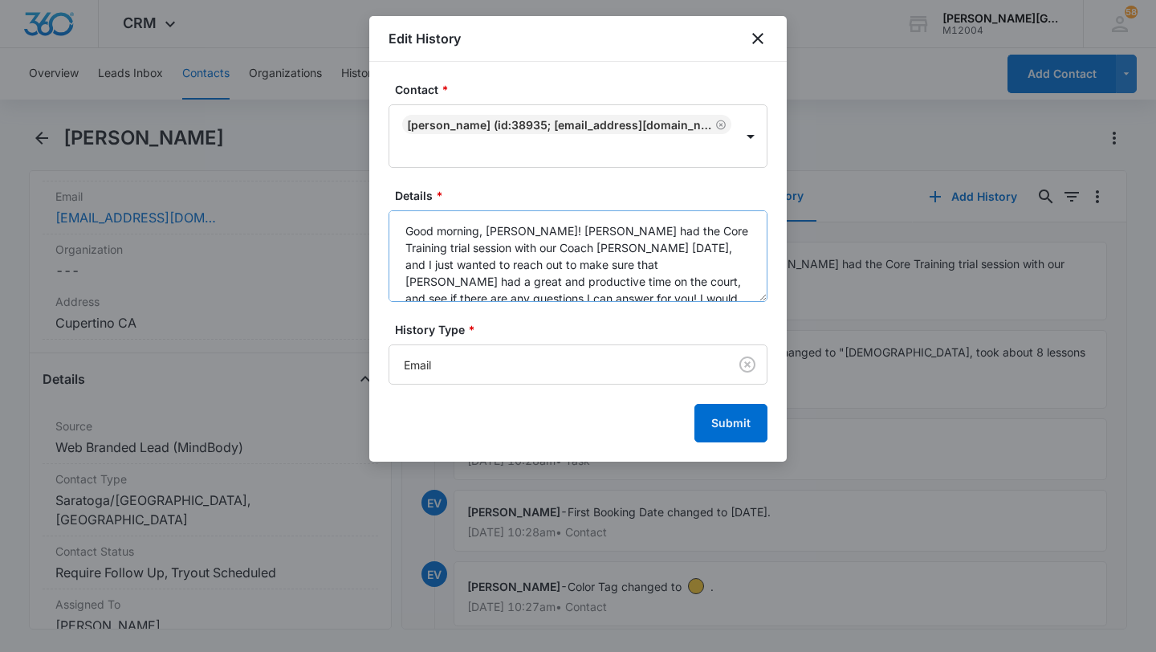
scroll to position [17, 0]
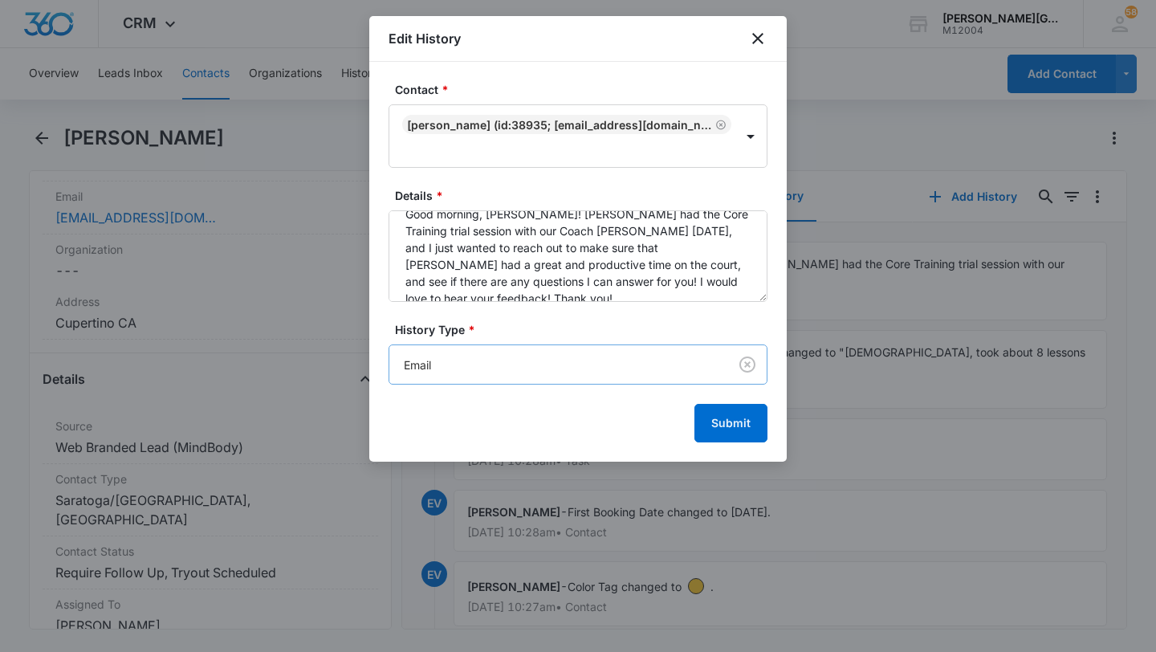
click at [514, 354] on body "CRM Apps Reputation Websites Forms CRM Email Social Shop Payments POS Content A…" at bounding box center [578, 326] width 1156 height 652
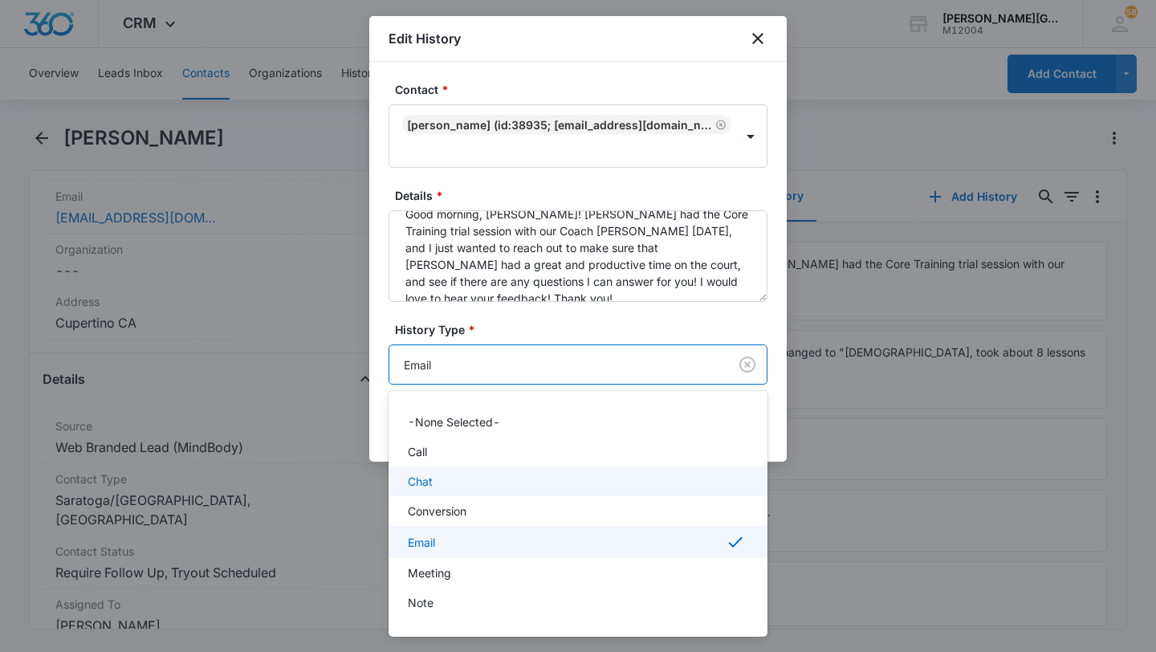
click at [460, 467] on div "Chat" at bounding box center [578, 482] width 379 height 30
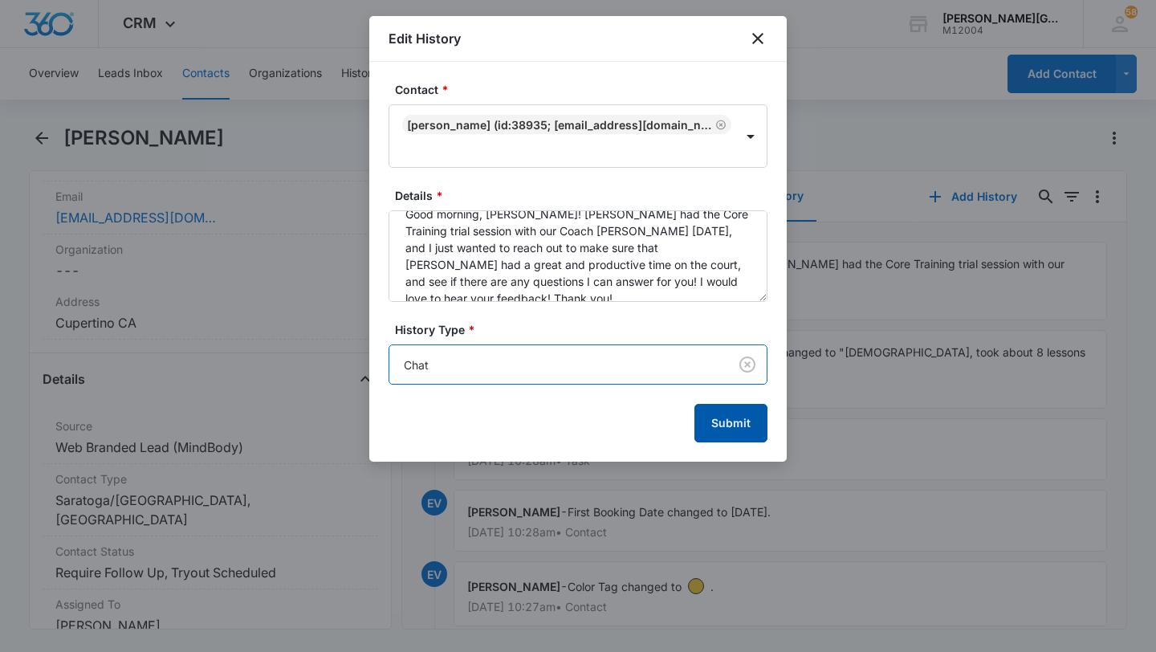
click at [744, 411] on button "Submit" at bounding box center [731, 423] width 73 height 39
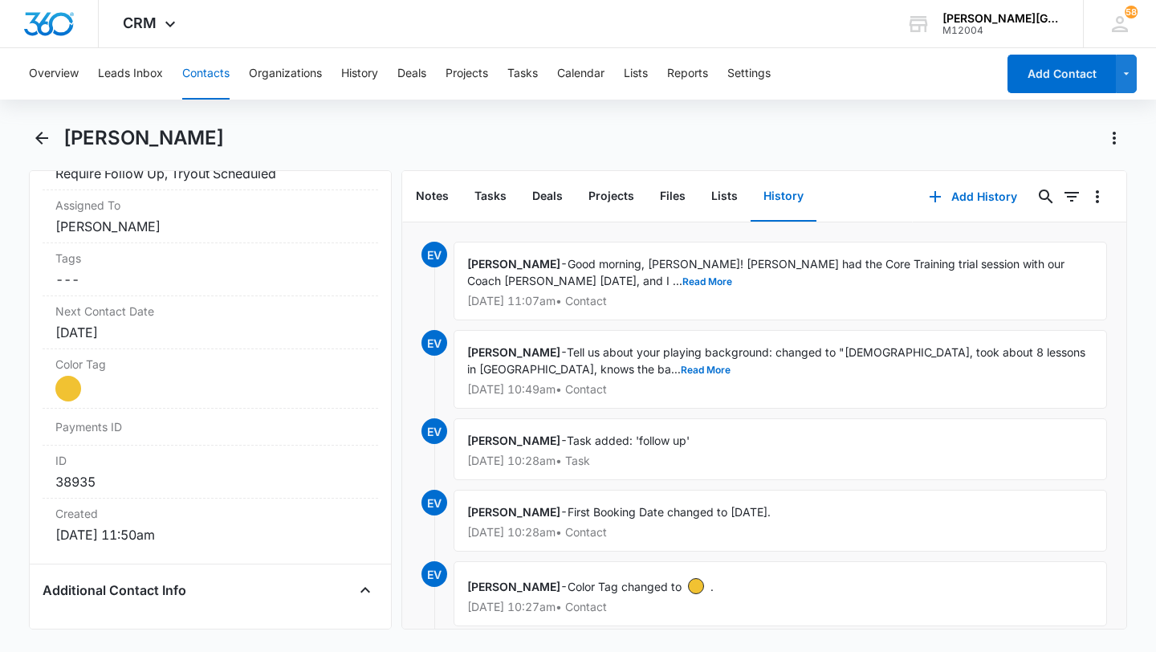
scroll to position [871, 0]
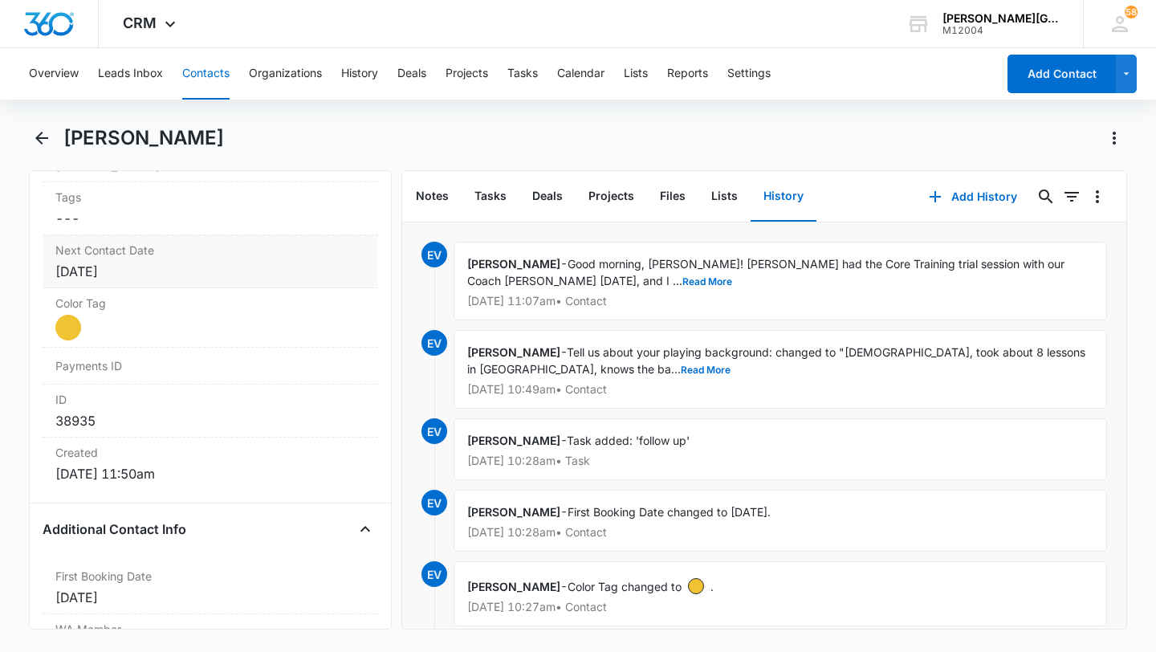
click at [167, 269] on div "[DATE]" at bounding box center [210, 271] width 310 height 19
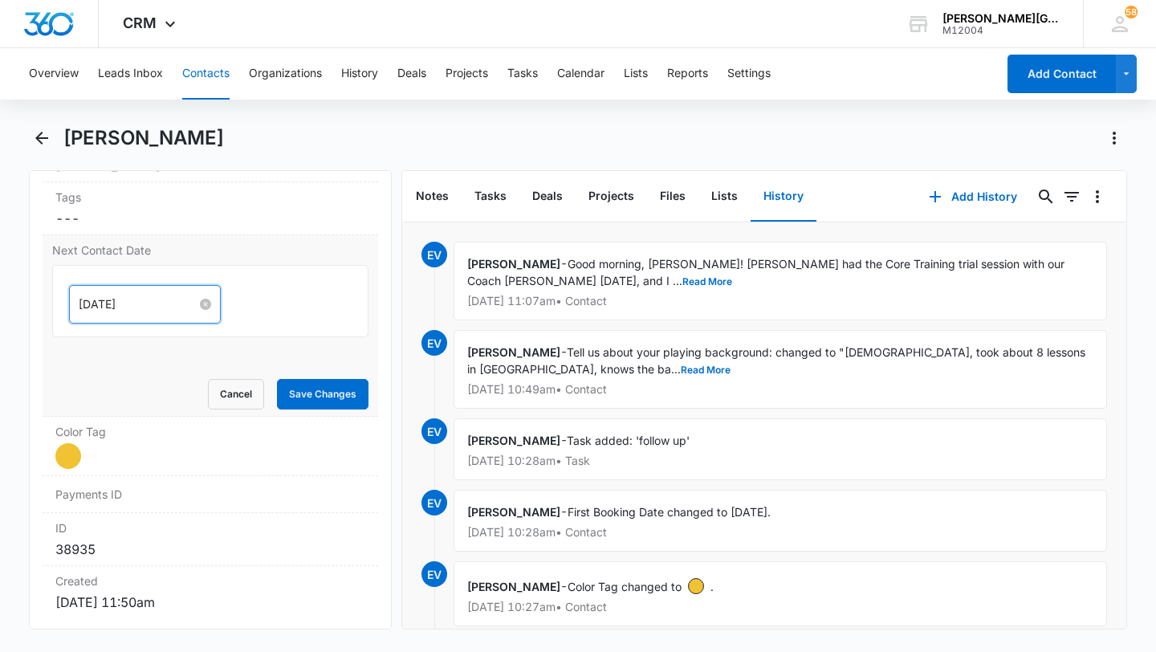
click at [150, 301] on input "[DATE]" at bounding box center [138, 304] width 118 height 18
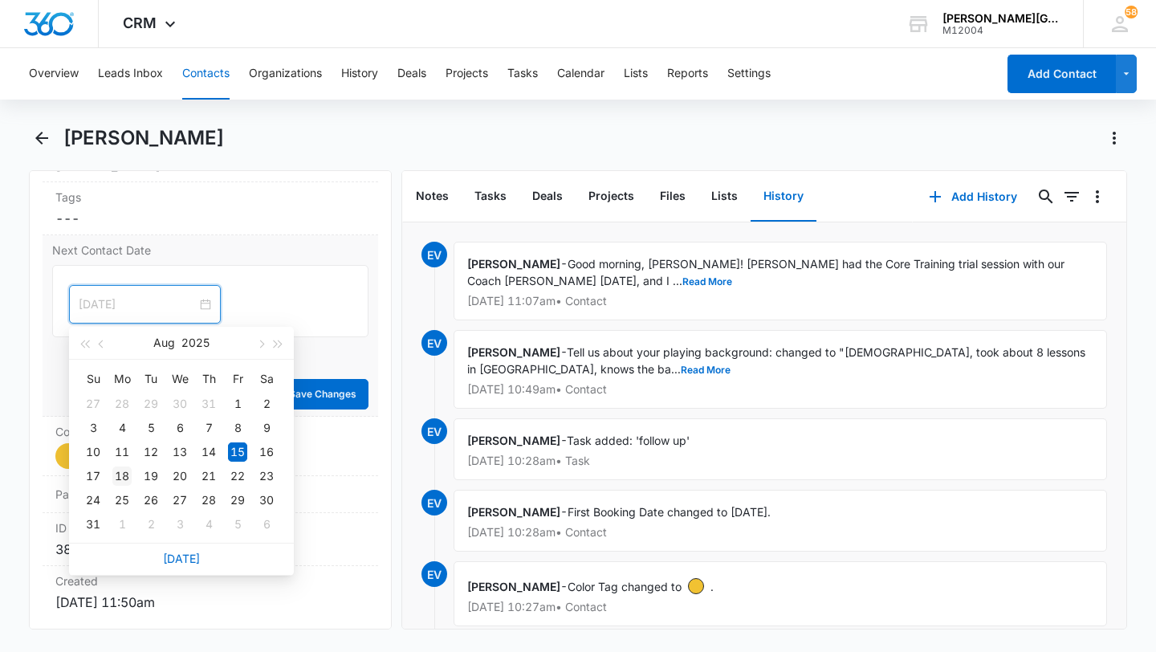
type input "[DATE]"
click at [118, 475] on div "18" at bounding box center [121, 476] width 19 height 19
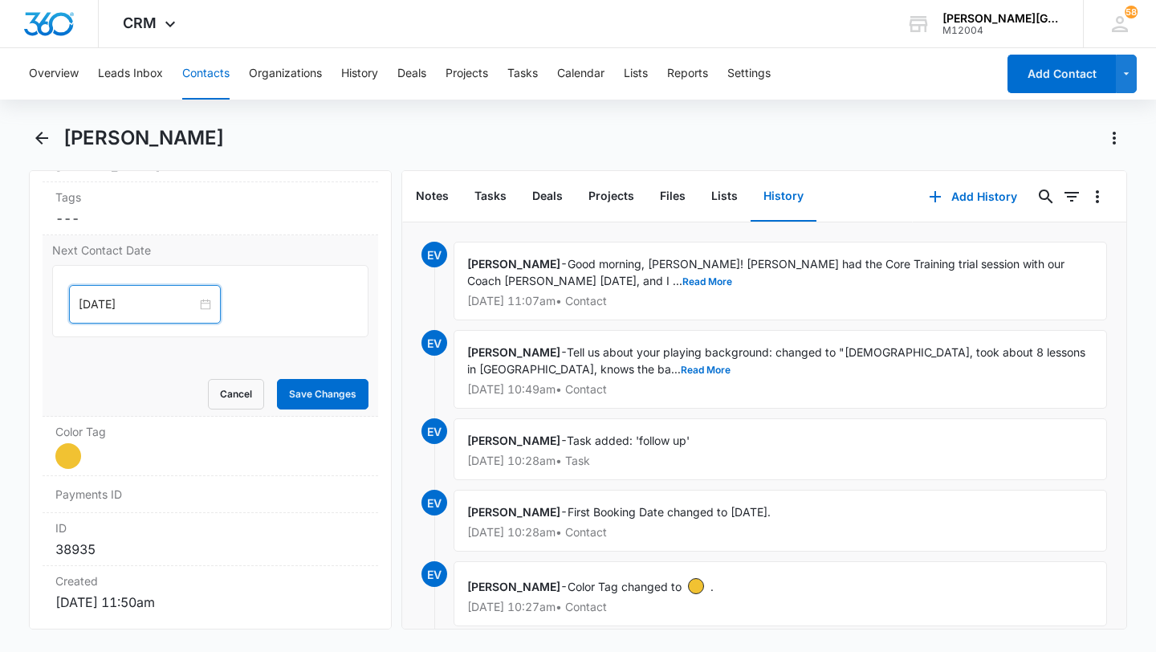
click at [301, 412] on div "Next Contact Date [DATE] [DATE] Su Mo Tu We Th Fr Sa 27 28 29 30 31 1 2 3 4 5 6…" at bounding box center [211, 325] width 336 height 181
click at [322, 390] on button "Save Changes" at bounding box center [323, 394] width 92 height 31
click at [203, 79] on button "Contacts" at bounding box center [205, 73] width 47 height 51
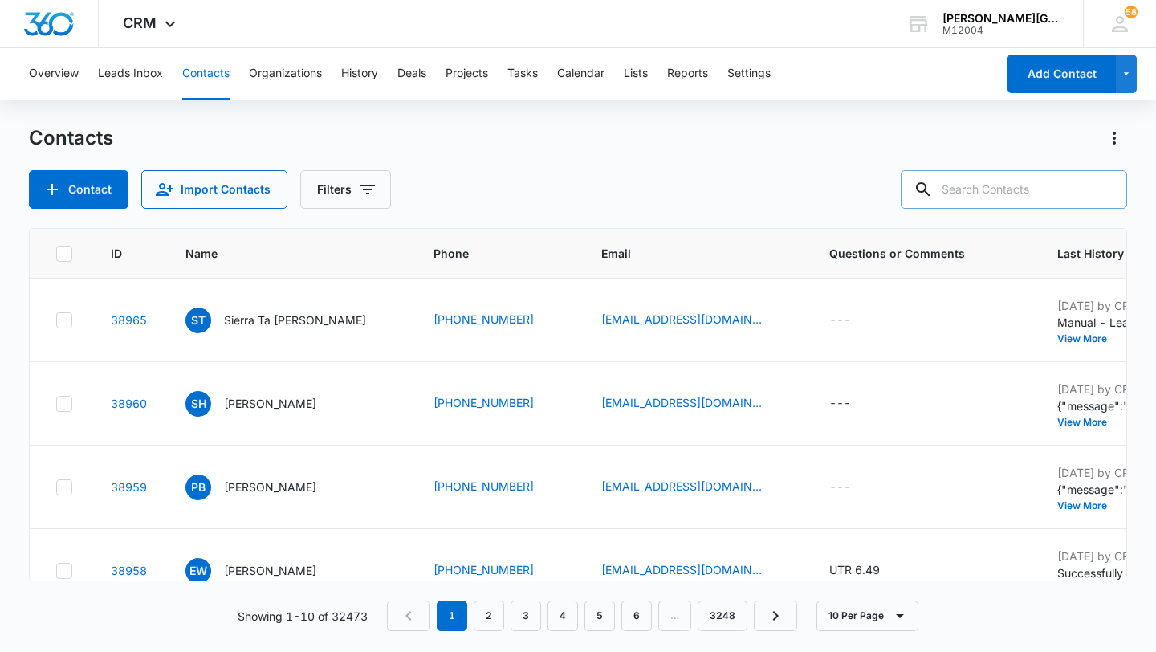
click at [1016, 181] on input "text" at bounding box center [1014, 189] width 226 height 39
type input "seoho"
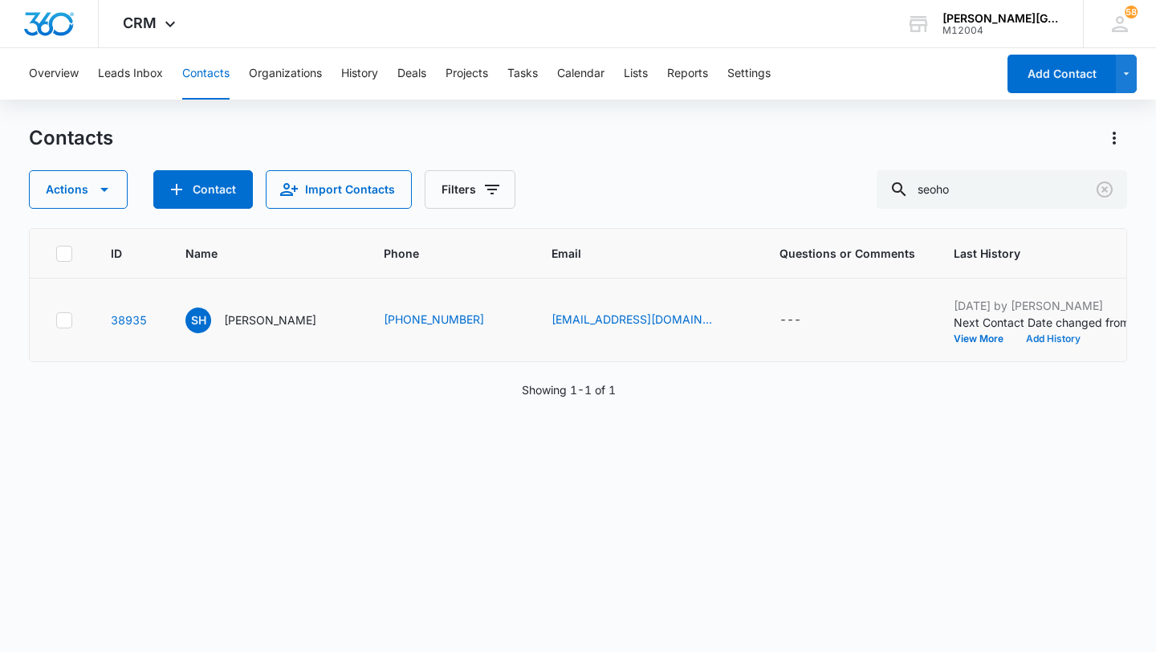
click at [1015, 338] on button "Add History" at bounding box center [1053, 339] width 77 height 10
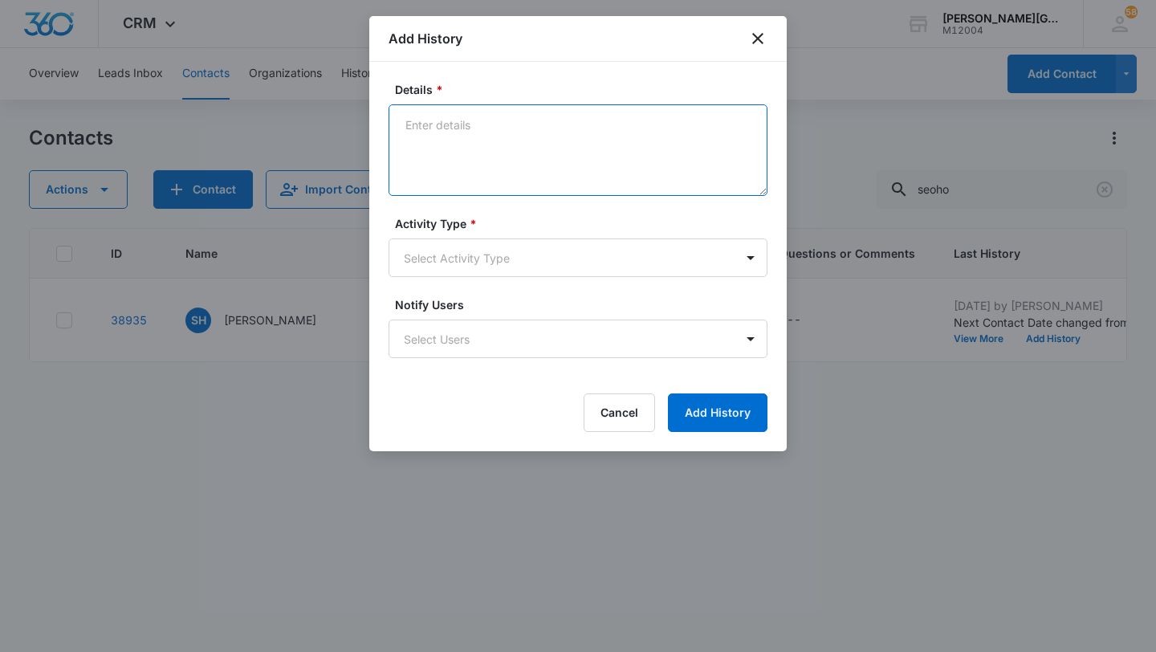
click at [501, 169] on textarea "Details *" at bounding box center [578, 150] width 379 height 92
paste textarea "Hello, [PERSON_NAME] really enjoyed the trial session with Coach [PERSON_NAME] …"
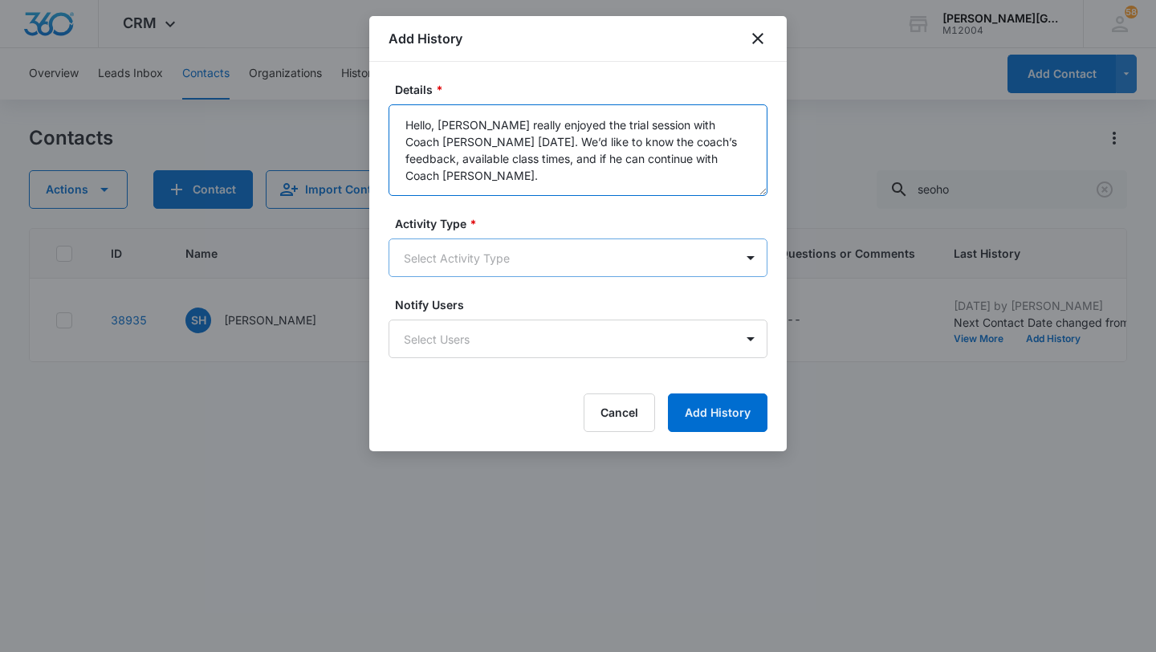
type textarea "Hello, [PERSON_NAME] really enjoyed the trial session with Coach [PERSON_NAME] …"
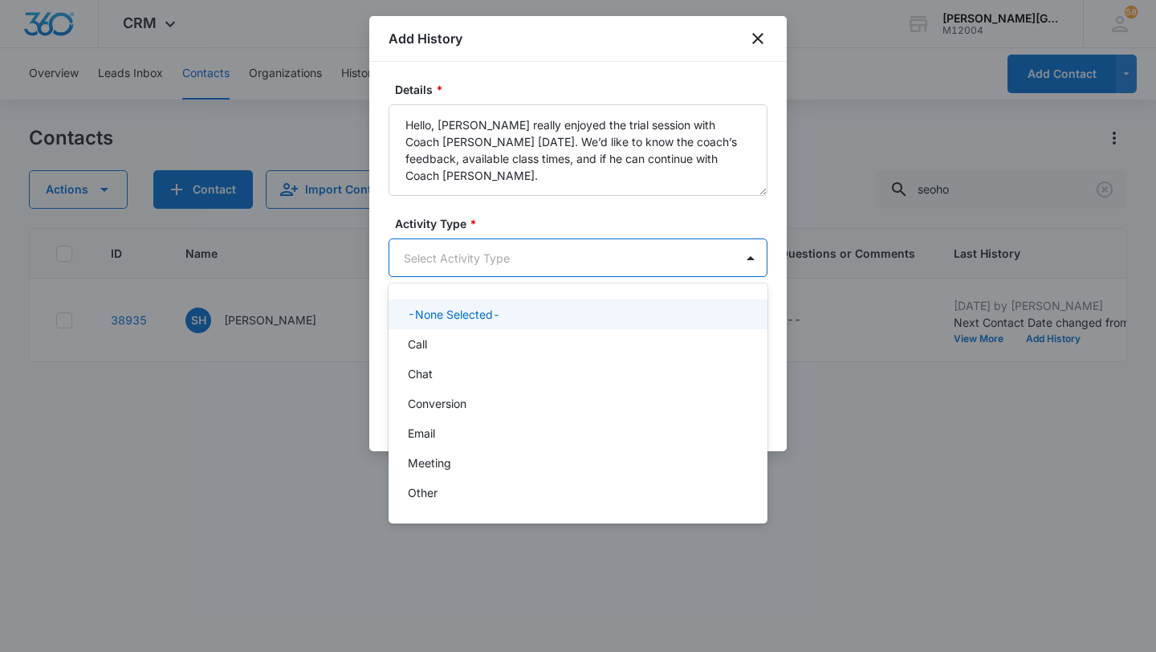
click at [473, 266] on body "CRM Apps Reputation Websites Forms CRM Email Social Shop Payments POS Content A…" at bounding box center [578, 326] width 1156 height 652
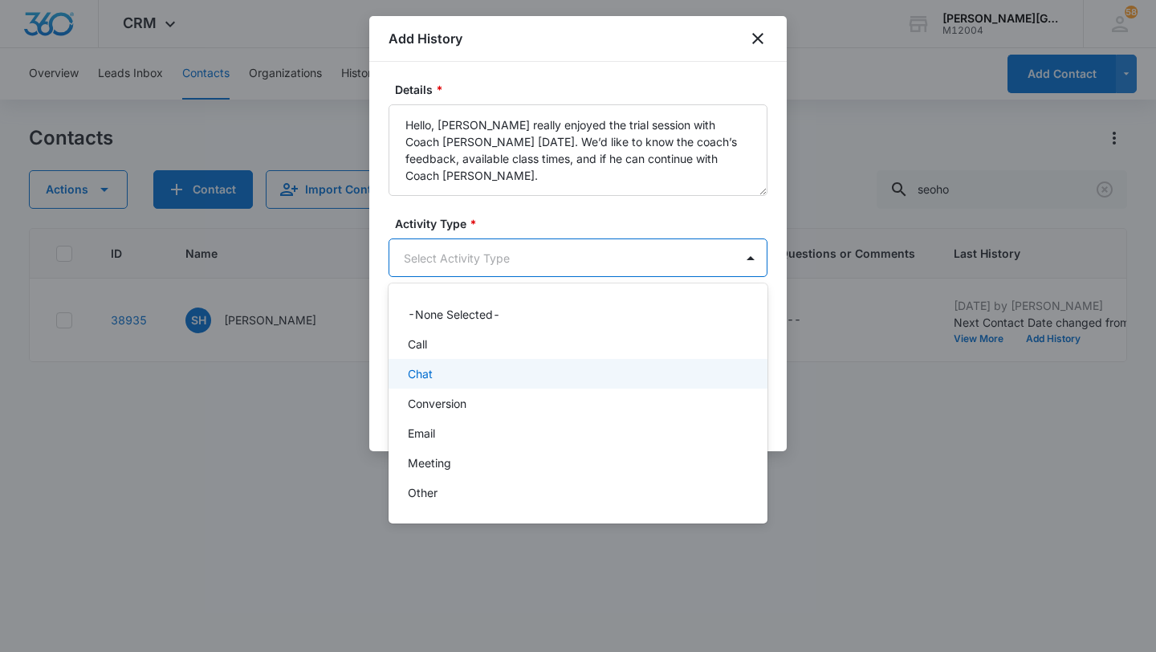
click at [445, 378] on div "Chat" at bounding box center [576, 373] width 337 height 17
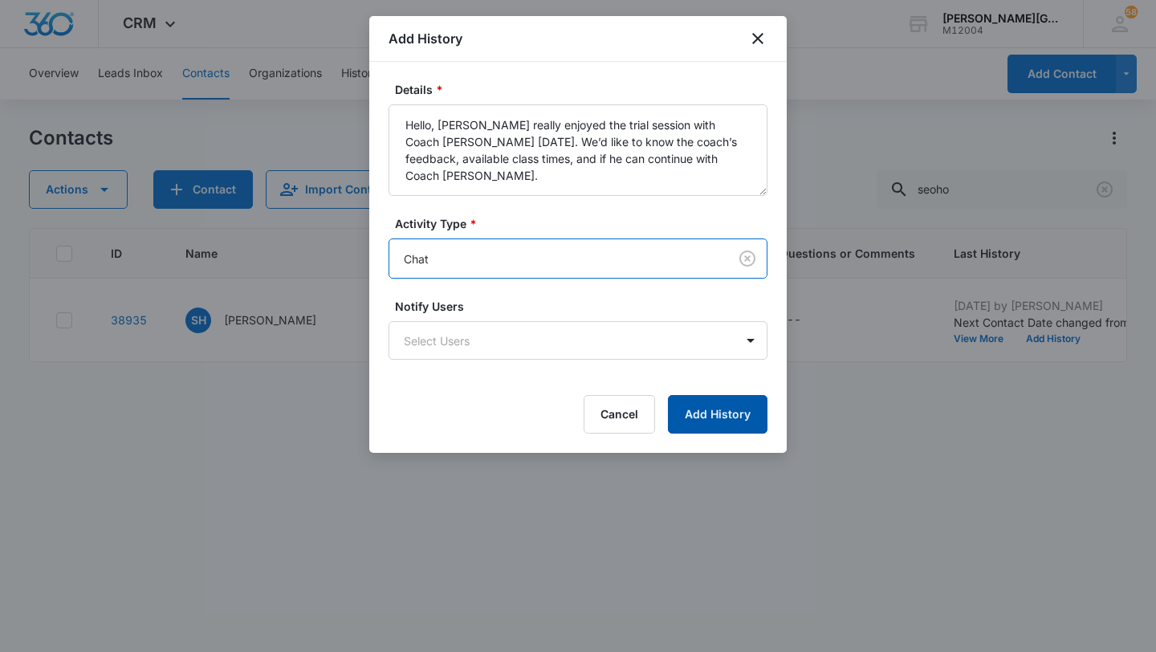
click at [741, 419] on button "Add History" at bounding box center [718, 414] width 100 height 39
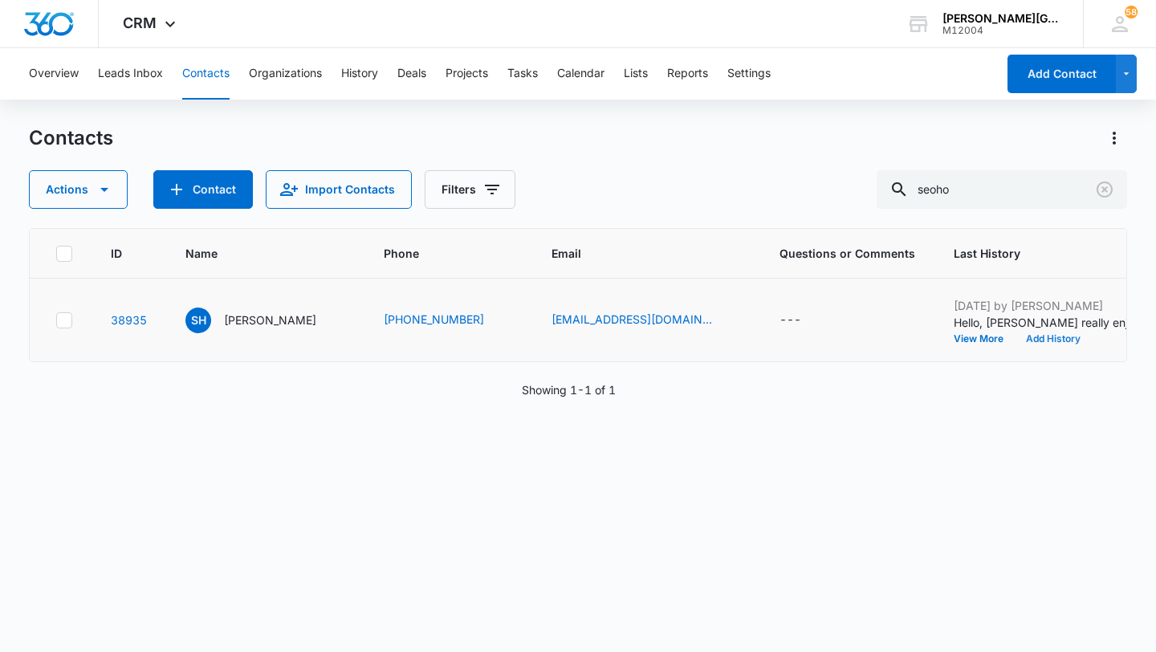
click at [1015, 340] on button "Add History" at bounding box center [1053, 339] width 77 height 10
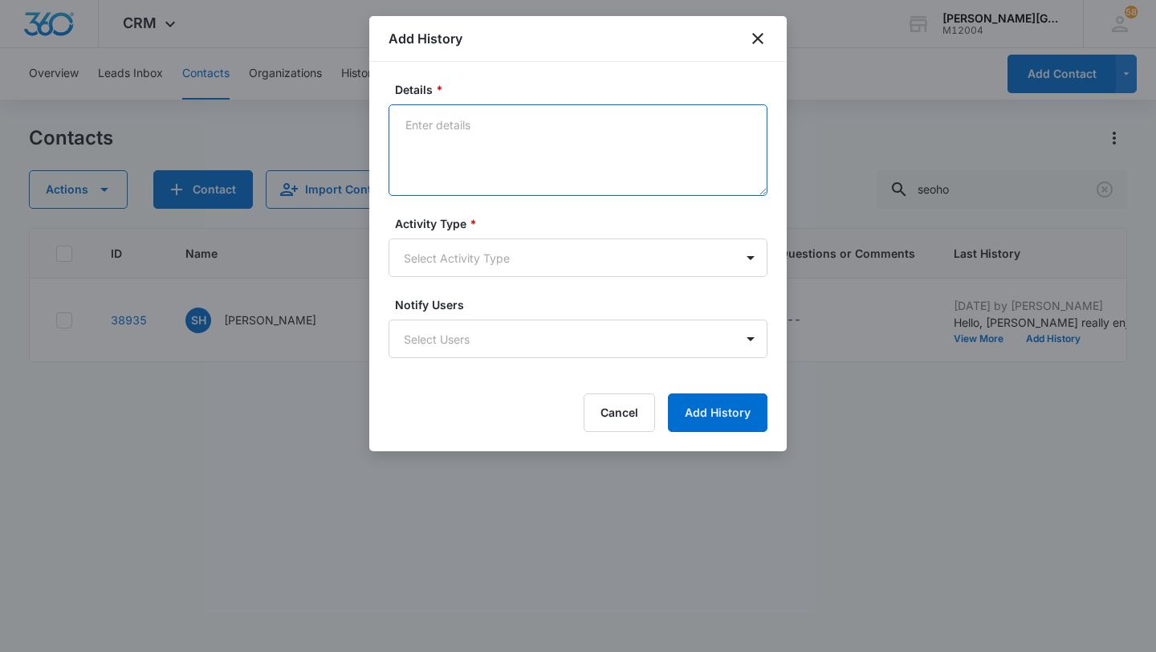
click at [661, 144] on textarea "Details *" at bounding box center [578, 150] width 379 height 92
paste textarea "Great to hear that [PERSON_NAME] enjoyed the lesson with us! Absolutely! [PERSO…"
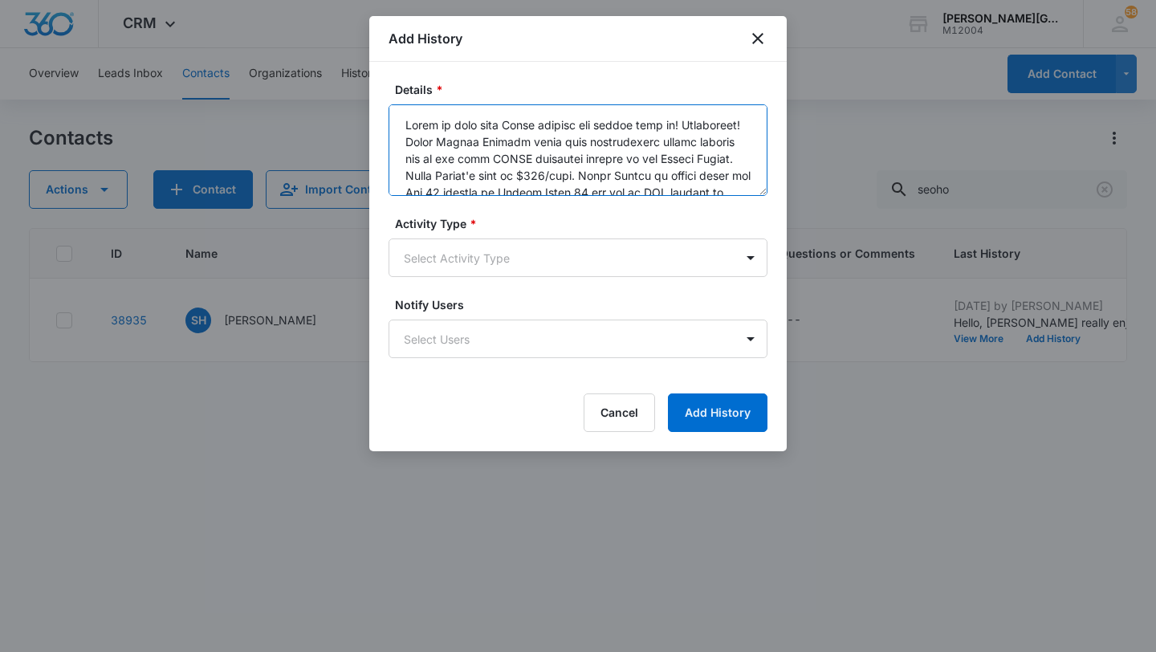
scroll to position [358, 0]
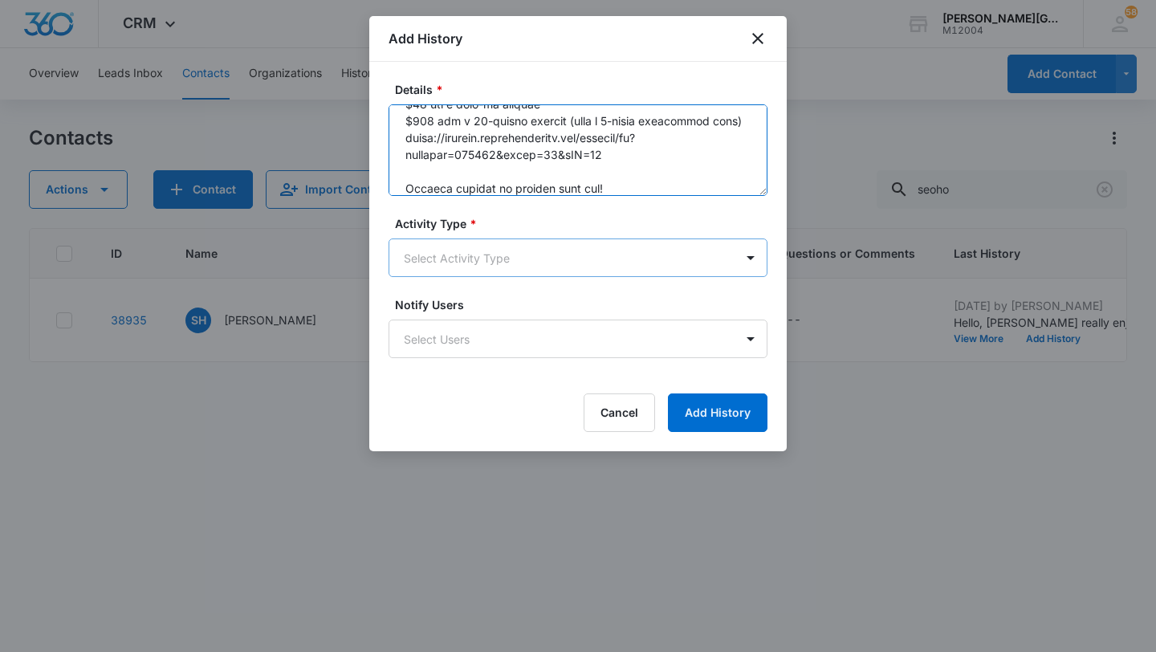
type textarea "Great to hear that [PERSON_NAME] enjoyed the lesson with us! Absolutely! [PERSO…"
click at [542, 269] on body "CRM Apps Reputation Websites Forms CRM Email Social Shop Payments POS Content A…" at bounding box center [578, 326] width 1156 height 652
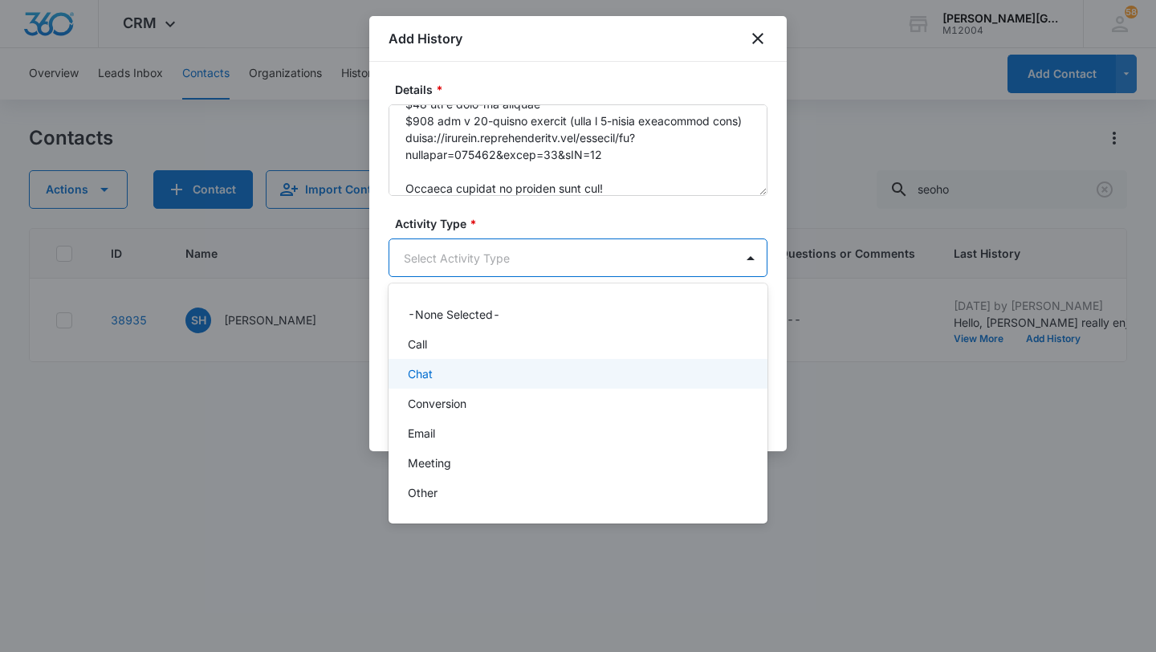
click at [440, 381] on div "Chat" at bounding box center [576, 373] width 337 height 17
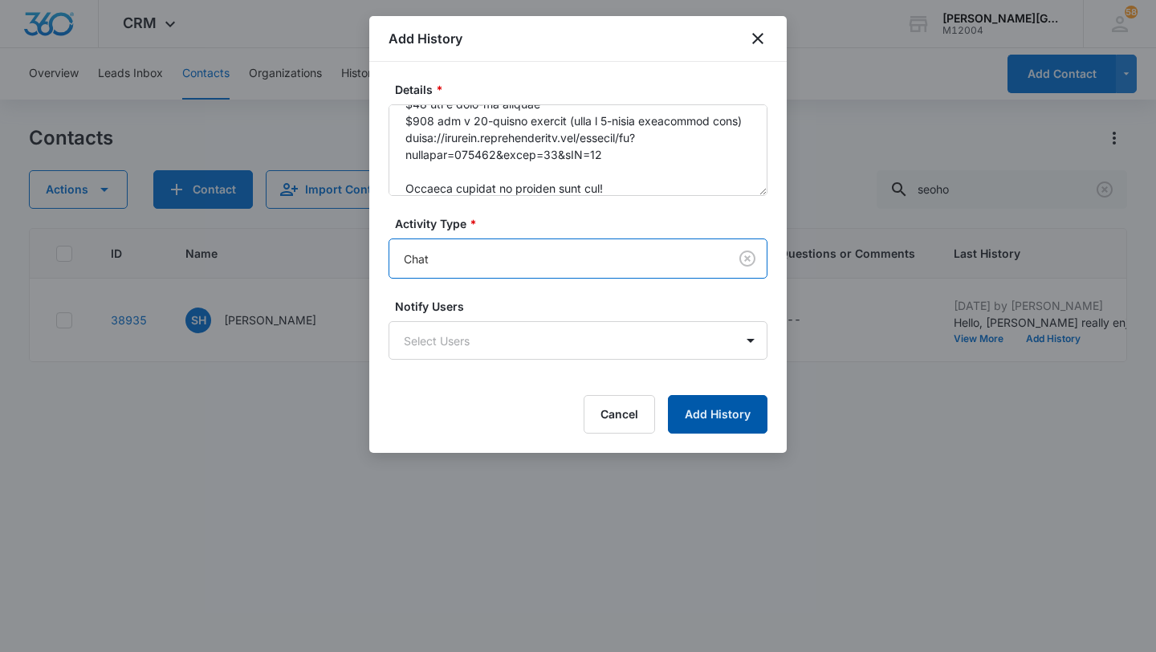
click at [718, 416] on button "Add History" at bounding box center [718, 414] width 100 height 39
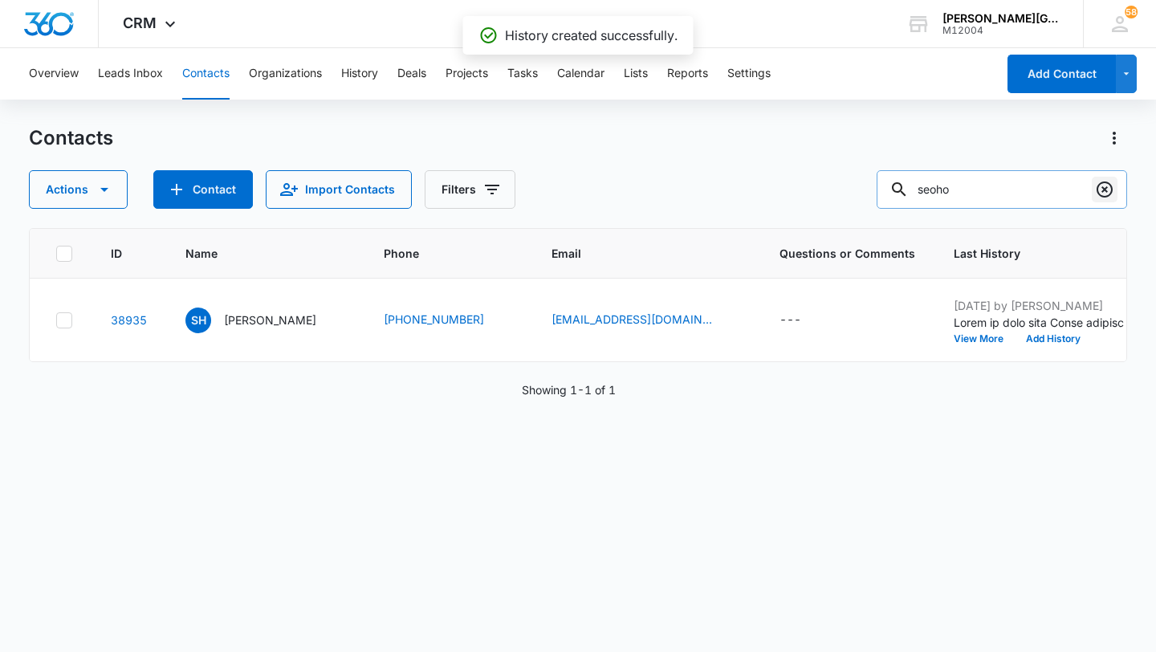
click at [1105, 198] on icon "Clear" at bounding box center [1104, 189] width 19 height 19
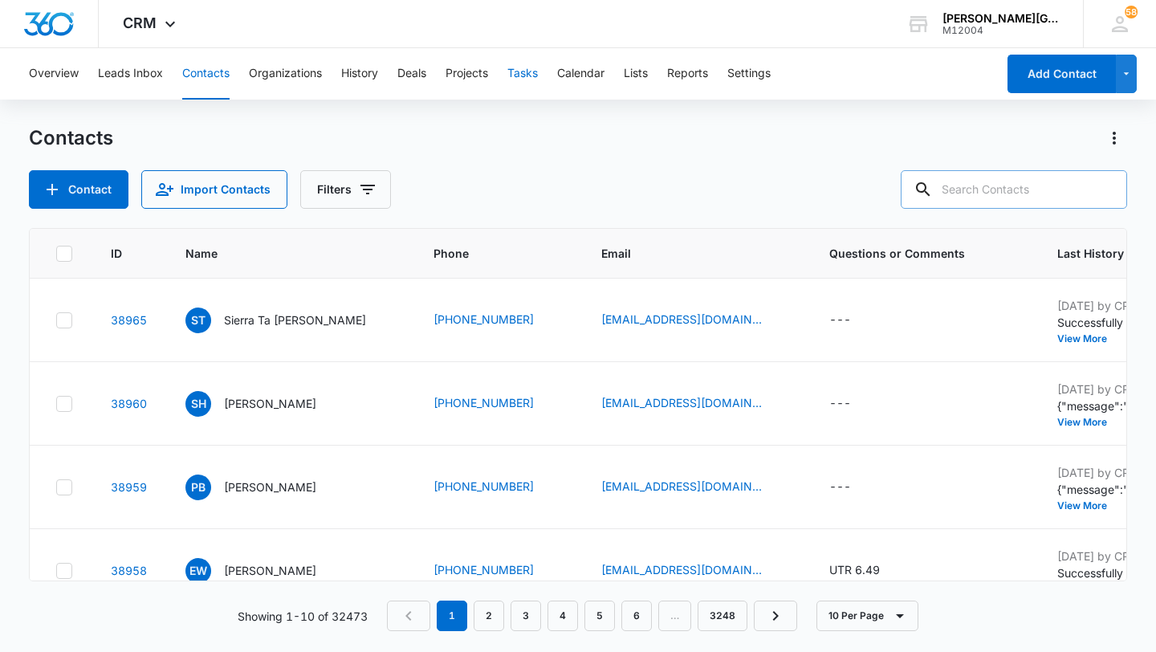
click at [531, 76] on button "Tasks" at bounding box center [522, 73] width 31 height 51
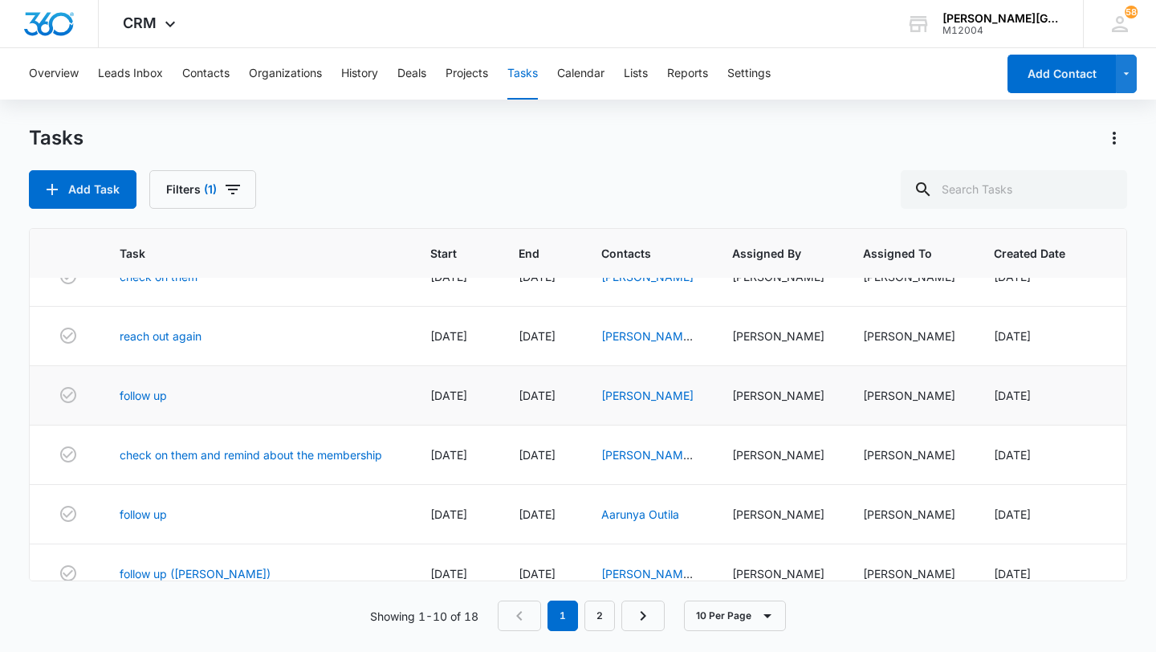
scroll to position [37, 0]
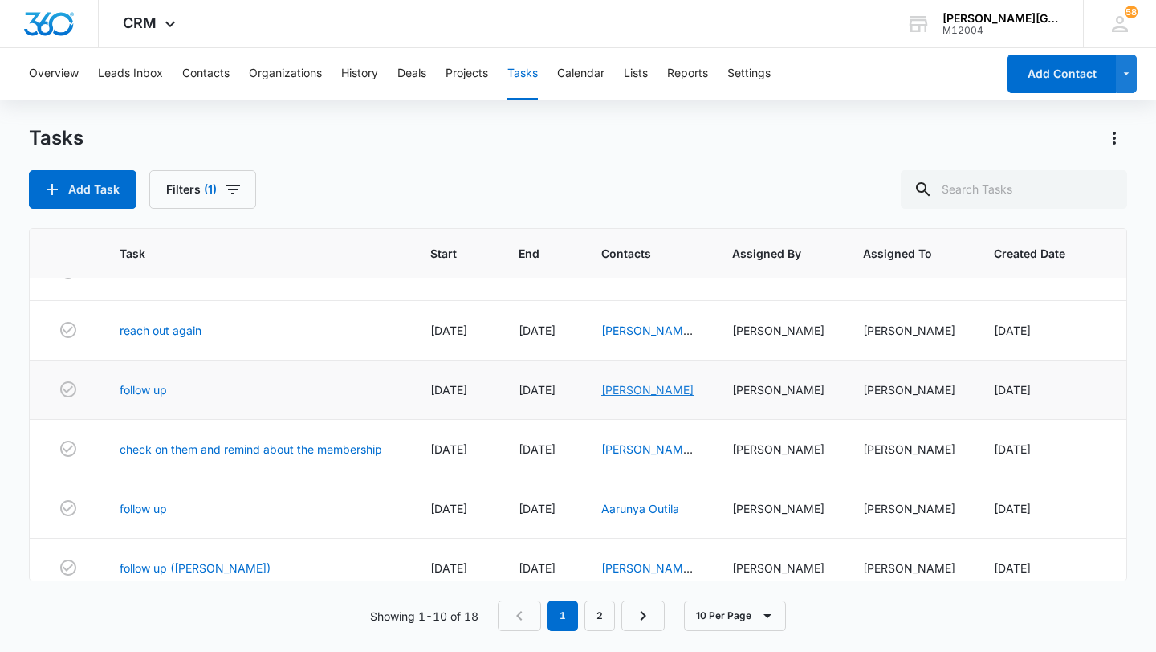
click at [645, 397] on link "[PERSON_NAME]" at bounding box center [647, 390] width 92 height 14
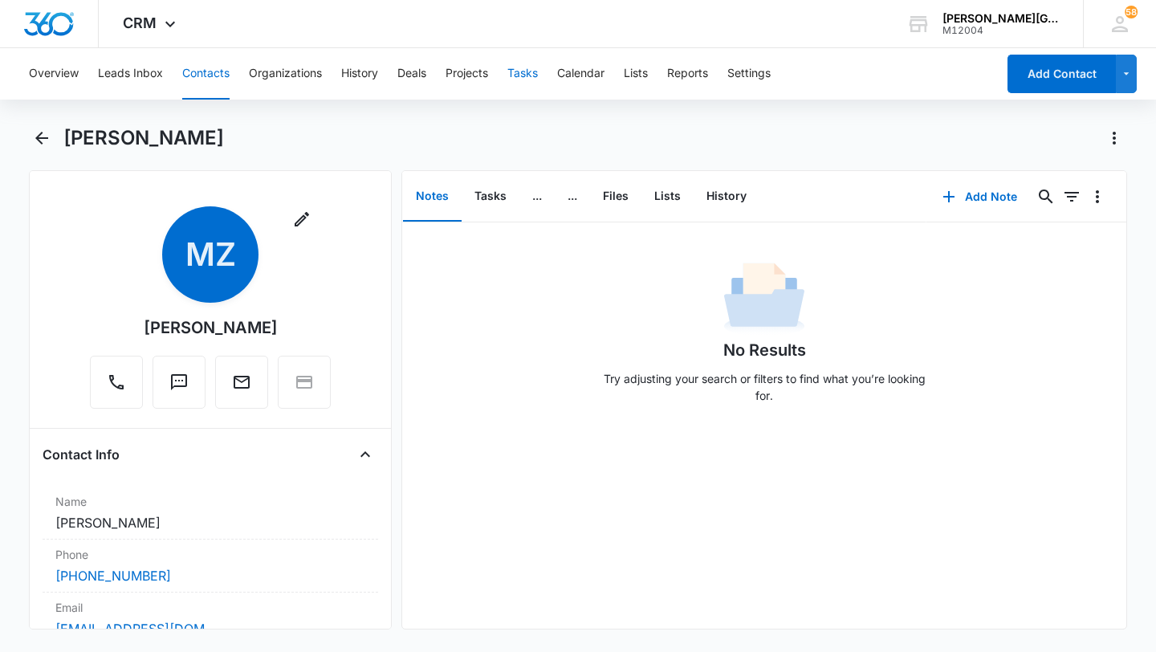
click at [533, 75] on button "Tasks" at bounding box center [522, 73] width 31 height 51
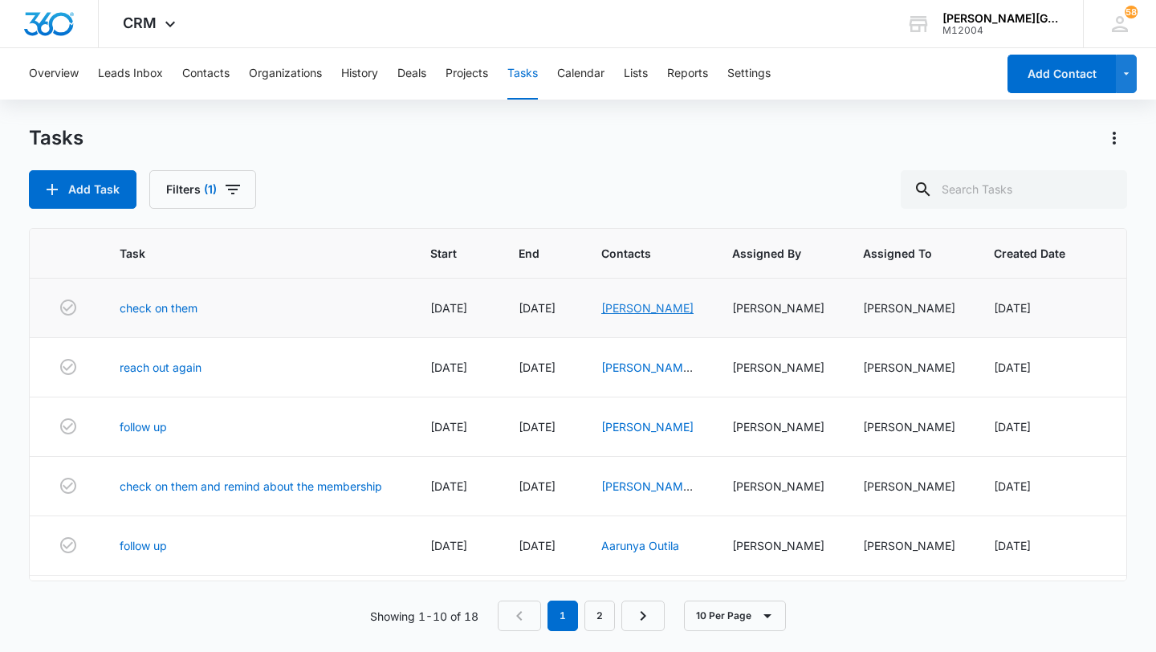
click at [631, 310] on link "[PERSON_NAME]" at bounding box center [647, 308] width 92 height 14
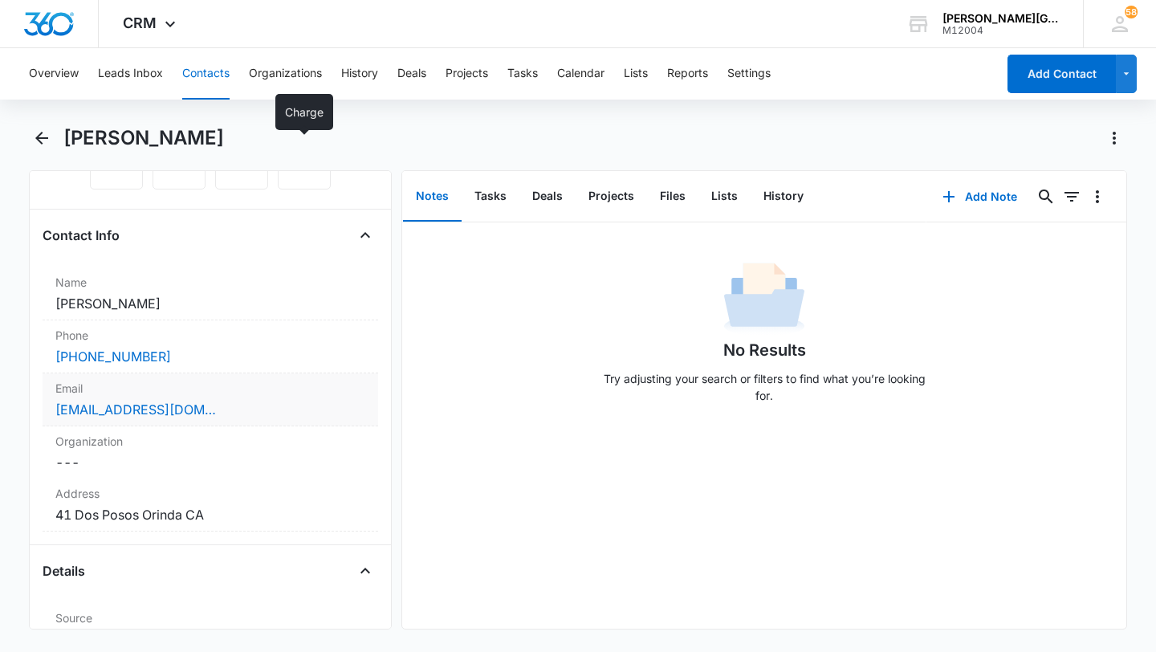
scroll to position [221, 0]
click at [264, 401] on div "[EMAIL_ADDRESS][DOMAIN_NAME]" at bounding box center [210, 407] width 310 height 19
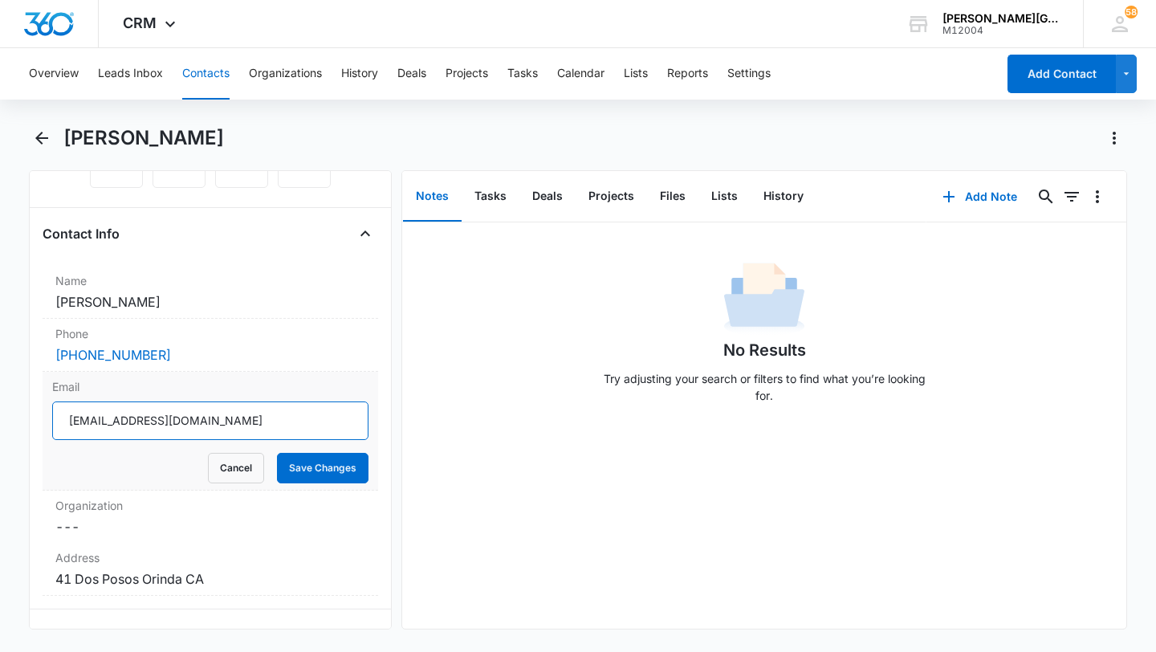
click at [230, 421] on input "[EMAIL_ADDRESS][DOMAIN_NAME]" at bounding box center [210, 420] width 316 height 39
click at [234, 455] on button "Cancel" at bounding box center [236, 468] width 56 height 31
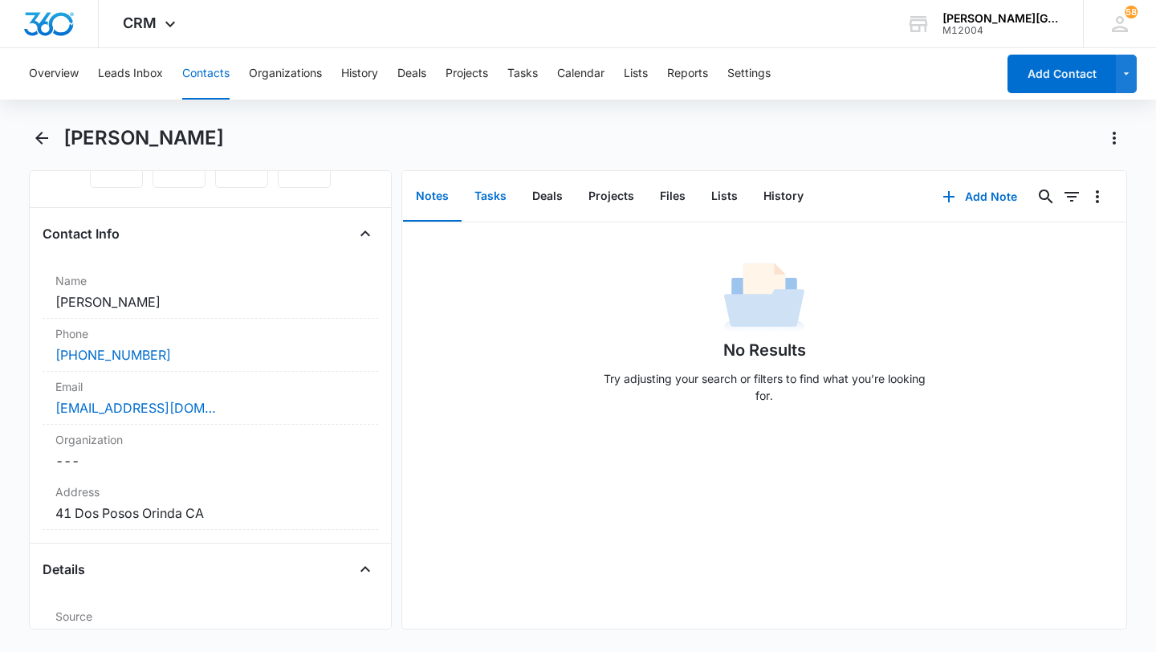
click at [500, 211] on button "Tasks" at bounding box center [491, 197] width 58 height 50
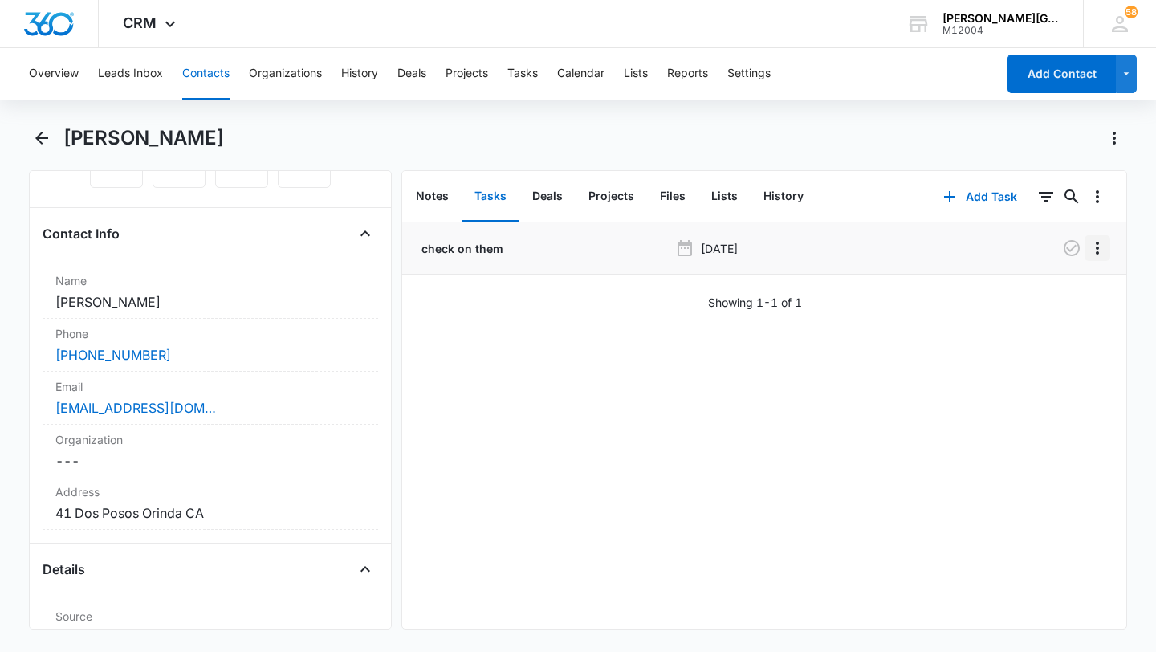
click at [1103, 259] on button "Overflow Menu" at bounding box center [1098, 248] width 26 height 26
click at [1071, 287] on button "Edit" at bounding box center [1064, 293] width 92 height 24
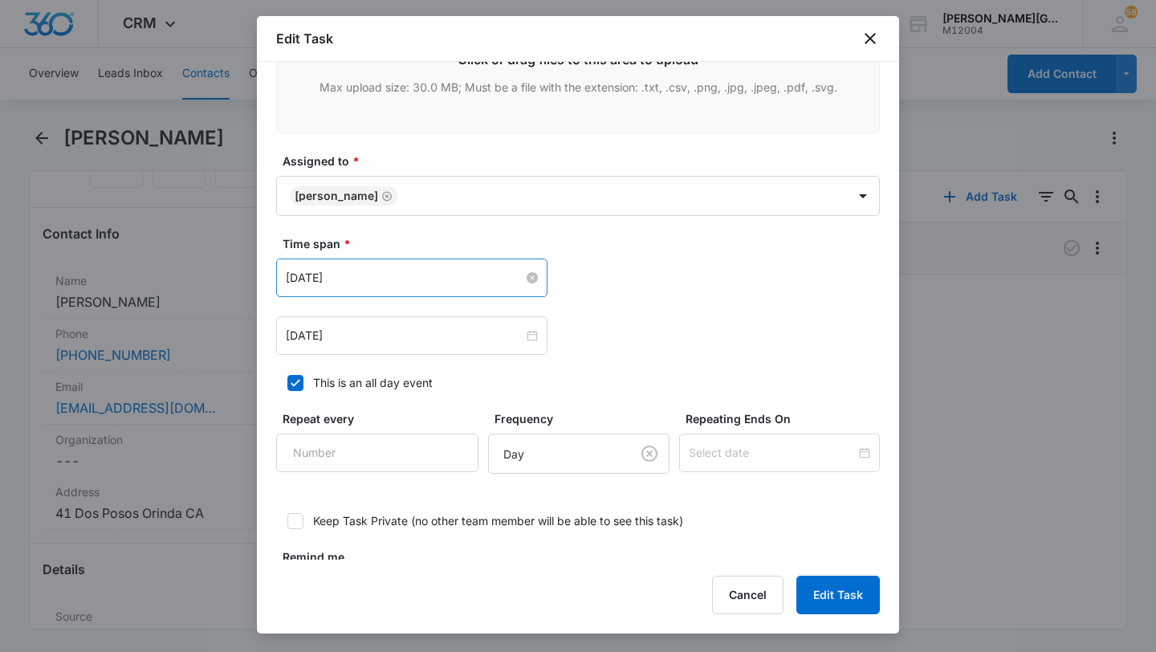
scroll to position [783, 0]
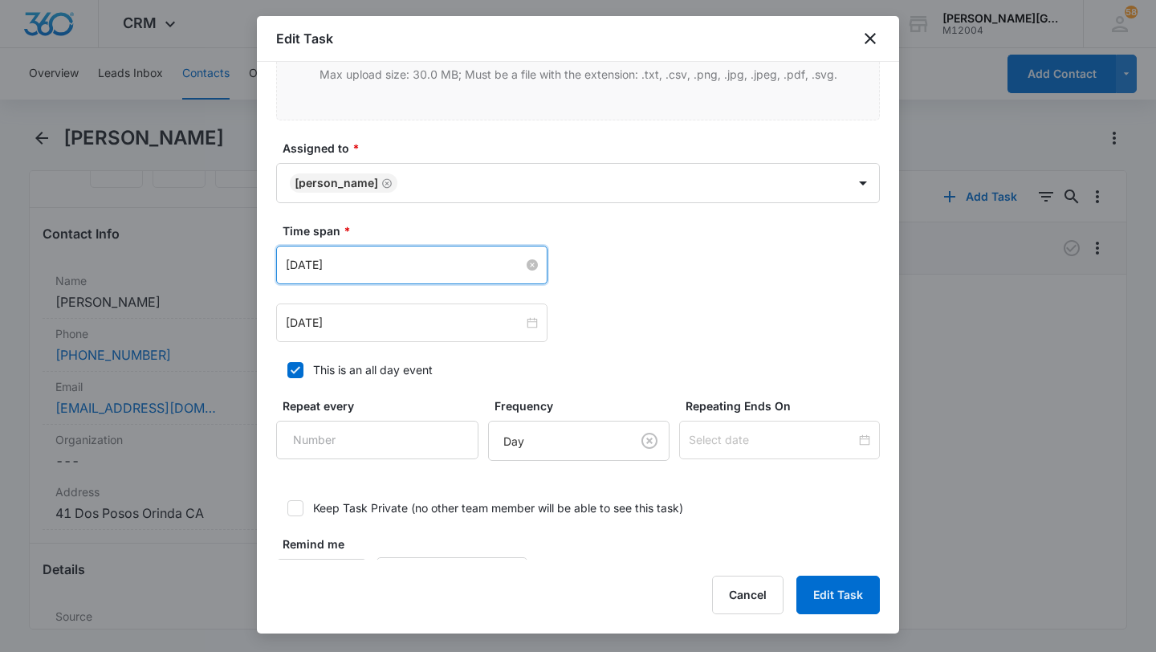
click at [407, 272] on input "[DATE]" at bounding box center [405, 265] width 238 height 18
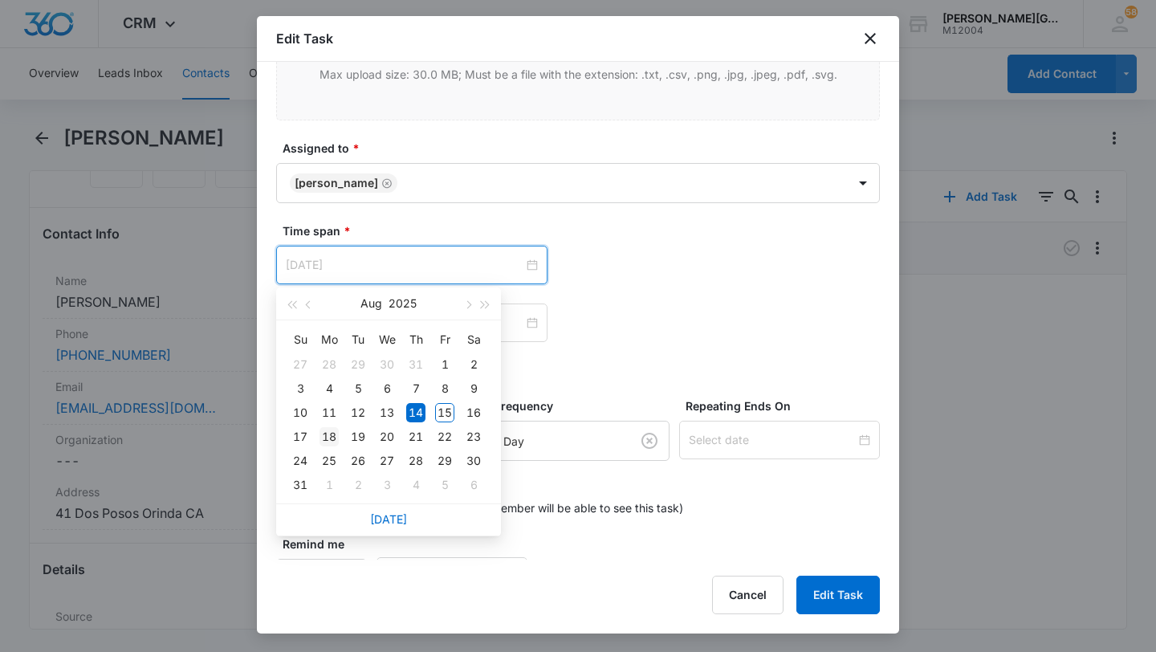
type input "[DATE]"
click at [331, 434] on div "18" at bounding box center [329, 436] width 19 height 19
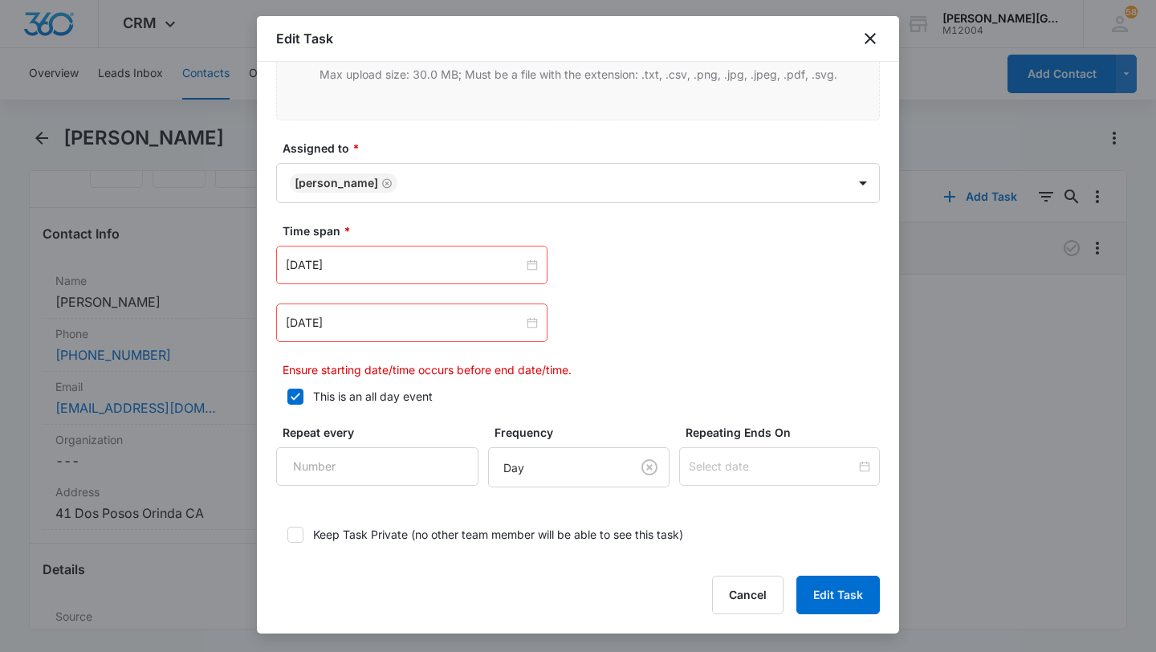
click at [342, 310] on div "[DATE]" at bounding box center [411, 323] width 271 height 39
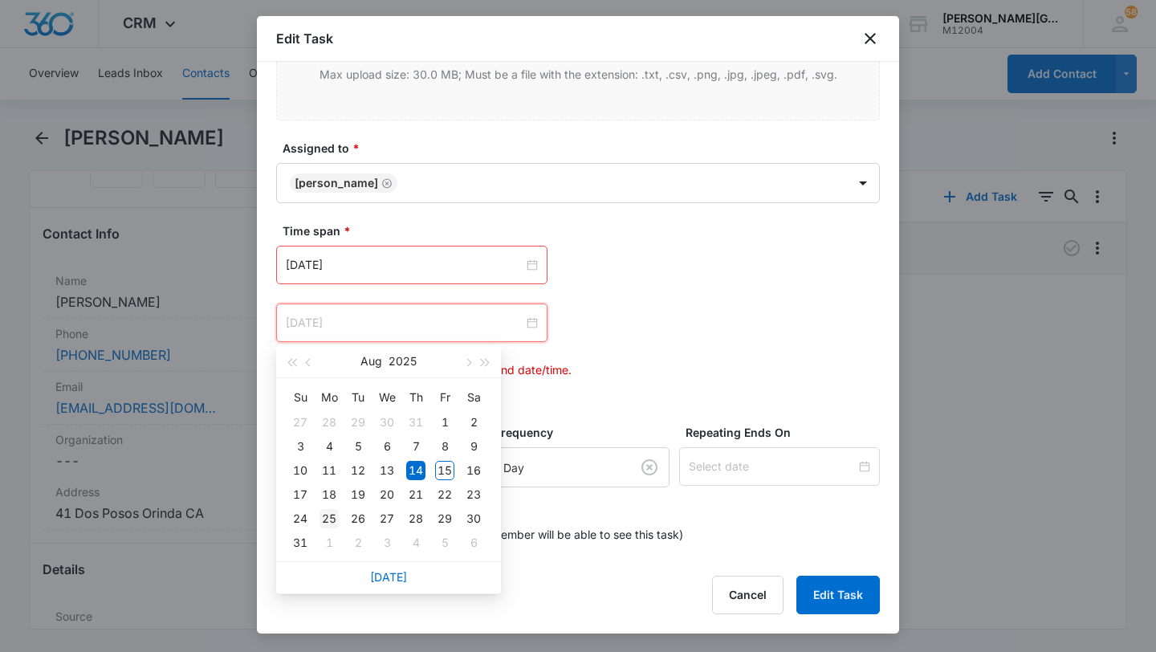
click at [331, 507] on td "25" at bounding box center [329, 519] width 29 height 24
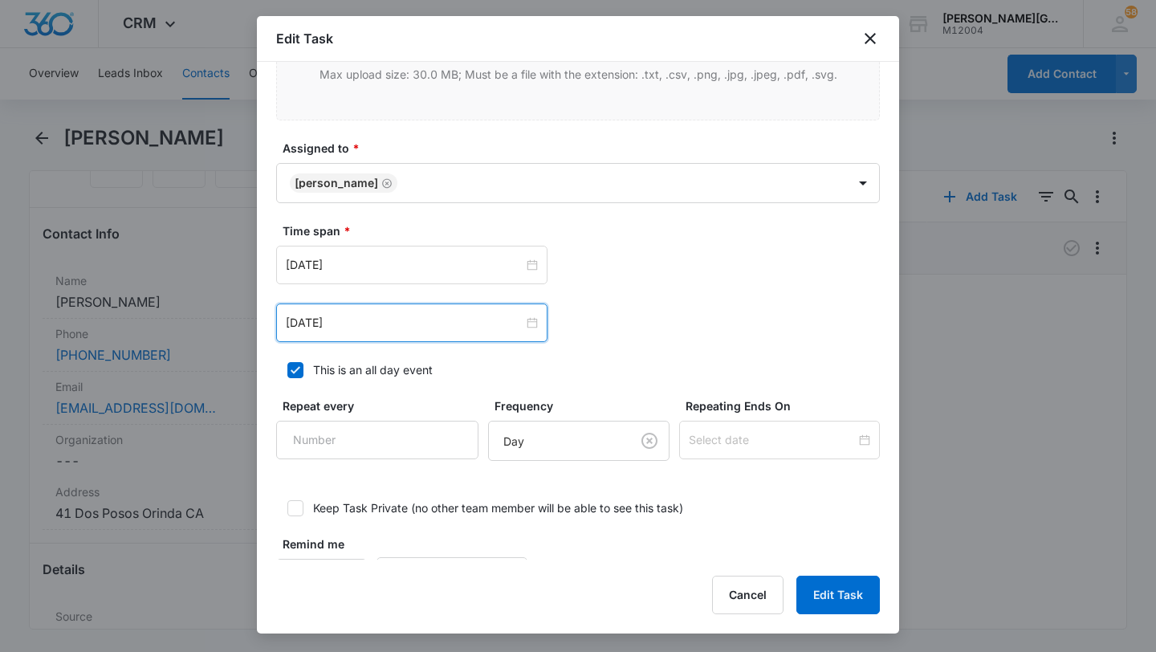
click at [326, 304] on div "[DATE]" at bounding box center [411, 323] width 271 height 39
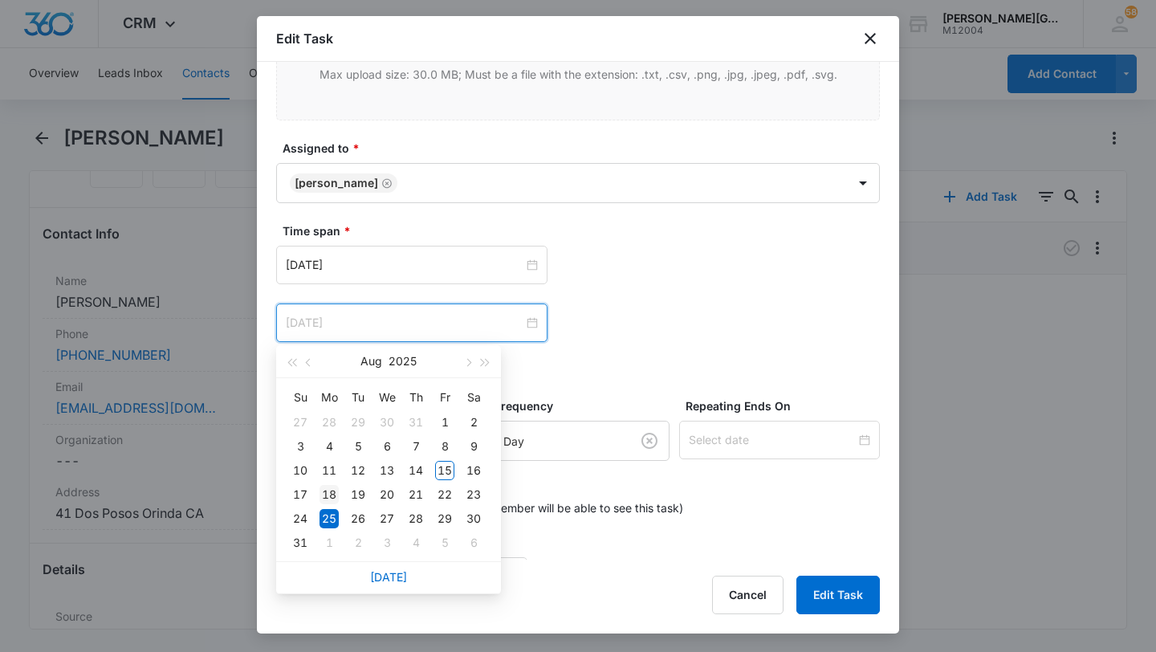
type input "[DATE]"
click at [331, 503] on div "18" at bounding box center [329, 494] width 19 height 19
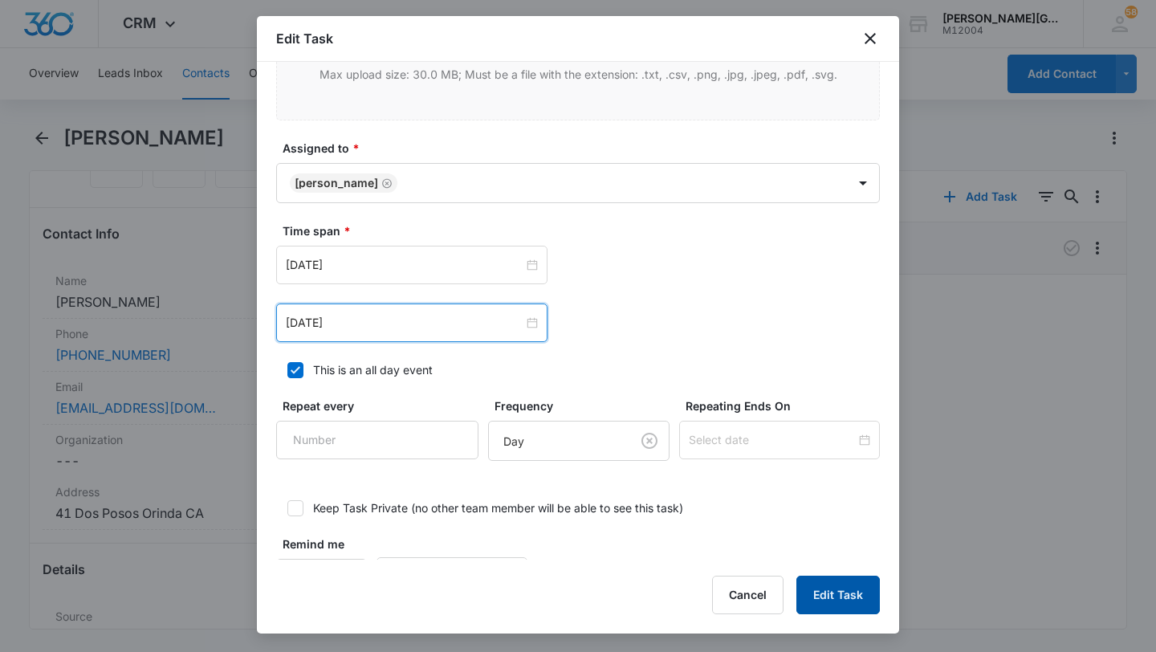
click at [853, 590] on button "Edit Task" at bounding box center [839, 595] width 84 height 39
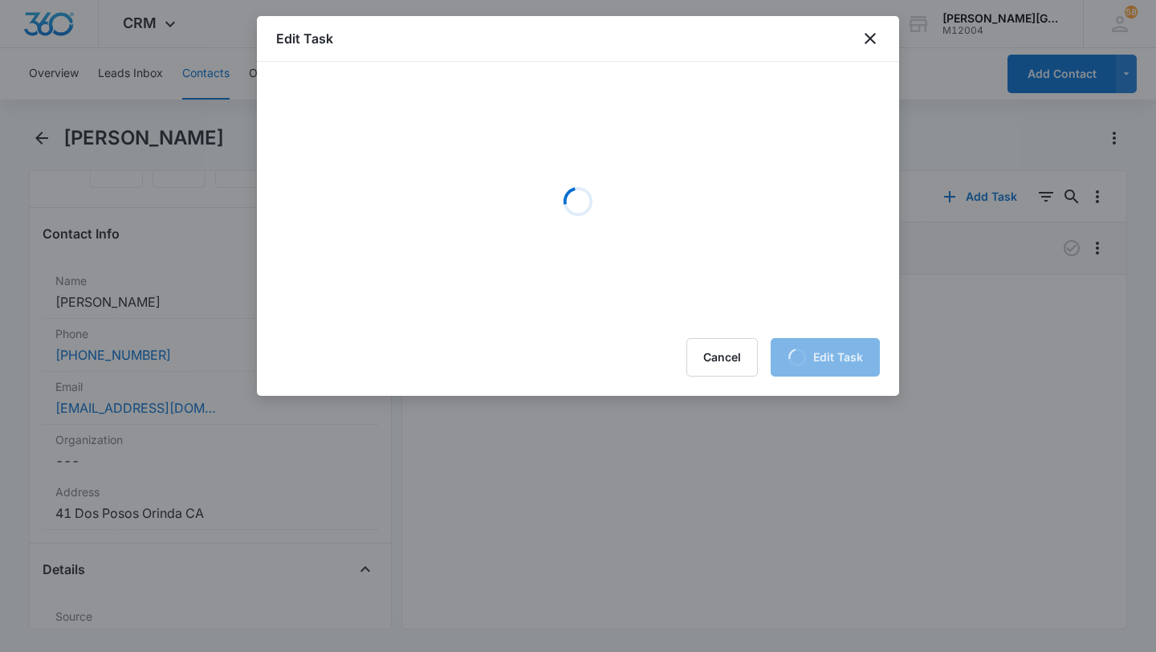
scroll to position [0, 0]
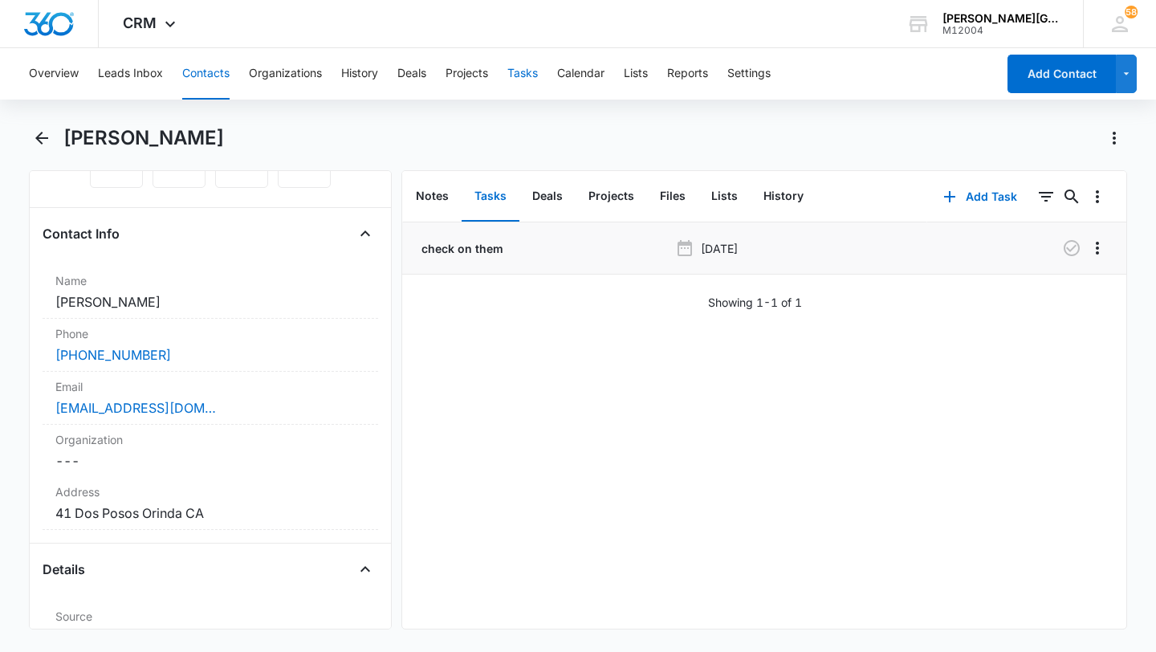
click at [528, 63] on button "Tasks" at bounding box center [522, 73] width 31 height 51
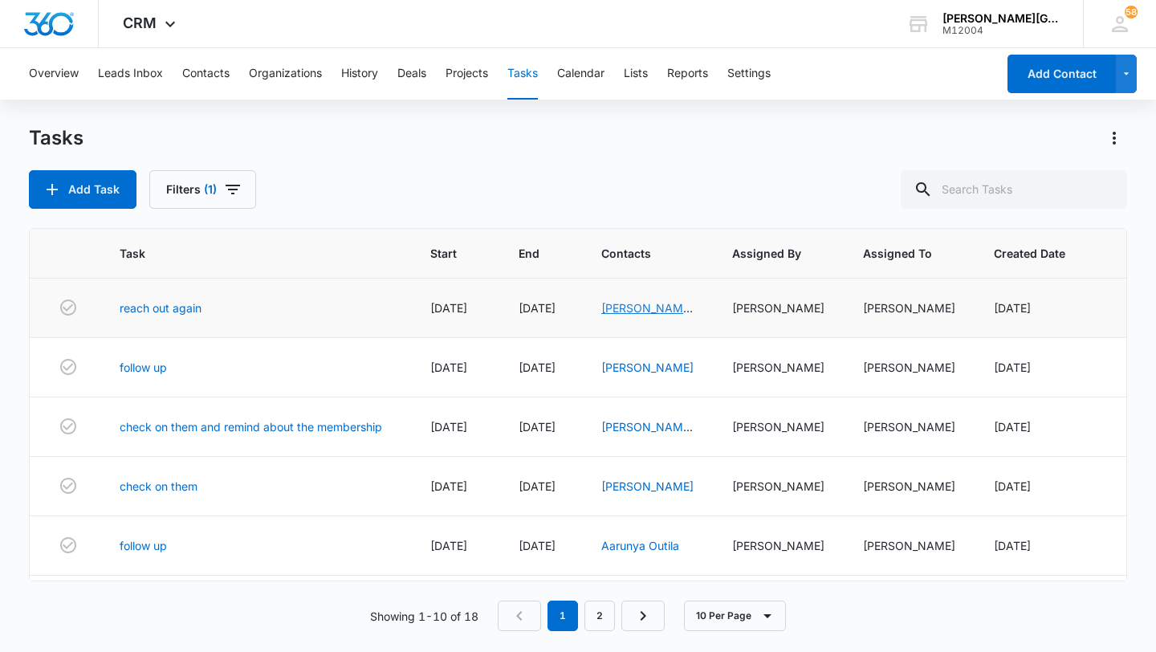
click at [652, 315] on link "[PERSON_NAME] & [PERSON_NAME] & [PERSON_NAME]" at bounding box center [647, 341] width 92 height 81
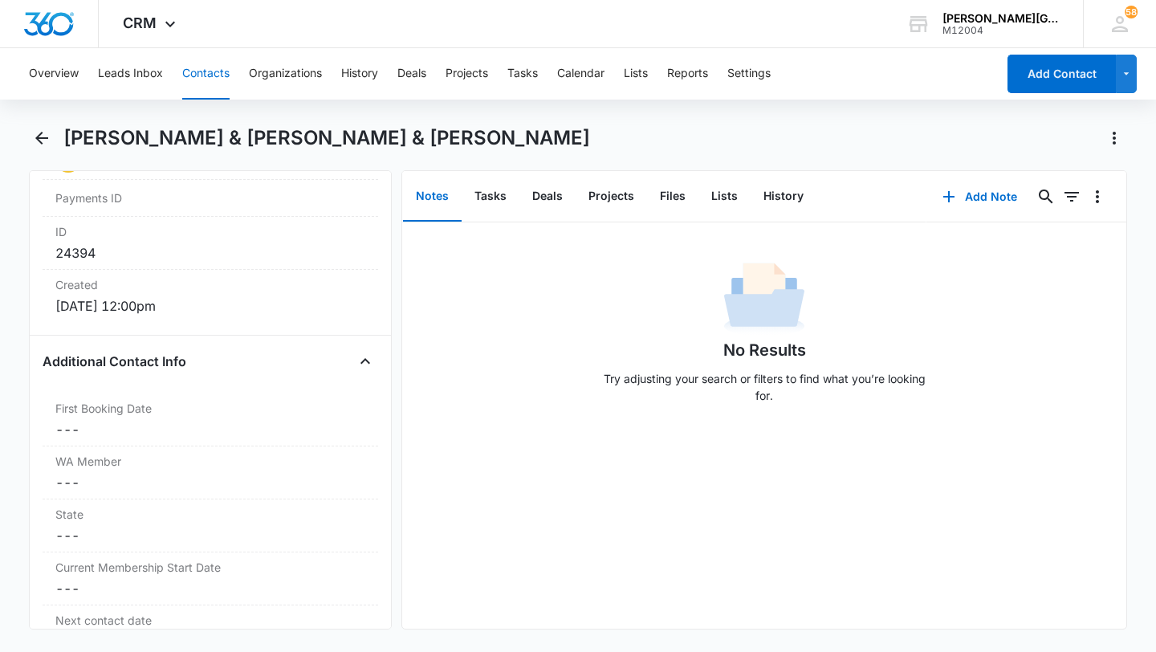
scroll to position [1341, 0]
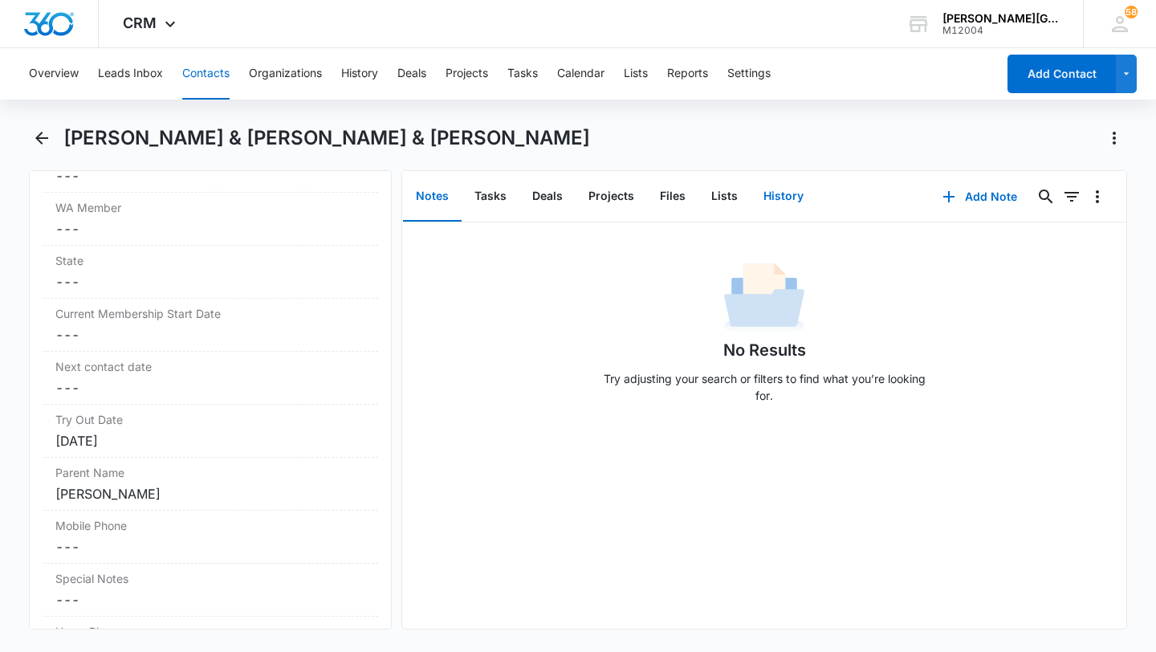
click at [797, 200] on button "History" at bounding box center [784, 197] width 66 height 50
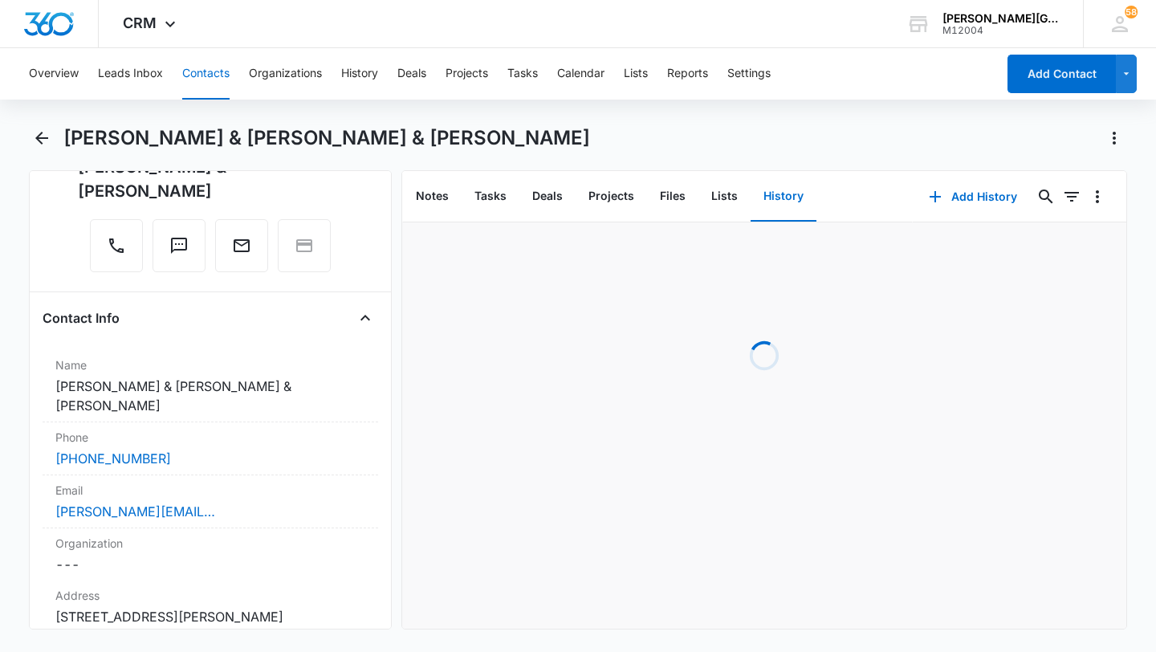
scroll to position [194, 0]
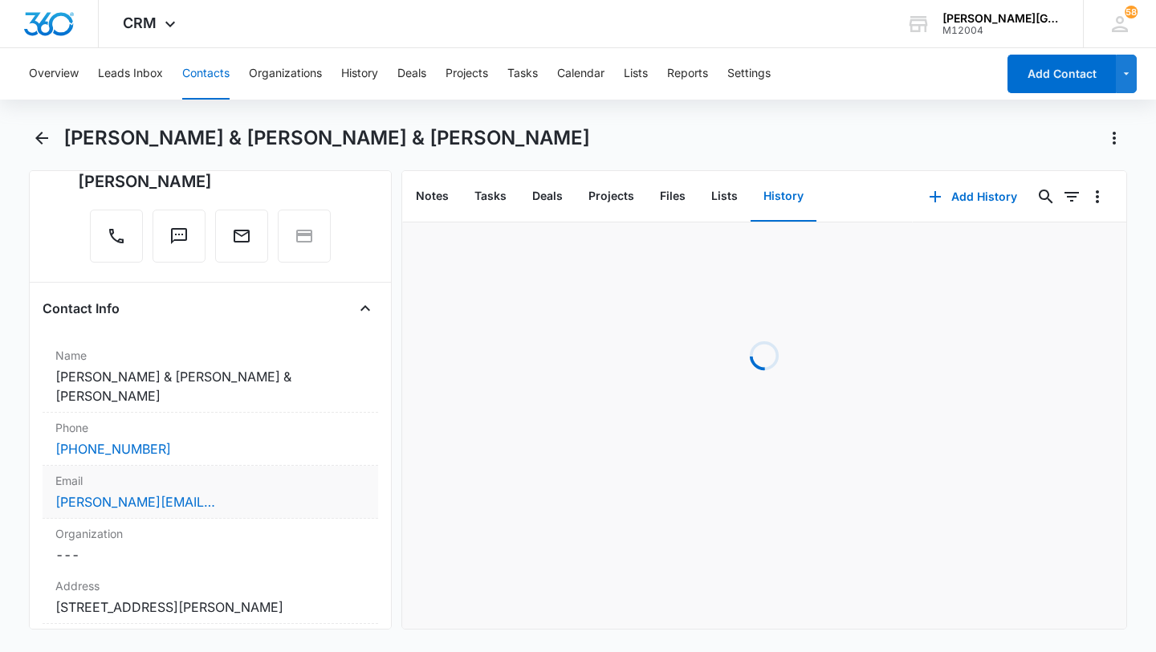
click at [246, 492] on div "[PERSON_NAME][EMAIL_ADDRESS][DOMAIN_NAME]" at bounding box center [210, 501] width 310 height 19
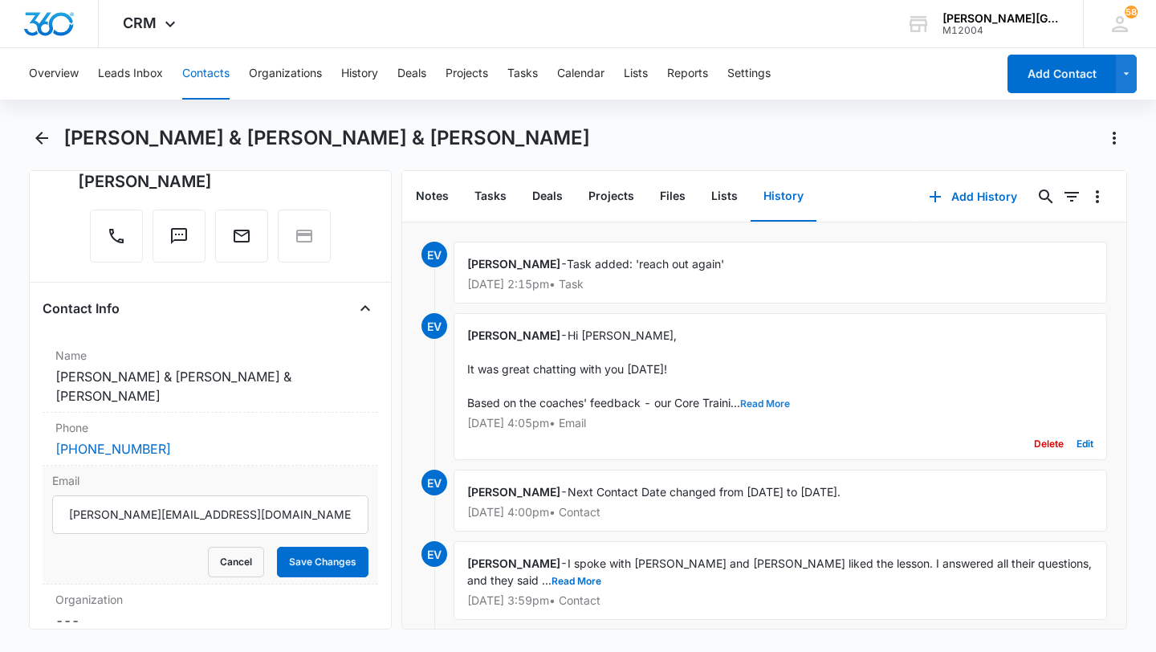
click at [761, 404] on button "Read More" at bounding box center [765, 404] width 50 height 10
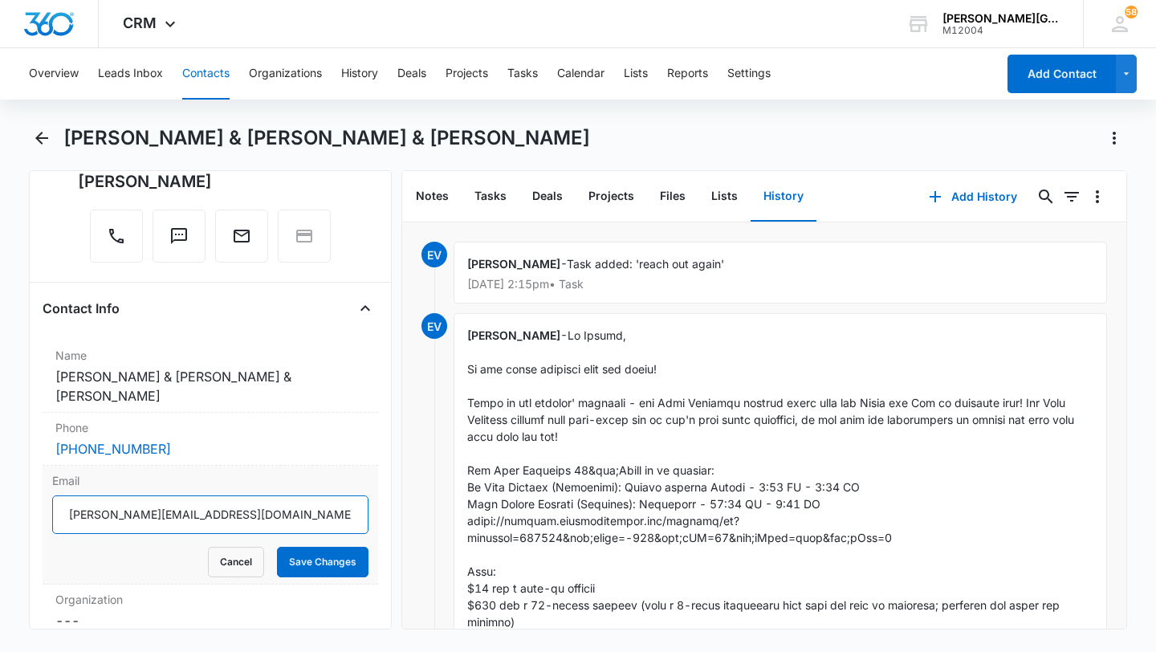
click at [150, 495] on input "[PERSON_NAME][EMAIL_ADDRESS][DOMAIN_NAME]" at bounding box center [210, 514] width 316 height 39
click at [238, 547] on button "Cancel" at bounding box center [236, 562] width 56 height 31
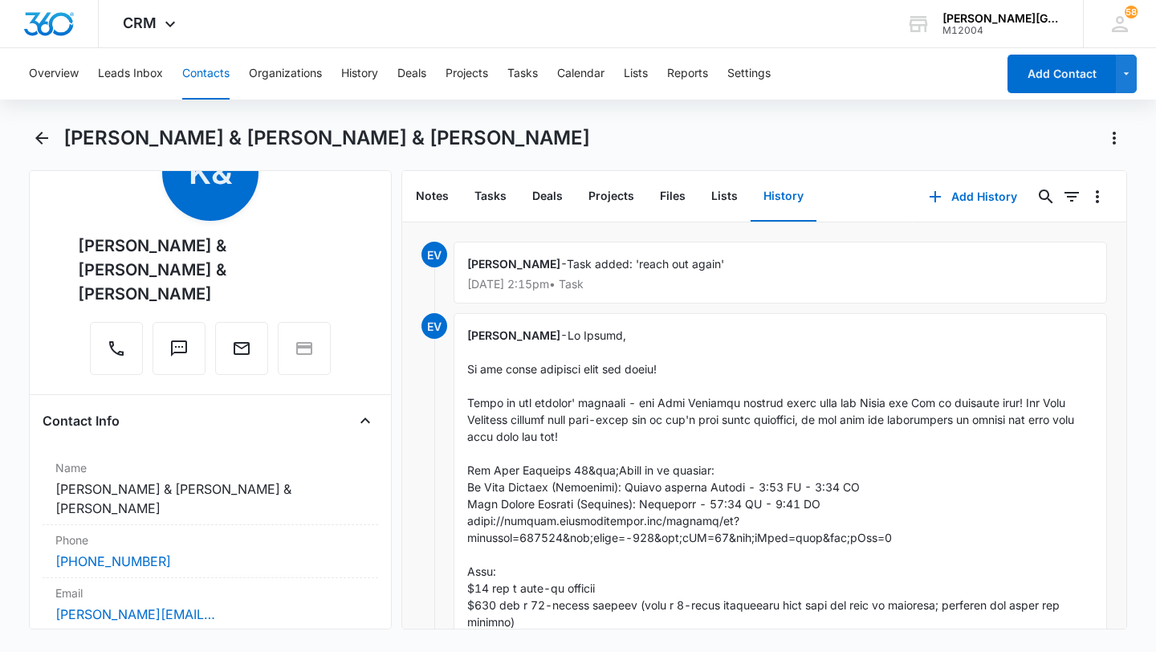
scroll to position [98, 0]
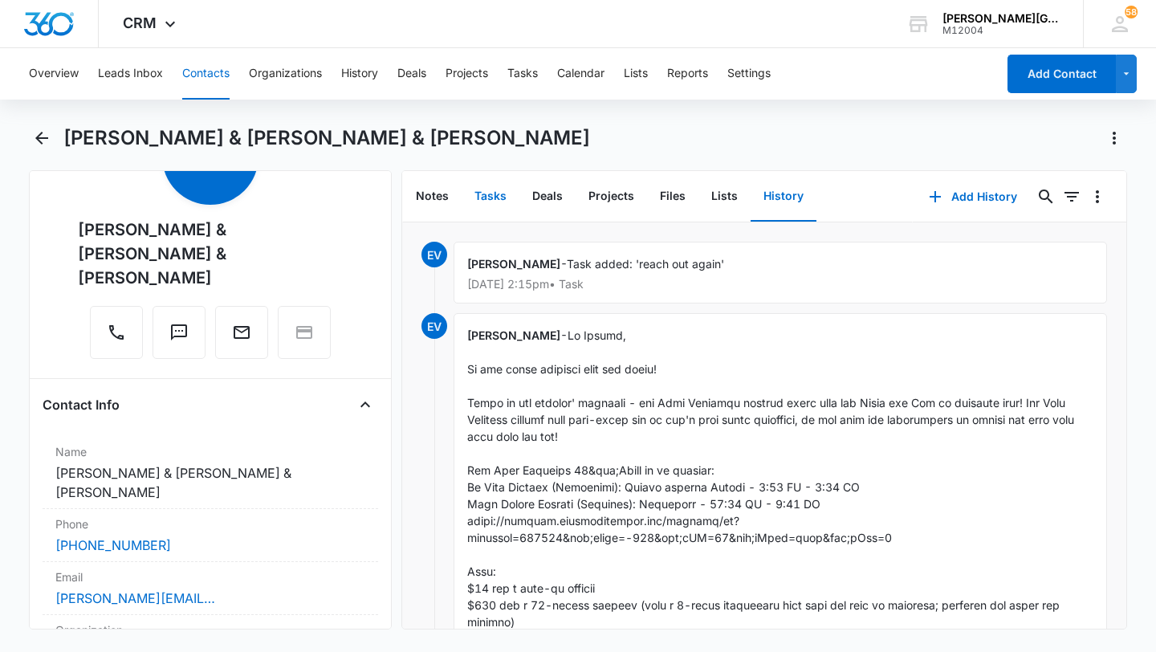
click at [491, 193] on button "Tasks" at bounding box center [491, 197] width 58 height 50
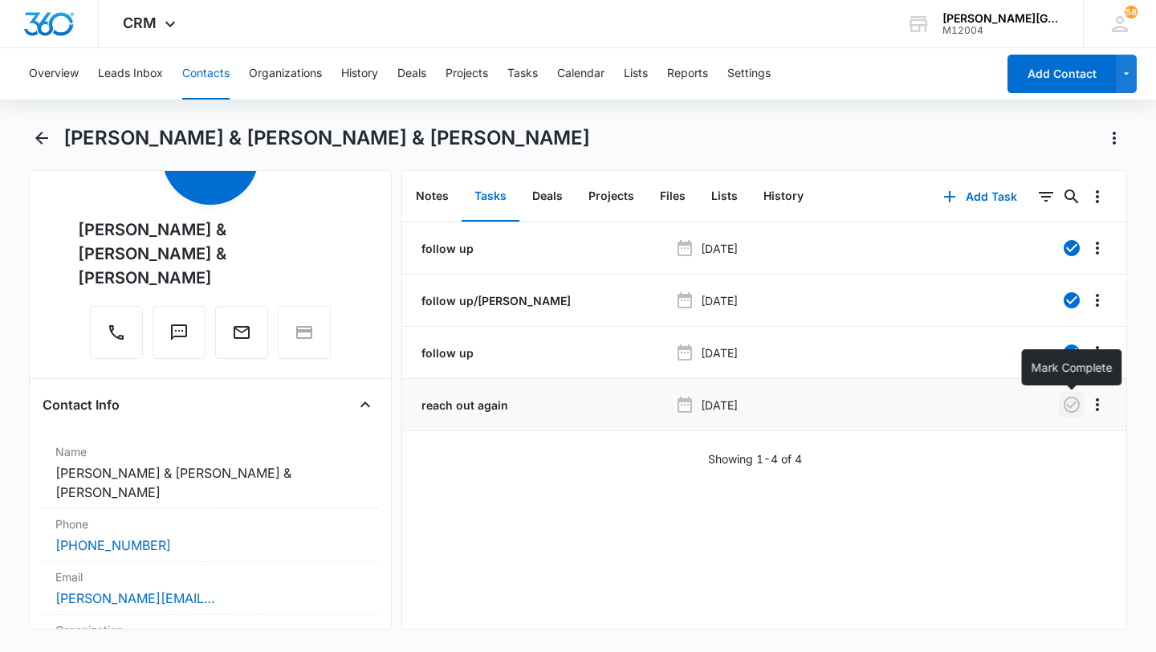
click at [1071, 401] on icon "button" at bounding box center [1071, 404] width 19 height 19
click at [793, 207] on button "History" at bounding box center [784, 197] width 66 height 50
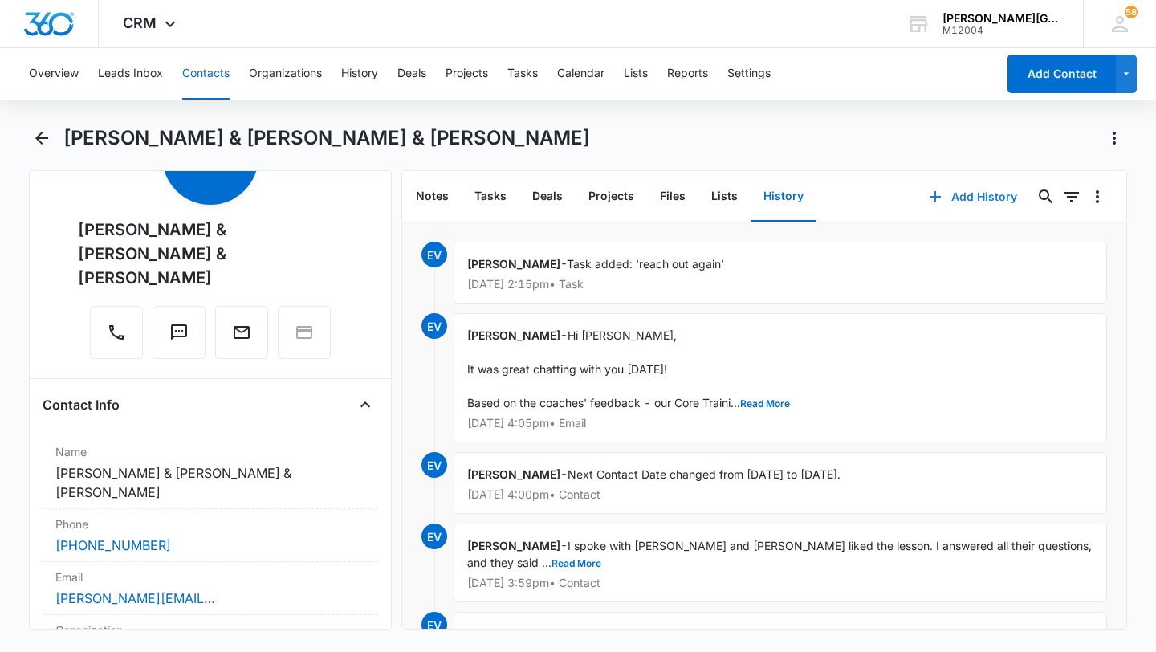
click at [941, 183] on button "Add History" at bounding box center [973, 196] width 120 height 39
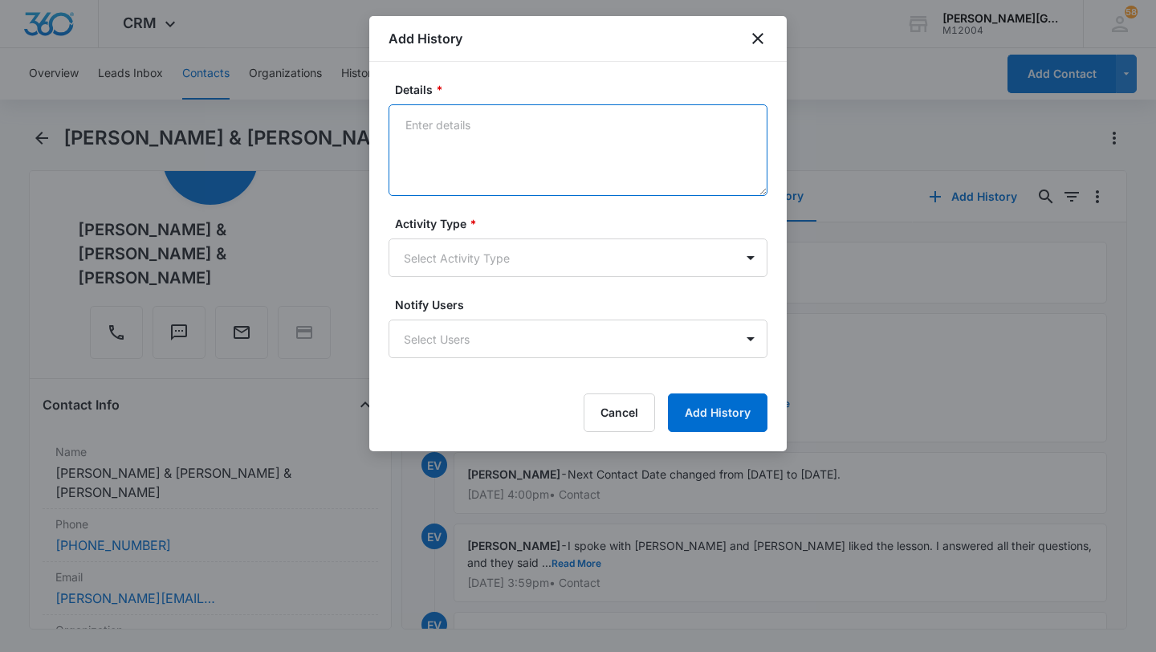
click at [504, 144] on textarea "Details *" at bounding box center [578, 150] width 379 height 92
paste textarea "Hi [PERSON_NAME], Hope you are having a wonderful [DATE]! A couple of weeks ago…"
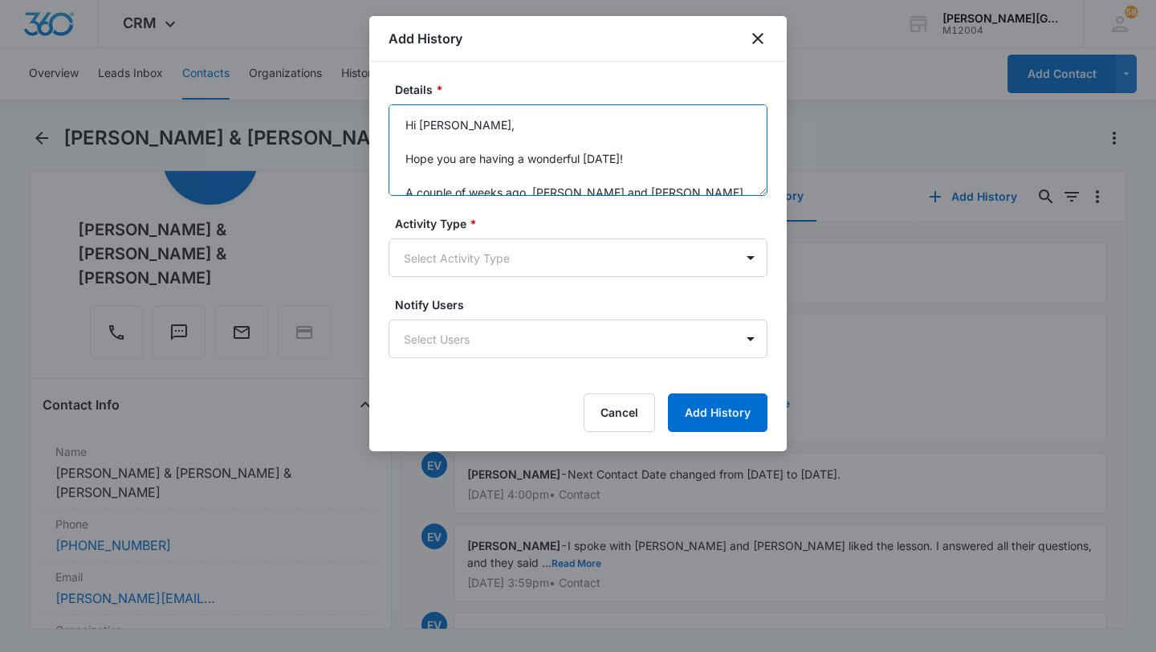
scroll to position [291, 0]
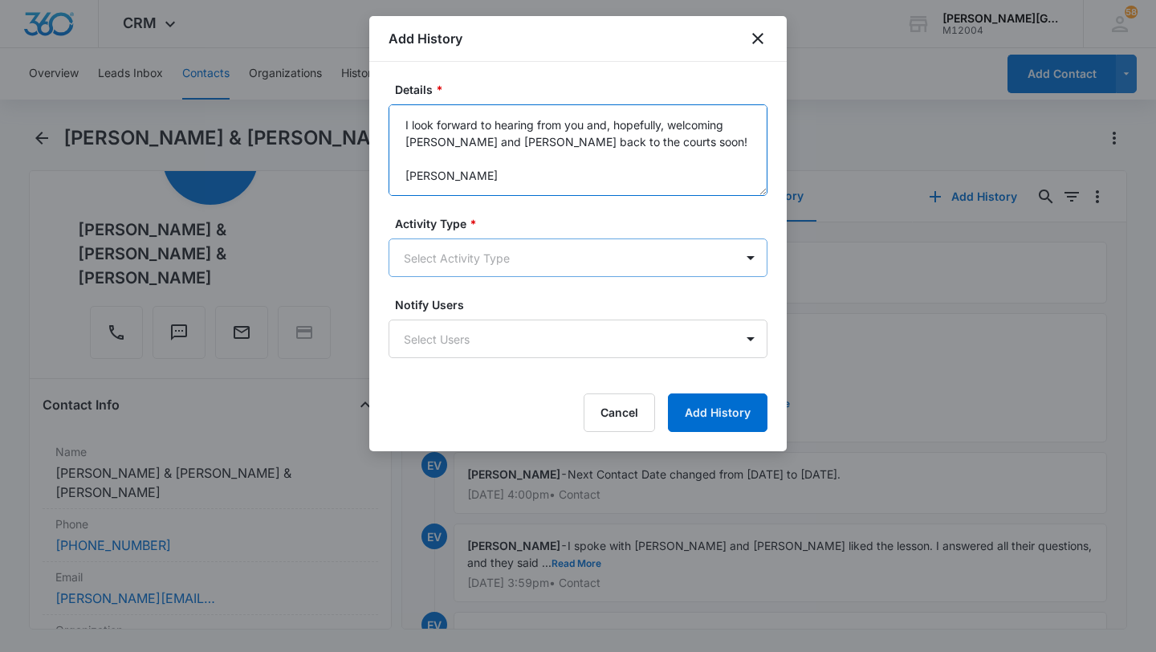
type textarea "Hi [PERSON_NAME], Hope you are having a wonderful [DATE]! A couple of weeks ago…"
click at [471, 247] on body "CRM Apps Reputation Websites Forms CRM Email Social Shop Payments POS Content A…" at bounding box center [578, 326] width 1156 height 652
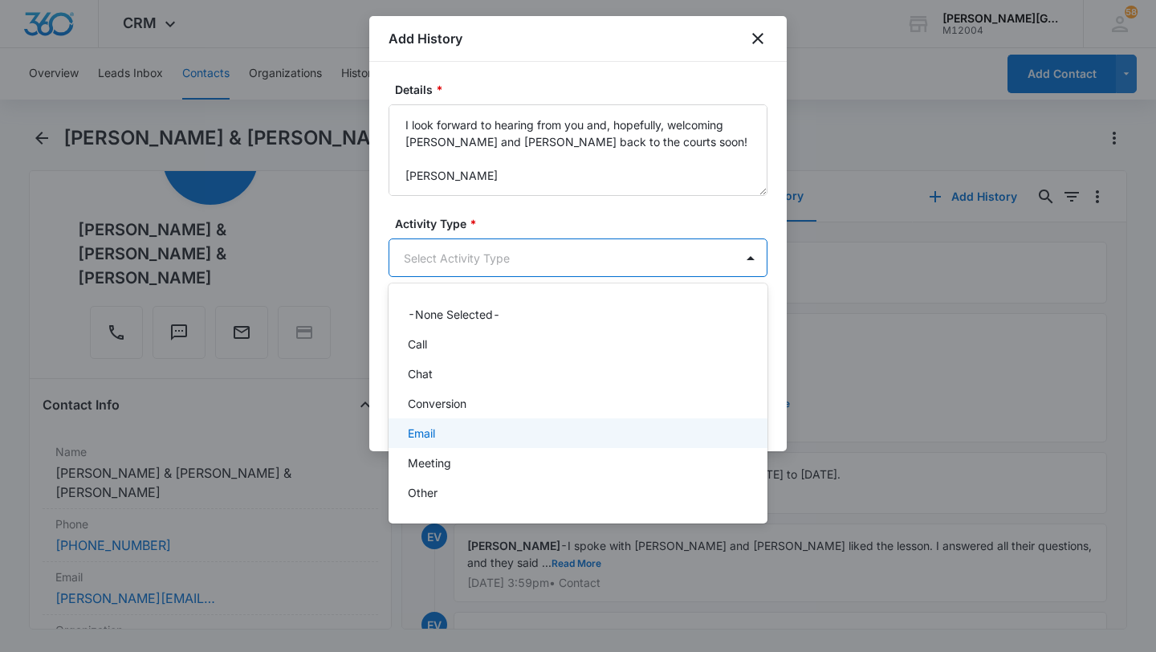
click at [441, 419] on div "Email" at bounding box center [578, 433] width 379 height 30
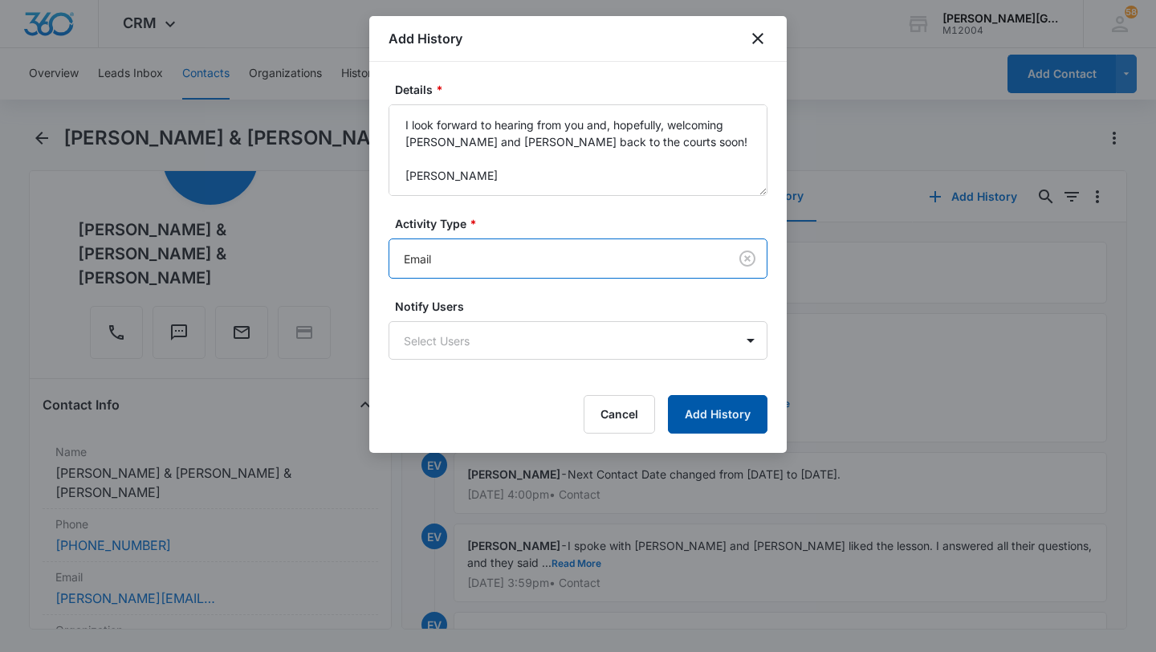
click at [728, 405] on button "Add History" at bounding box center [718, 414] width 100 height 39
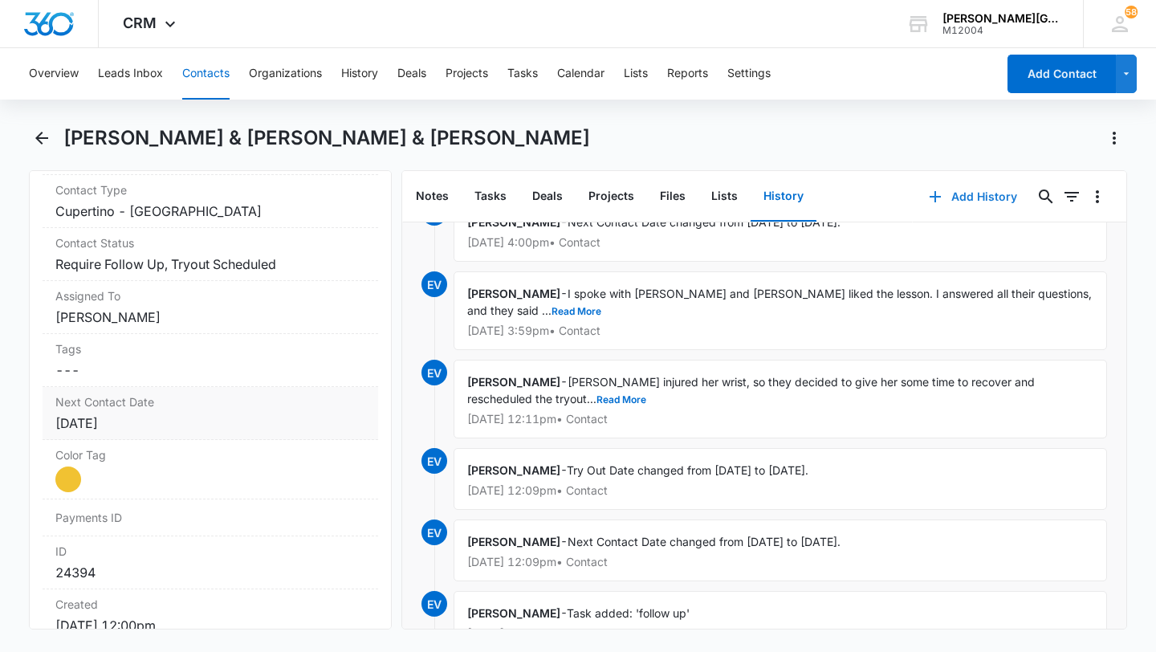
scroll to position [772, 0]
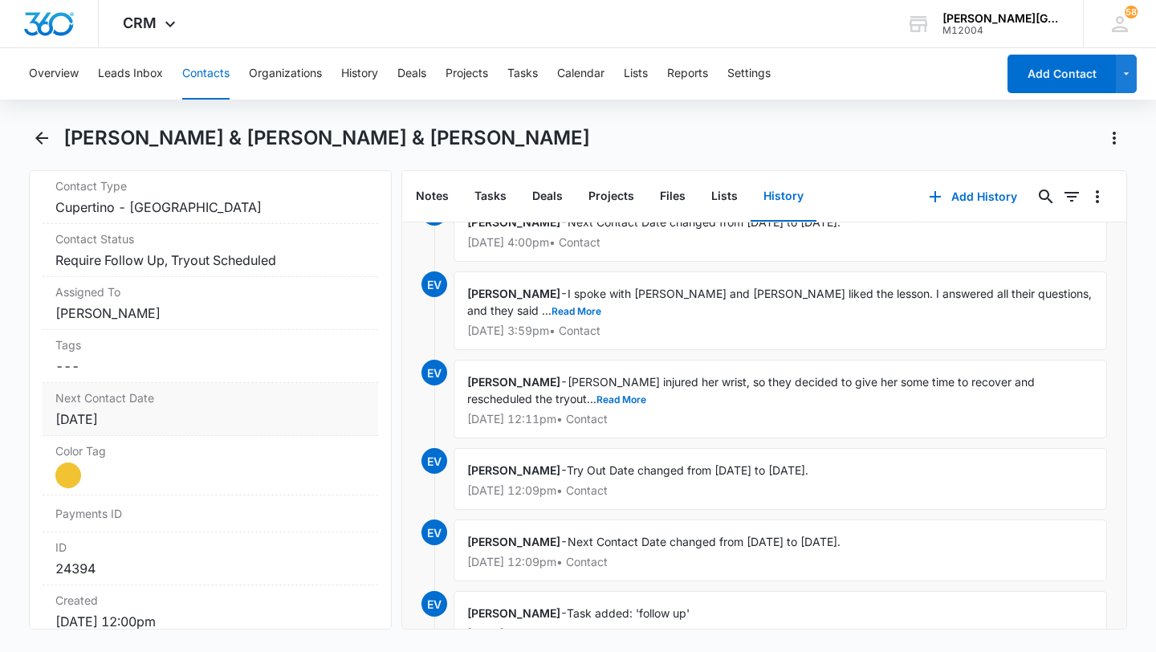
click at [134, 410] on div "[DATE]" at bounding box center [210, 419] width 310 height 19
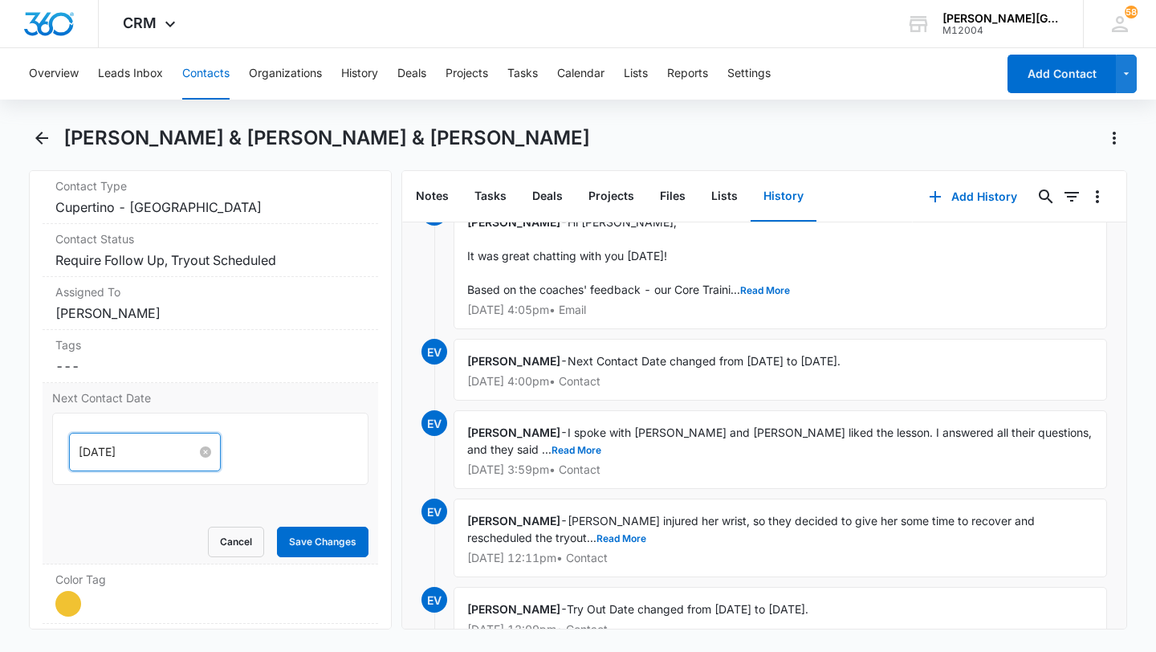
click at [121, 443] on input "[DATE]" at bounding box center [138, 452] width 118 height 18
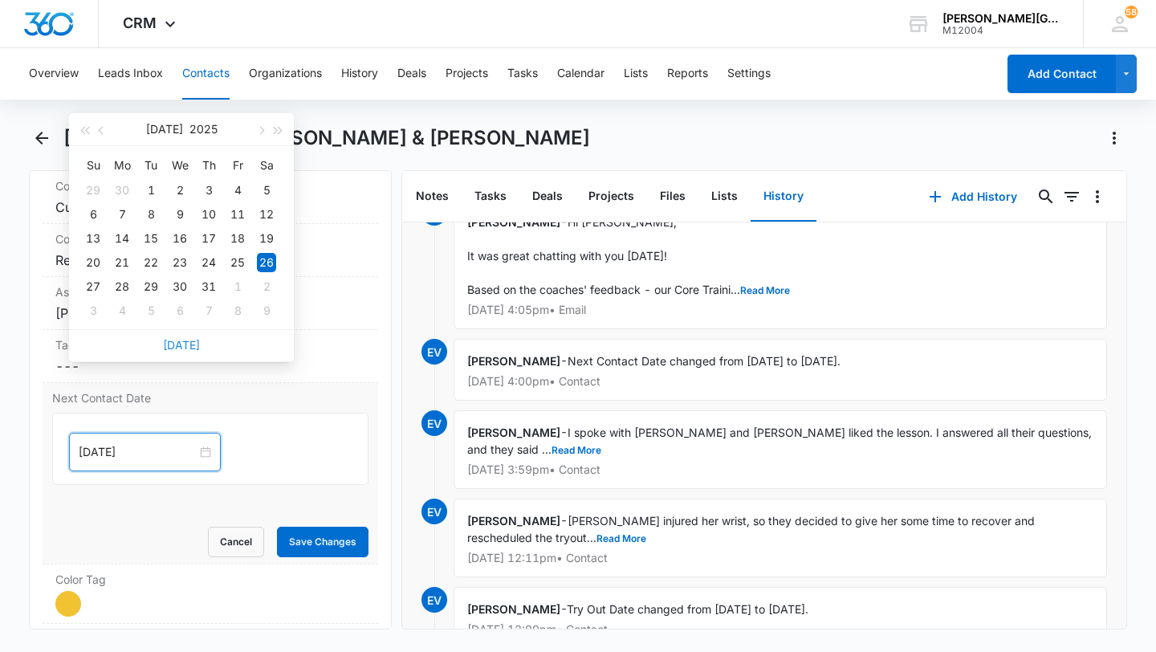
click at [176, 344] on link "[DATE]" at bounding box center [181, 345] width 37 height 14
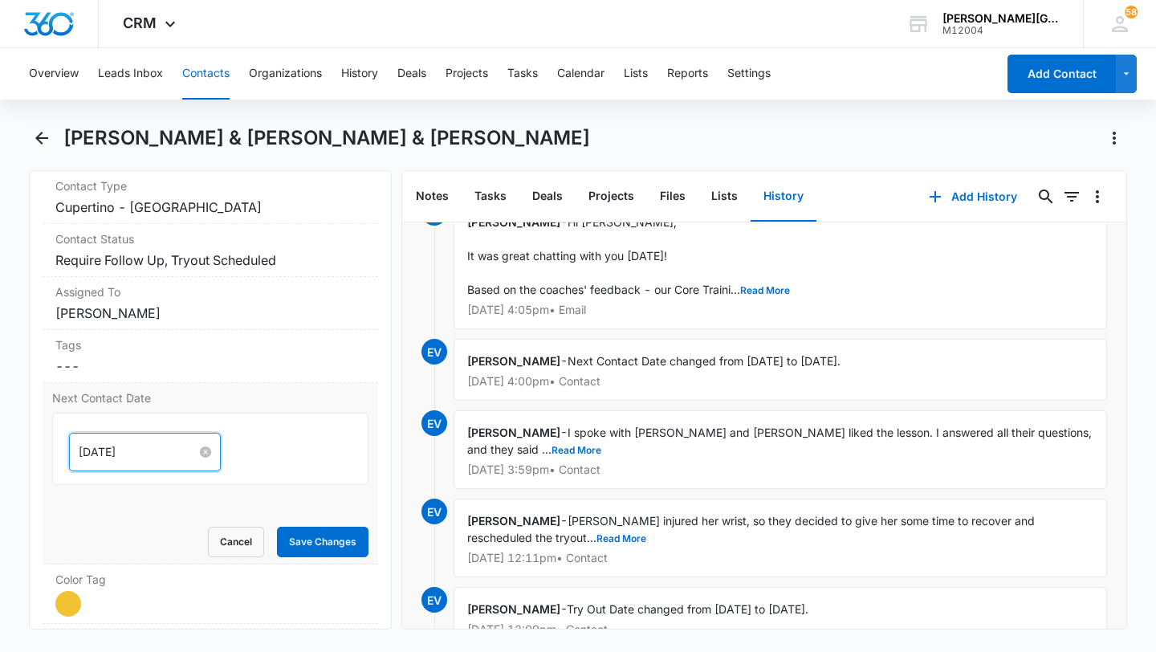
click at [111, 443] on input "[DATE]" at bounding box center [138, 452] width 118 height 18
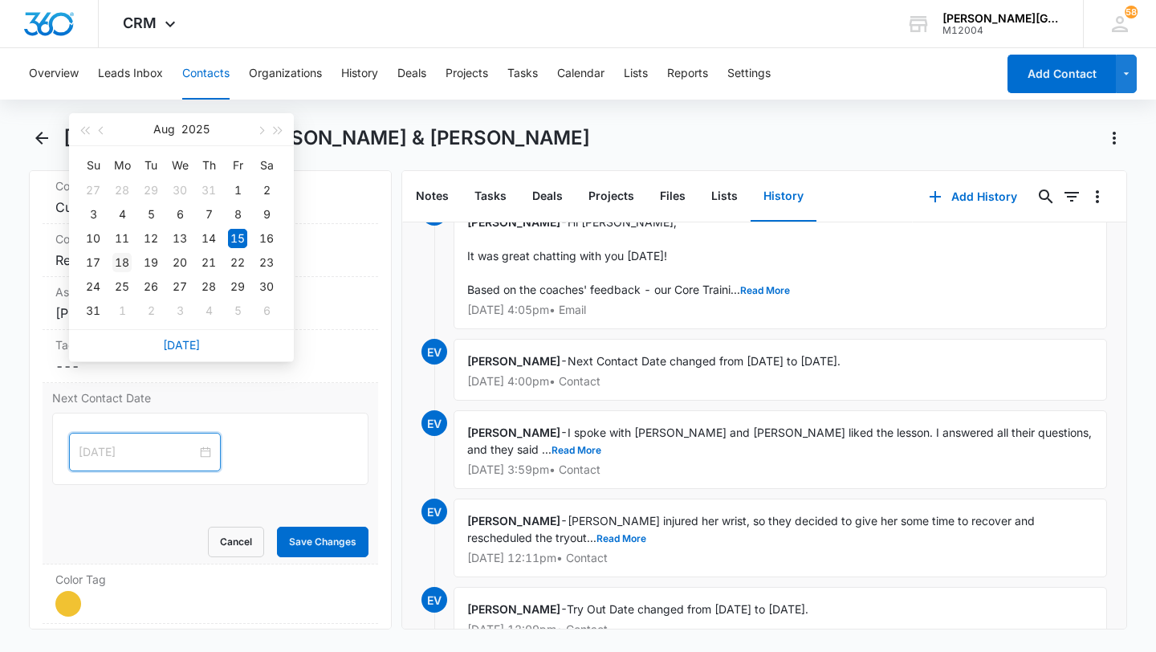
type input "[DATE]"
click at [128, 261] on div "18" at bounding box center [121, 262] width 19 height 19
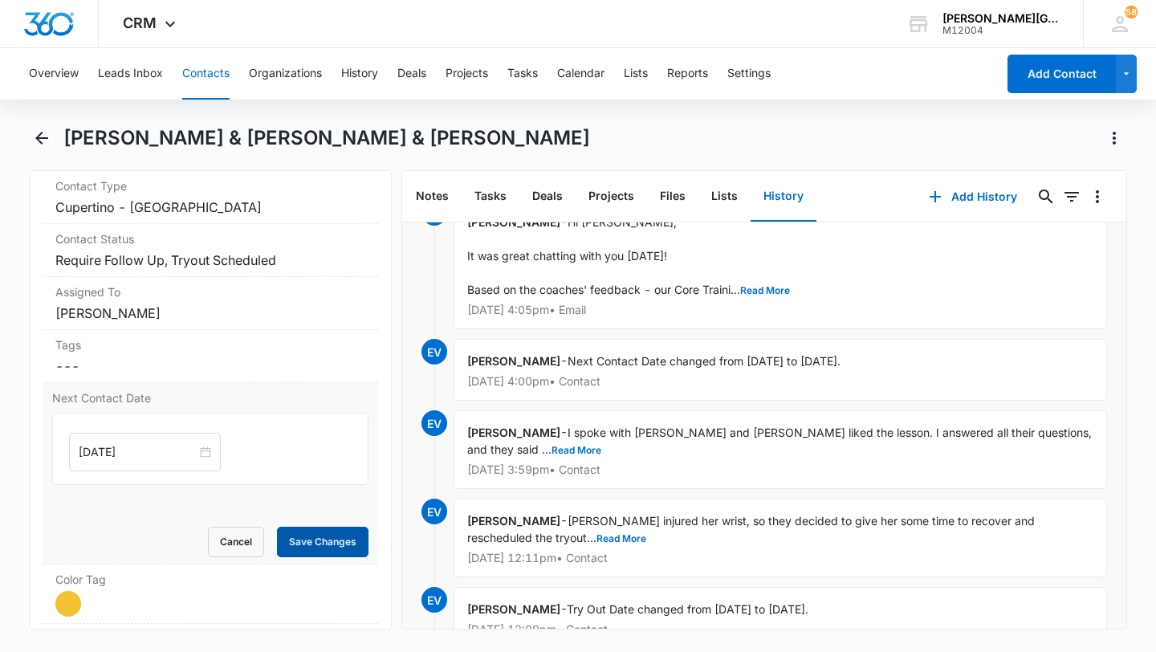
click at [319, 527] on button "Save Changes" at bounding box center [323, 542] width 92 height 31
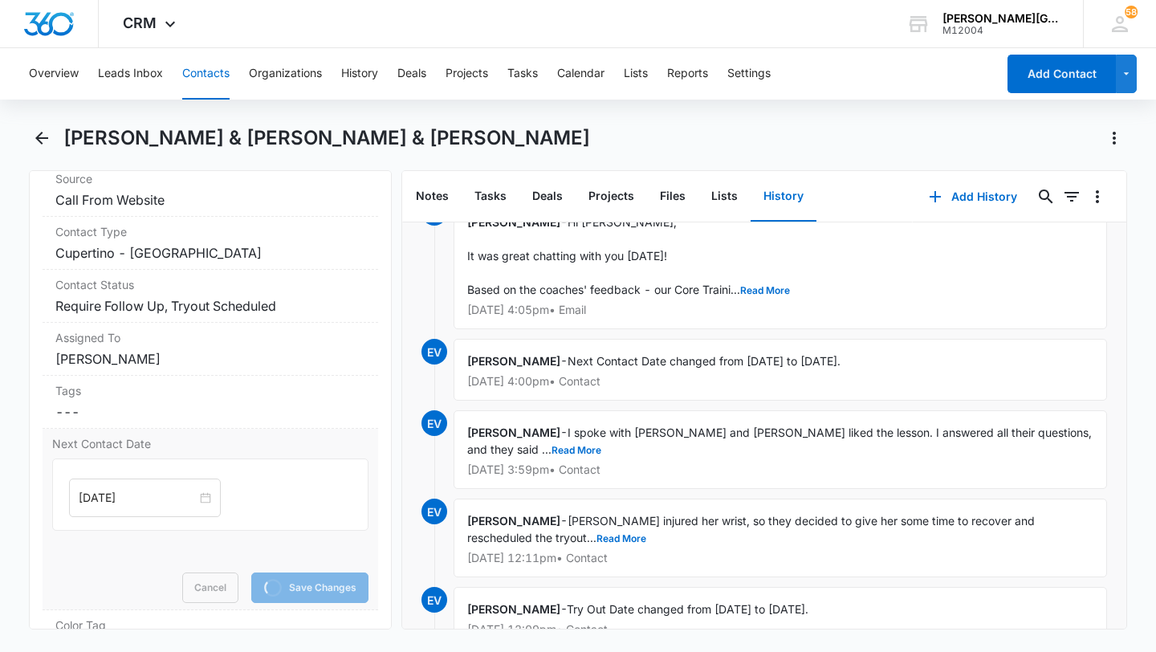
scroll to position [715, 0]
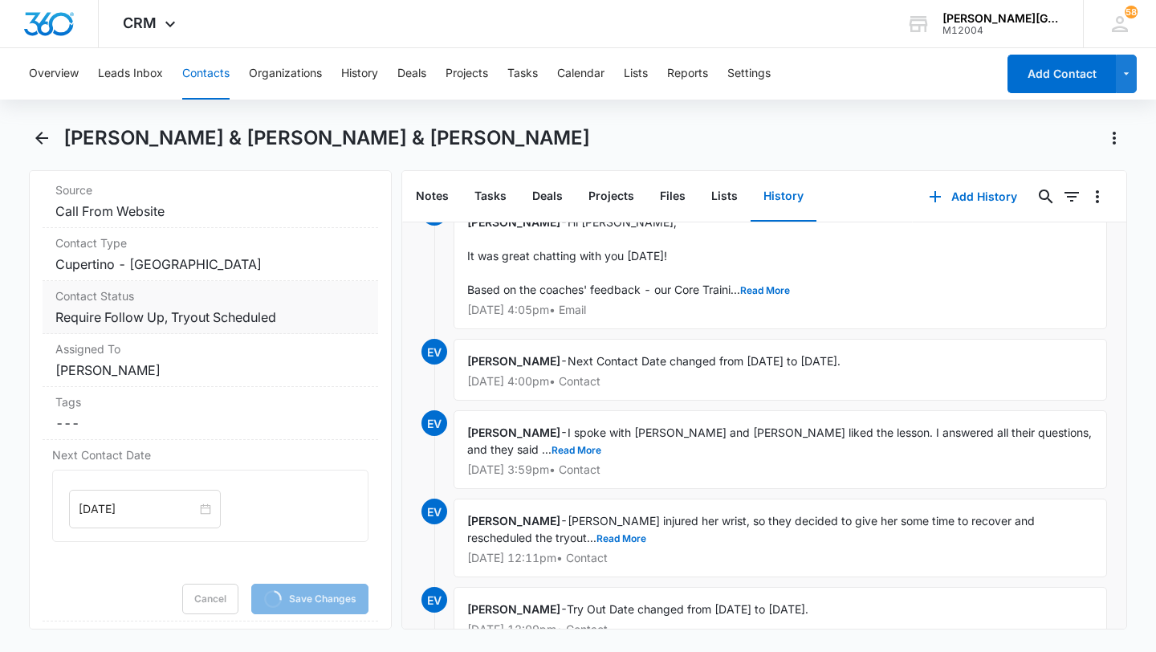
click at [328, 308] on dd "Cancel Save Changes Require Follow Up, Tryout Scheduled" at bounding box center [210, 317] width 310 height 19
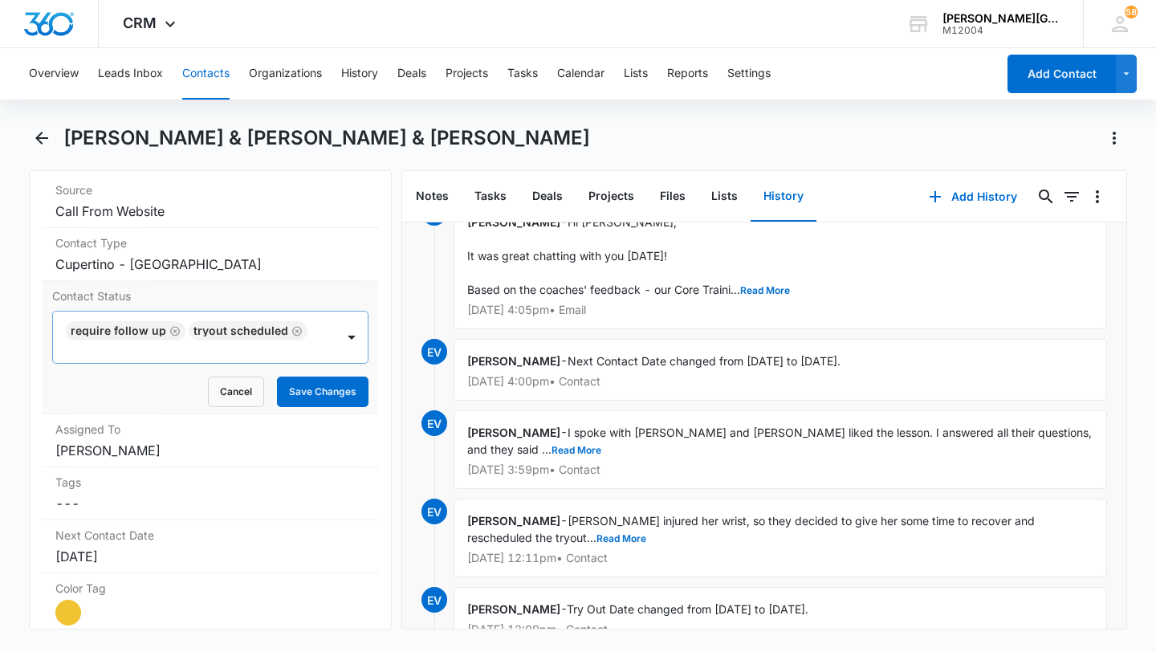
click at [316, 312] on div "Require Follow Up Tryout Scheduled" at bounding box center [194, 337] width 283 height 51
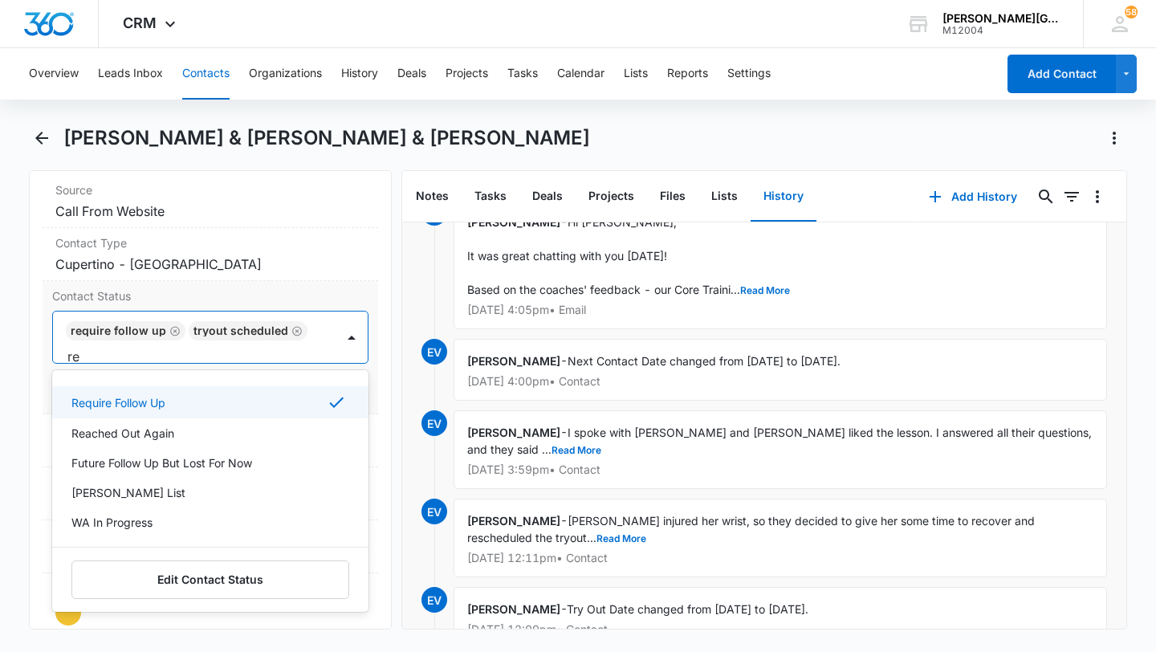
scroll to position [1, 0]
type input "rea"
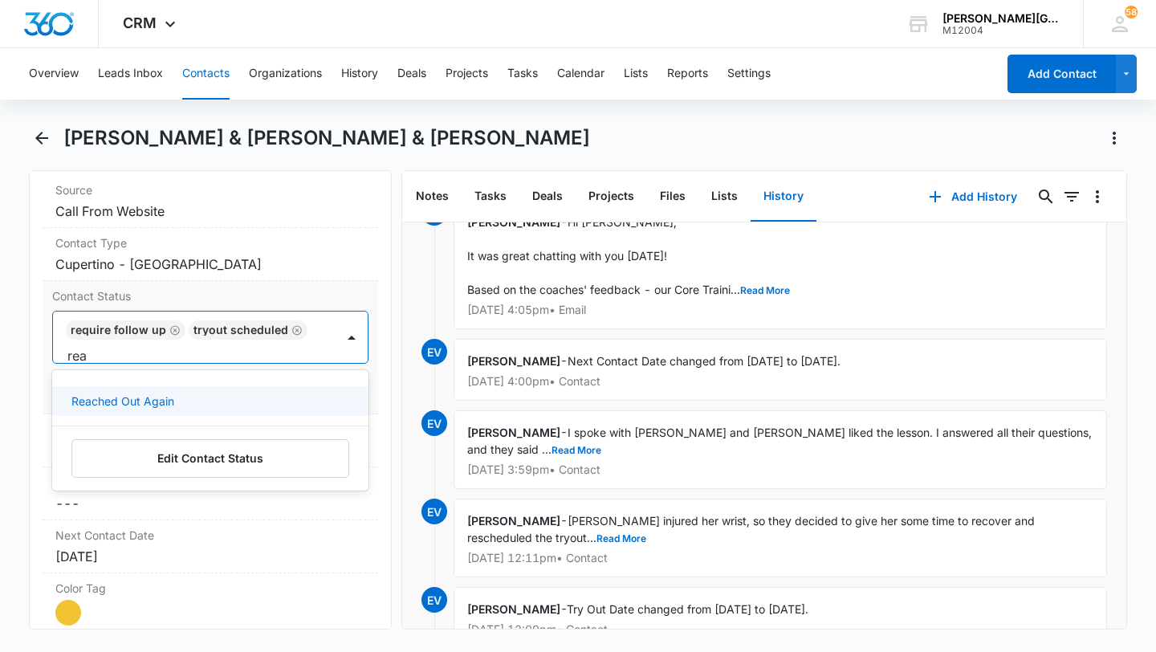
click at [251, 393] on div "Reached Out Again" at bounding box center [208, 401] width 275 height 17
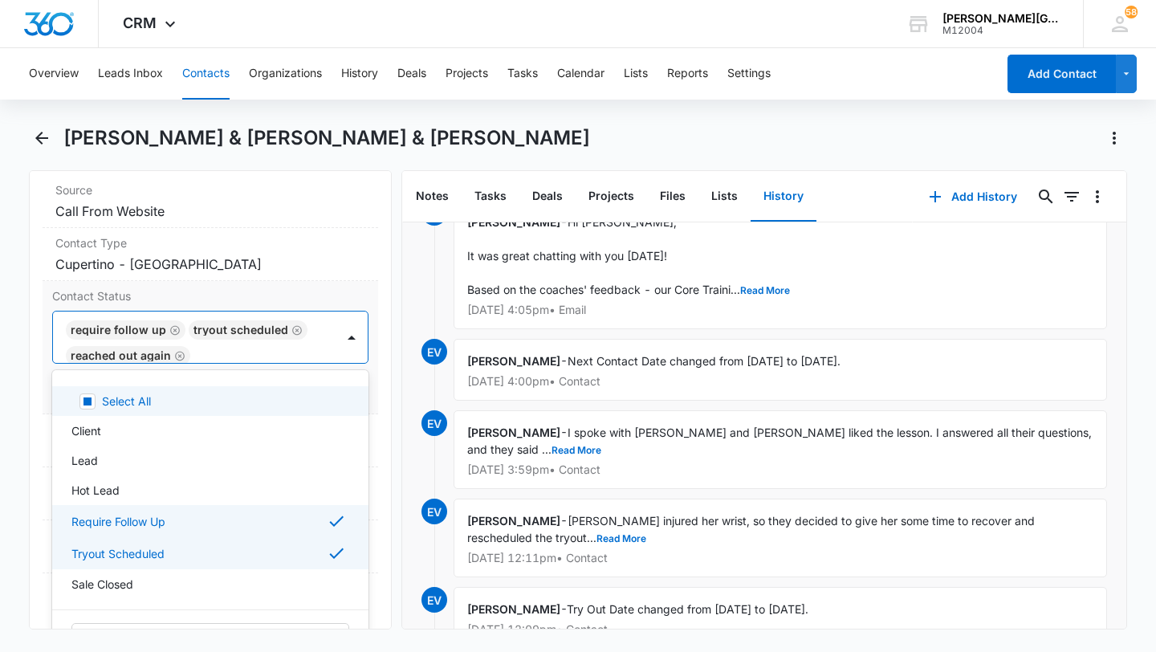
click at [328, 312] on div "Require Follow Up Tryout Scheduled Reached Out Again" at bounding box center [194, 337] width 283 height 51
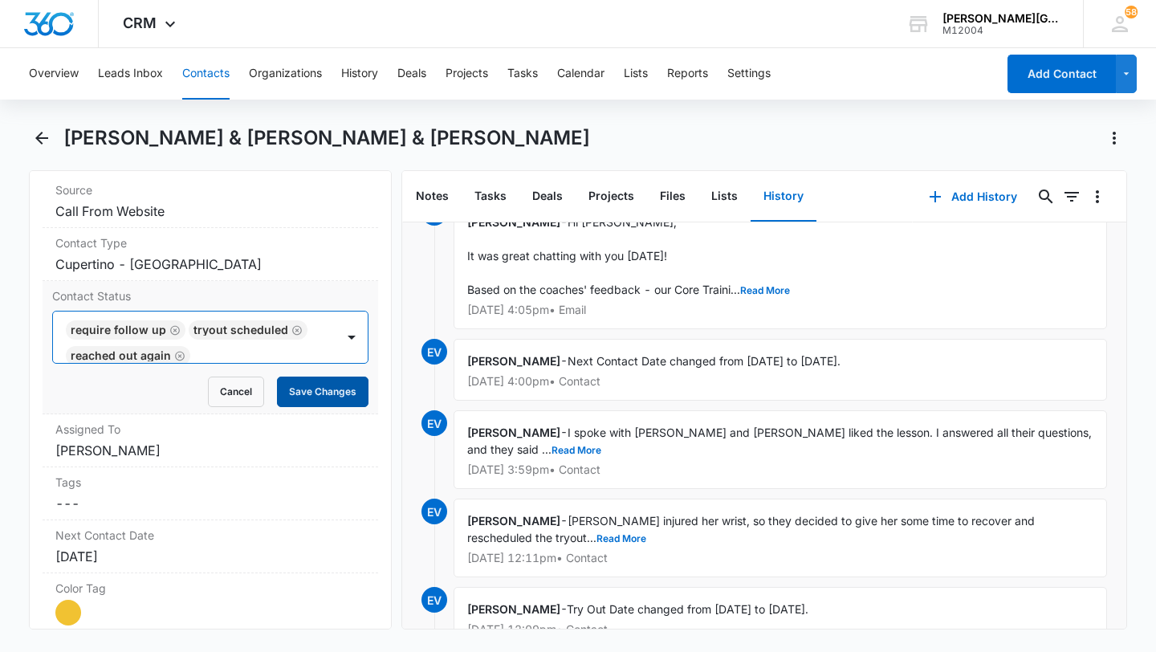
click at [320, 377] on button "Save Changes" at bounding box center [323, 392] width 92 height 31
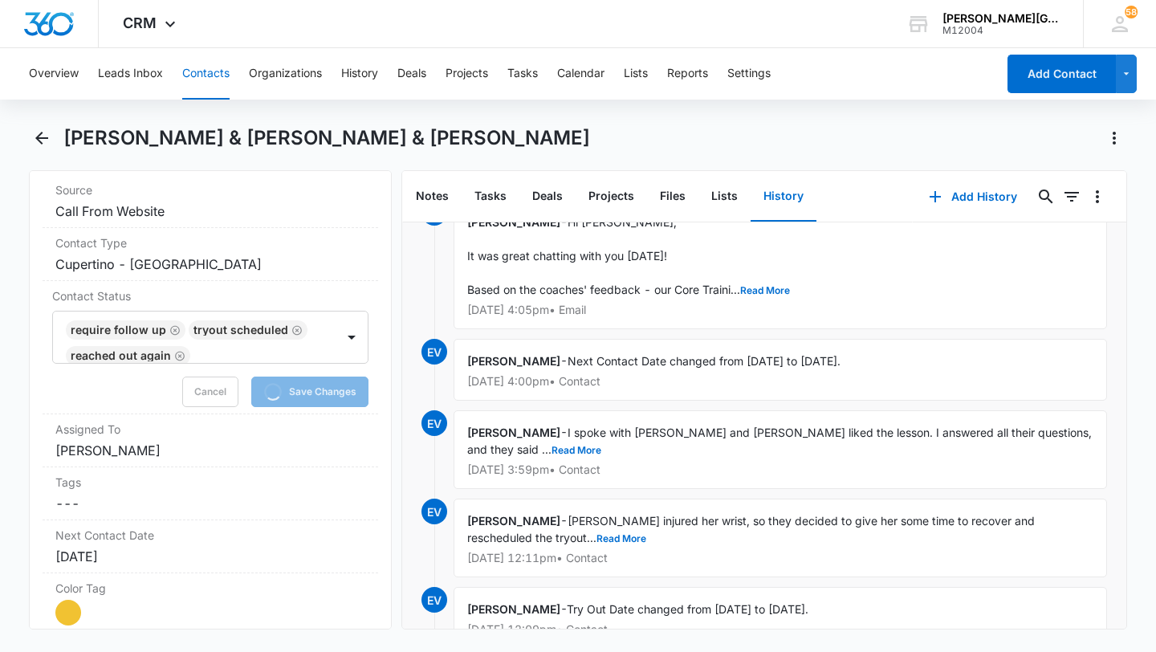
click at [206, 76] on button "Contacts" at bounding box center [205, 73] width 47 height 51
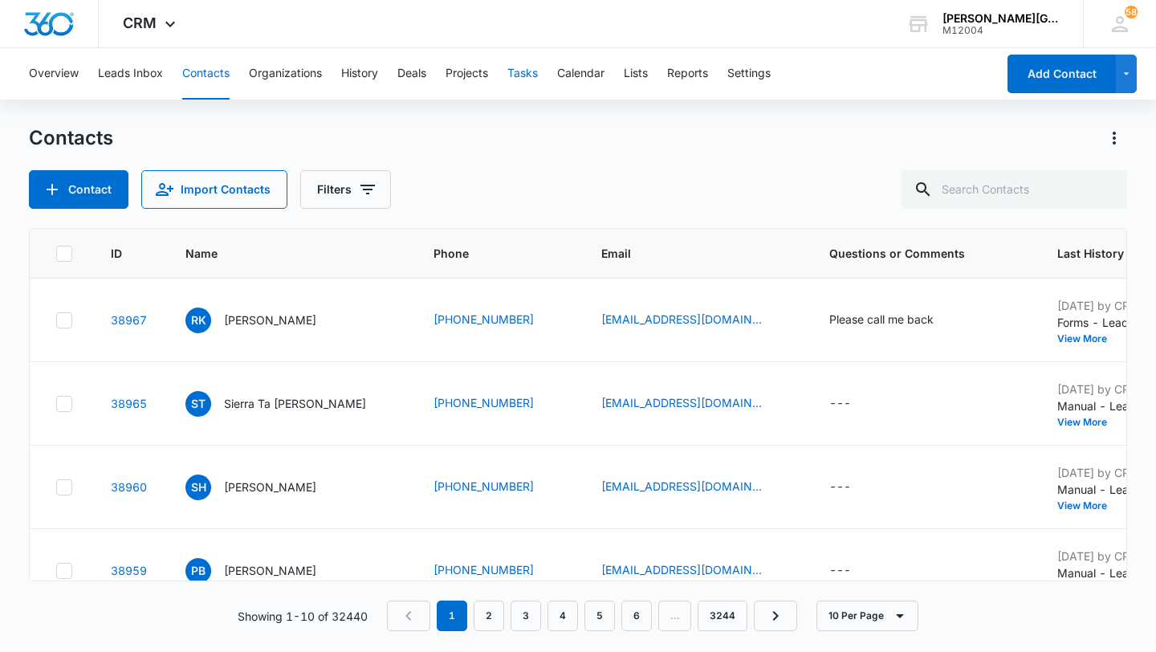
click at [517, 77] on button "Tasks" at bounding box center [522, 73] width 31 height 51
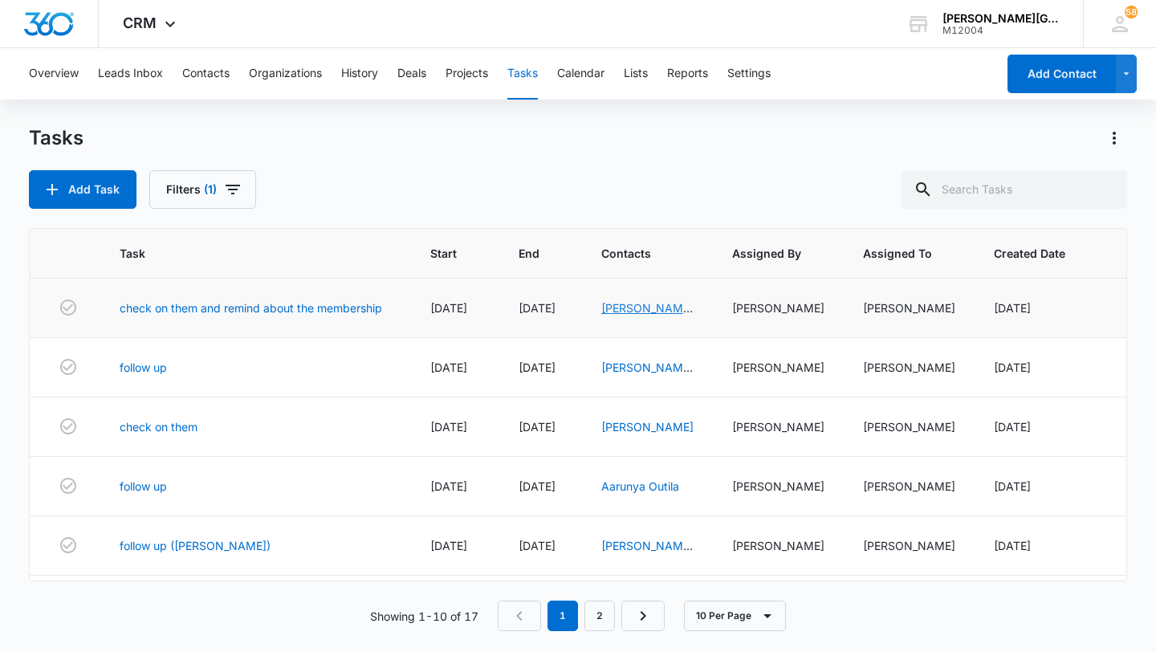
click at [632, 311] on link "[PERSON_NAME] & [PERSON_NAME]" at bounding box center [647, 324] width 92 height 47
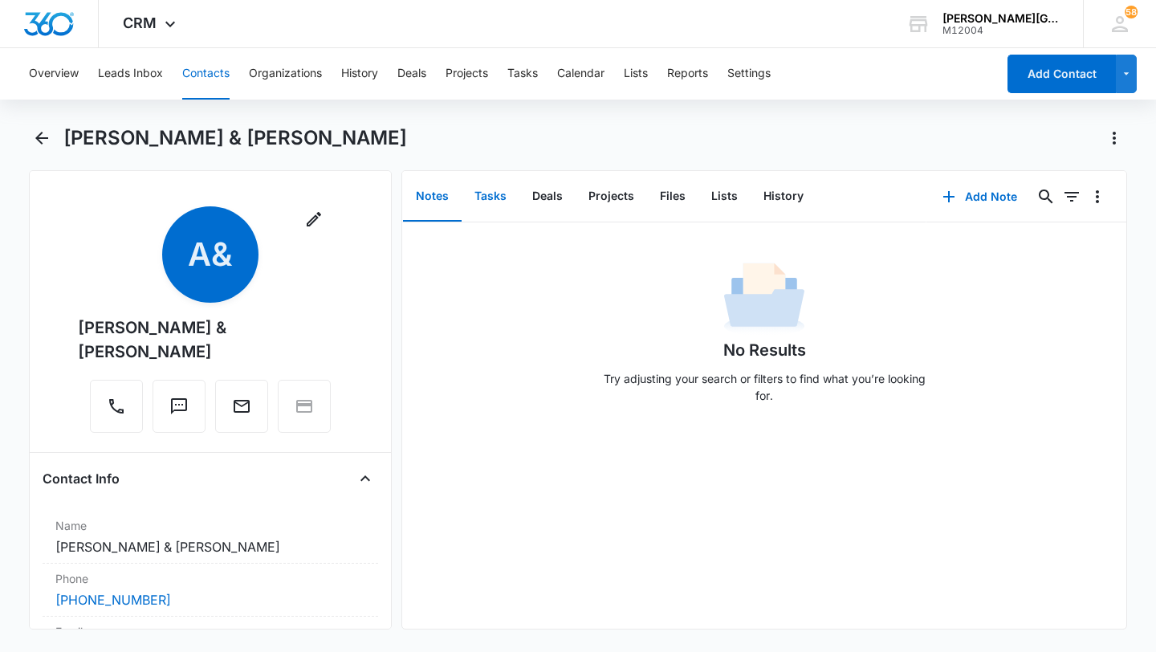
click at [484, 204] on button "Tasks" at bounding box center [491, 197] width 58 height 50
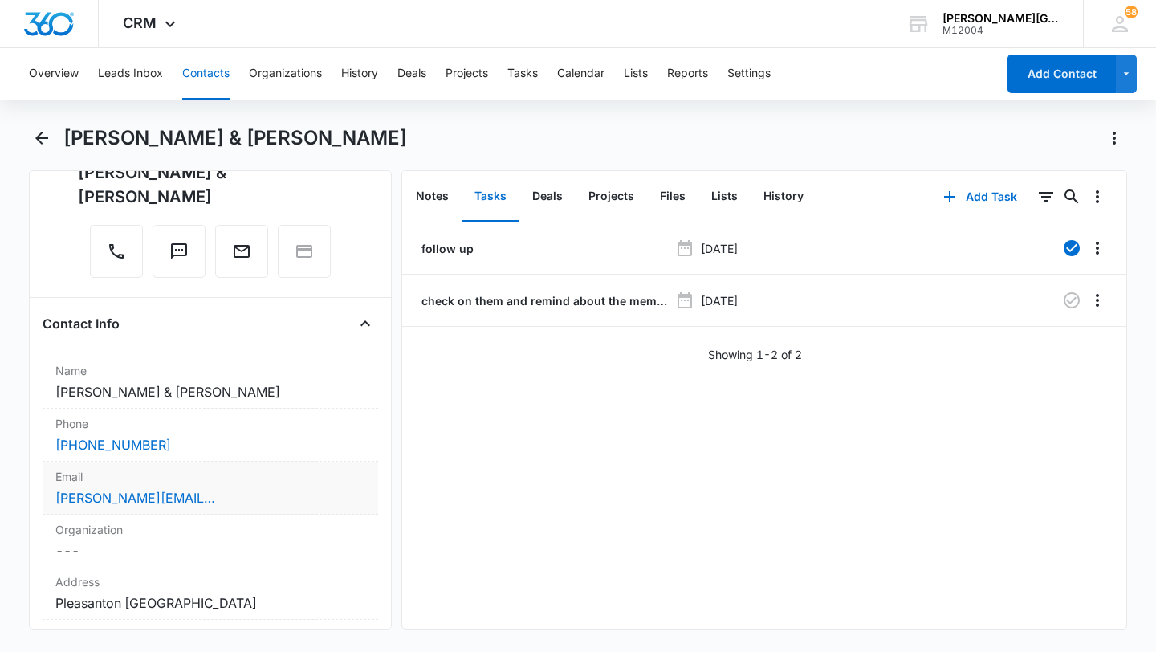
scroll to position [185, 0]
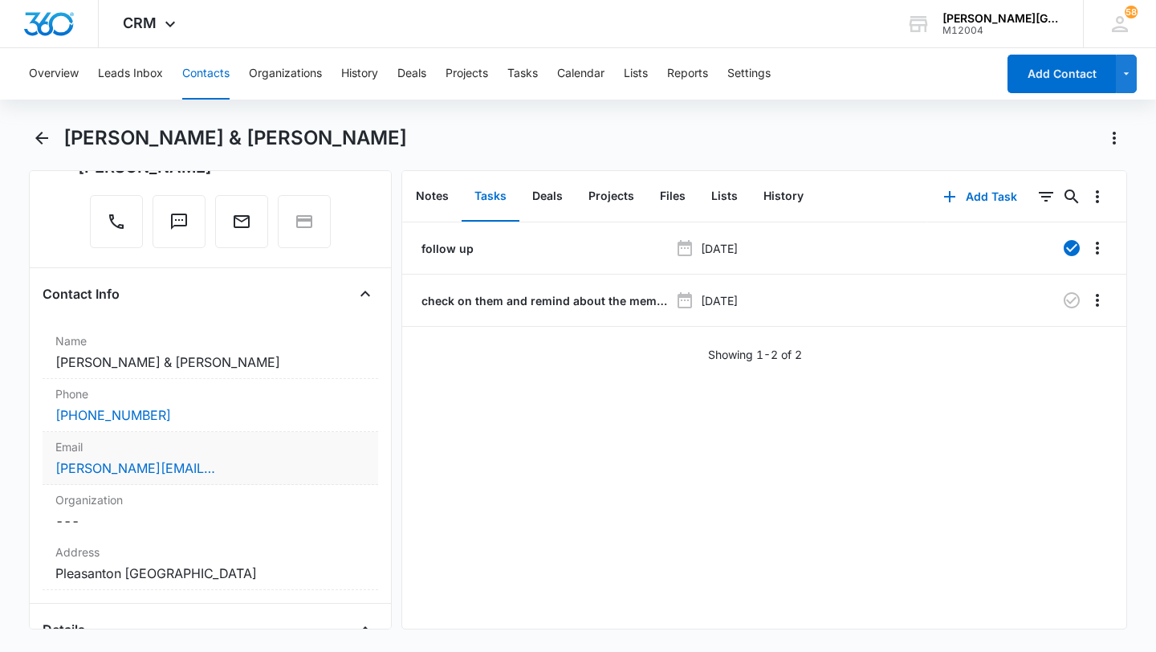
click at [275, 459] on div "[PERSON_NAME][EMAIL_ADDRESS][PERSON_NAME][DOMAIN_NAME]" at bounding box center [210, 468] width 310 height 19
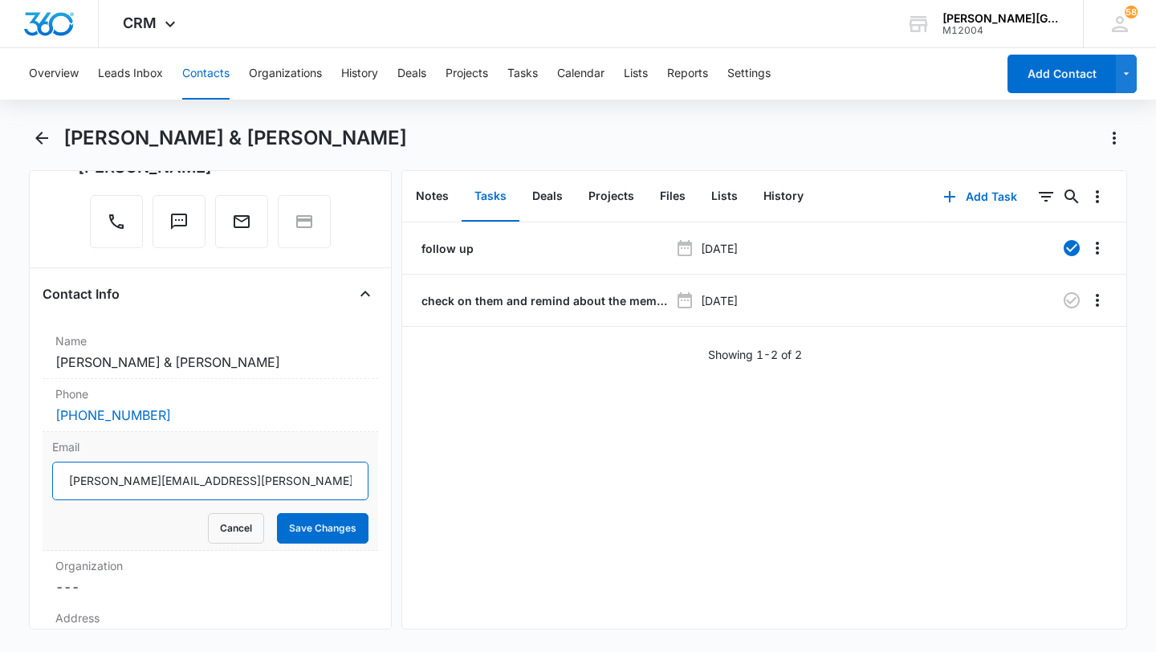
click at [210, 462] on input "[PERSON_NAME][EMAIL_ADDRESS][PERSON_NAME][DOMAIN_NAME]" at bounding box center [210, 481] width 316 height 39
click at [223, 520] on div "Email [PERSON_NAME][EMAIL_ADDRESS][PERSON_NAME][DOMAIN_NAME] Cancel Save Changes" at bounding box center [211, 491] width 336 height 119
click at [234, 513] on button "Cancel" at bounding box center [236, 528] width 56 height 31
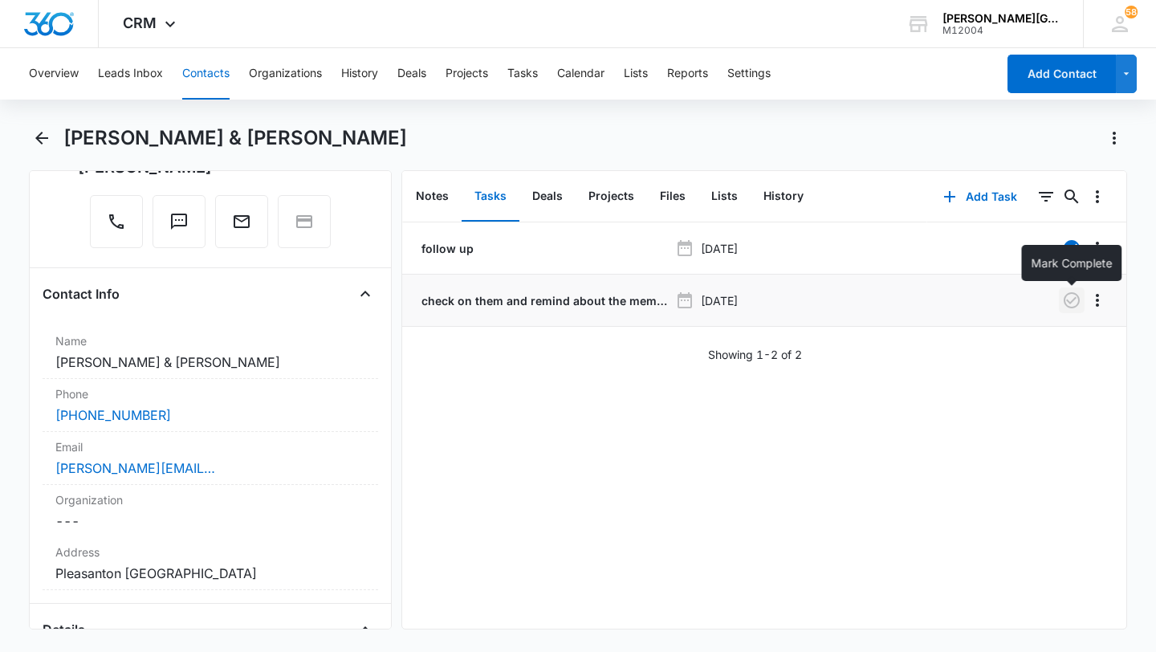
click at [1080, 303] on icon "button" at bounding box center [1071, 300] width 19 height 19
click at [257, 459] on div "[PERSON_NAME][EMAIL_ADDRESS][PERSON_NAME][DOMAIN_NAME]" at bounding box center [210, 468] width 310 height 19
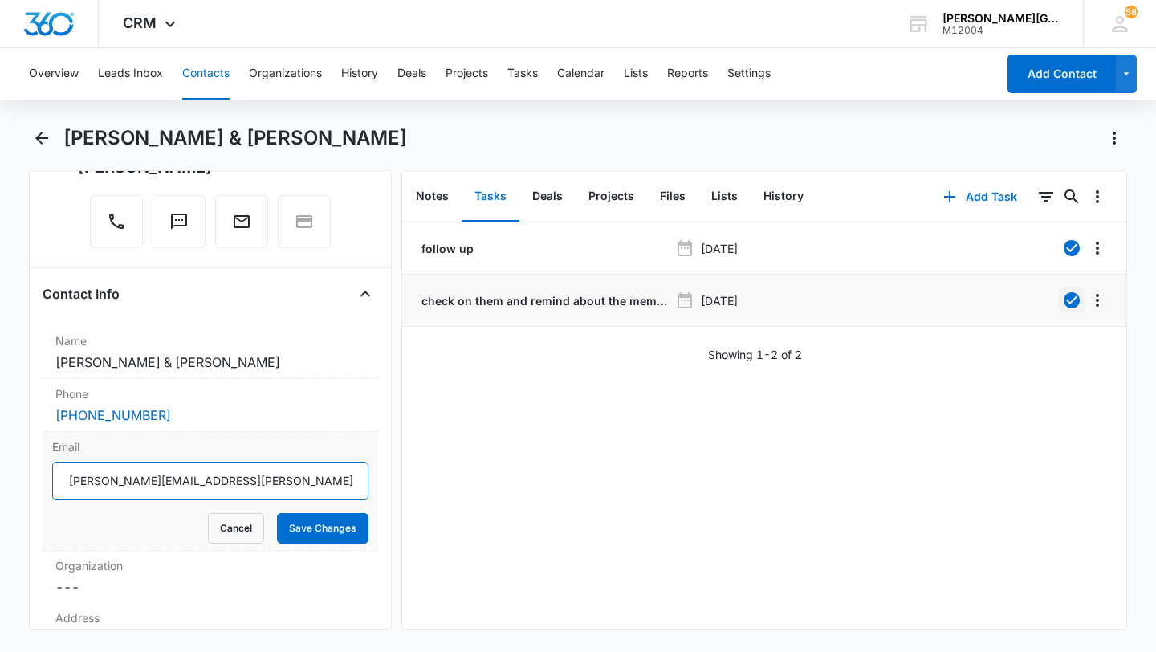
click at [194, 462] on input "[PERSON_NAME][EMAIL_ADDRESS][PERSON_NAME][DOMAIN_NAME]" at bounding box center [210, 481] width 316 height 39
click at [215, 513] on button "Cancel" at bounding box center [236, 528] width 56 height 31
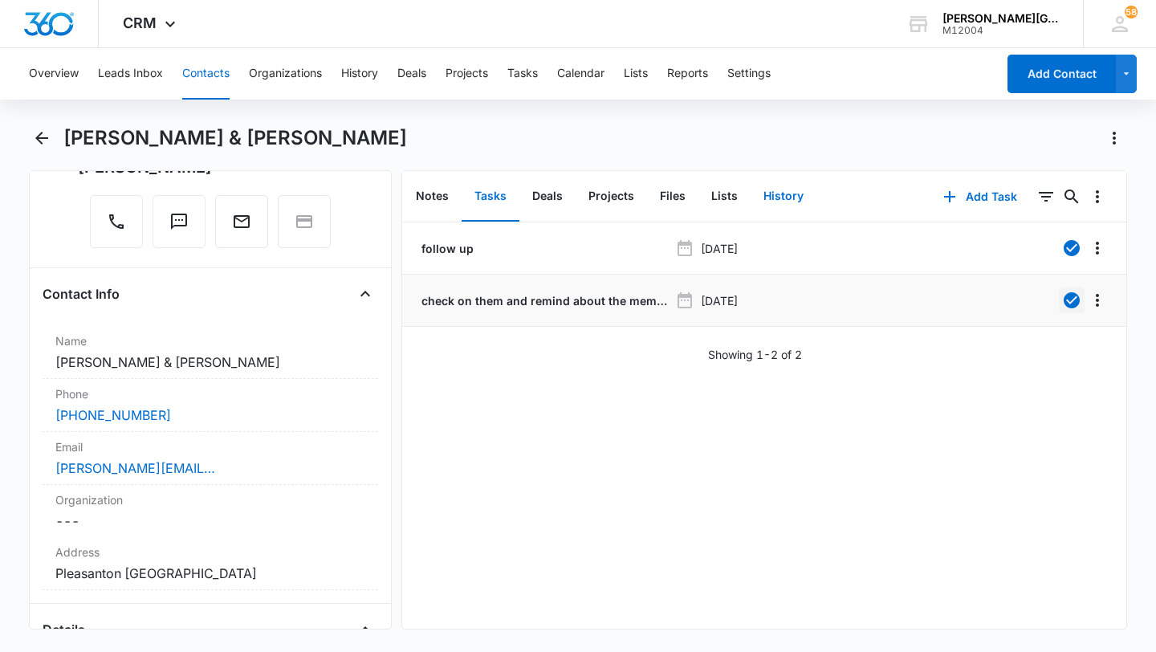
click at [783, 193] on button "History" at bounding box center [784, 197] width 66 height 50
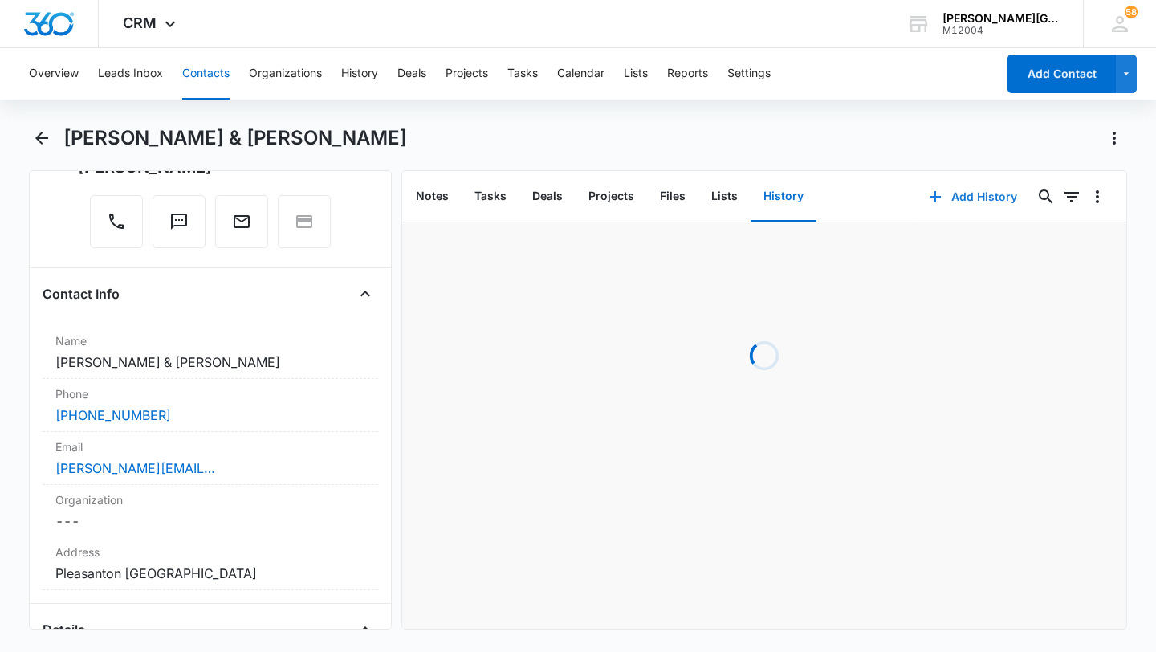
click at [976, 198] on button "Add History" at bounding box center [973, 196] width 120 height 39
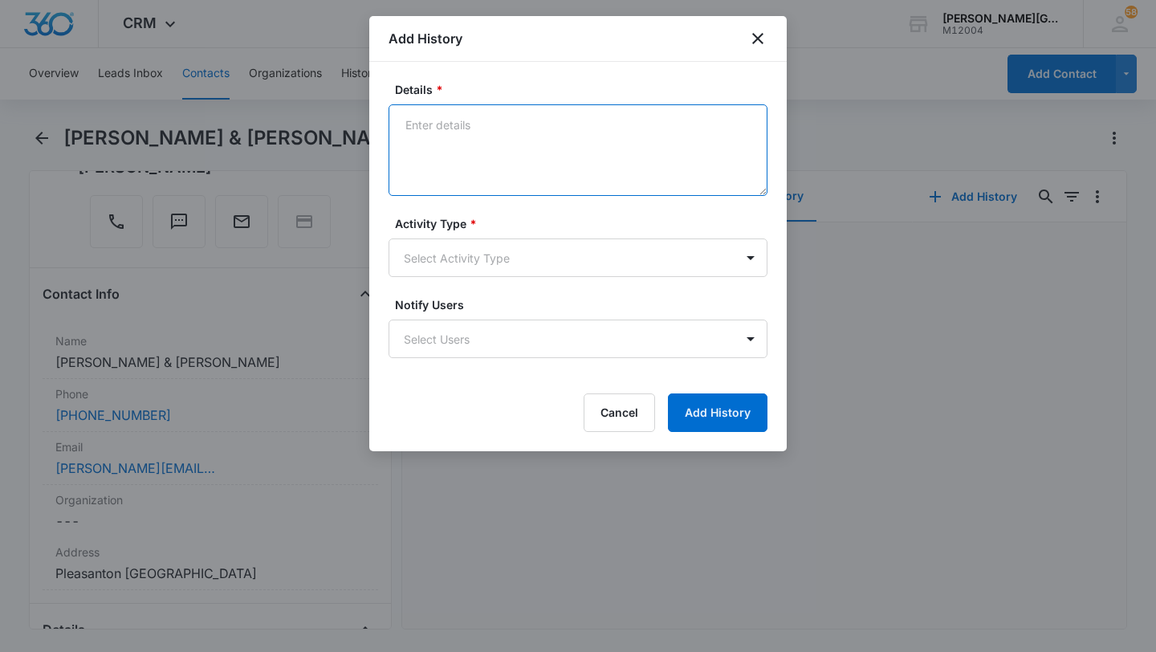
click at [507, 157] on textarea "Details *" at bounding box center [578, 150] width 379 height 92
paste textarea "Lorem Ipsum, Dolo sit ame consec a elitseddo Eiusmo! T incidi ut labor etd mag …"
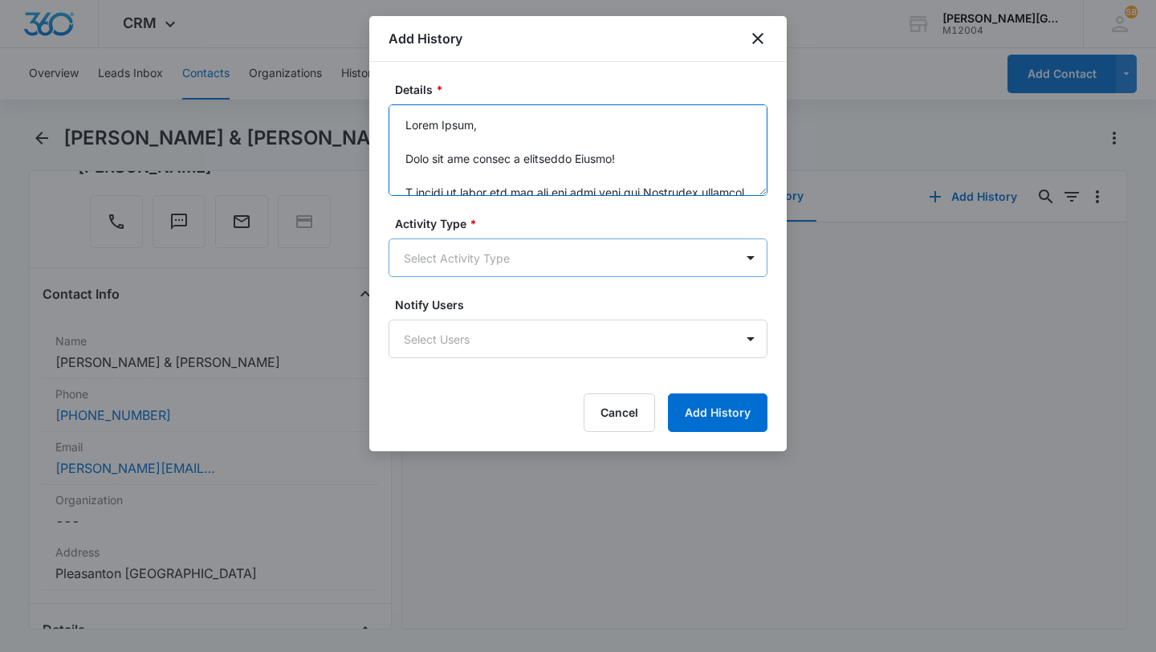
type textarea "Lorem Ipsum, Dolo sit ame consec a elitseddo Eiusmo! T incidi ut labor etd mag …"
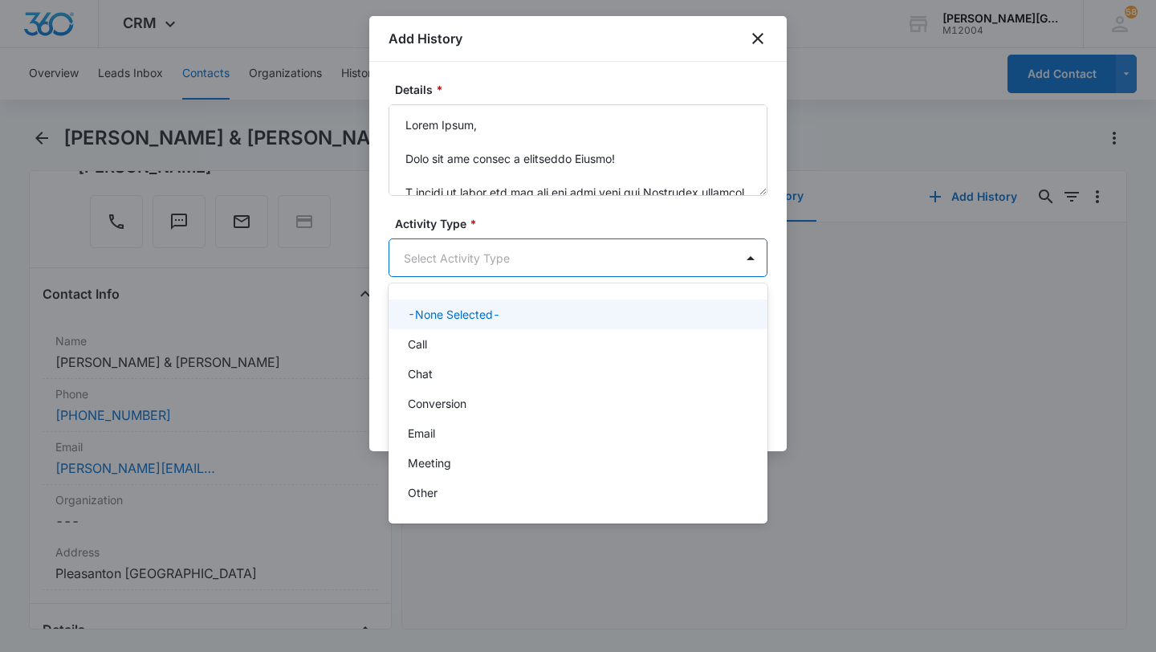
click at [471, 258] on body "CRM Apps Reputation Websites Forms CRM Email Social Shop Payments POS Content A…" at bounding box center [578, 326] width 1156 height 652
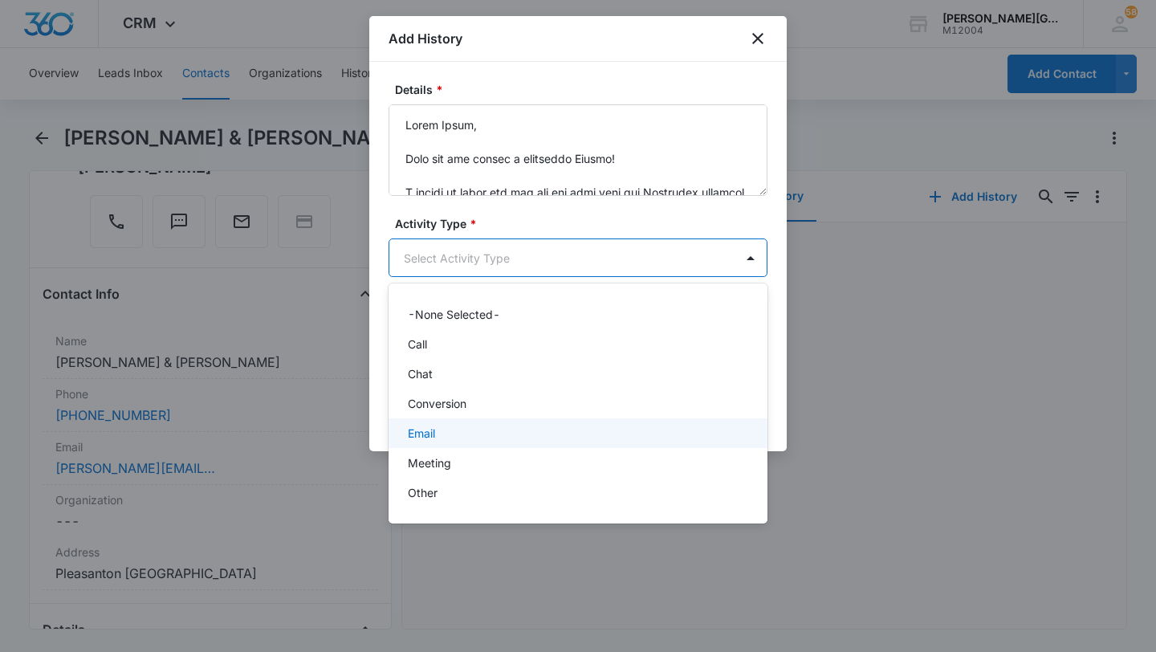
click at [434, 439] on p "Email" at bounding box center [421, 433] width 27 height 17
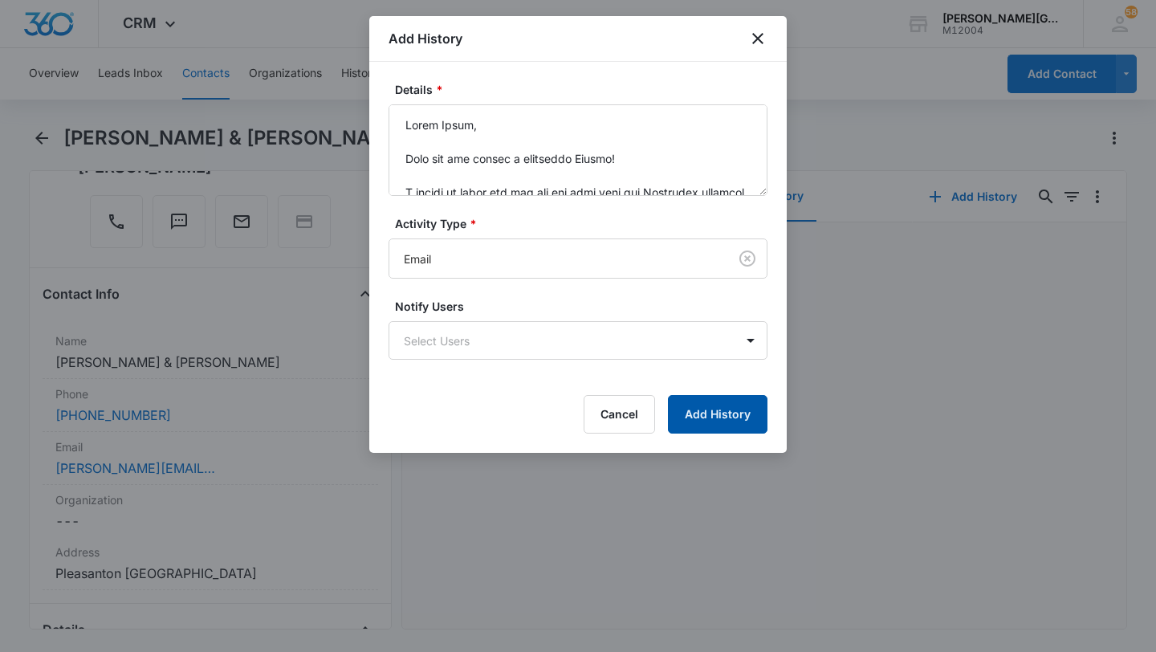
click at [731, 417] on button "Add History" at bounding box center [718, 414] width 100 height 39
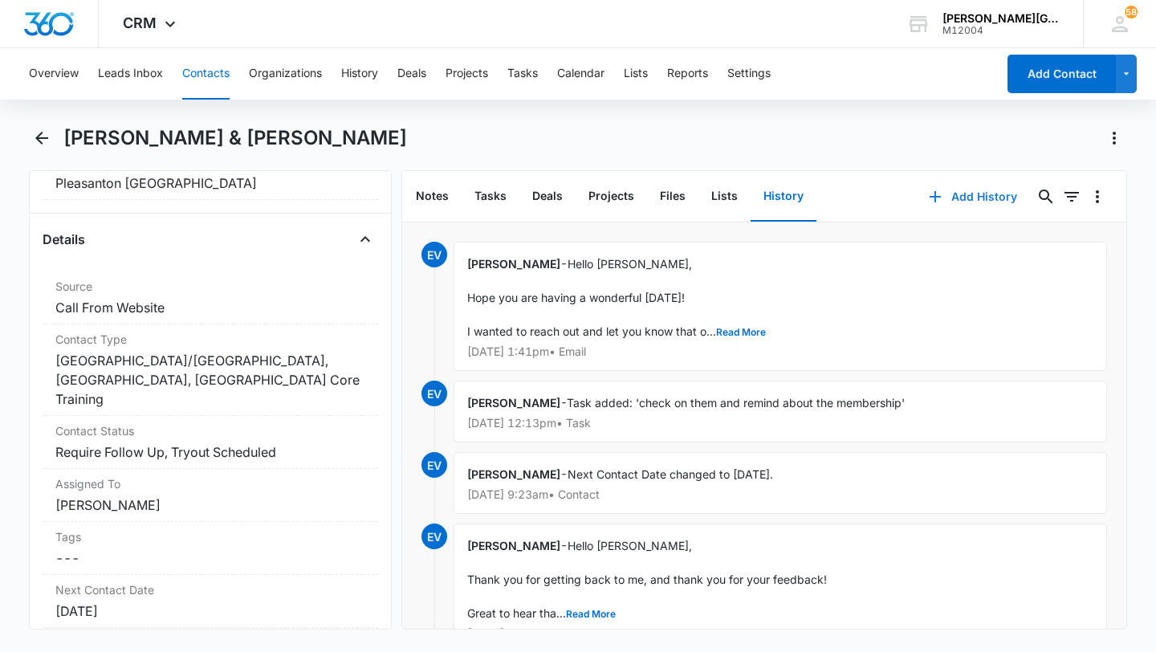
scroll to position [581, 0]
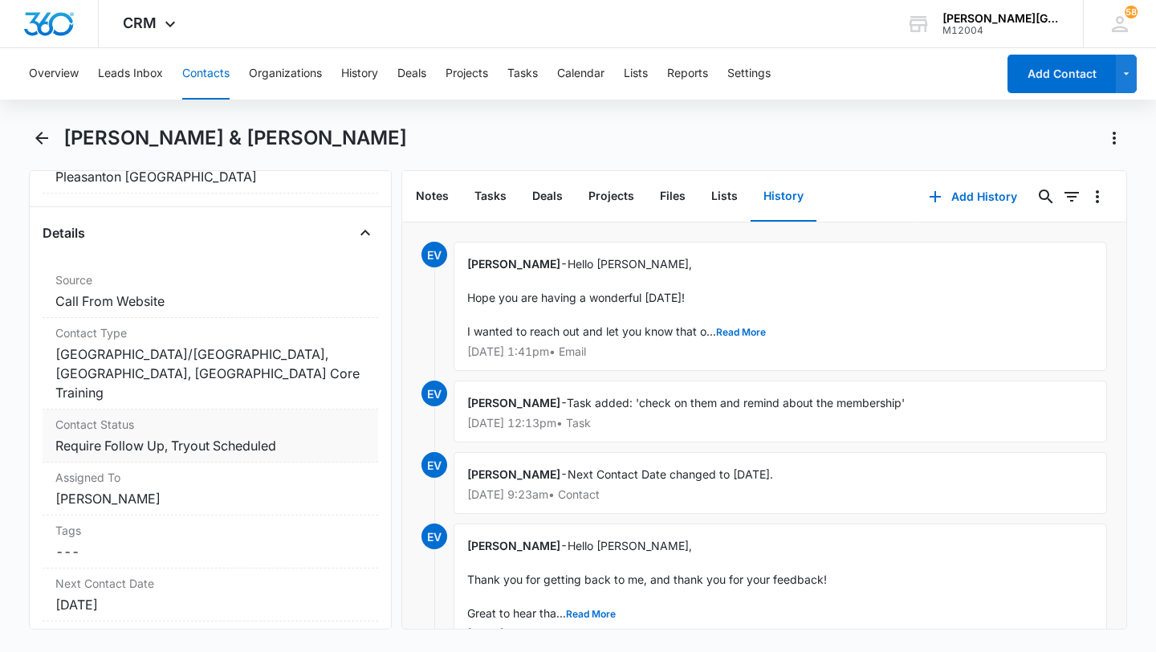
click at [324, 436] on dd "Cancel Save Changes Require Follow Up, Tryout Scheduled" at bounding box center [210, 445] width 310 height 19
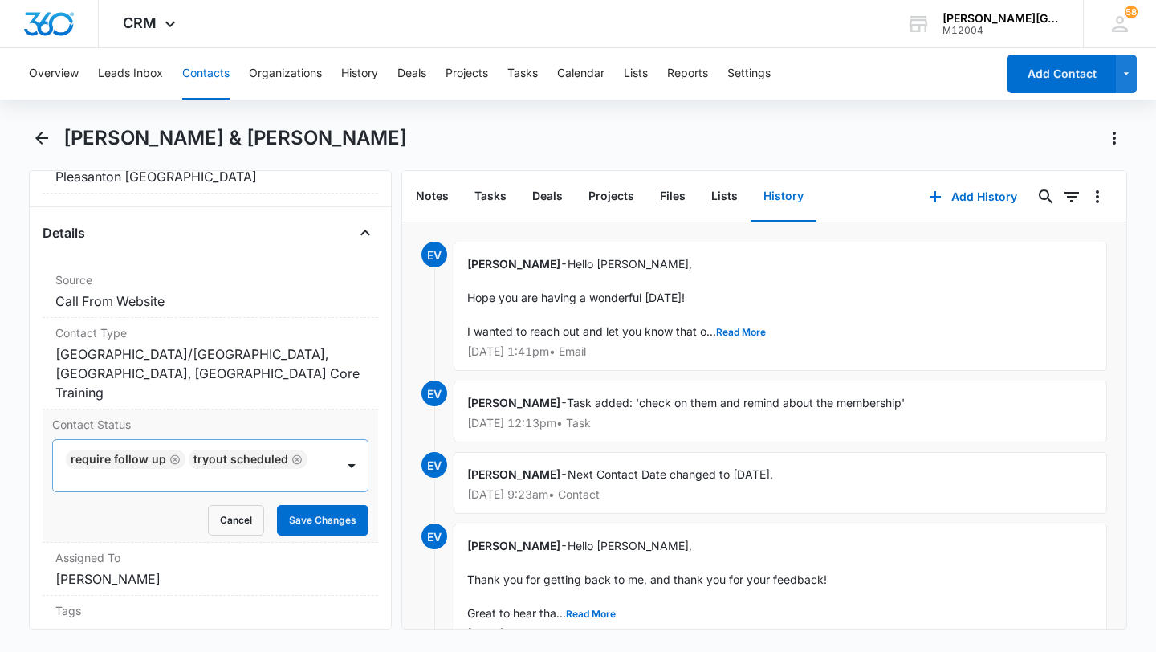
click at [320, 440] on div "Require Follow Up Tryout Scheduled" at bounding box center [194, 465] width 283 height 51
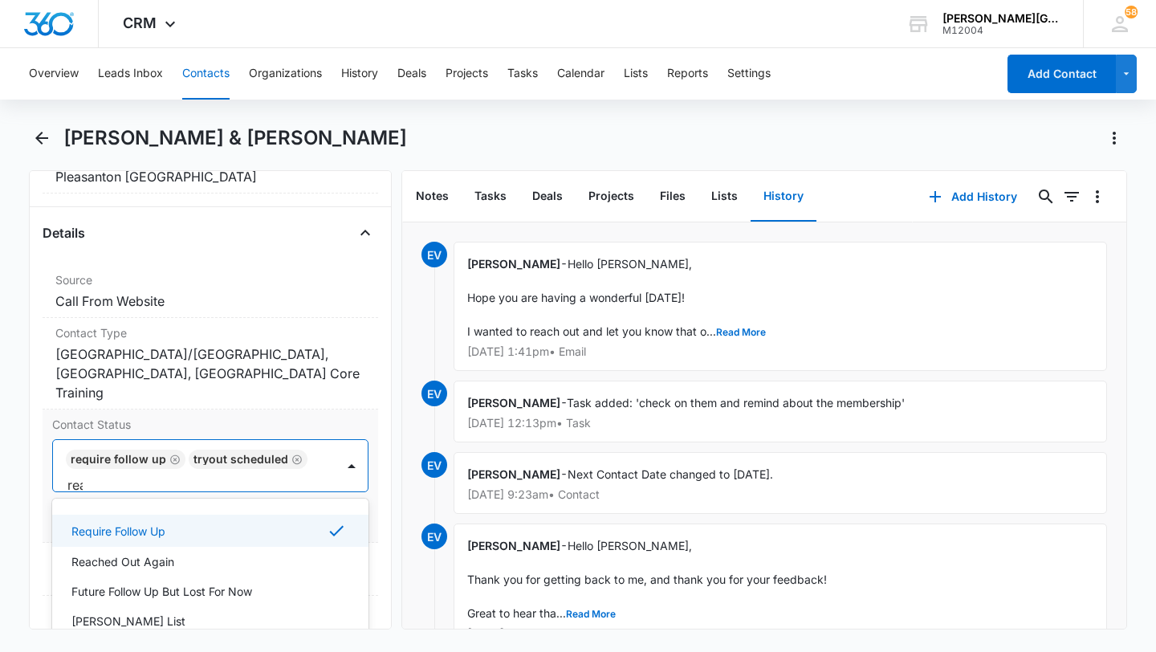
scroll to position [1, 0]
type input "reac"
click at [250, 521] on div "Reached Out Again" at bounding box center [208, 529] width 275 height 17
click at [328, 440] on div "Require Follow Up Tryout Scheduled Reached Out Again" at bounding box center [194, 465] width 283 height 51
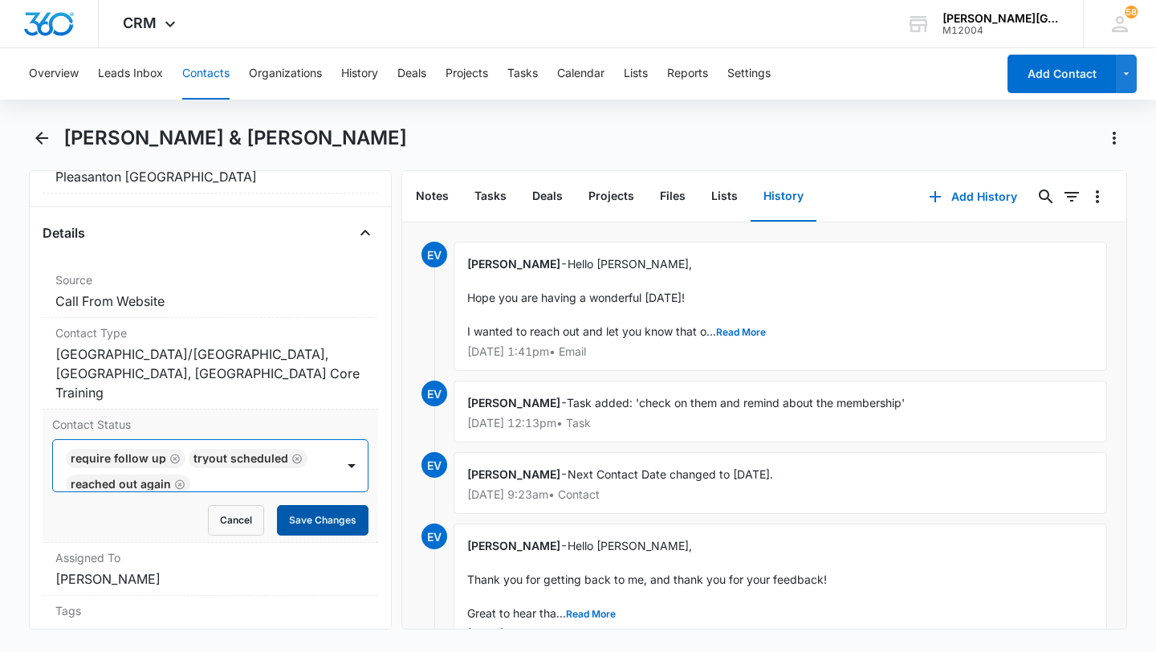
click at [303, 505] on button "Save Changes" at bounding box center [323, 520] width 92 height 31
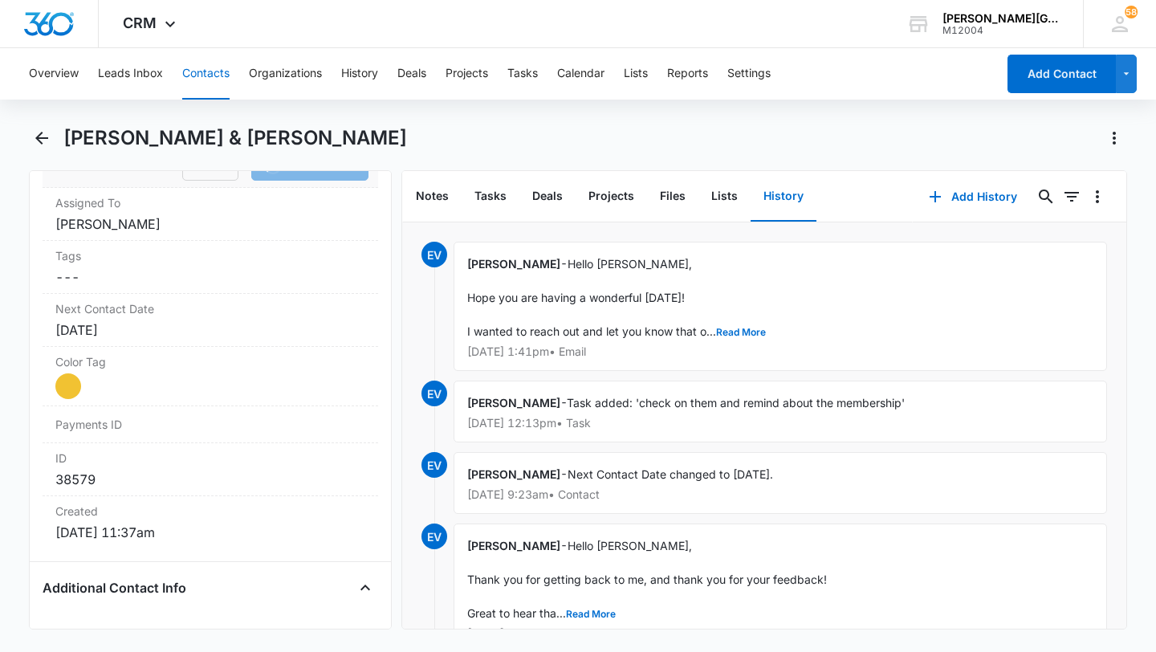
scroll to position [966, 0]
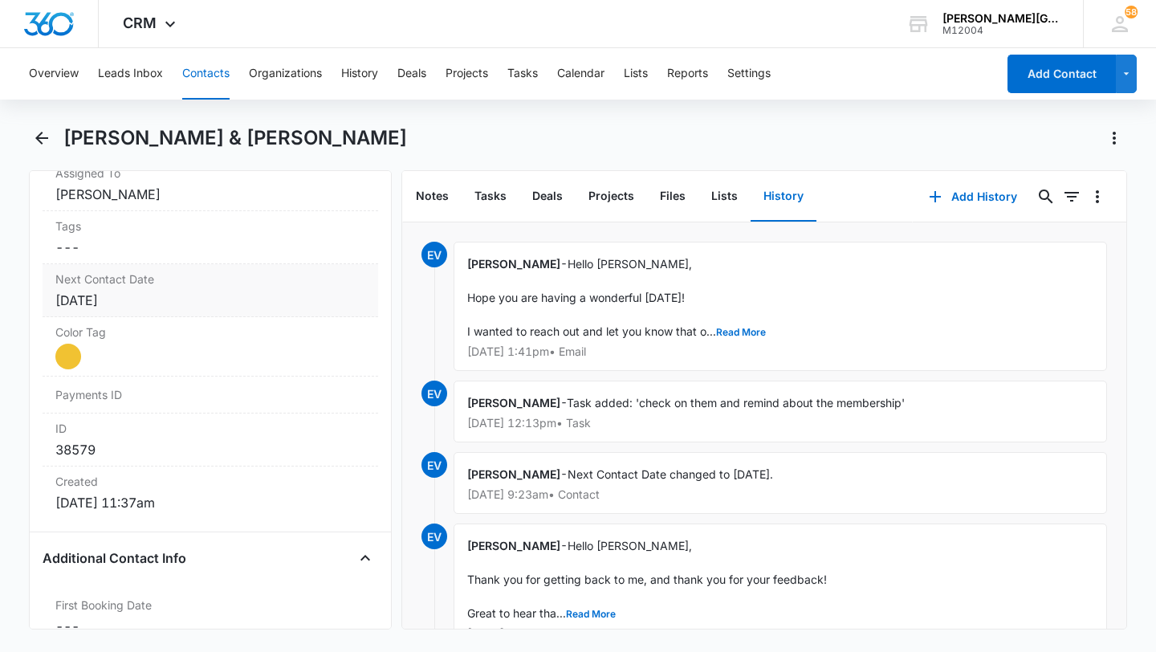
click at [144, 291] on div "[DATE]" at bounding box center [210, 300] width 310 height 19
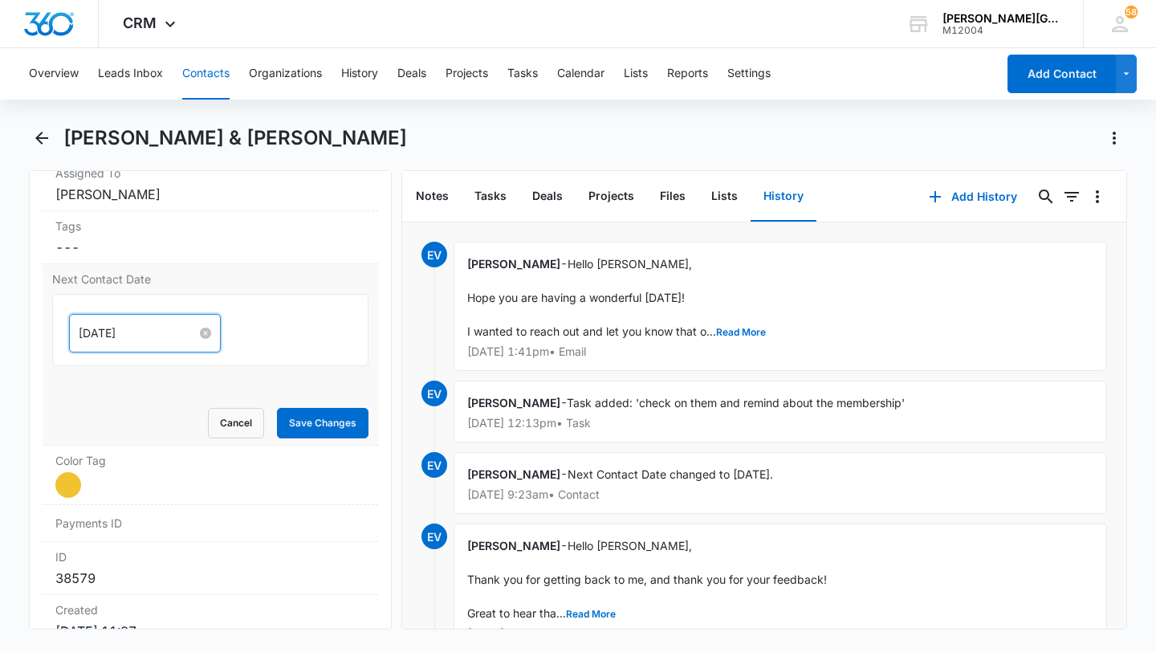
click at [128, 324] on input "[DATE]" at bounding box center [138, 333] width 118 height 18
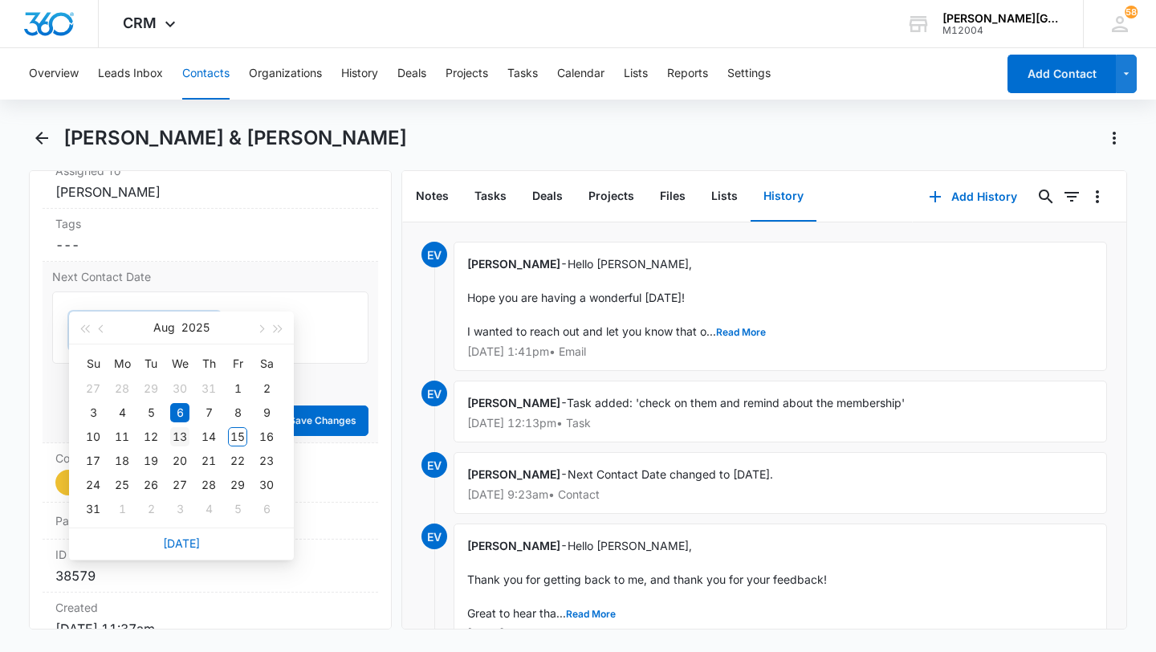
scroll to position [905, 0]
type input "[DATE]"
click at [121, 463] on div "18" at bounding box center [121, 460] width 19 height 19
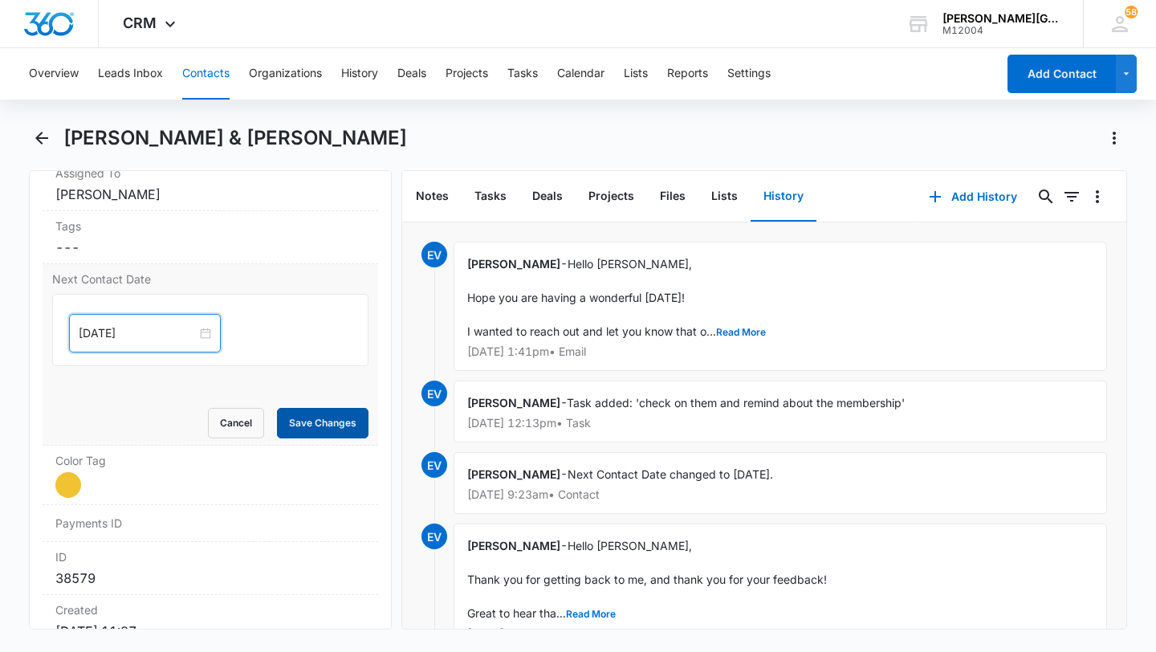
click at [328, 408] on button "Save Changes" at bounding box center [323, 423] width 92 height 31
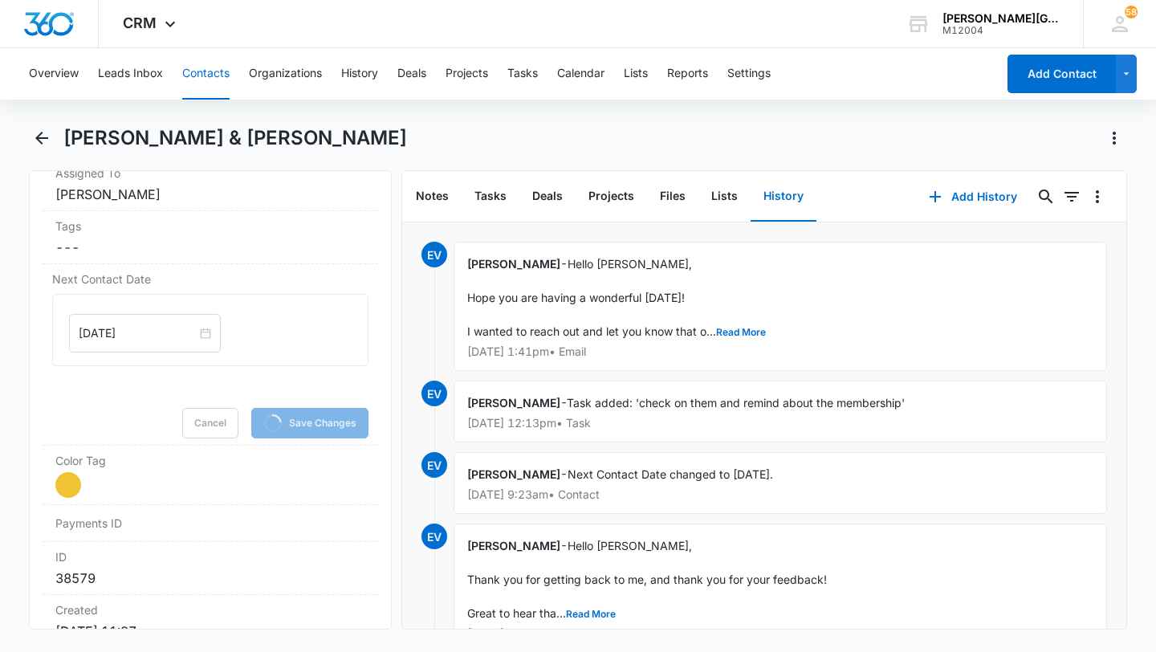
click at [187, 70] on button "Contacts" at bounding box center [205, 73] width 47 height 51
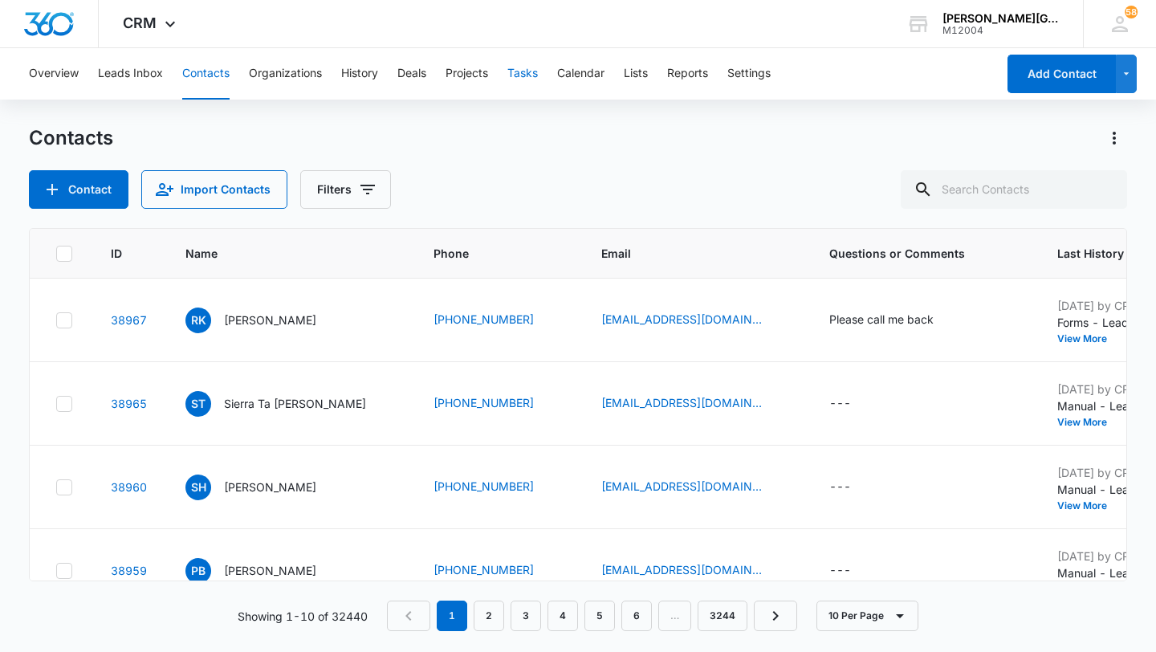
click at [519, 78] on button "Tasks" at bounding box center [522, 73] width 31 height 51
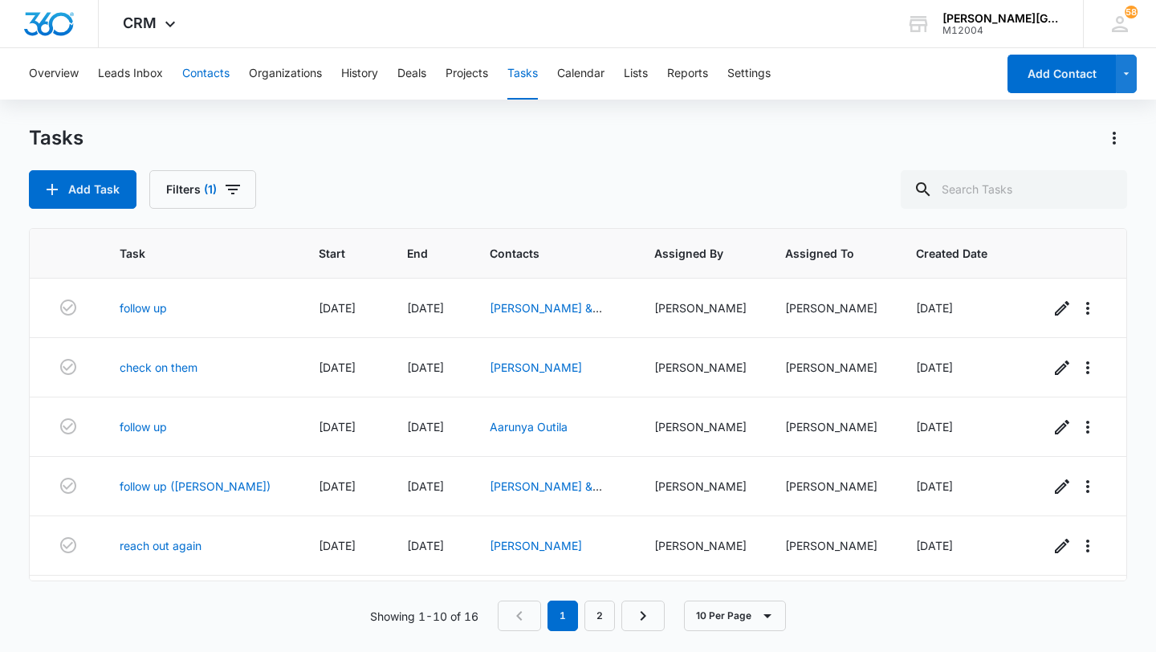
click at [212, 77] on button "Contacts" at bounding box center [205, 73] width 47 height 51
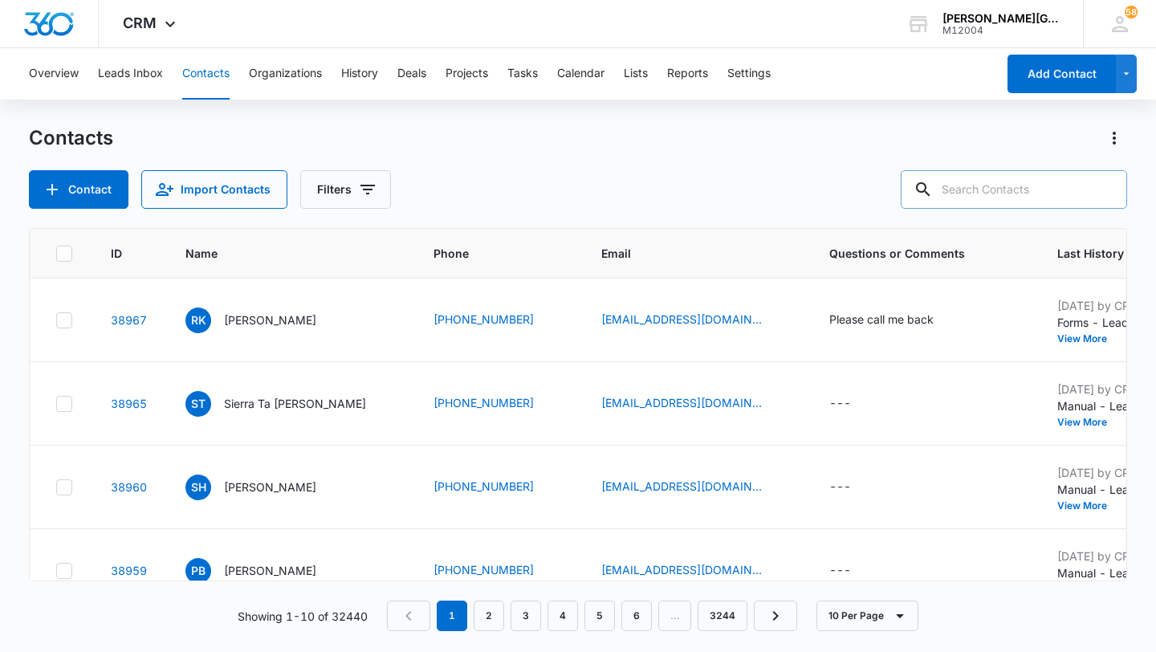
click at [1012, 190] on input "text" at bounding box center [1014, 189] width 226 height 39
type input "seoho"
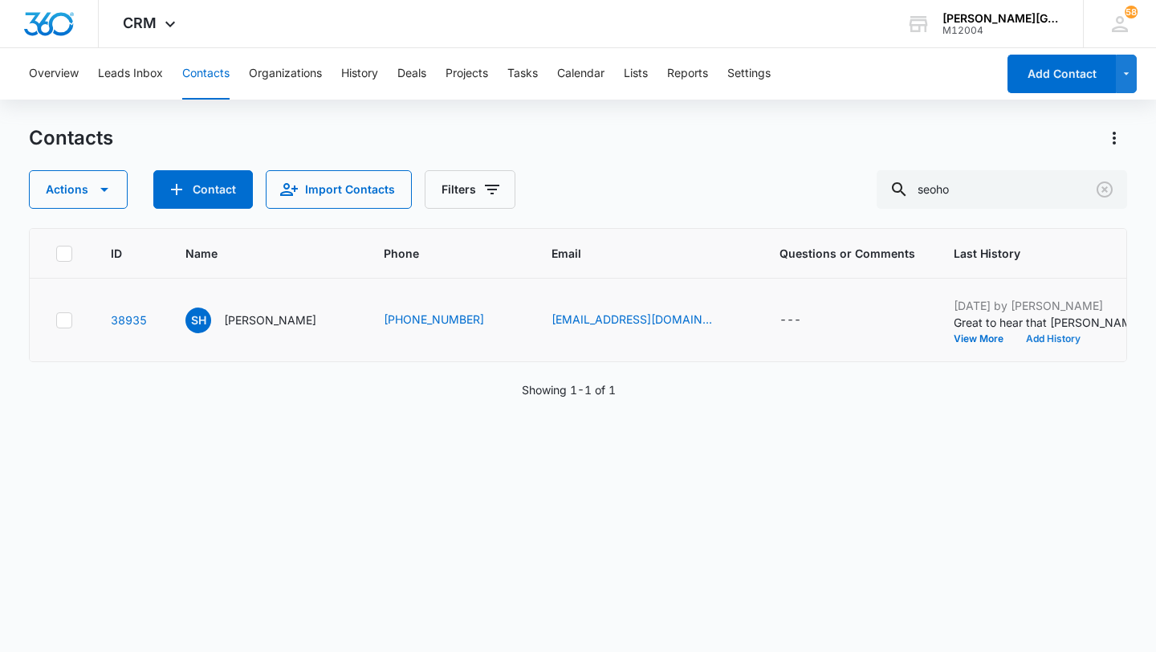
click at [1015, 334] on button "Add History" at bounding box center [1053, 339] width 77 height 10
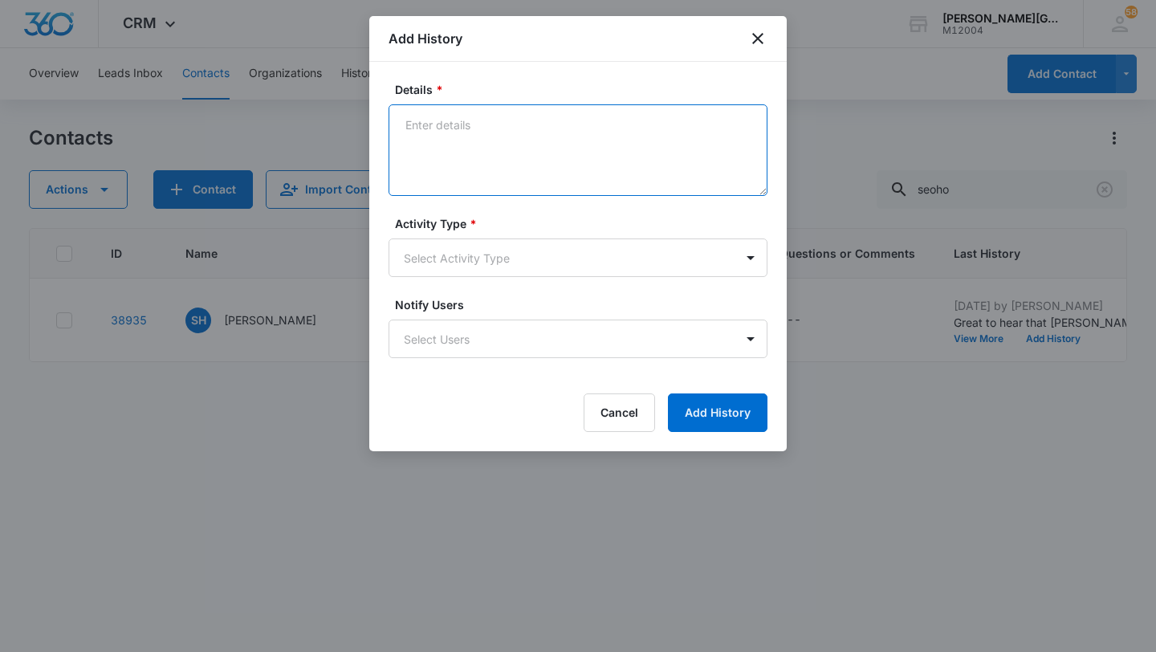
click at [531, 143] on textarea "Details *" at bounding box center [578, 150] width 379 height 92
paste textarea "Hi, I reviewed the schedule and saw that the classes for [PERSON_NAME]’s age ([…"
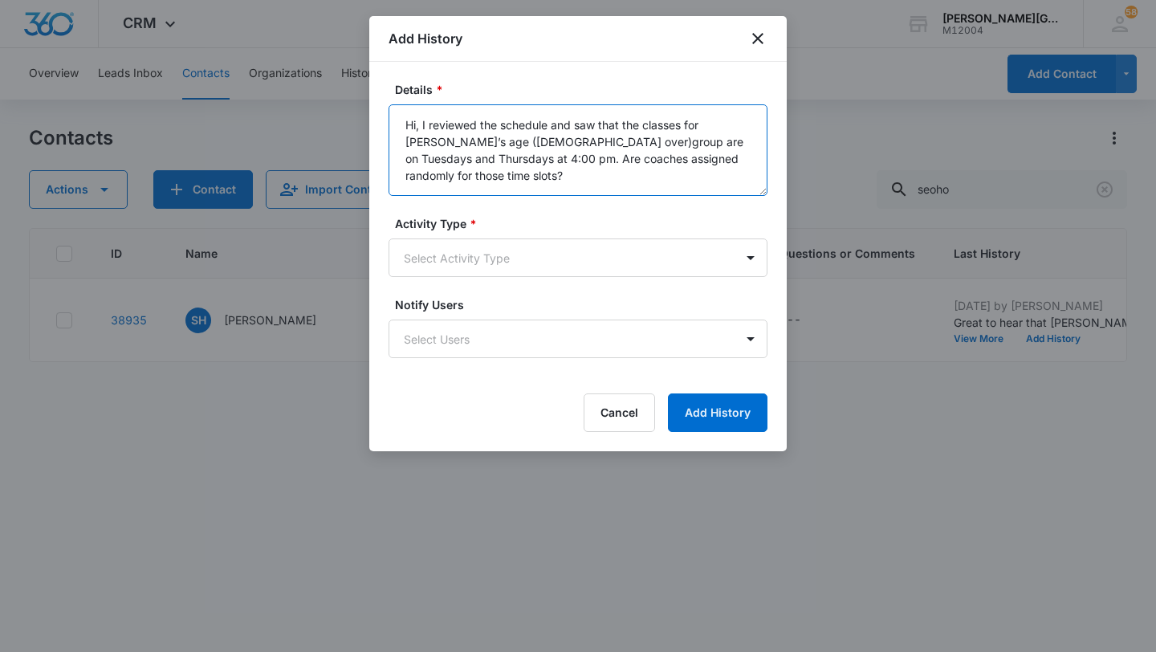
scroll to position [4, 0]
type textarea "Hi, I reviewed the schedule and saw that the classes for [PERSON_NAME]’s age ([…"
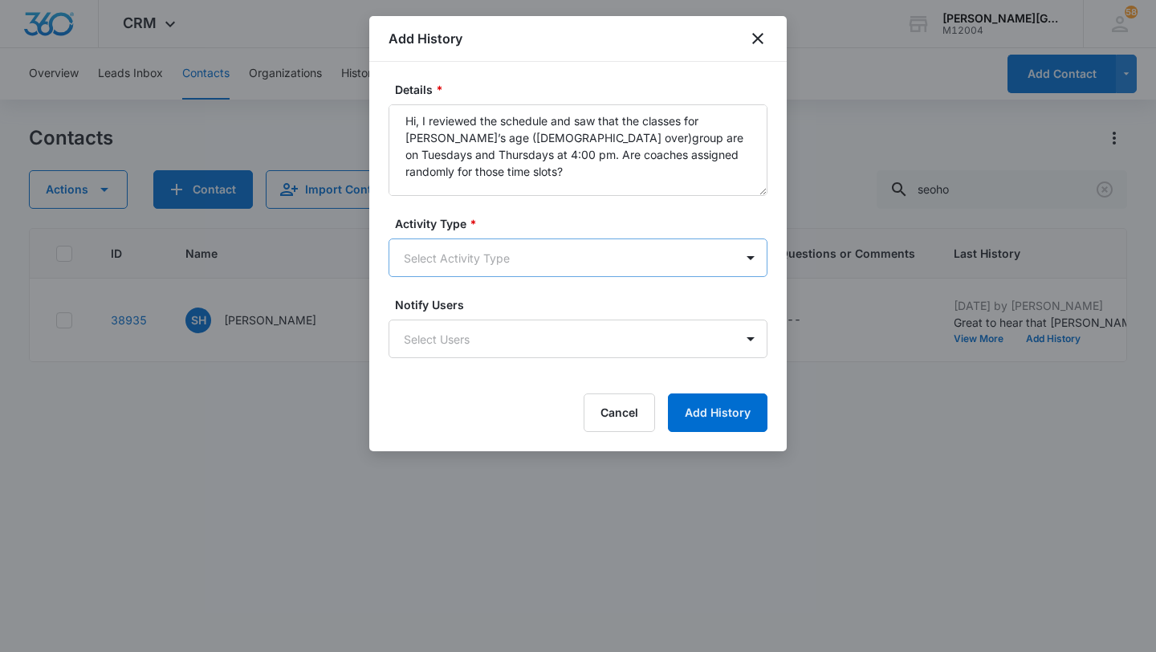
click at [439, 247] on body "CRM Apps Reputation Websites Forms CRM Email Social Shop Payments POS Content A…" at bounding box center [578, 326] width 1156 height 652
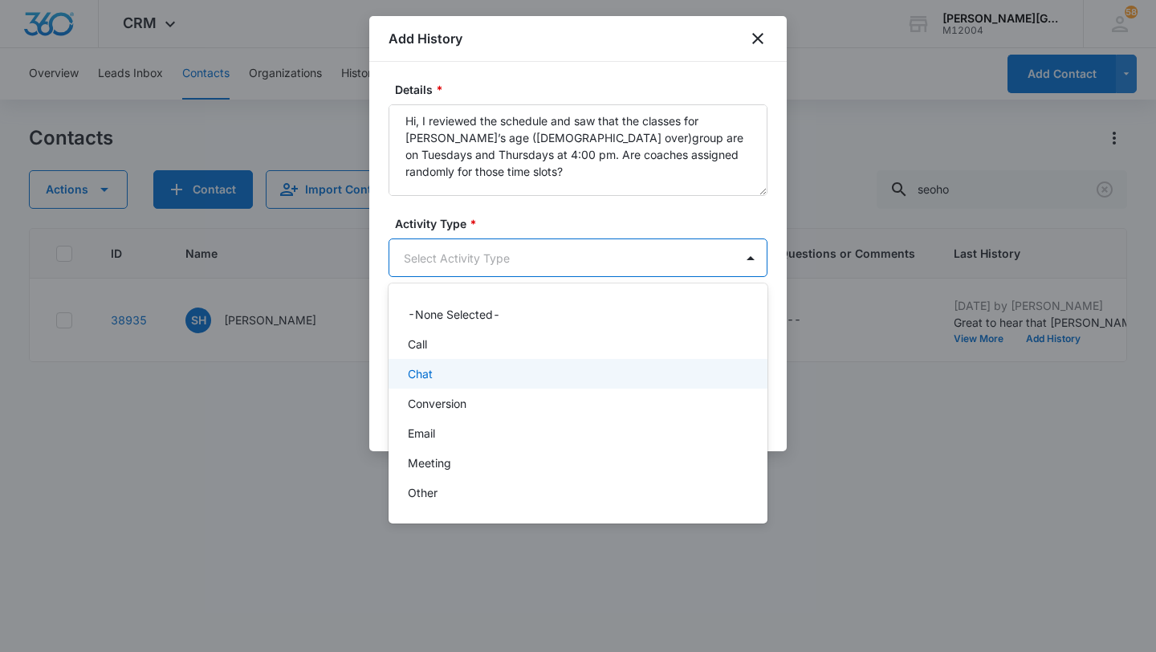
click at [442, 378] on div "Chat" at bounding box center [576, 373] width 337 height 17
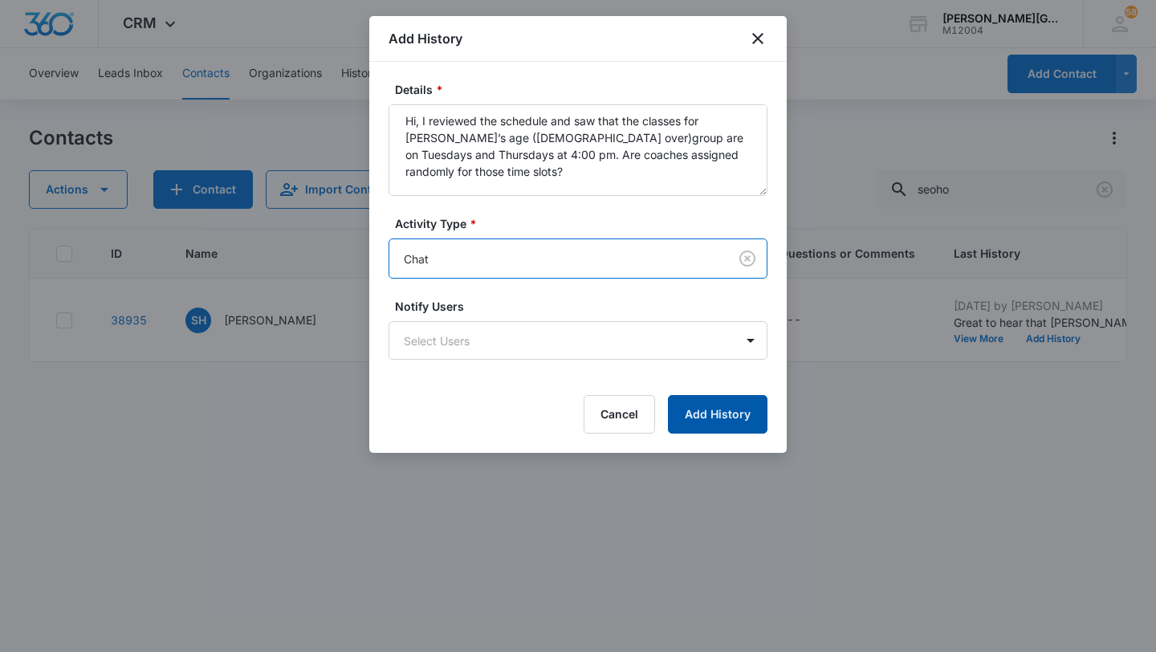
click at [701, 417] on button "Add History" at bounding box center [718, 414] width 100 height 39
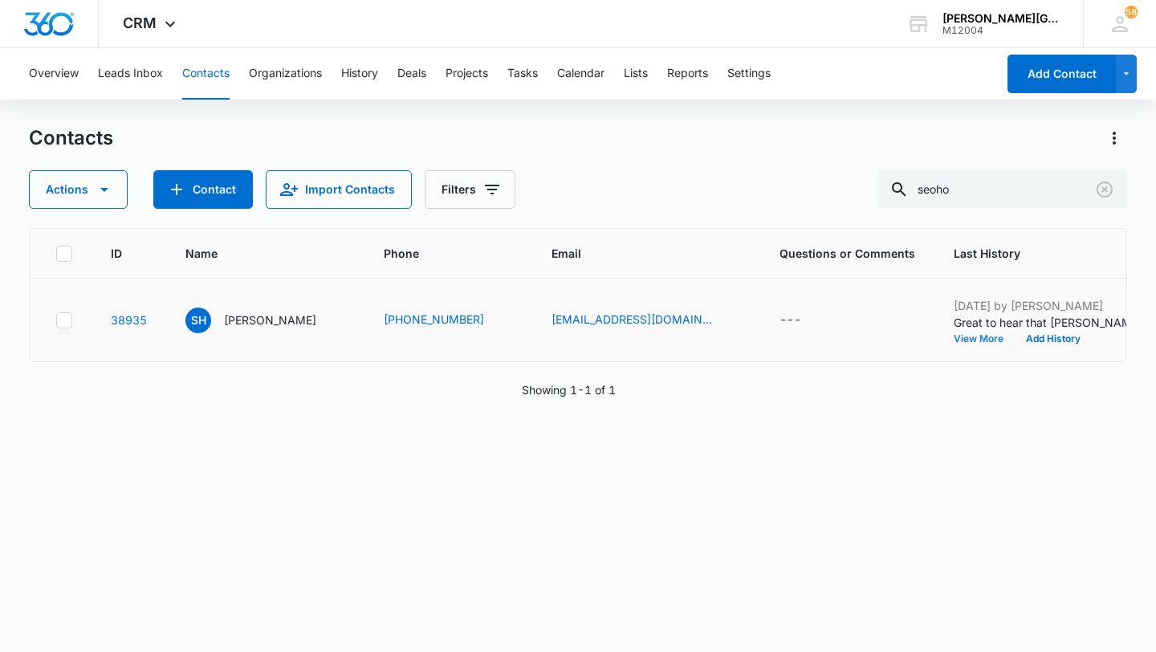
click at [954, 340] on button "View More" at bounding box center [984, 339] width 61 height 10
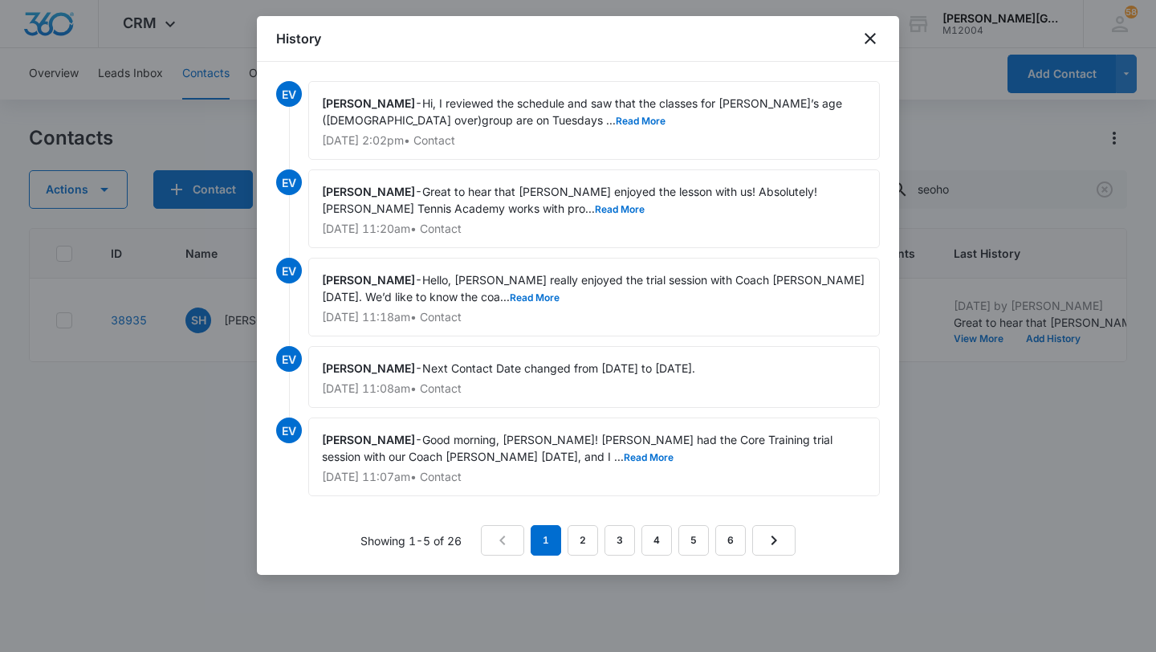
click at [1069, 421] on div at bounding box center [578, 326] width 1156 height 652
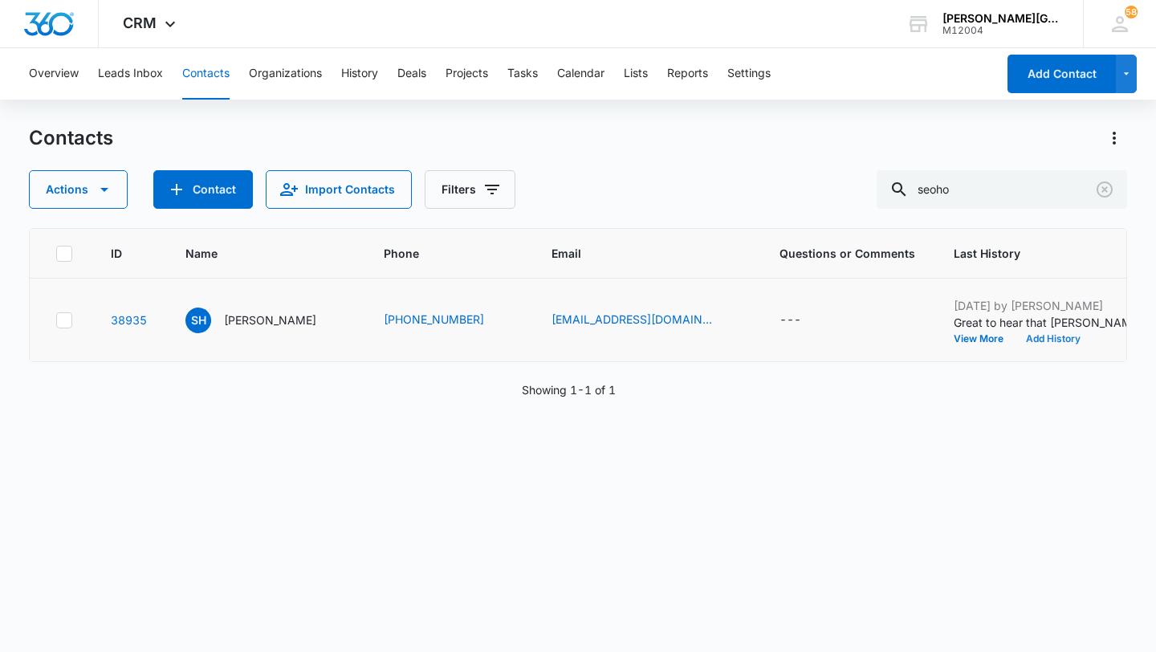
click at [1015, 341] on button "Add History" at bounding box center [1053, 339] width 77 height 10
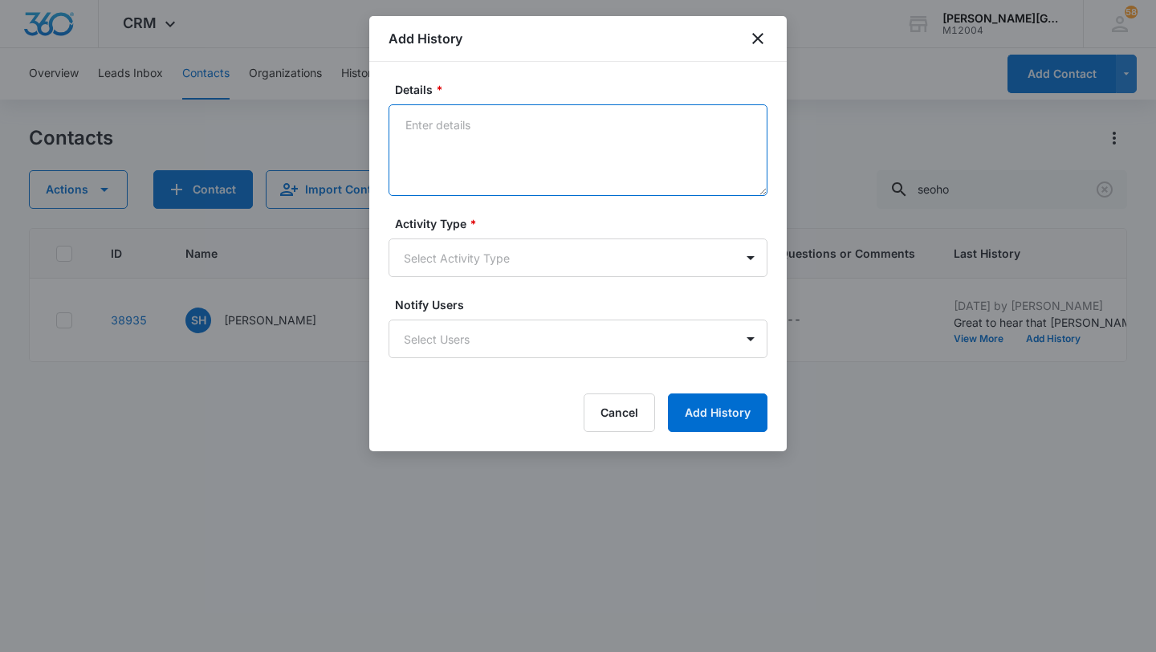
click at [609, 173] on textarea "Details *" at bounding box center [578, 150] width 379 height 92
paste textarea "Yes, that is correct, Tuesdays and Thursdays at 4:00 PM. We do assign the coach…"
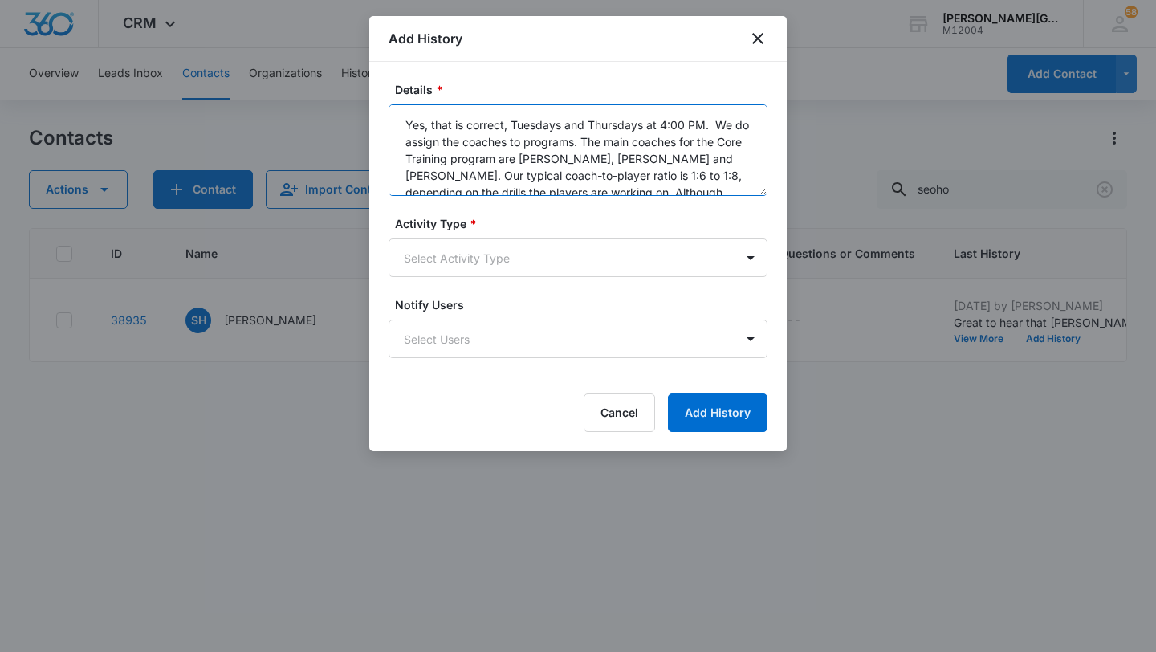
scroll to position [55, 0]
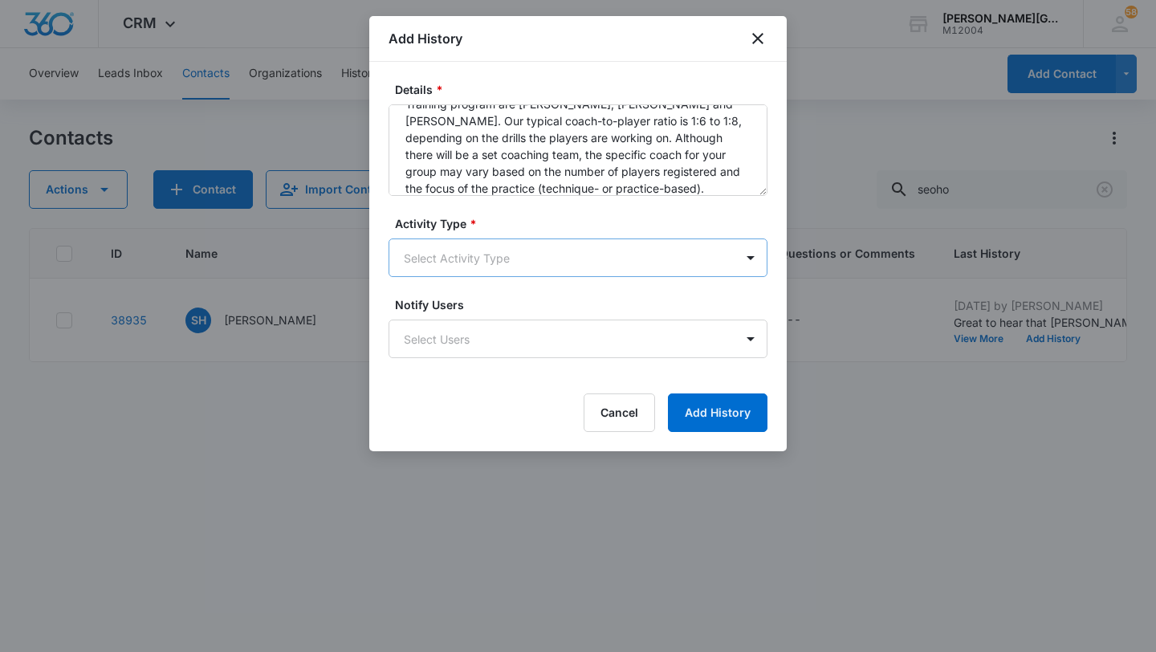
click at [516, 251] on body "CRM Apps Reputation Websites Forms CRM Email Social Shop Payments POS Content A…" at bounding box center [578, 326] width 1156 height 652
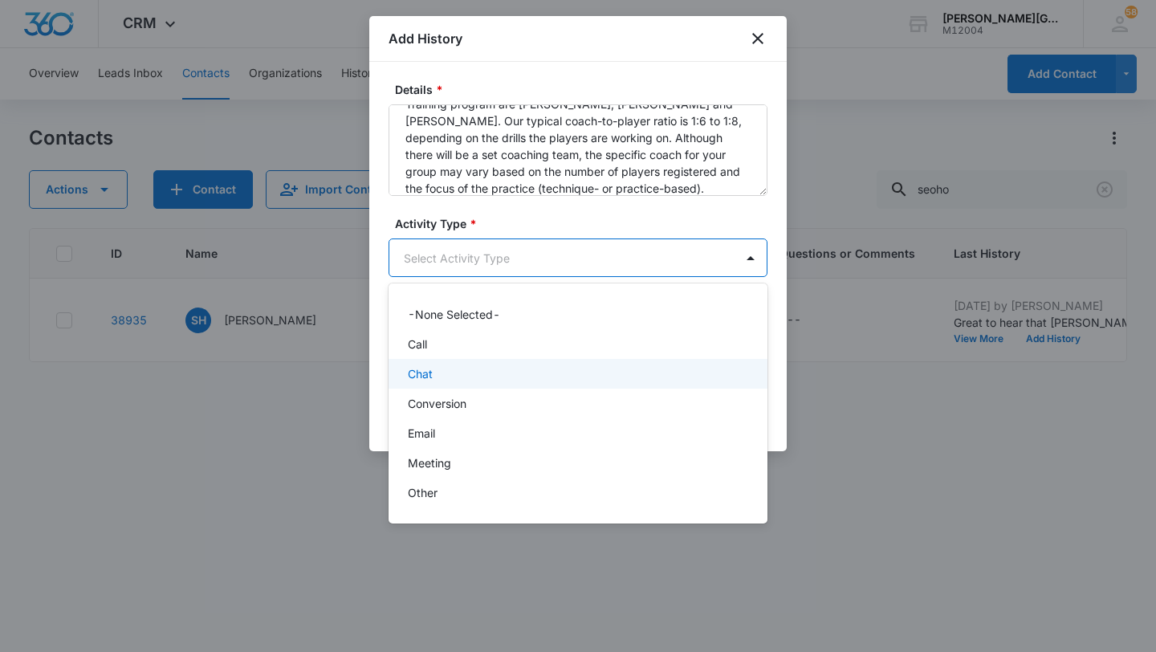
click at [446, 374] on div "Chat" at bounding box center [576, 373] width 337 height 17
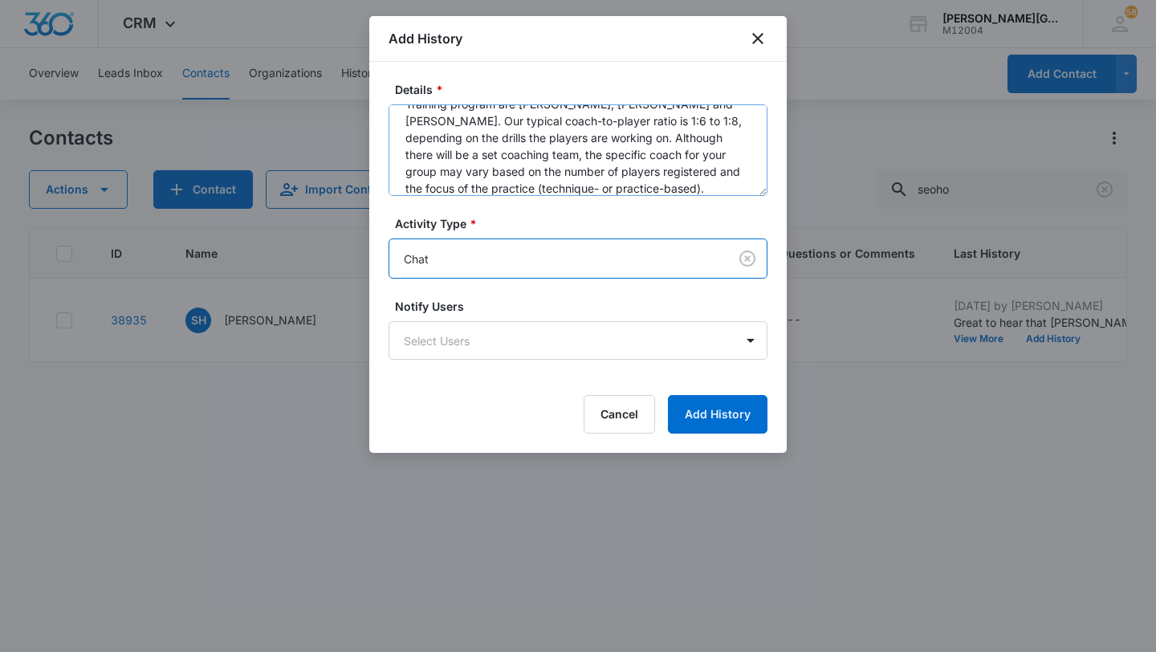
scroll to position [0, 0]
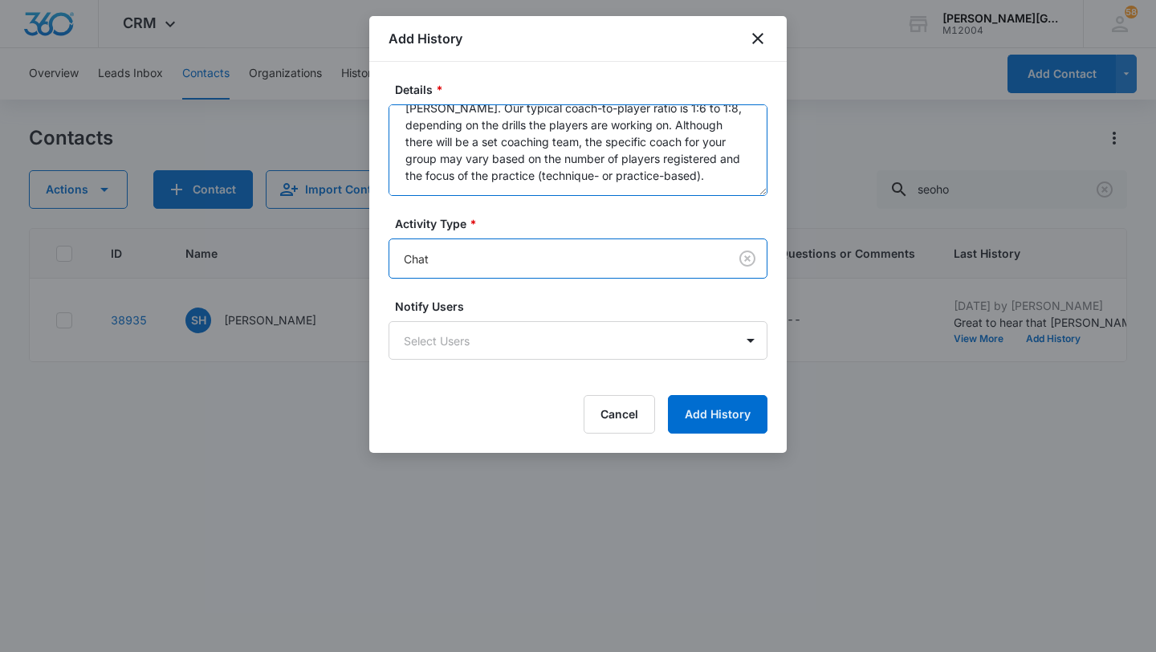
click at [585, 180] on textarea "Yes, that is correct, Tuesdays and Thursdays at 4:00 PM. We do assign the coach…" at bounding box center [578, 150] width 379 height 92
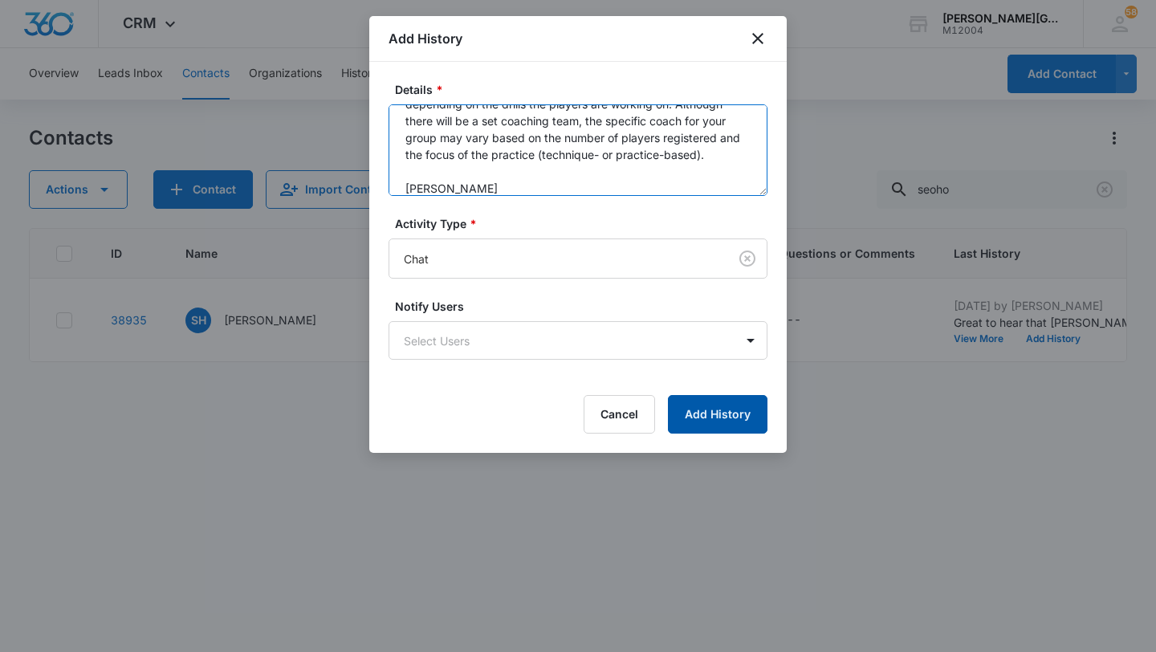
type textarea "Yes, that is correct, Tuesdays and Thursdays at 4:00 PM. We do assign the coach…"
click at [719, 418] on button "Add History" at bounding box center [718, 414] width 100 height 39
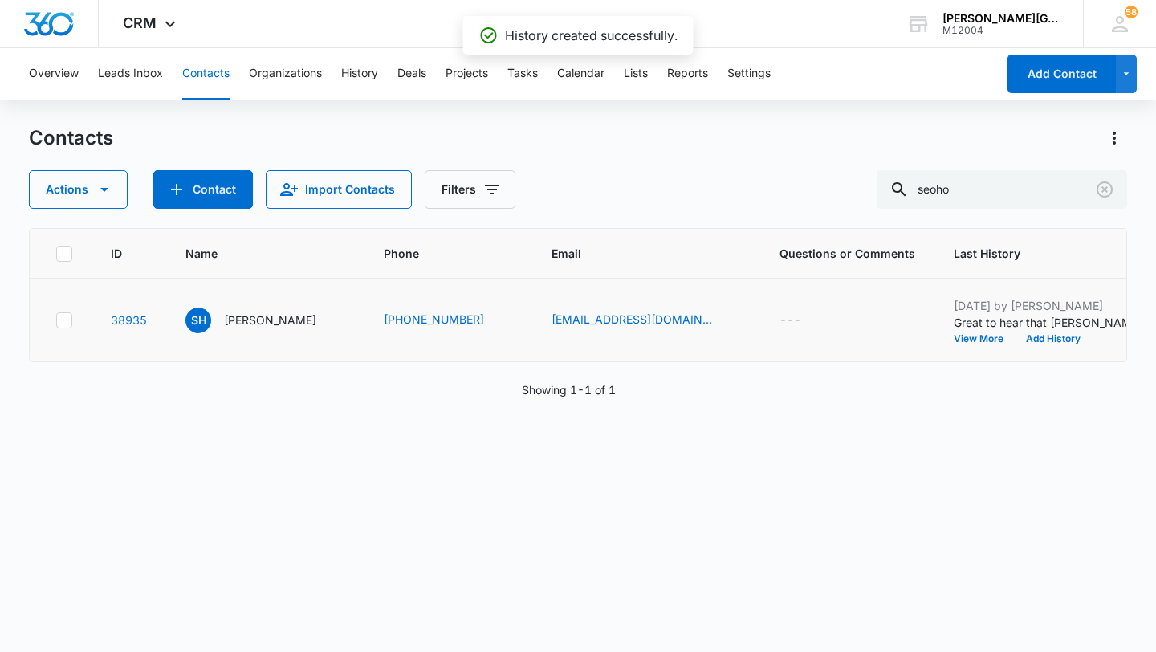
click at [976, 344] on td "[DATE] by [PERSON_NAME] Great to hear that [PERSON_NAME] enjoyed the lesson wit…" at bounding box center [1054, 321] width 239 height 84
click at [1015, 341] on button "Add History" at bounding box center [1053, 339] width 77 height 10
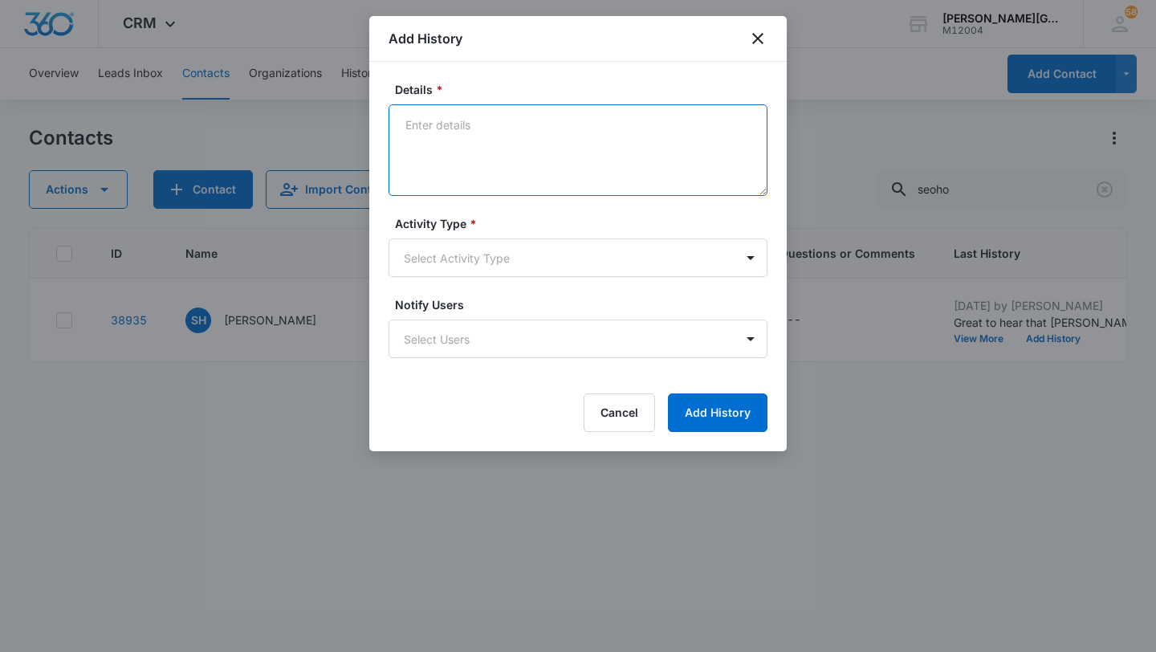
click at [542, 144] on textarea "Details *" at bounding box center [578, 150] width 379 height 92
paste textarea "Thank you for your reply. We are planning to register Seoho for the 10-lesson p…"
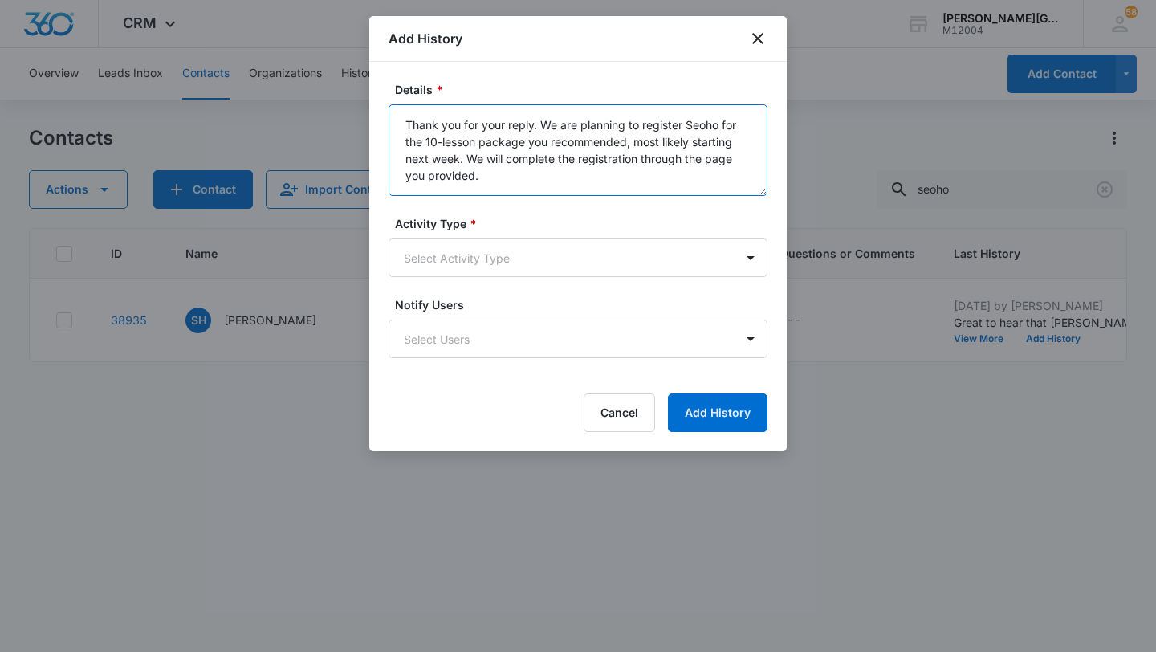
scroll to position [21, 0]
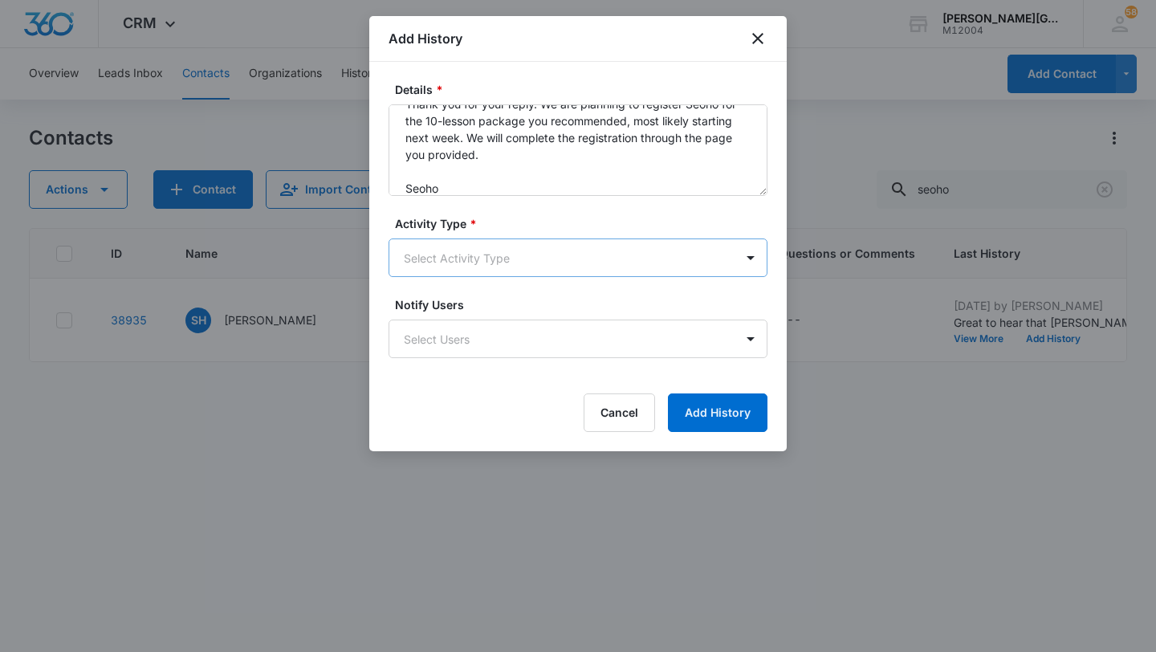
click at [481, 260] on body "CRM Apps Reputation Websites Forms CRM Email Social Shop Payments POS Content A…" at bounding box center [578, 326] width 1156 height 652
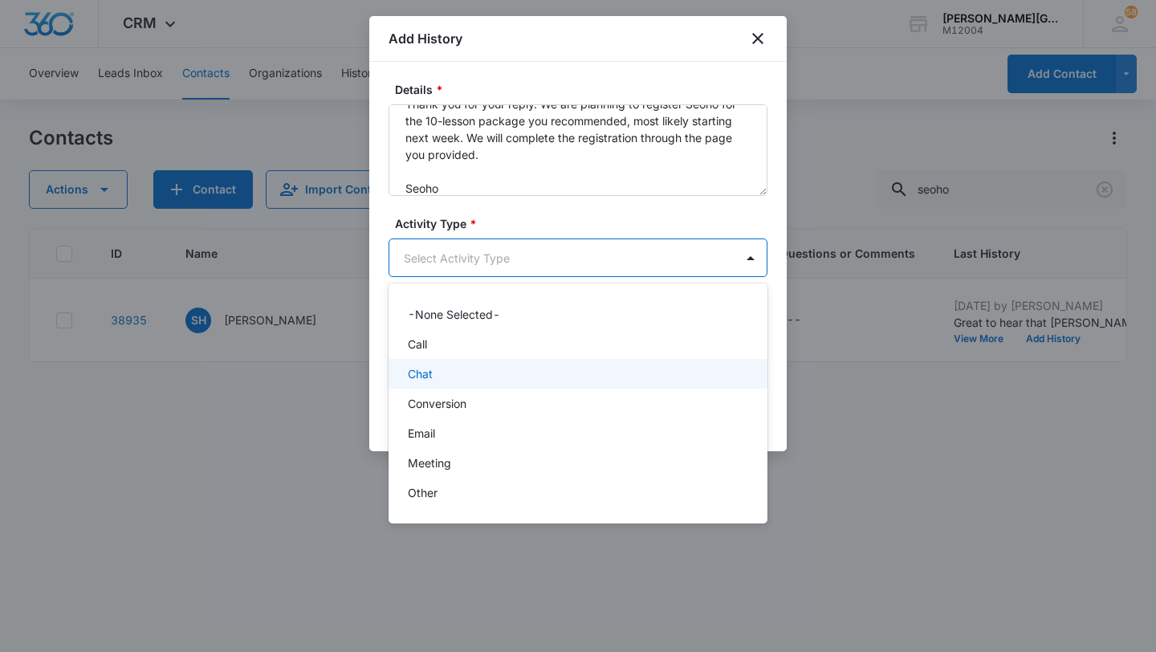
click at [427, 374] on p "Chat" at bounding box center [420, 373] width 25 height 17
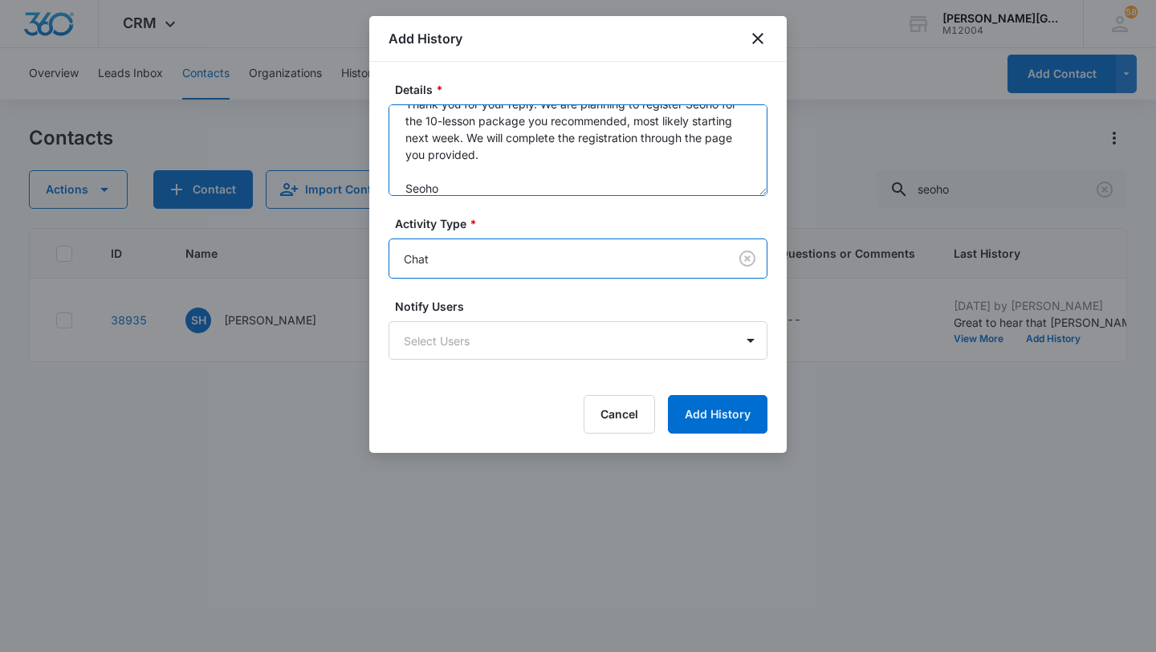
click at [414, 192] on textarea "Thank you for your reply. We are planning to register Seoho for the 10-lesson p…" at bounding box center [578, 150] width 379 height 92
type textarea "Thank you for your reply. We are planning to register Seoho for the 10-lesson p…"
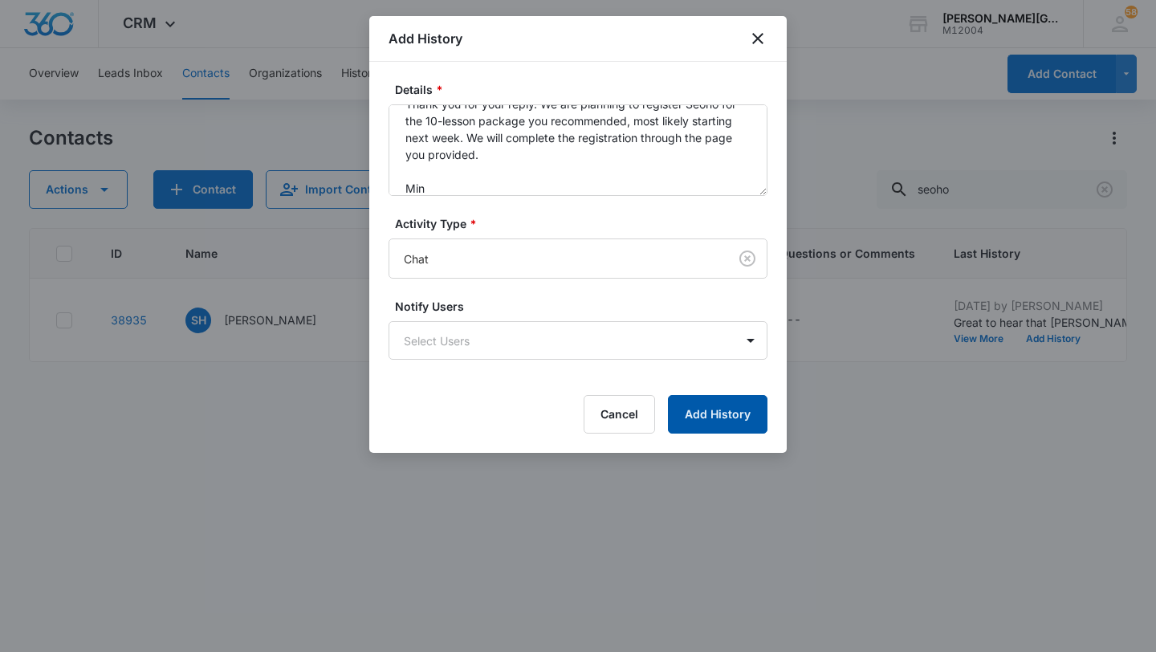
click at [714, 419] on button "Add History" at bounding box center [718, 414] width 100 height 39
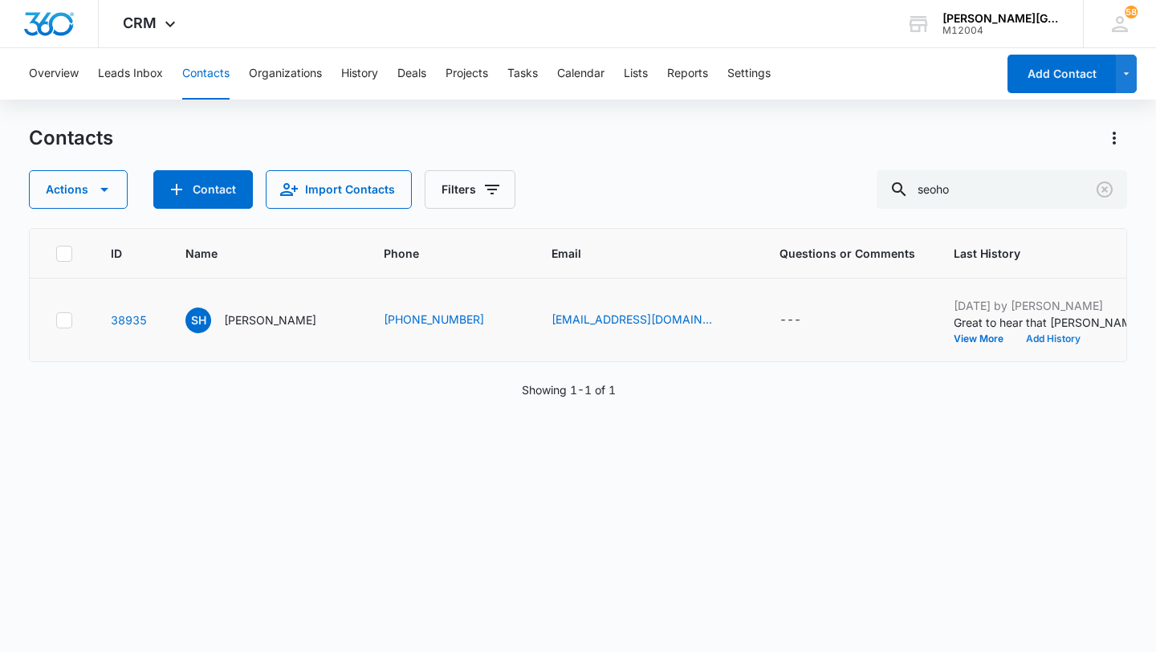
click at [1015, 336] on button "Add History" at bounding box center [1053, 339] width 77 height 10
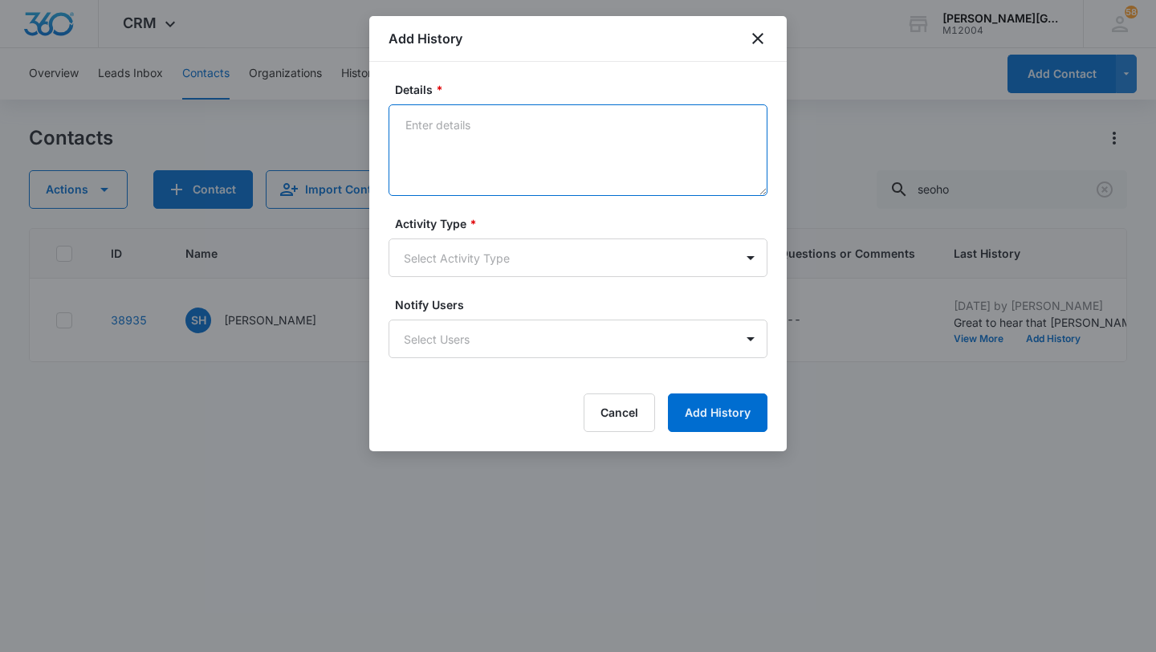
click at [552, 173] on textarea "Details *" at bounding box center [578, 150] width 379 height 92
paste textarea "Sounds great! We look forward to seeing [PERSON_NAME] next week. Please don't h…"
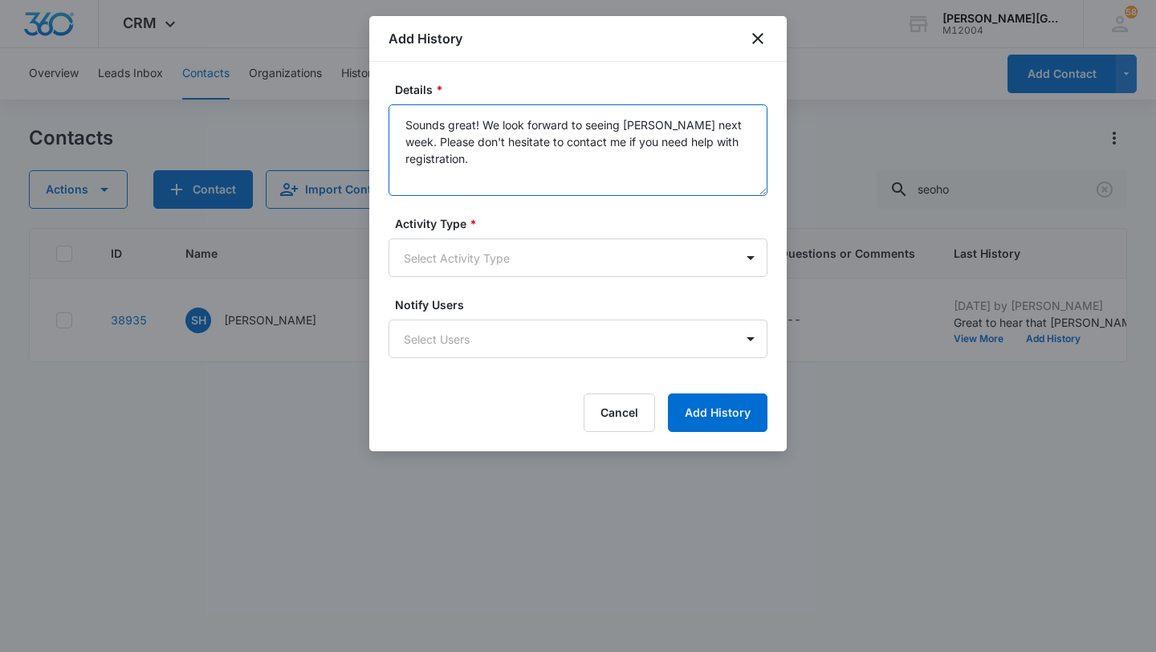
click at [482, 190] on textarea "Sounds great! We look forward to seeing [PERSON_NAME] next week. Please don't h…" at bounding box center [578, 150] width 379 height 92
type textarea "Sounds great! We look forward to seeing [PERSON_NAME] next week. Please don't h…"
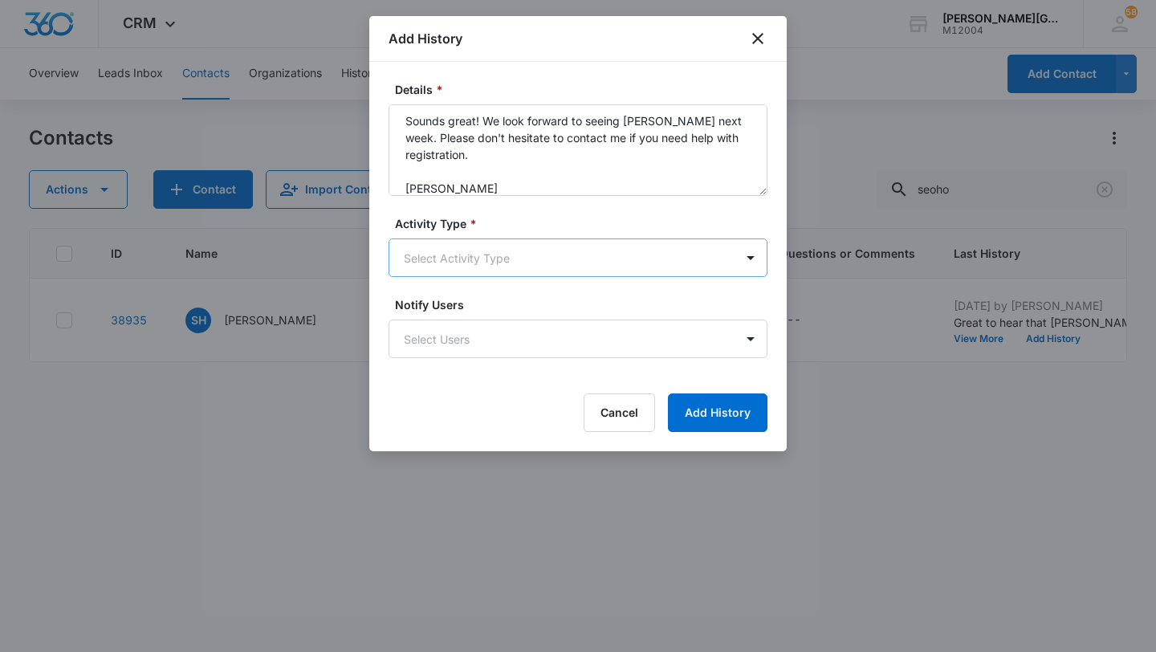
click at [475, 242] on body "CRM Apps Reputation Websites Forms CRM Email Social Shop Payments POS Content A…" at bounding box center [578, 326] width 1156 height 652
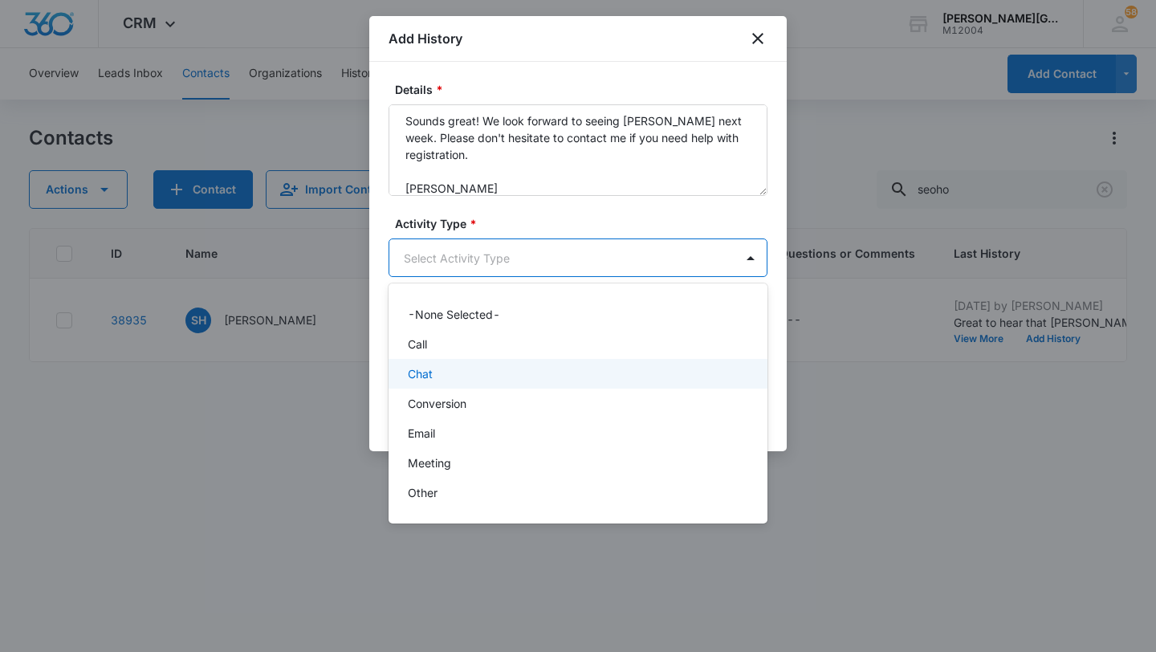
click at [422, 379] on p "Chat" at bounding box center [420, 373] width 25 height 17
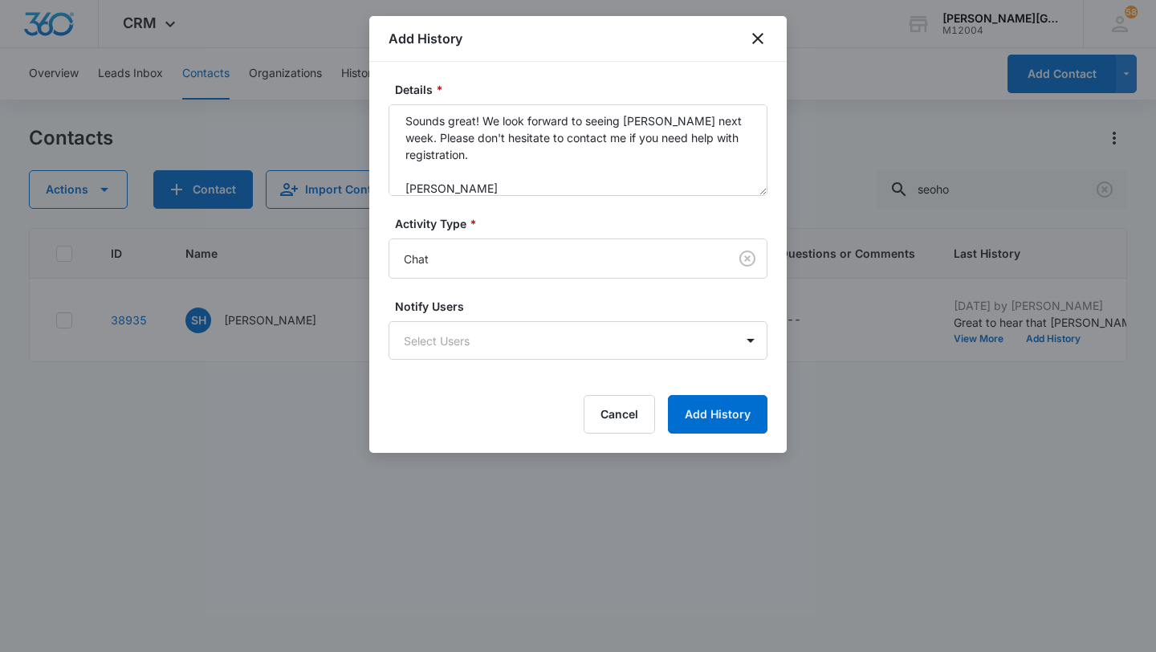
click at [662, 397] on div "Cancel Add History" at bounding box center [578, 414] width 379 height 39
click at [692, 407] on button "Add History" at bounding box center [718, 414] width 100 height 39
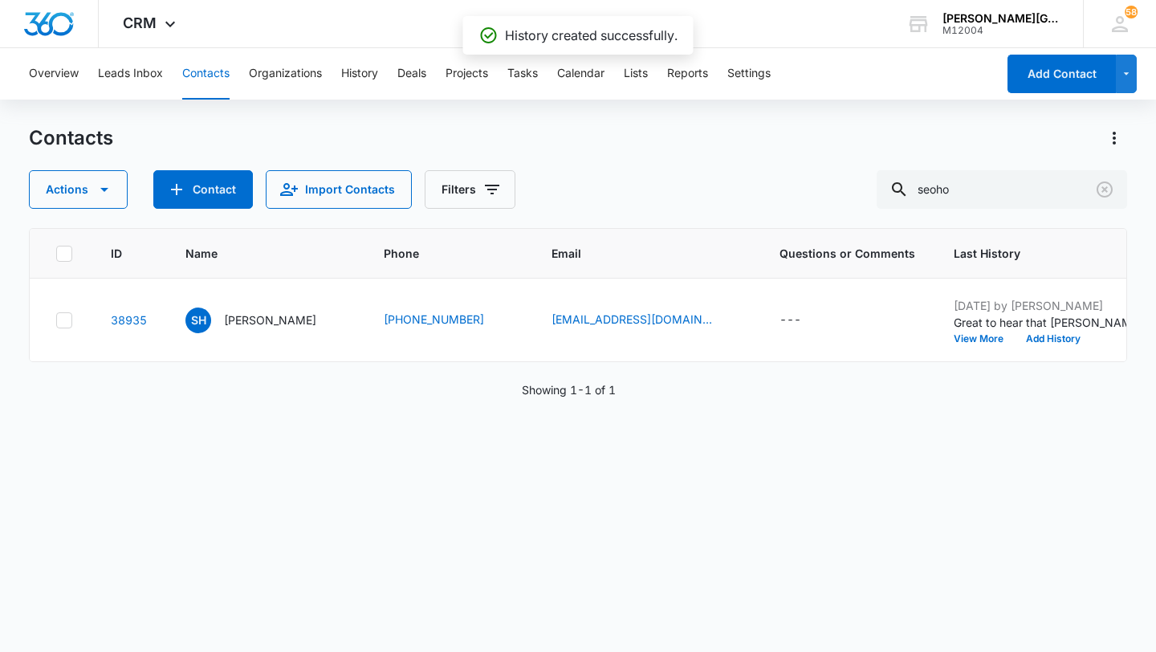
click at [250, 320] on p "[PERSON_NAME]" at bounding box center [270, 320] width 92 height 17
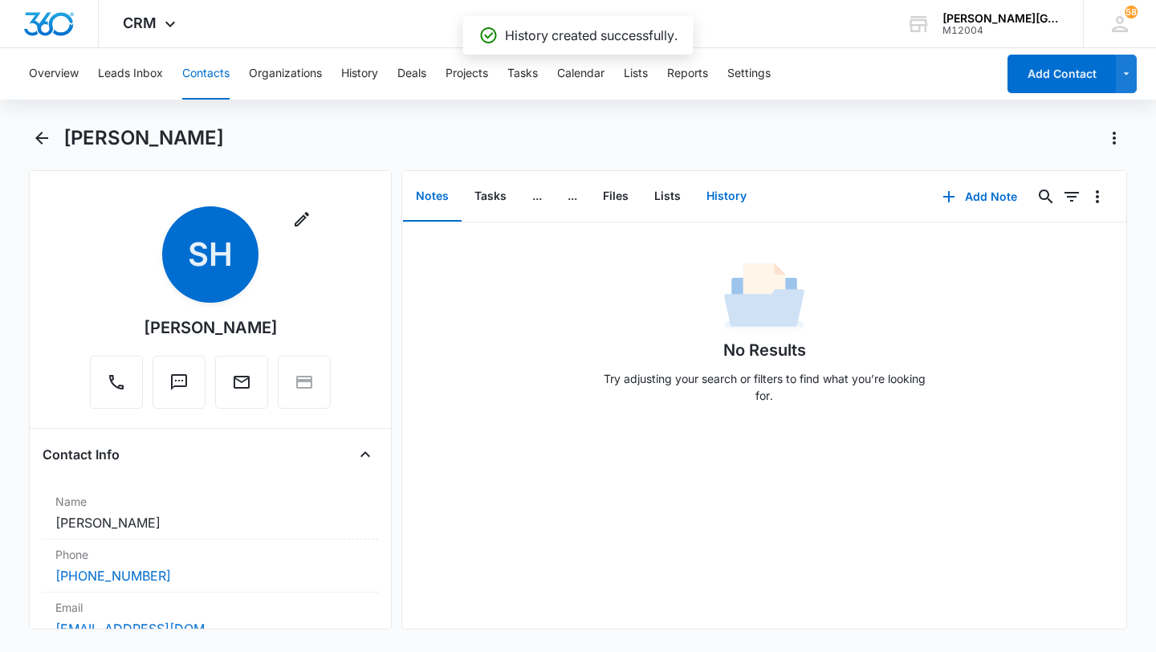
click at [698, 198] on button "History" at bounding box center [727, 197] width 66 height 50
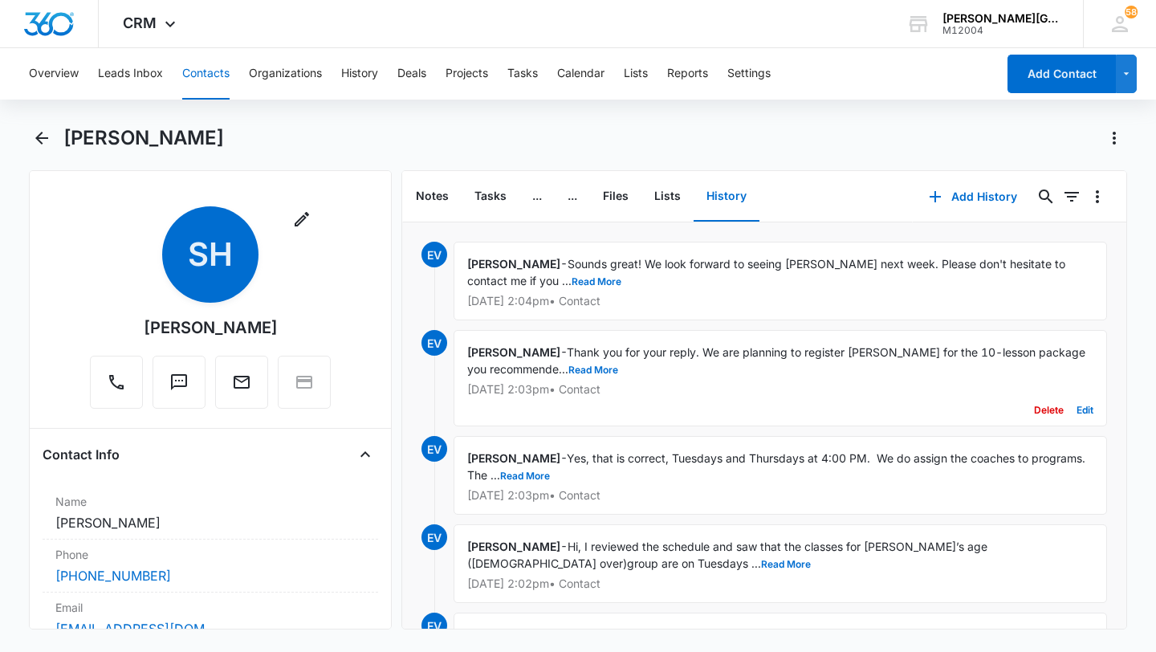
scroll to position [79, 0]
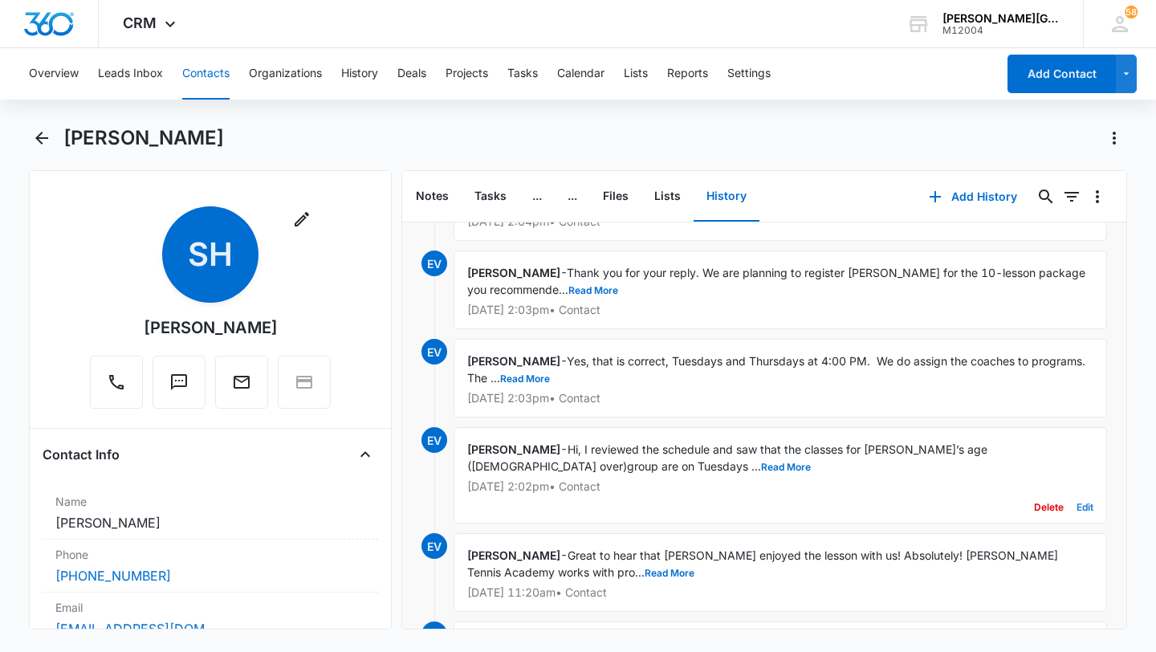
click at [1092, 503] on button "Edit" at bounding box center [1085, 507] width 17 height 31
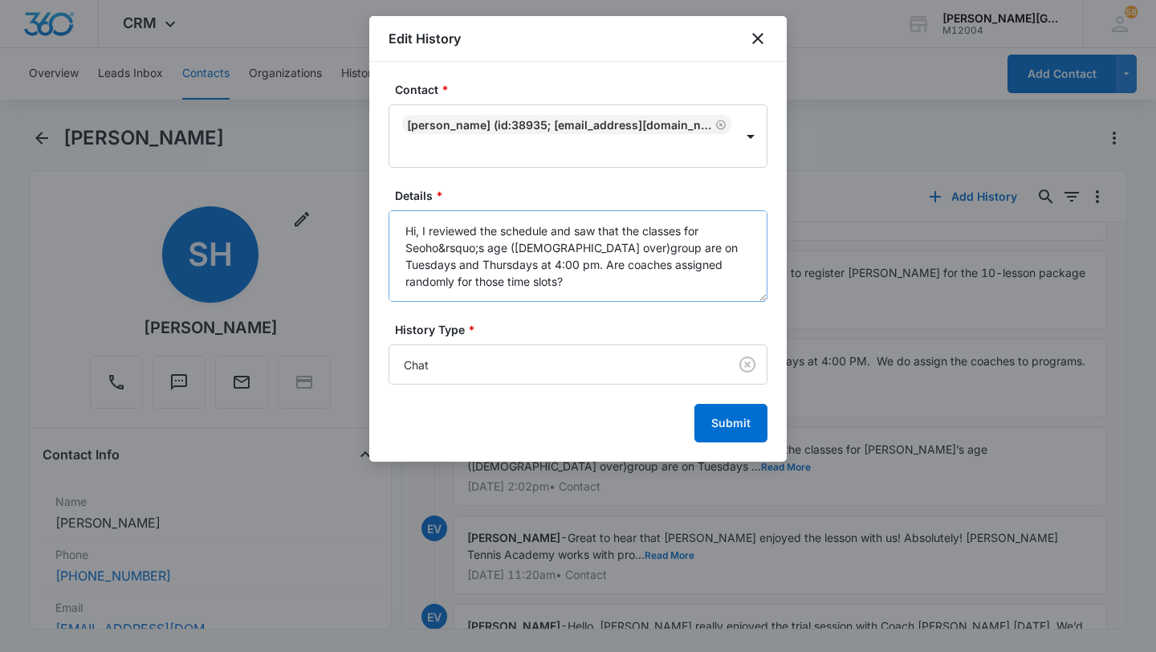
scroll to position [34, 0]
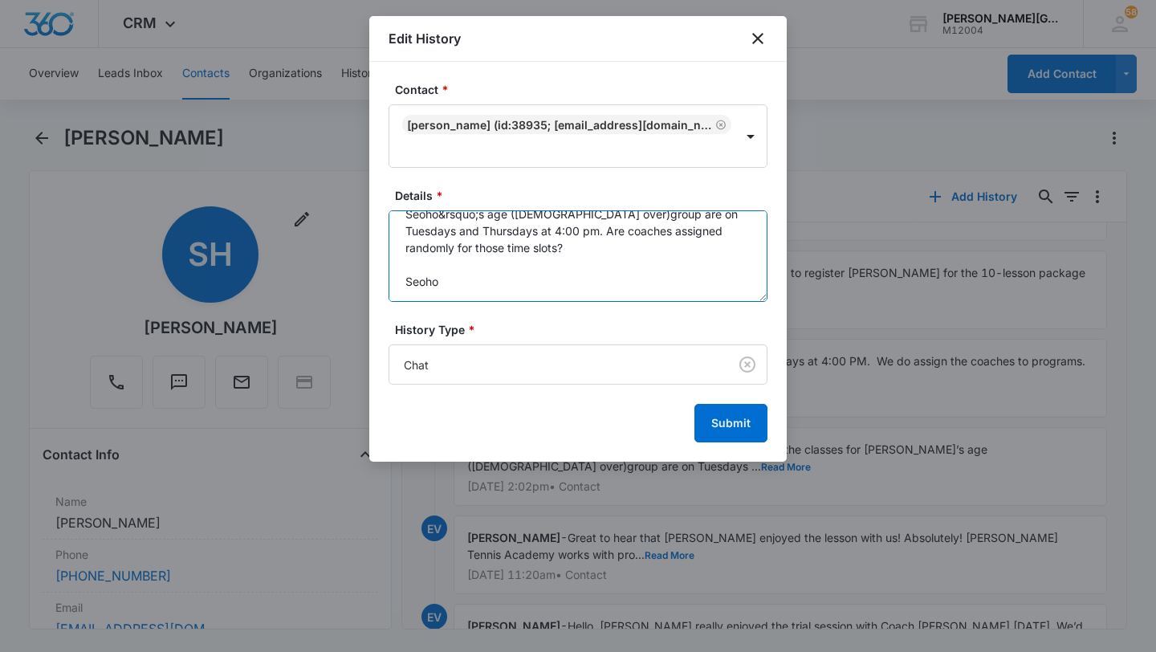
click at [426, 286] on textarea "Hi, I reviewed the schedule and saw that the classes for Seoho&rsquo;s age ([DE…" at bounding box center [578, 256] width 379 height 92
type textarea "Hi, I reviewed the schedule and saw that the classes for Seoho&rsquo;s age ([DE…"
click at [739, 434] on button "Submit" at bounding box center [731, 423] width 73 height 39
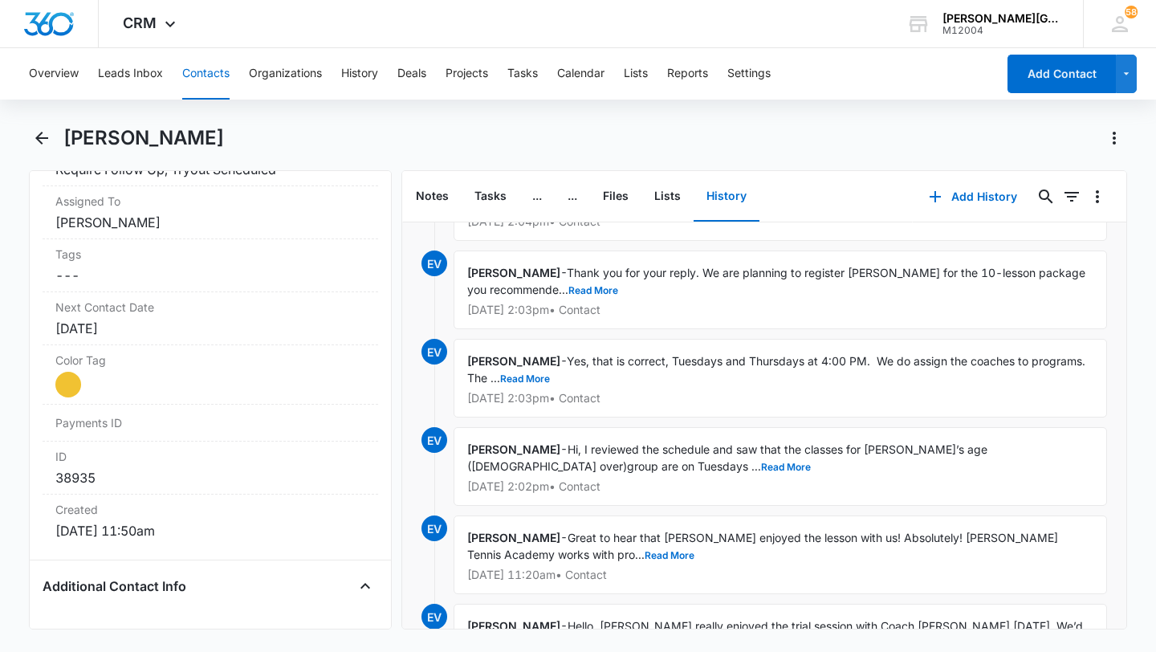
scroll to position [832, 0]
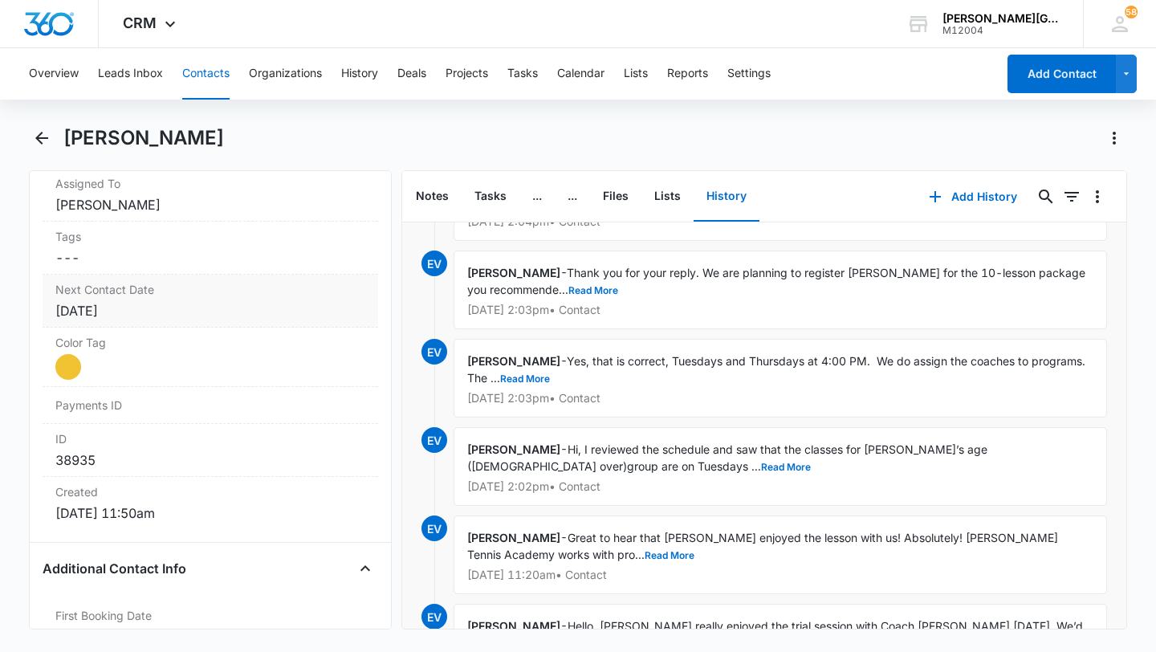
click at [141, 319] on div "[DATE]" at bounding box center [210, 310] width 310 height 19
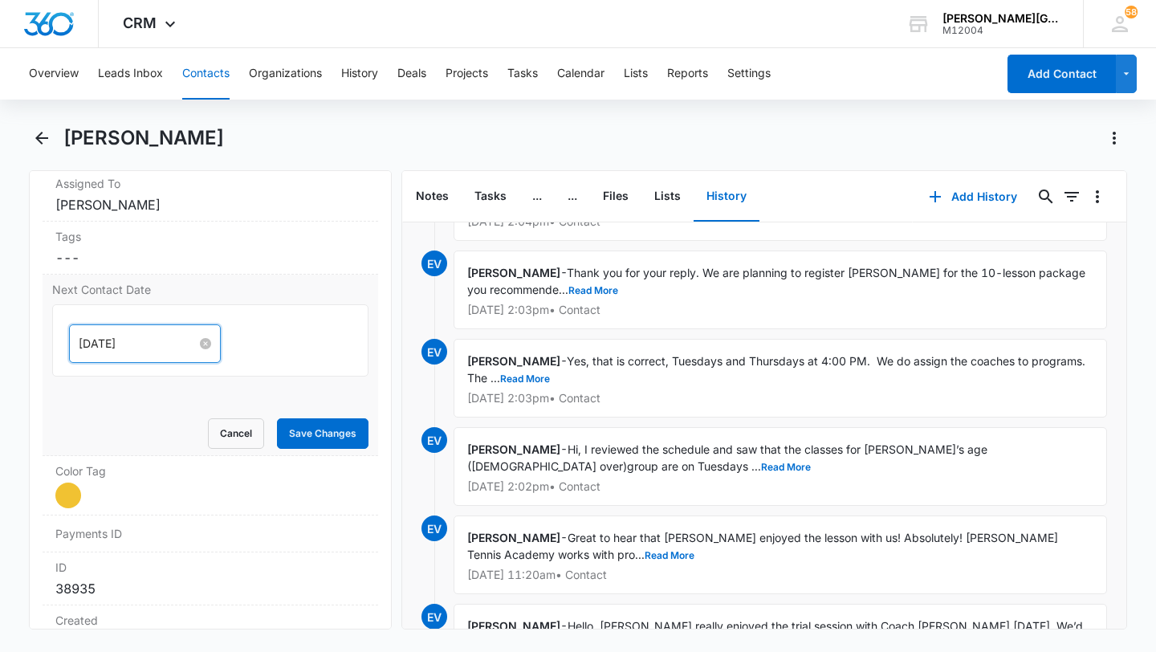
click at [128, 349] on input "[DATE]" at bounding box center [138, 344] width 118 height 18
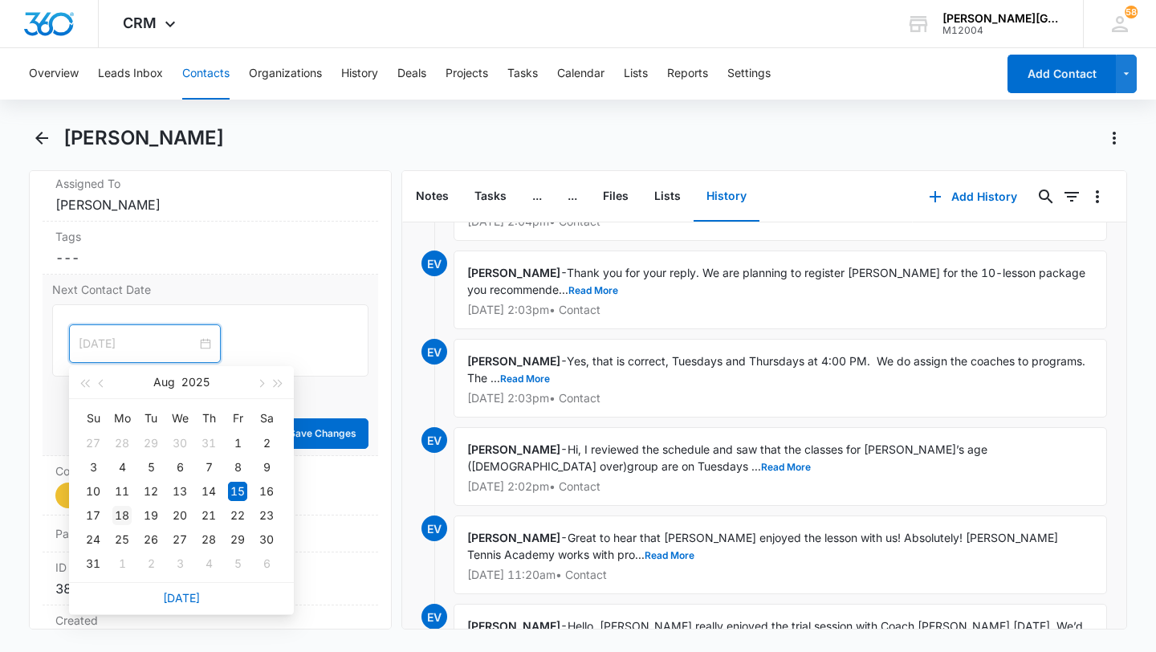
type input "[DATE]"
click at [124, 516] on div "18" at bounding box center [121, 515] width 19 height 19
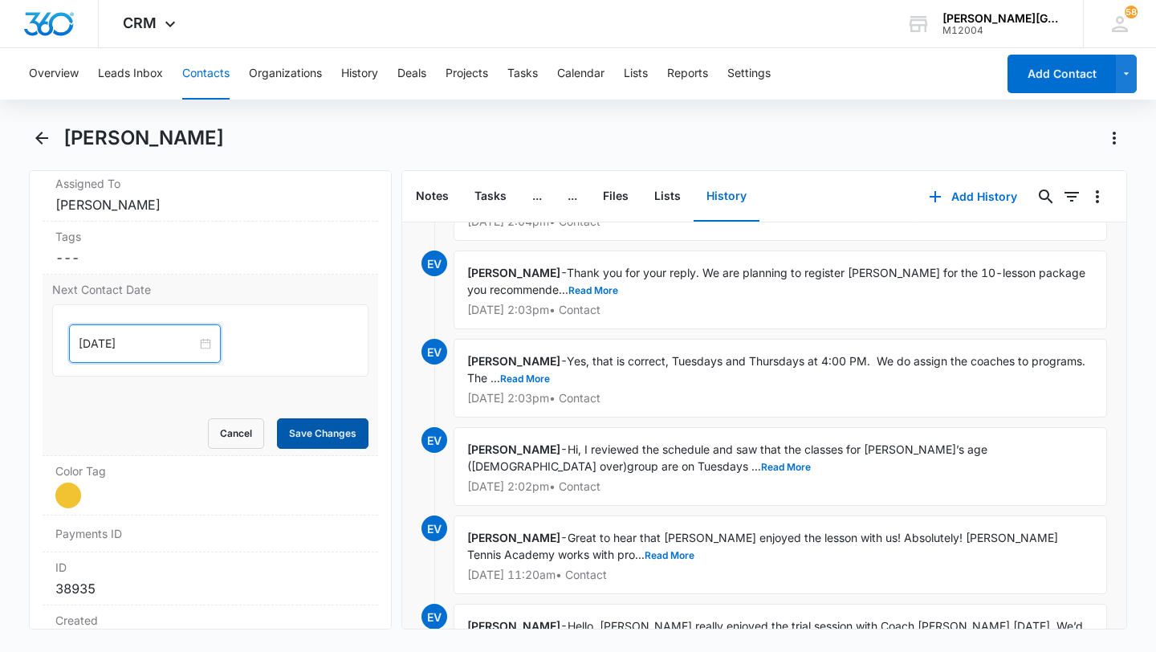
click at [316, 438] on button "Save Changes" at bounding box center [323, 433] width 92 height 31
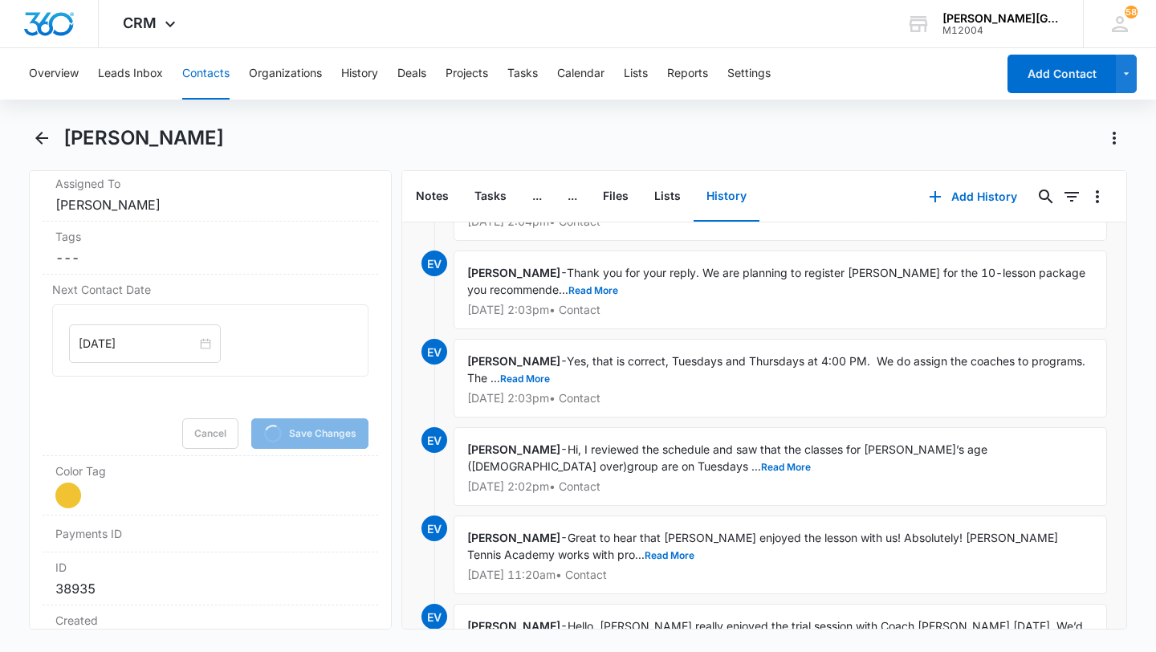
click at [206, 86] on button "Contacts" at bounding box center [205, 73] width 47 height 51
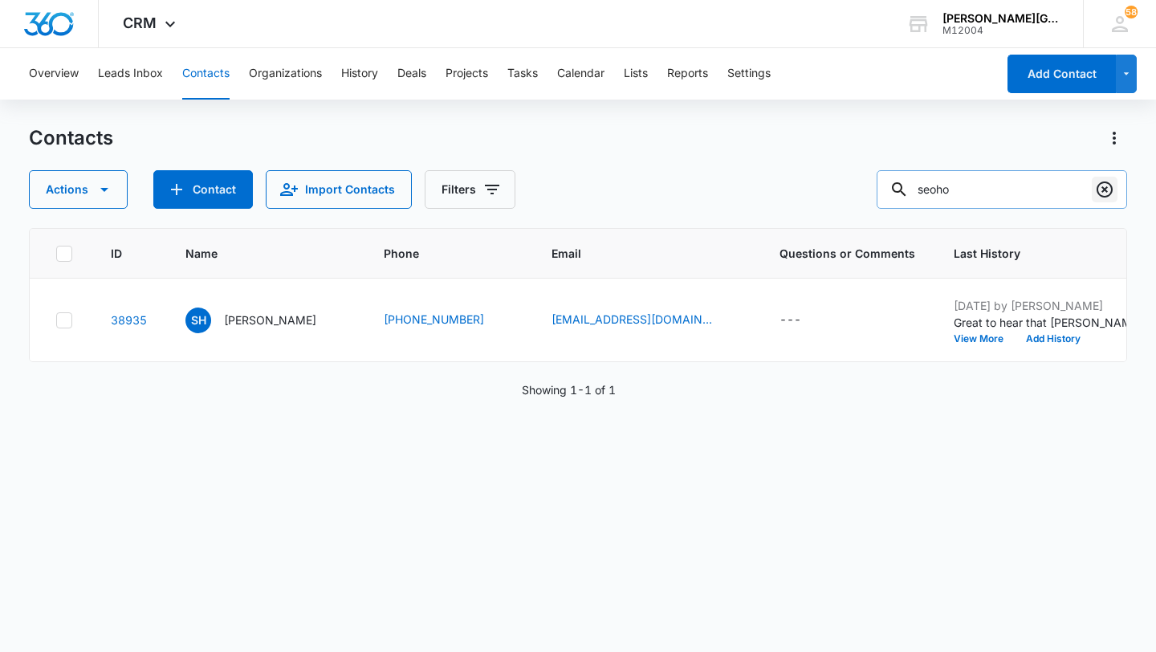
click at [1102, 190] on icon "Clear" at bounding box center [1105, 189] width 16 height 16
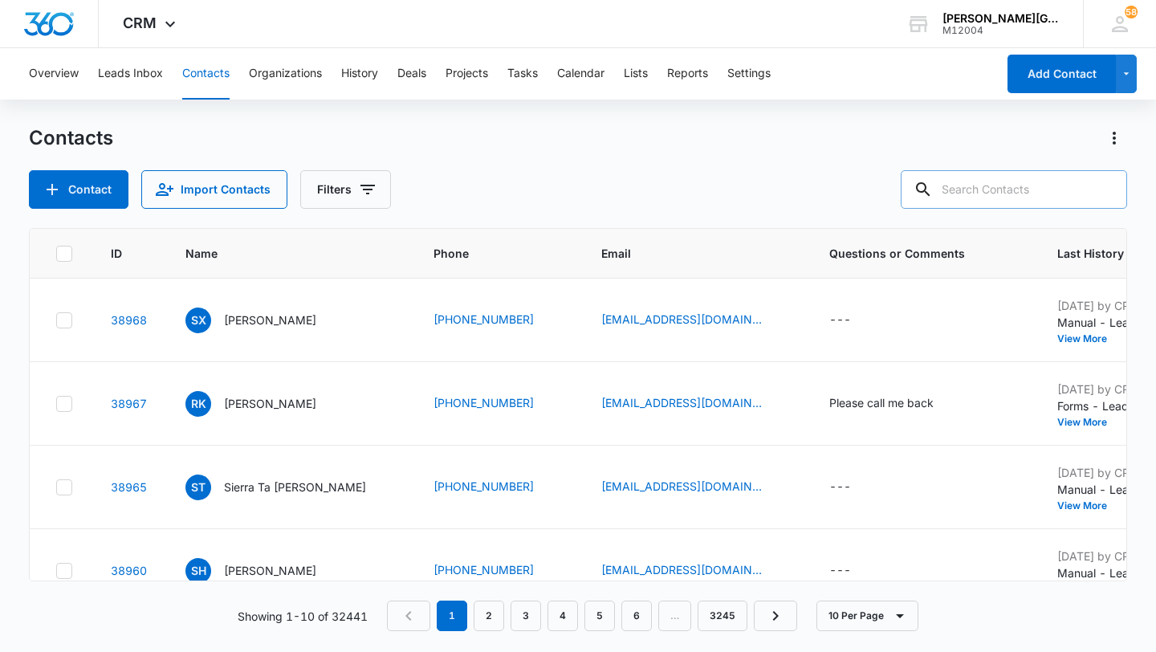
paste input "[PERSON_NAME][EMAIL_ADDRESS][PERSON_NAME][DOMAIN_NAME]"
type input "[PERSON_NAME][EMAIL_ADDRESS][PERSON_NAME][DOMAIN_NAME]"
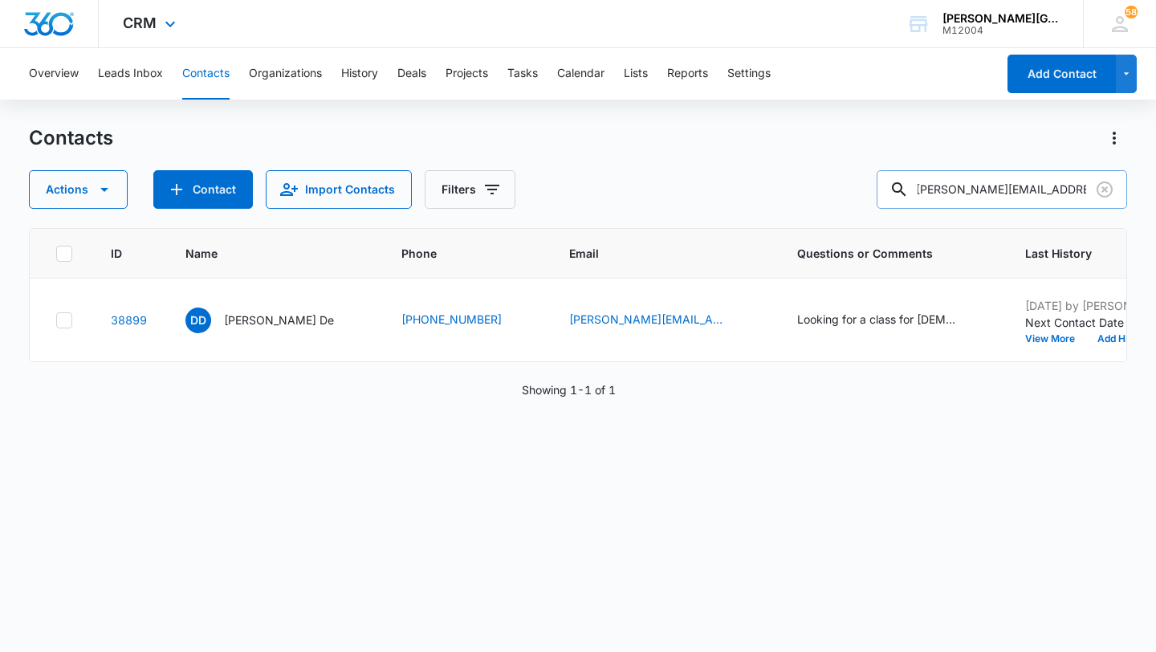
scroll to position [0, 0]
click at [240, 320] on p "[PERSON_NAME] De" at bounding box center [279, 320] width 110 height 17
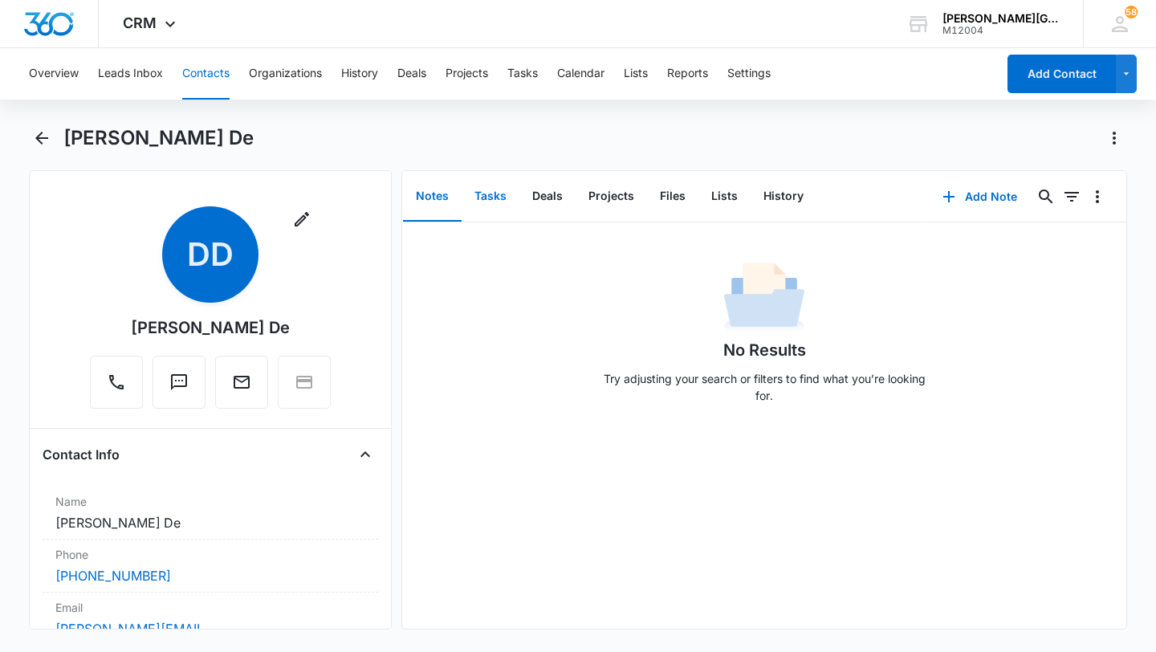
click at [499, 205] on button "Tasks" at bounding box center [491, 197] width 58 height 50
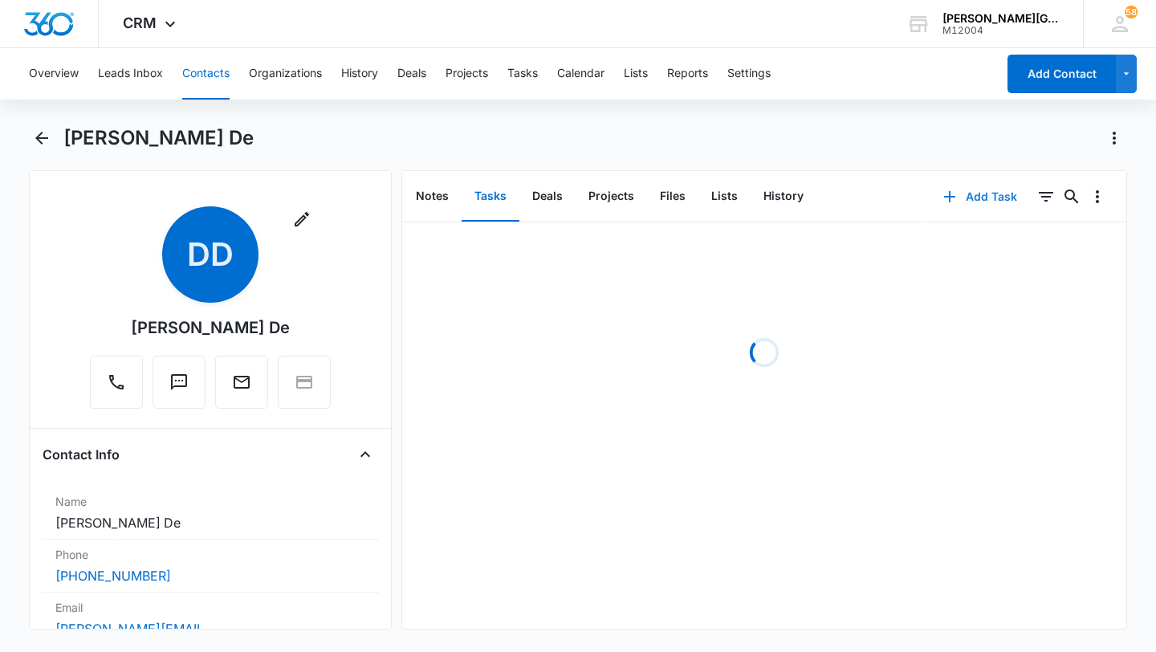
click at [965, 204] on button "Add Task" at bounding box center [980, 196] width 106 height 39
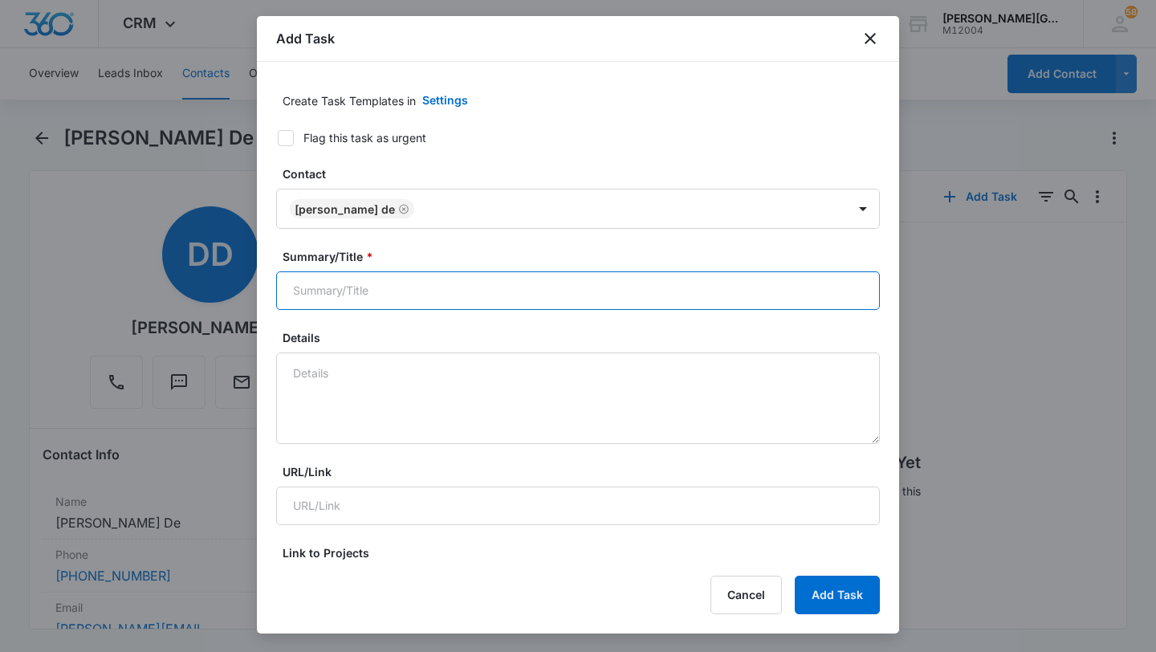
click at [388, 275] on input "Summary/Title *" at bounding box center [578, 290] width 604 height 39
type input "check on them"
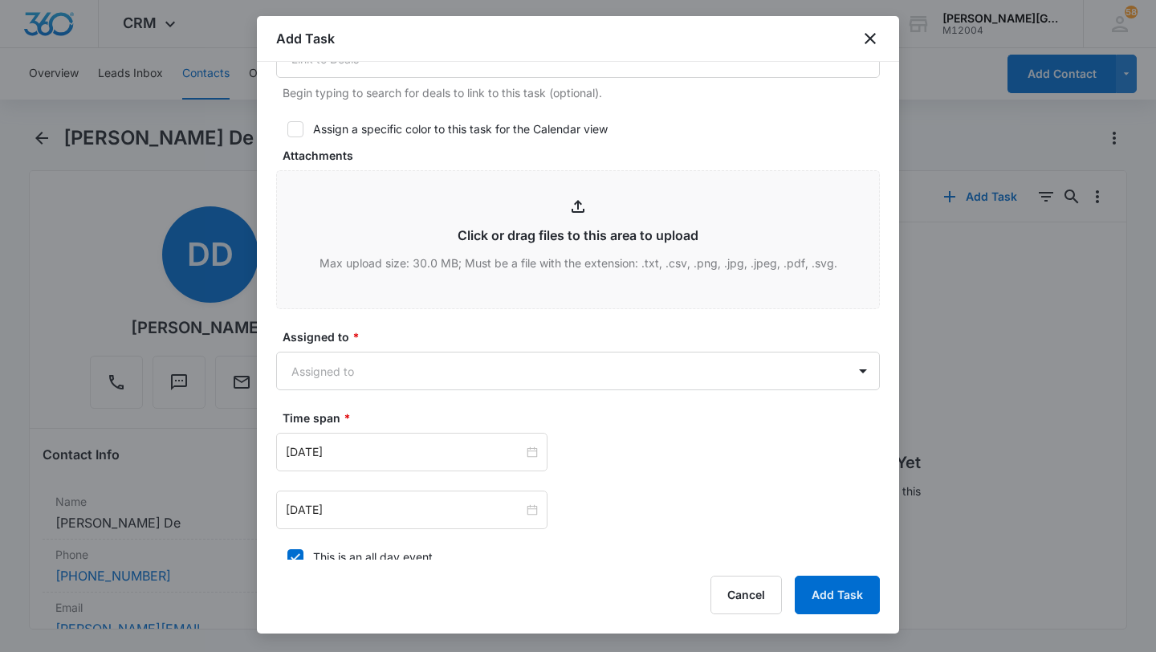
scroll to position [740, 0]
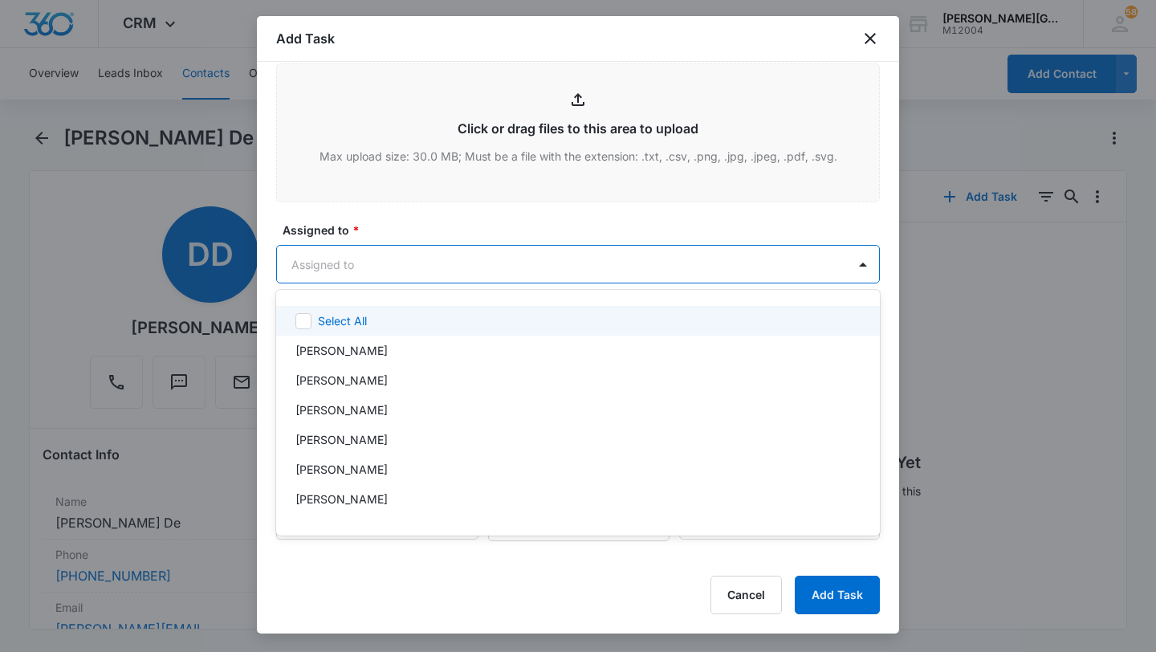
click at [432, 255] on body "CRM Apps Reputation Websites Forms CRM Email Social Shop Payments POS Content A…" at bounding box center [578, 326] width 1156 height 652
type input "[PERSON_NAME]"
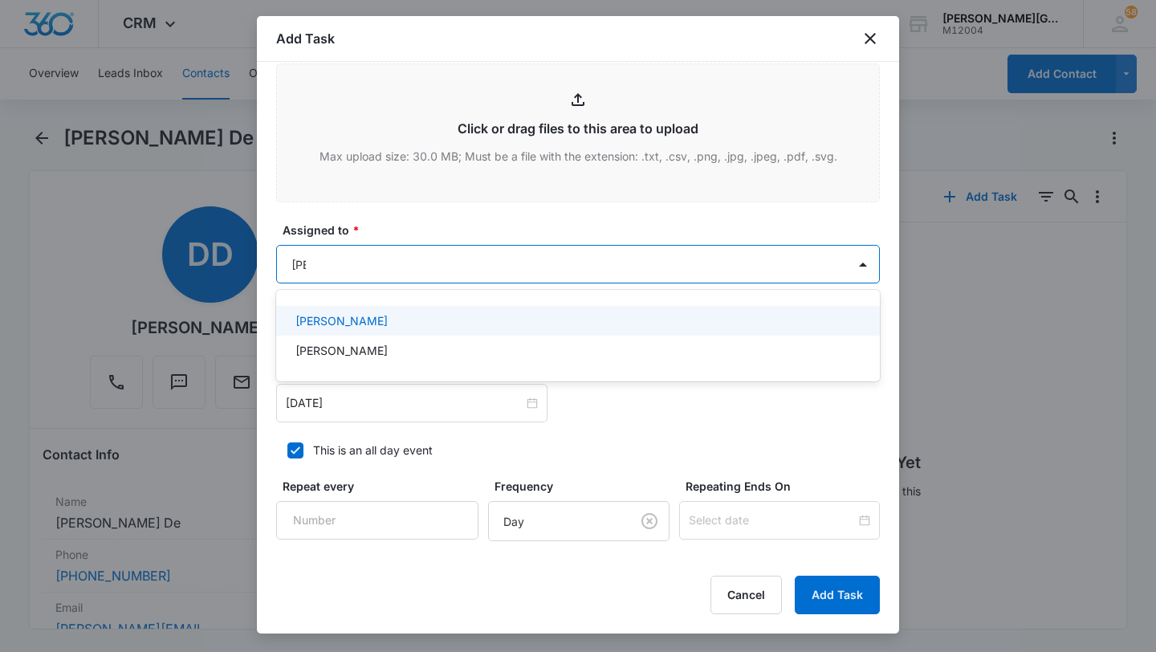
click at [384, 321] on p "[PERSON_NAME]" at bounding box center [341, 320] width 92 height 17
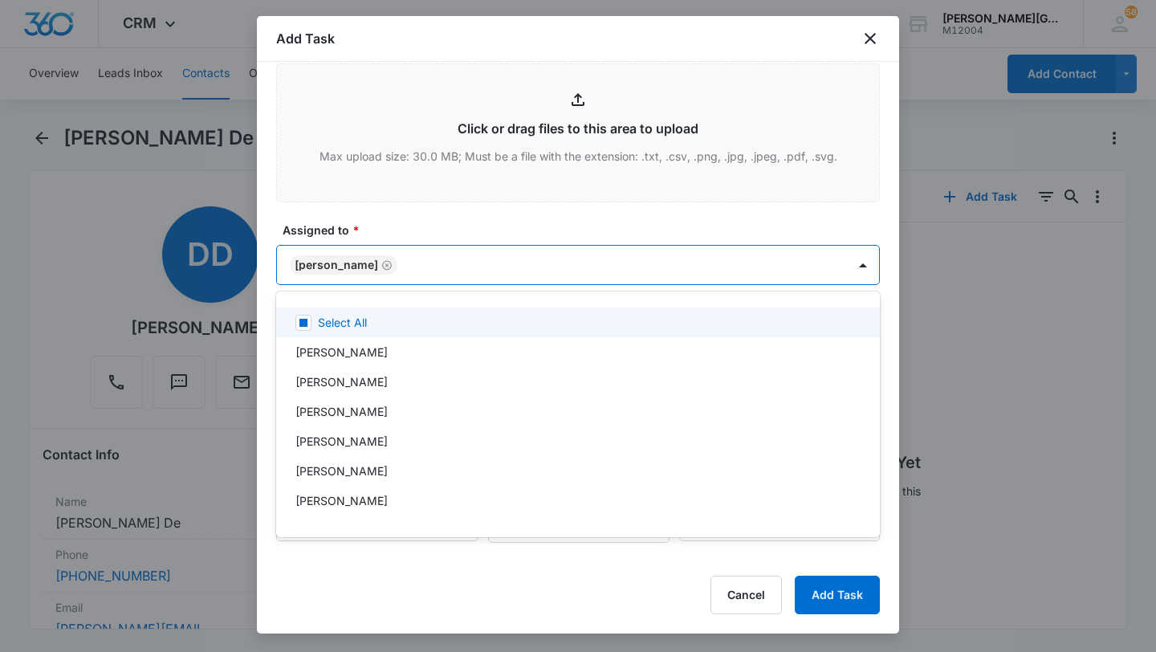
click at [397, 271] on div at bounding box center [578, 326] width 1156 height 652
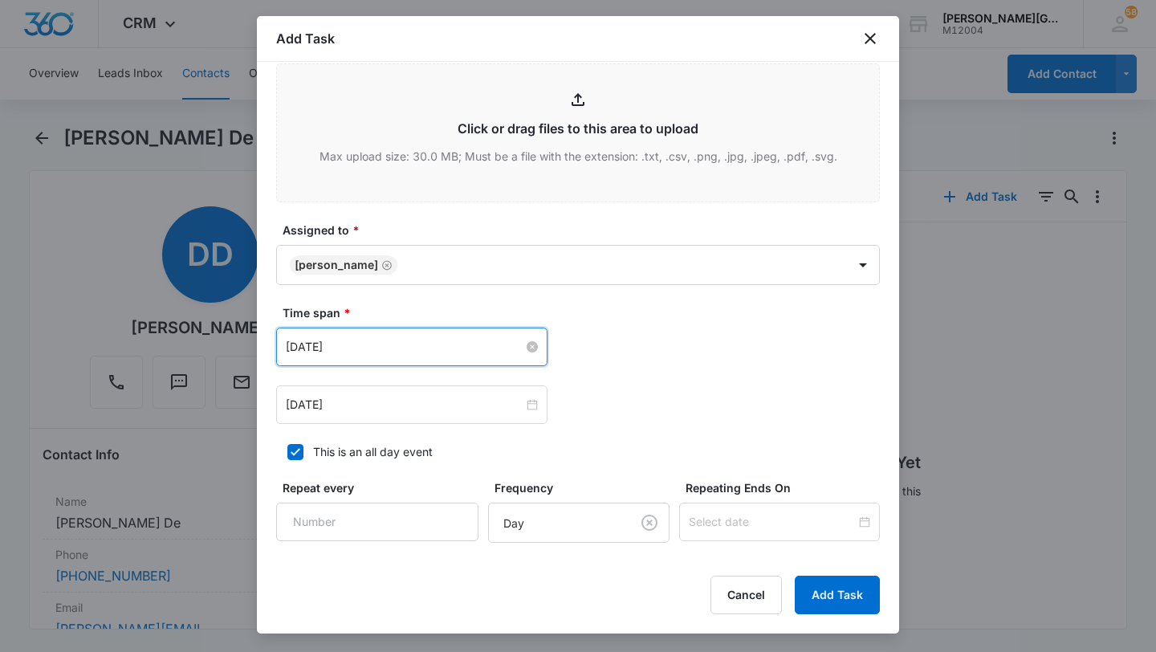
click at [353, 349] on input "[DATE]" at bounding box center [405, 347] width 238 height 18
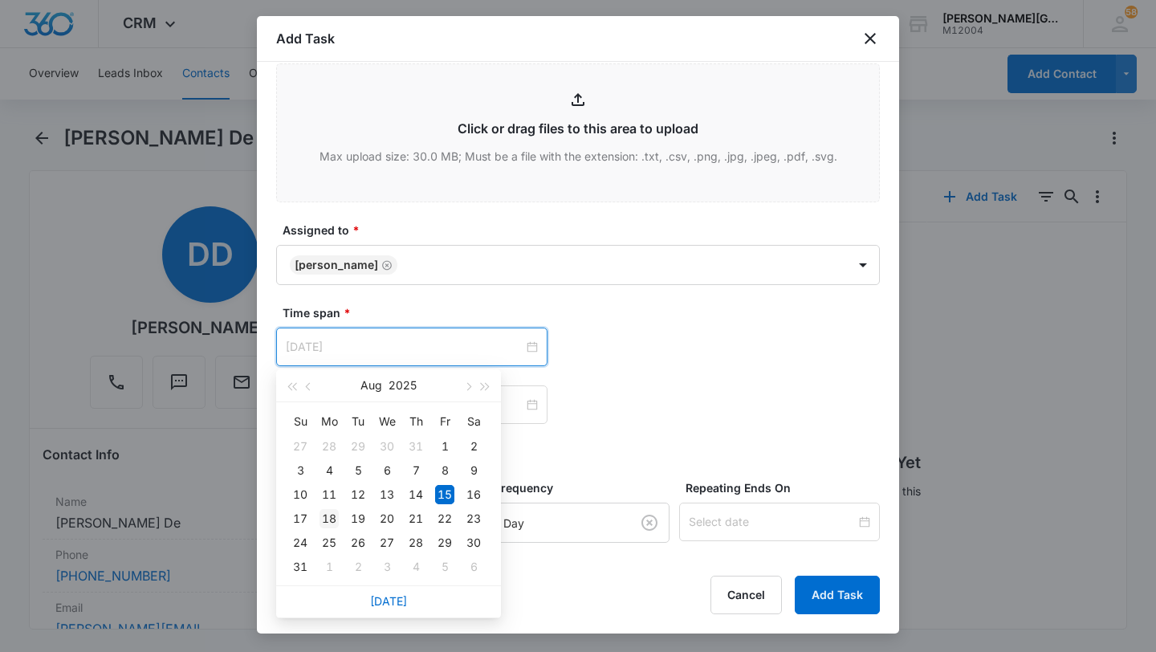
type input "[DATE]"
click at [324, 511] on div "18" at bounding box center [329, 518] width 19 height 19
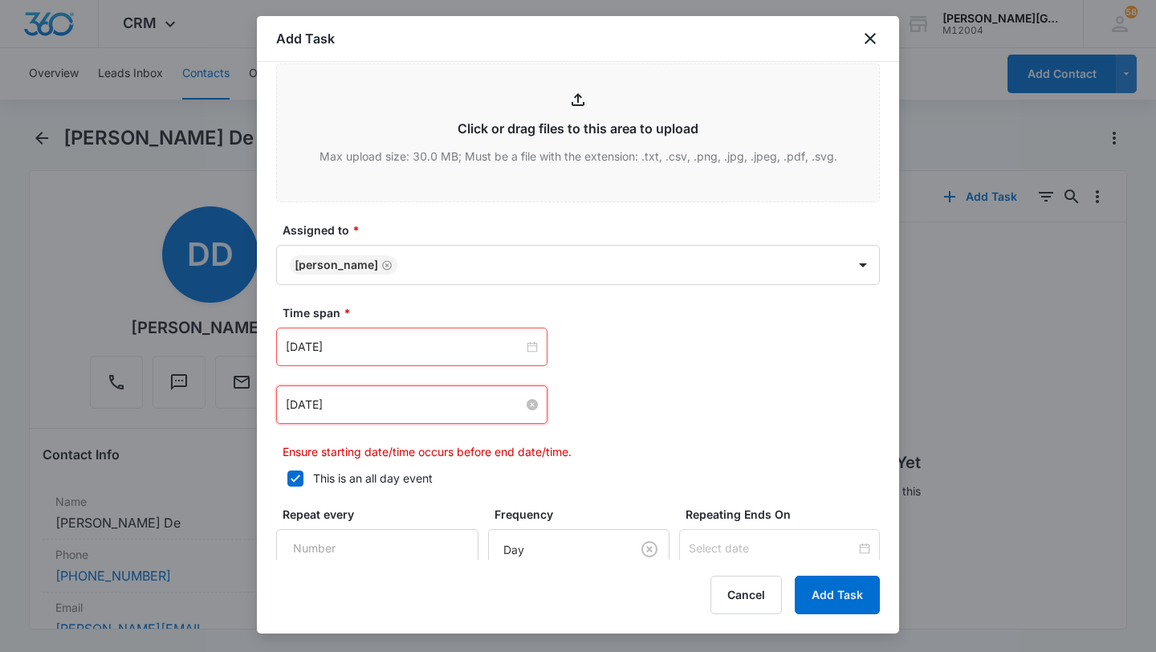
click at [344, 413] on input "[DATE]" at bounding box center [405, 405] width 238 height 18
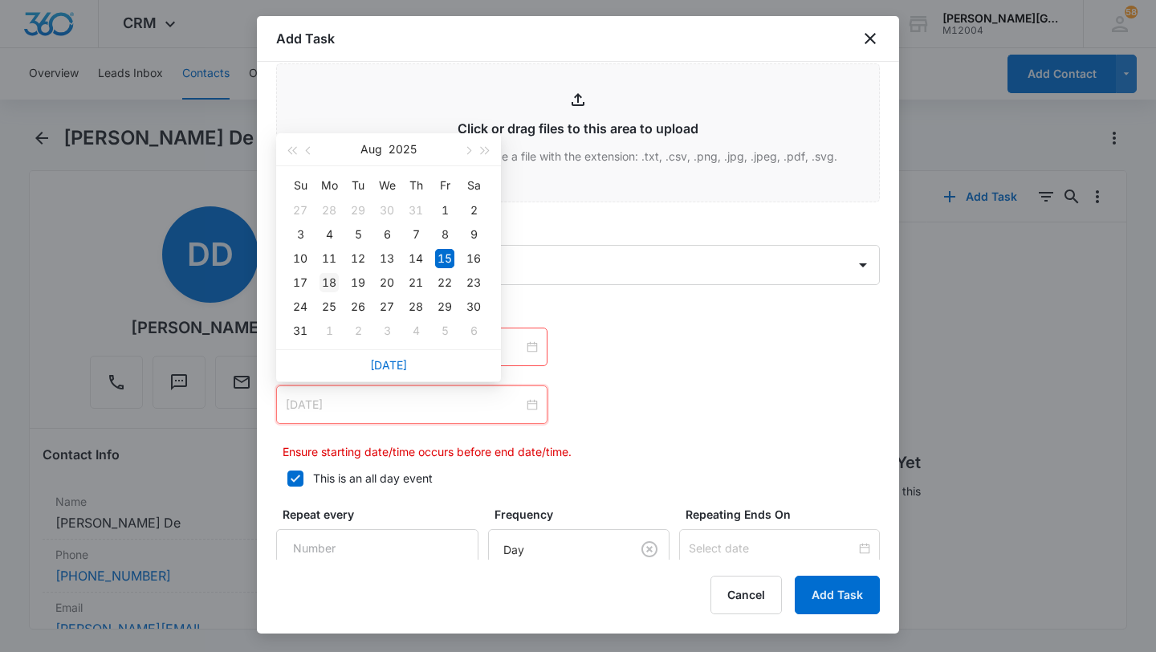
type input "[DATE]"
click at [333, 289] on div "18" at bounding box center [329, 282] width 19 height 19
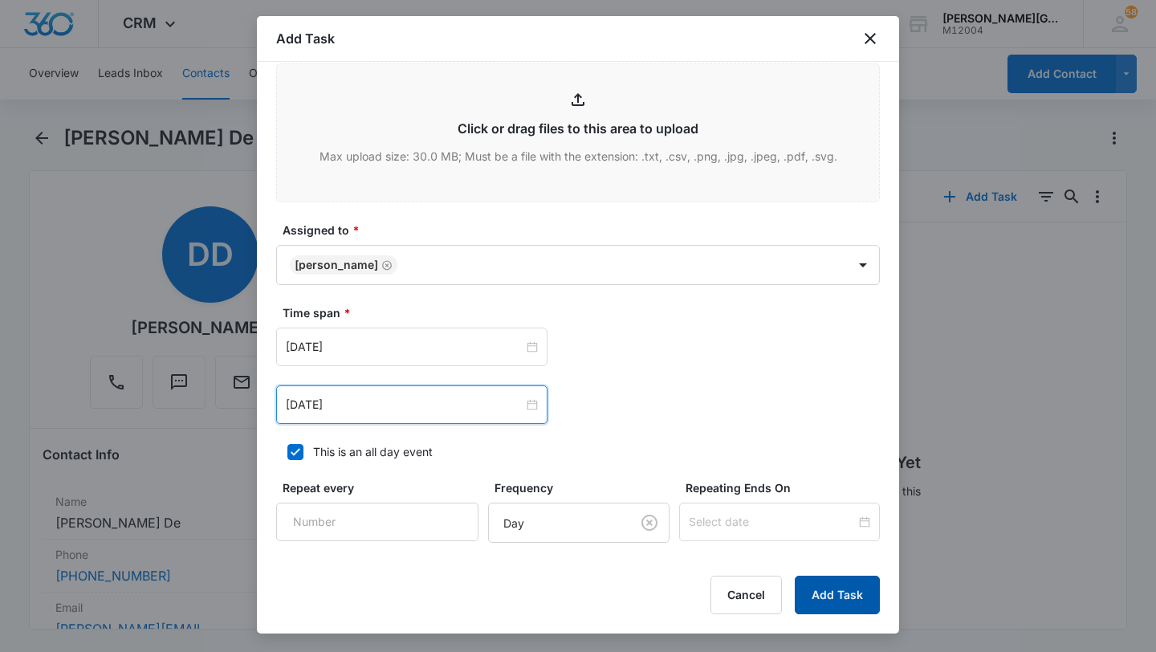
click at [851, 595] on button "Add Task" at bounding box center [837, 595] width 85 height 39
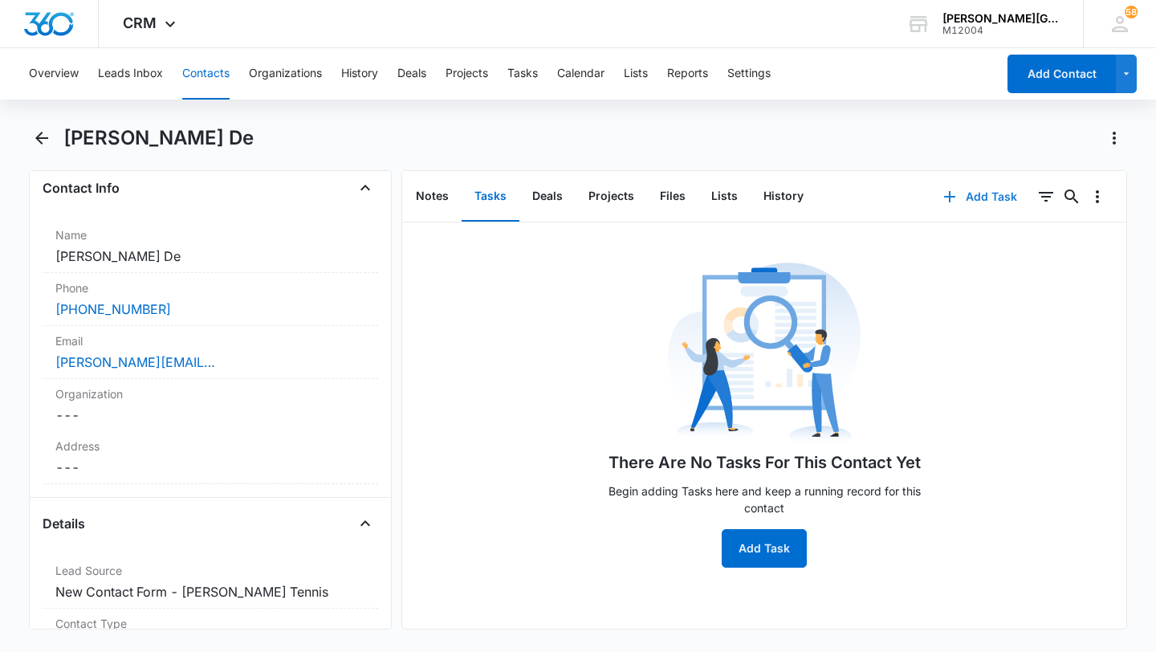
scroll to position [269, 0]
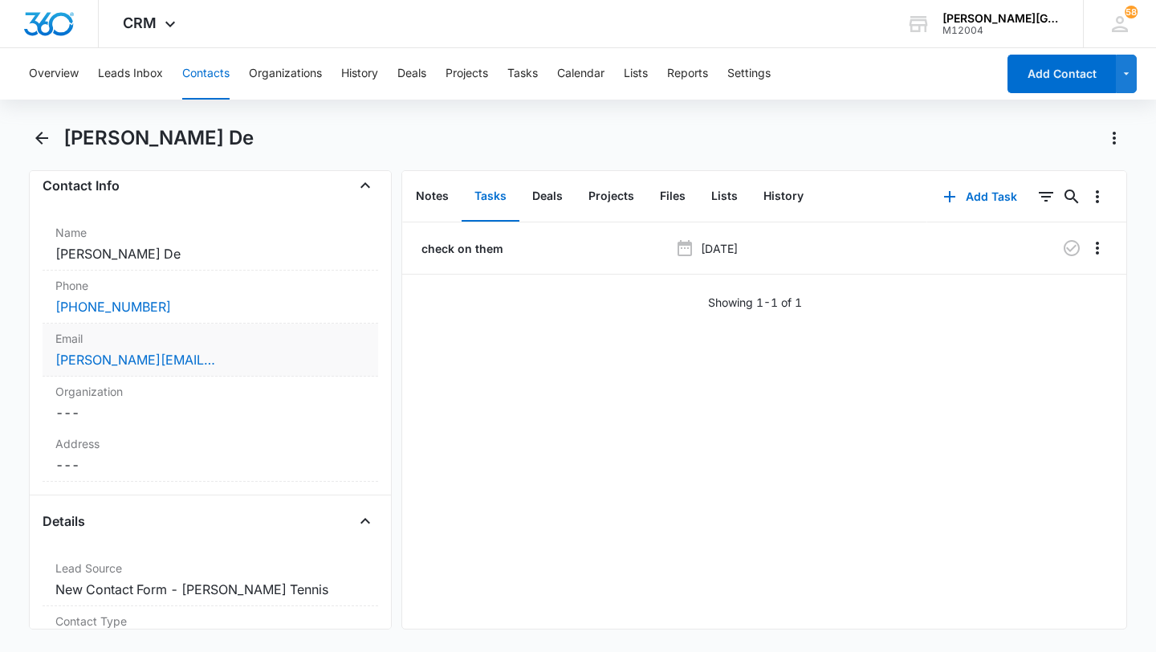
click at [247, 356] on div "[PERSON_NAME][EMAIL_ADDRESS][PERSON_NAME][DOMAIN_NAME]" at bounding box center [210, 359] width 310 height 19
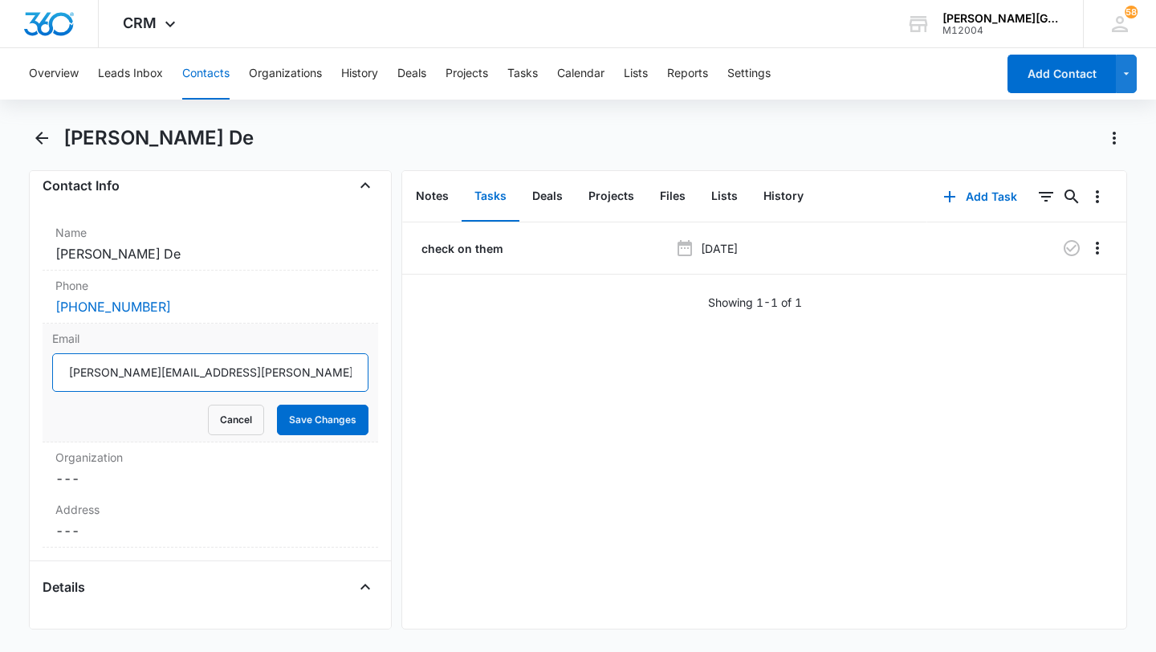
click at [194, 382] on input "[PERSON_NAME][EMAIL_ADDRESS][PERSON_NAME][DOMAIN_NAME]" at bounding box center [210, 372] width 316 height 39
click at [237, 414] on button "Cancel" at bounding box center [236, 420] width 56 height 31
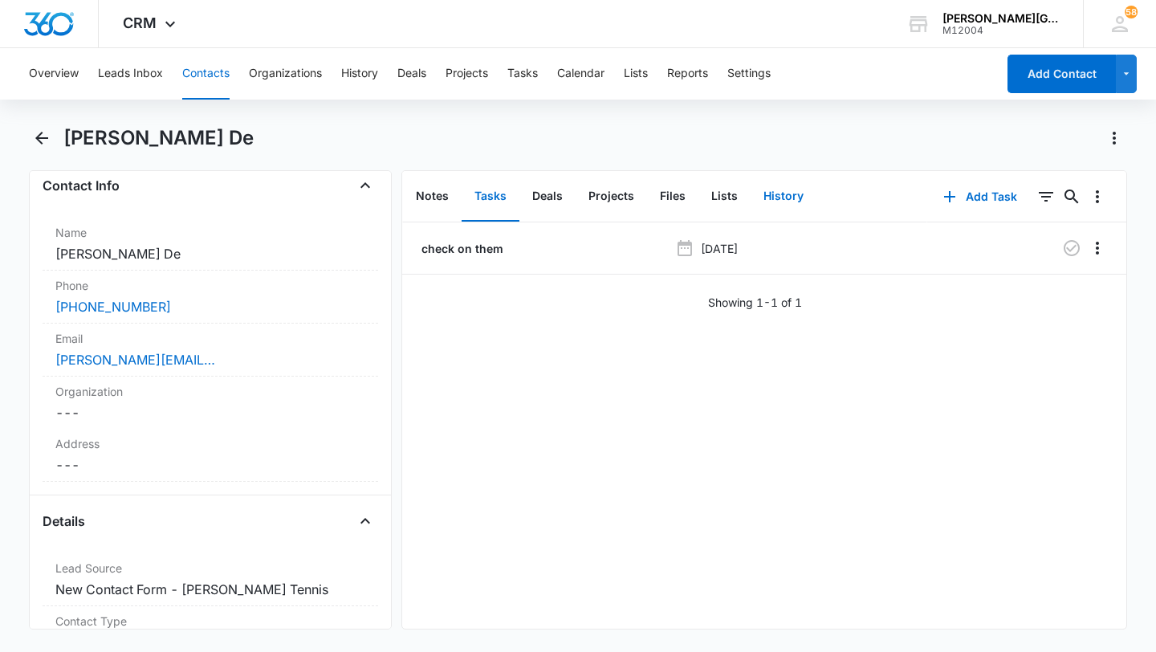
click at [789, 198] on button "History" at bounding box center [784, 197] width 66 height 50
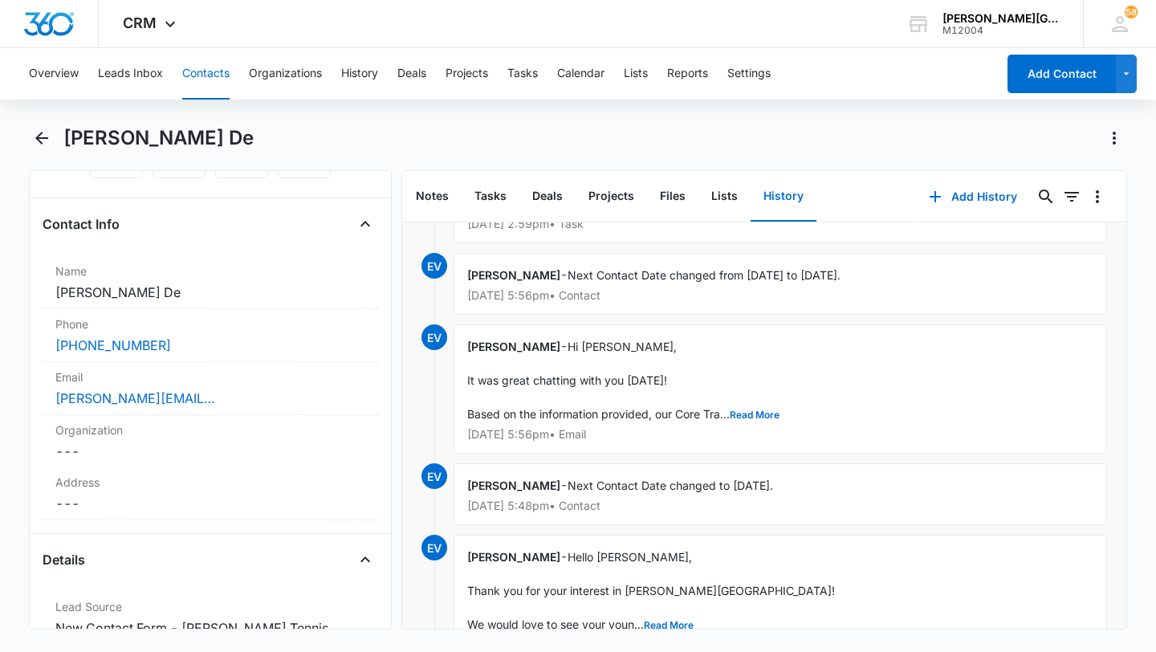
scroll to position [87, 0]
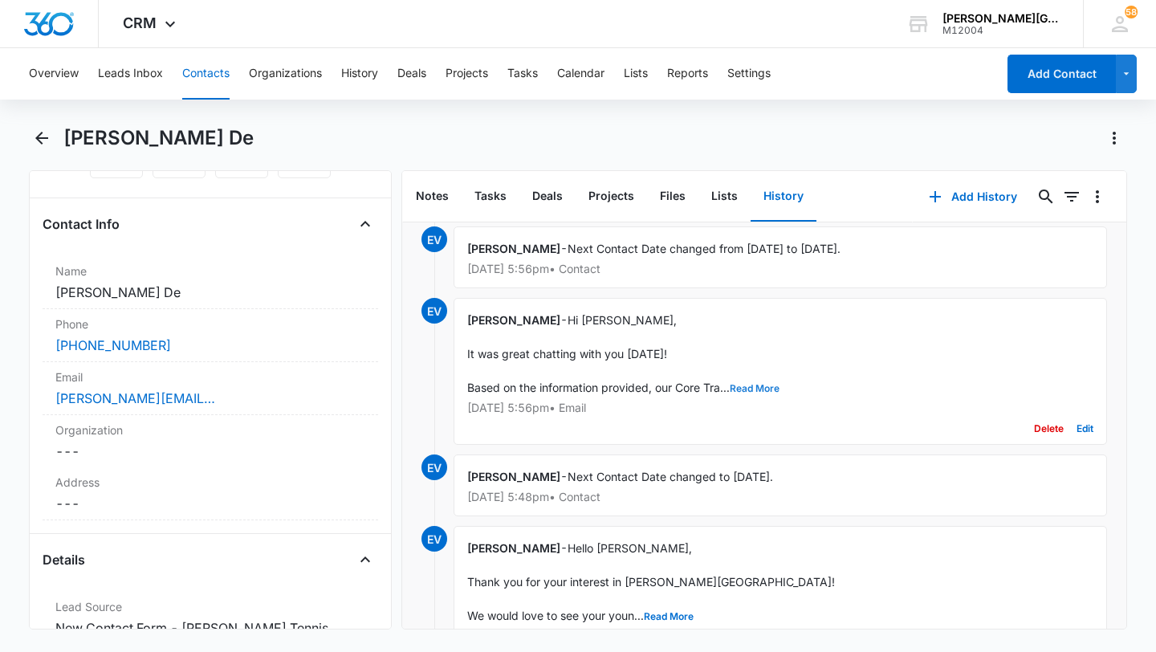
click at [752, 386] on button "Read More" at bounding box center [755, 389] width 50 height 10
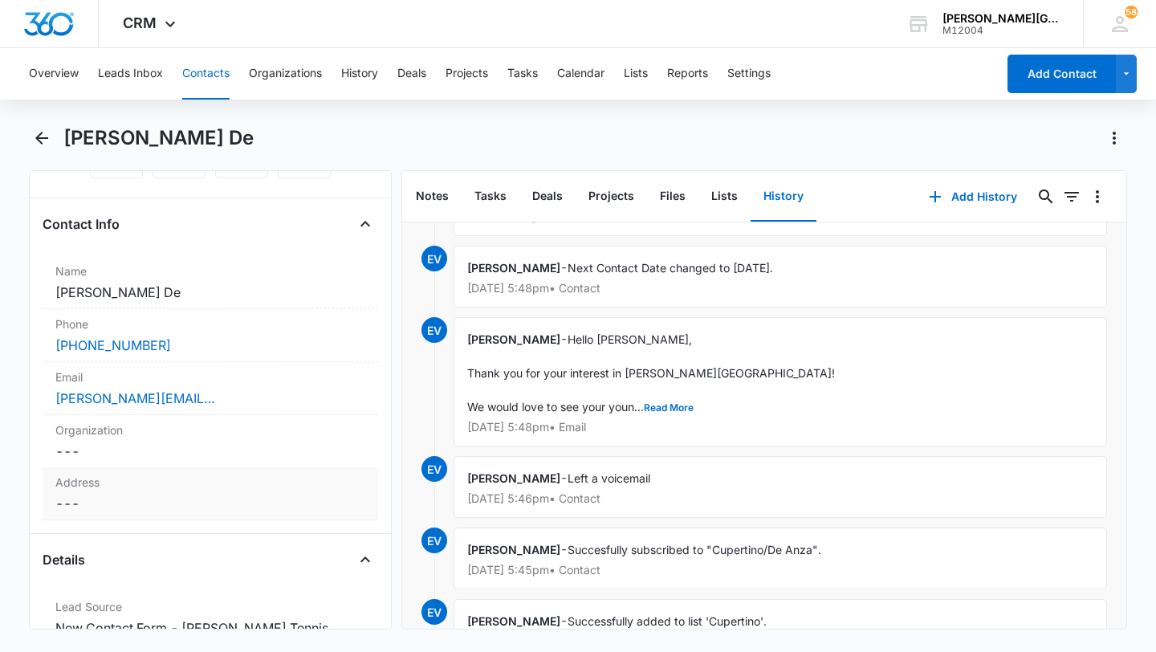
scroll to position [701, 0]
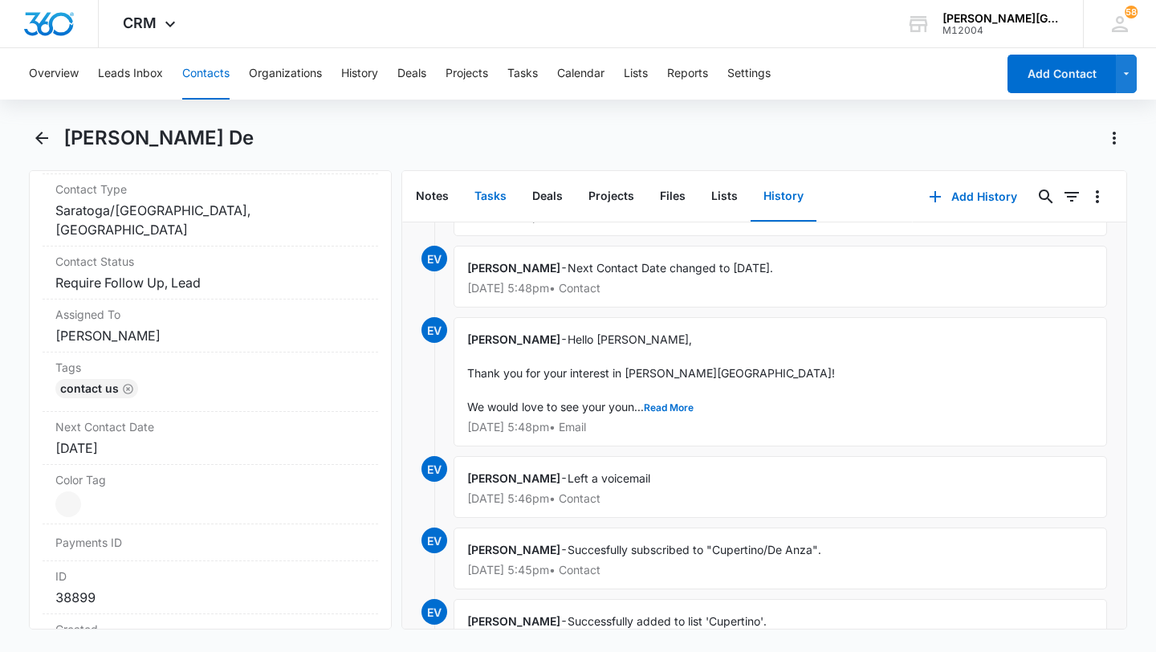
click at [482, 188] on button "Tasks" at bounding box center [491, 197] width 58 height 50
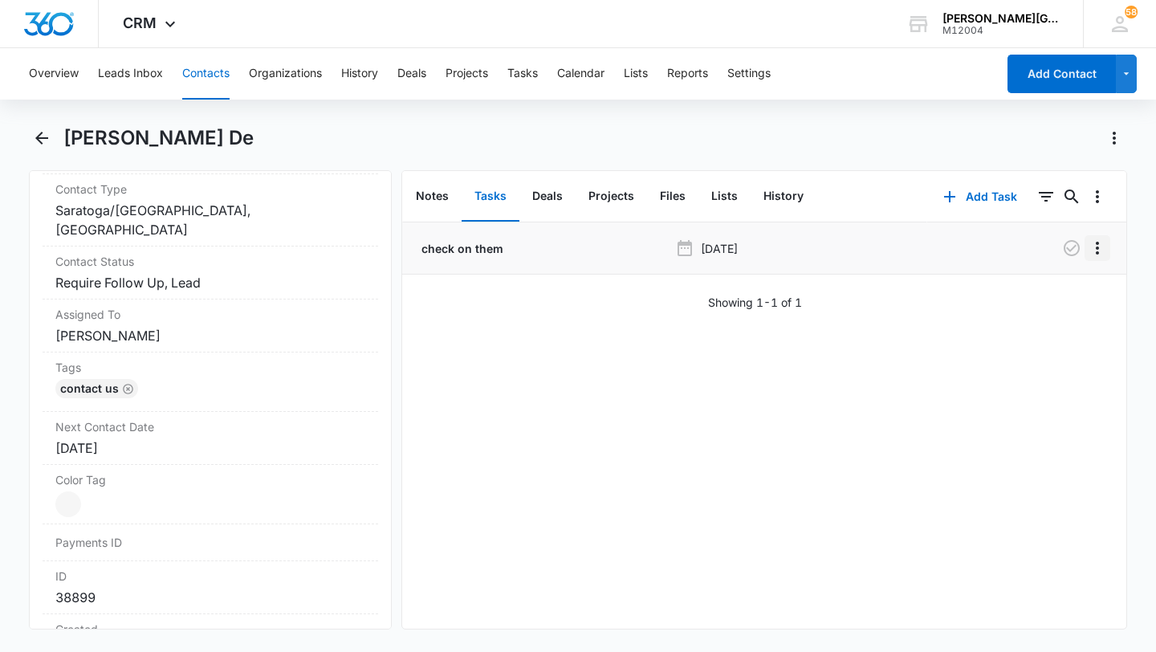
click at [1102, 246] on icon "Overflow Menu" at bounding box center [1097, 247] width 19 height 19
click at [1074, 291] on button "Edit" at bounding box center [1064, 293] width 92 height 24
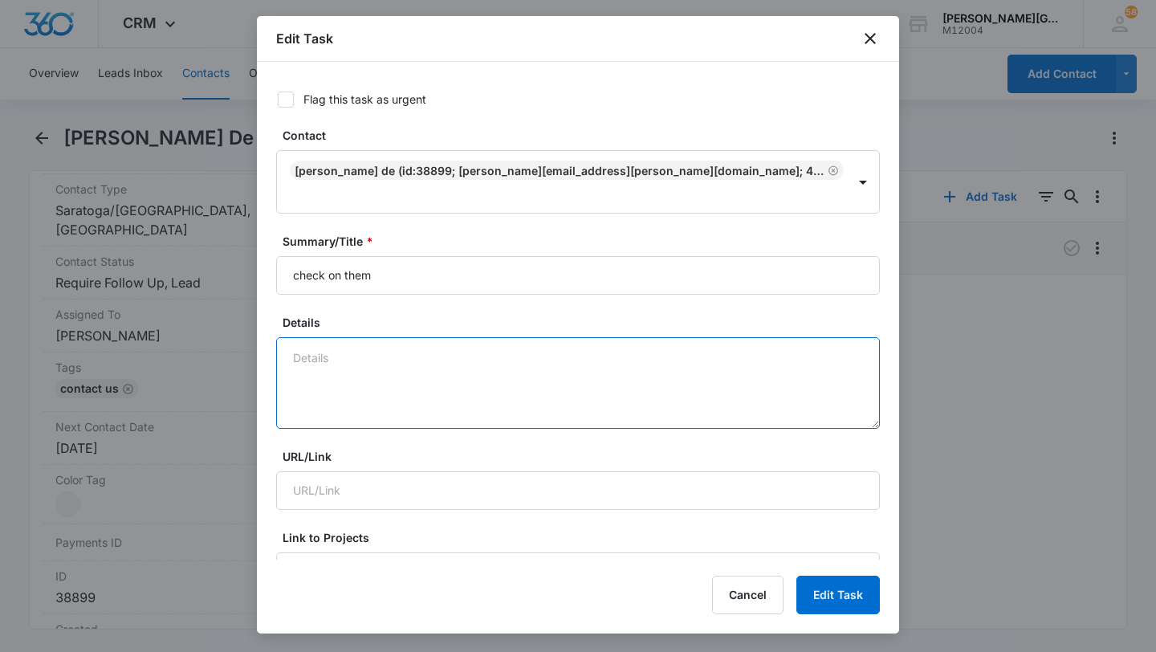
click at [699, 377] on textarea "Details" at bounding box center [578, 383] width 604 height 92
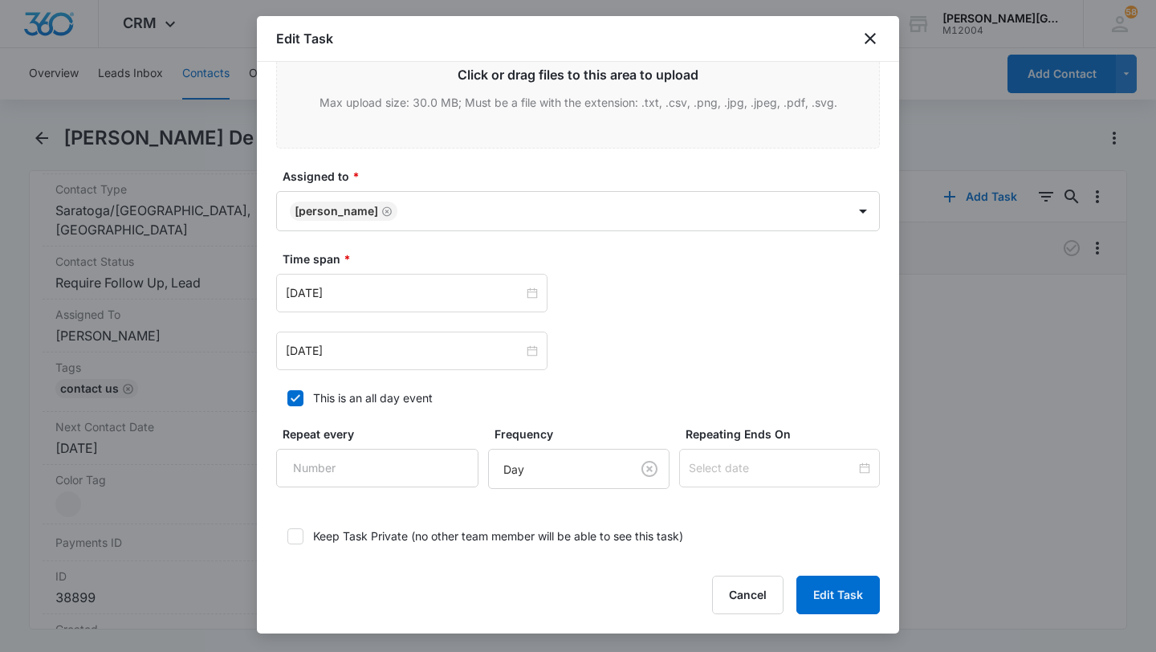
scroll to position [782, 0]
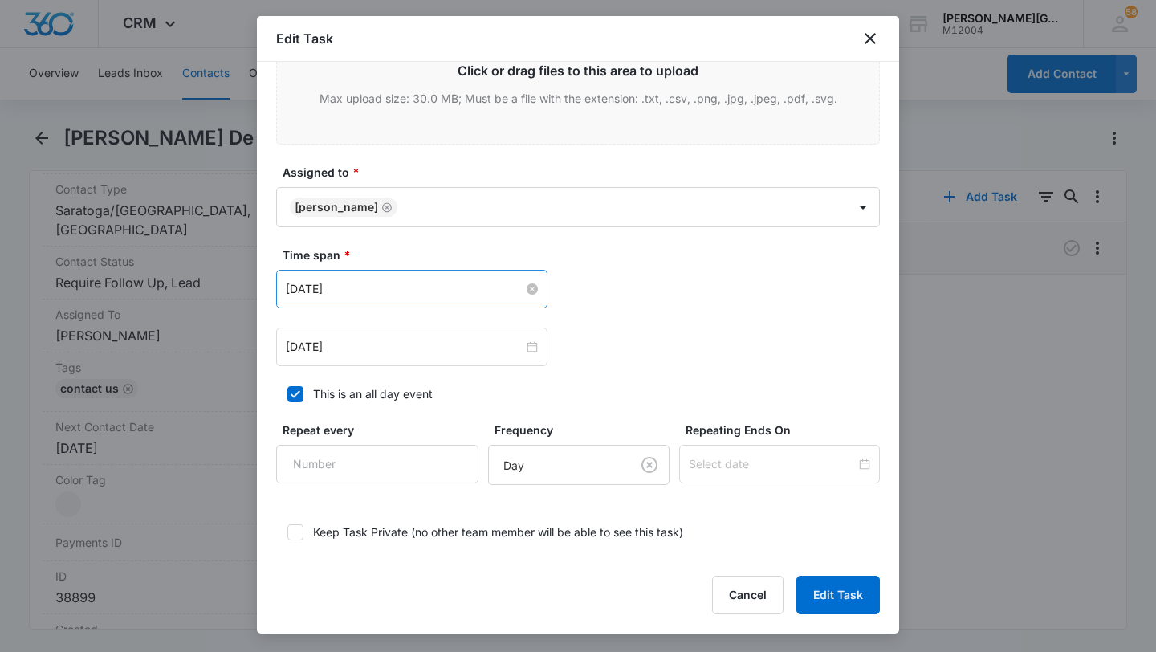
type textarea "they want to start in Sept"
click at [406, 280] on input "[DATE]" at bounding box center [405, 289] width 238 height 18
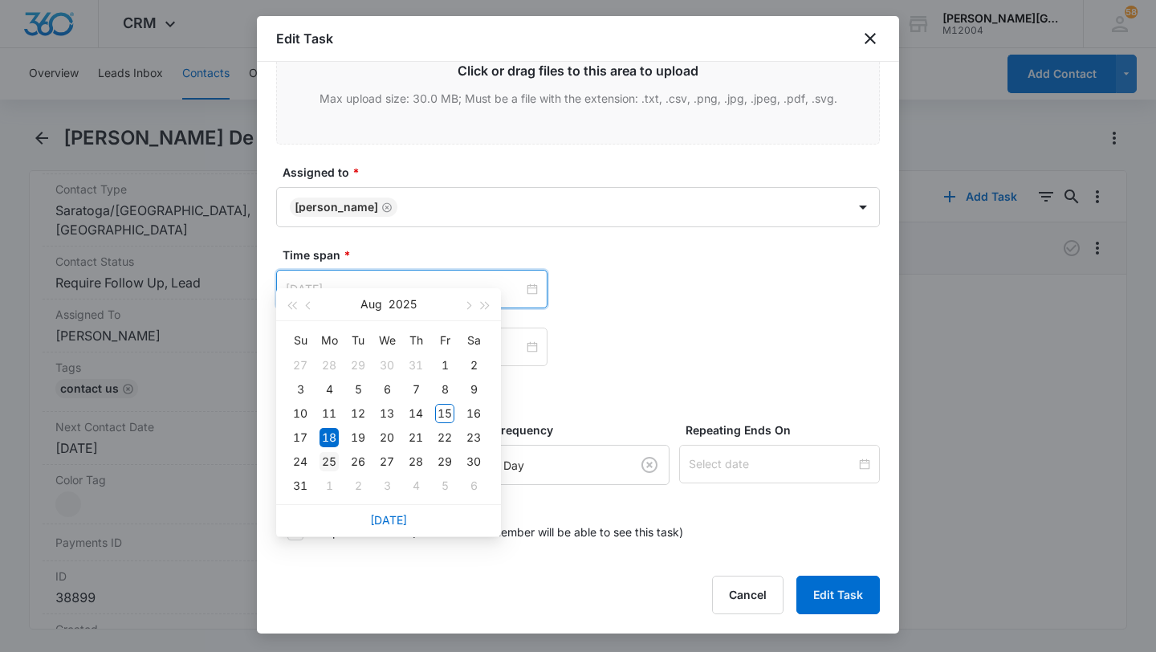
type input "[DATE]"
click at [334, 458] on div "25" at bounding box center [329, 461] width 19 height 19
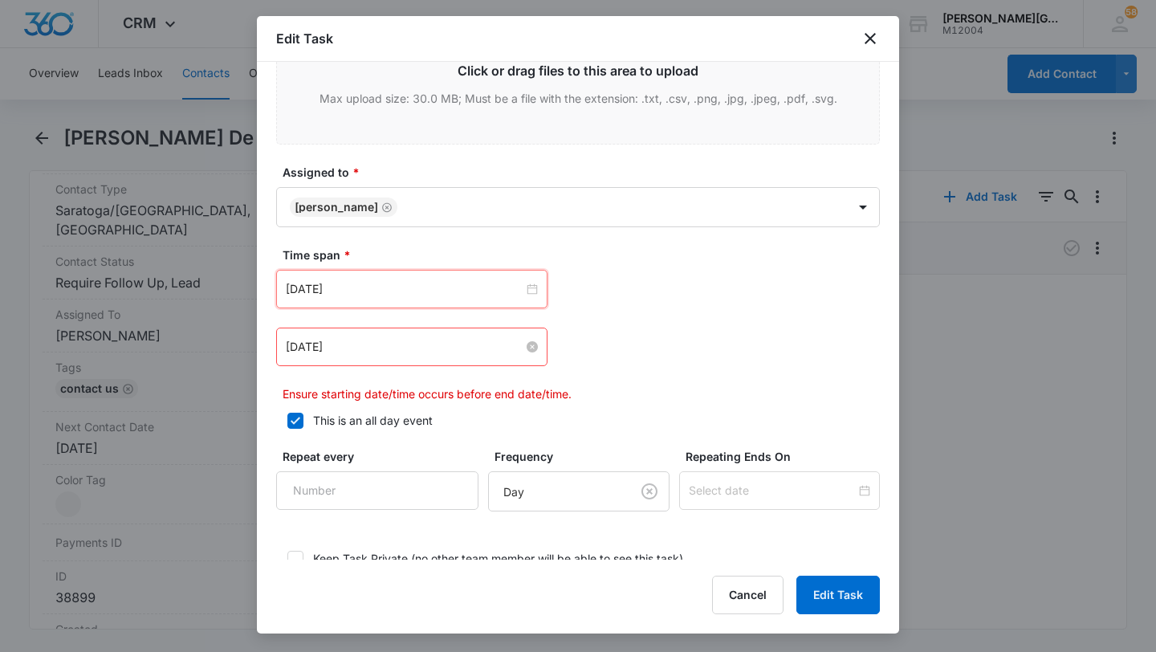
click at [345, 338] on input "[DATE]" at bounding box center [405, 347] width 238 height 18
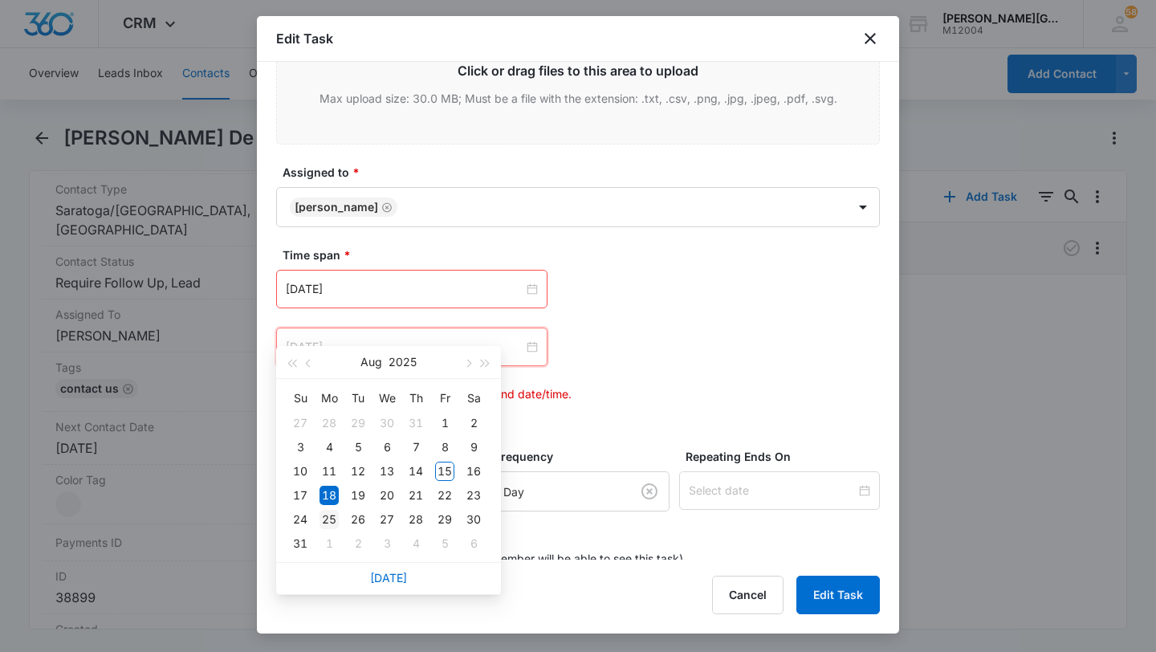
type input "[DATE]"
click at [324, 522] on div "25" at bounding box center [329, 519] width 19 height 19
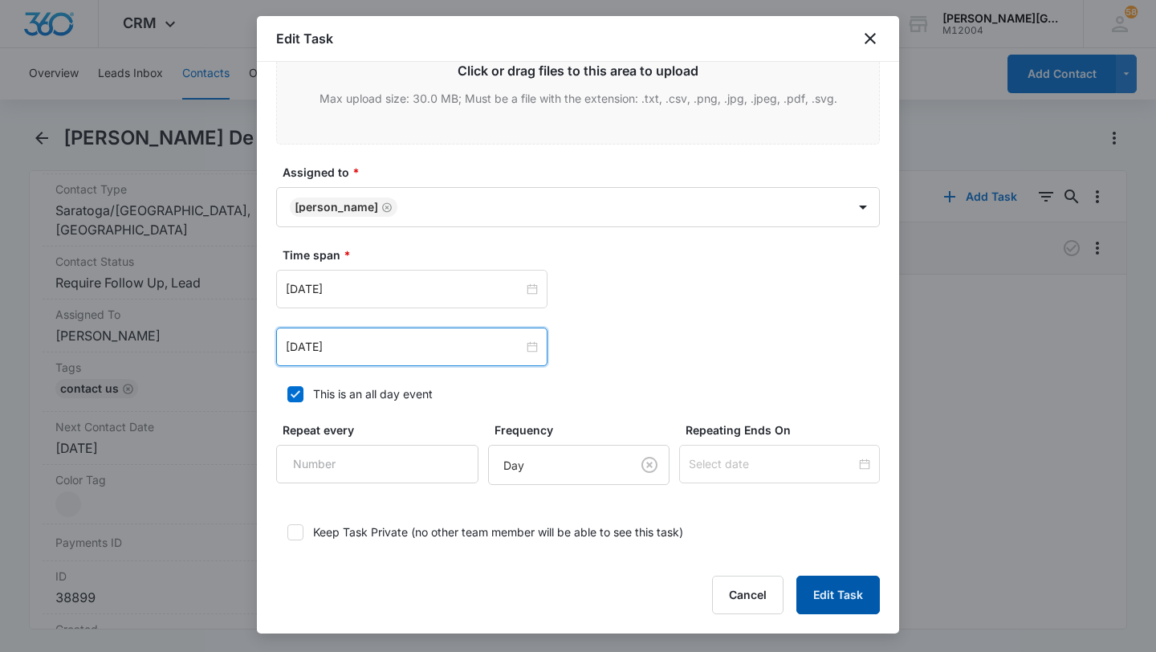
click at [829, 577] on button "Edit Task" at bounding box center [839, 595] width 84 height 39
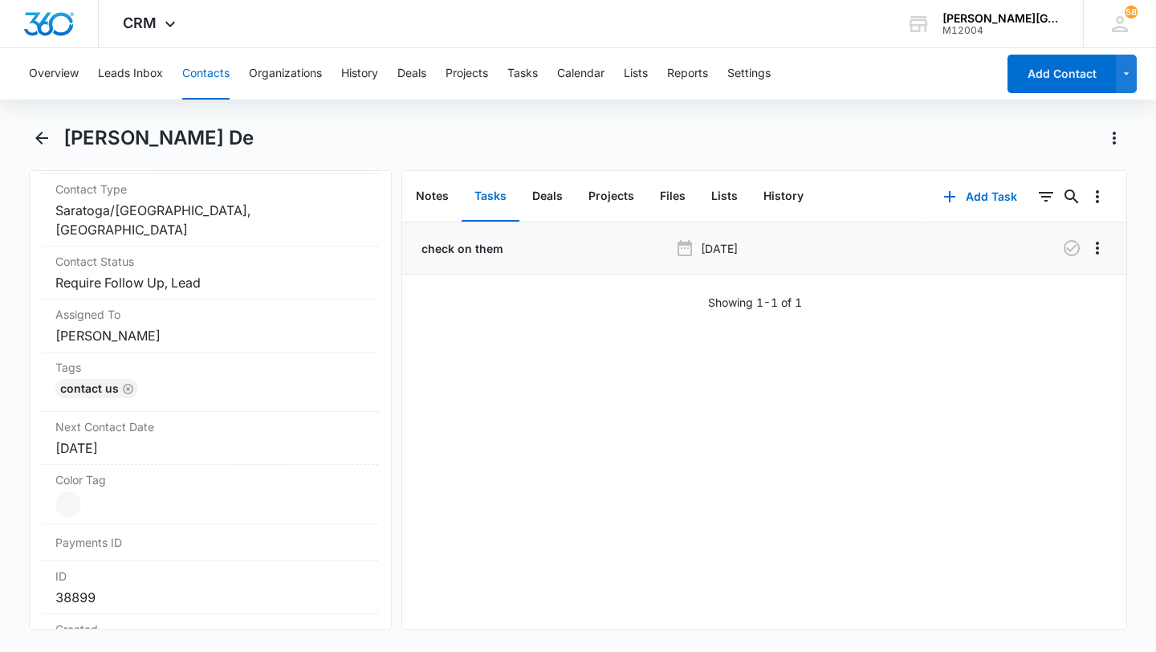
click at [210, 70] on button "Contacts" at bounding box center [205, 73] width 47 height 51
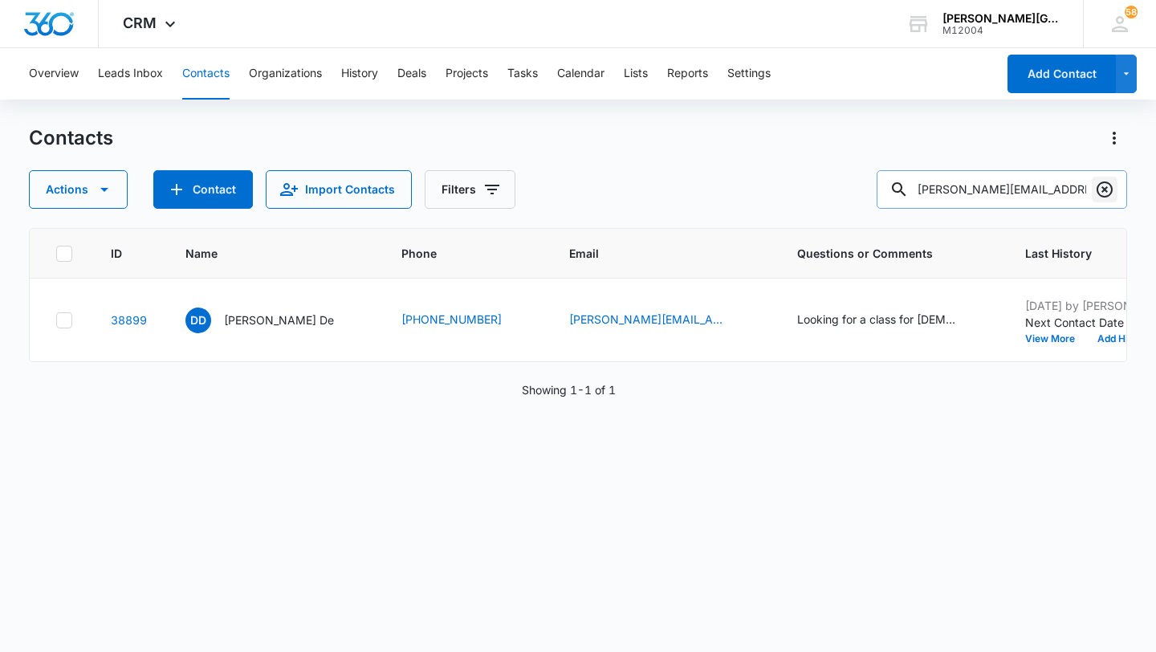
click at [1103, 188] on icon "Clear" at bounding box center [1105, 189] width 16 height 16
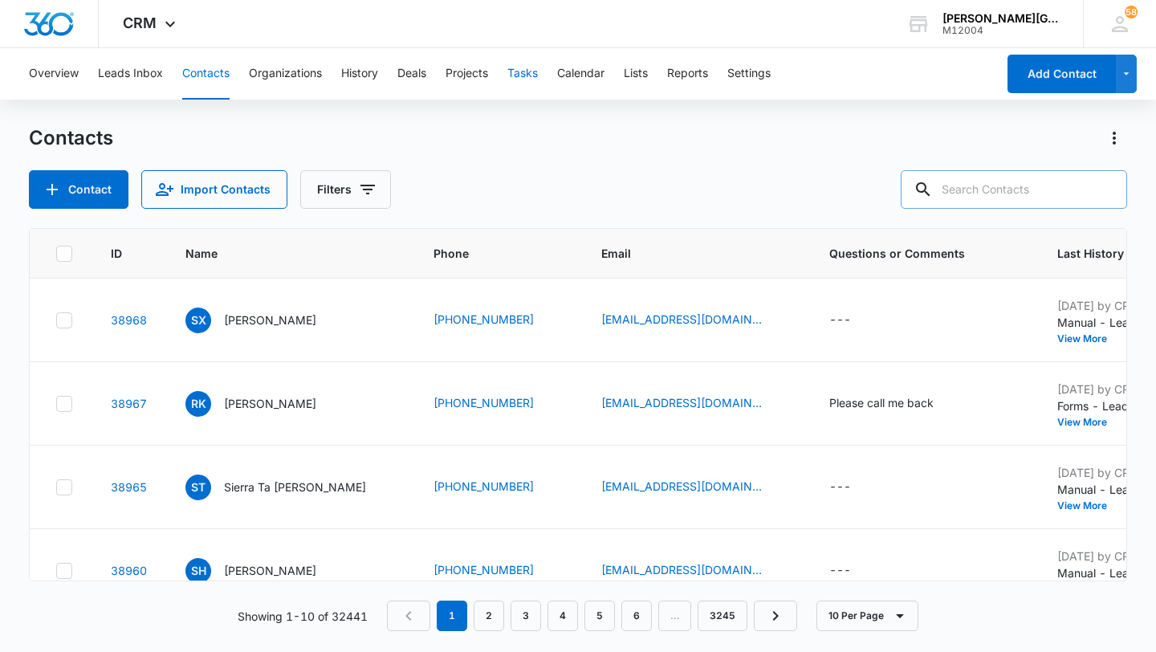
click at [520, 74] on button "Tasks" at bounding box center [522, 73] width 31 height 51
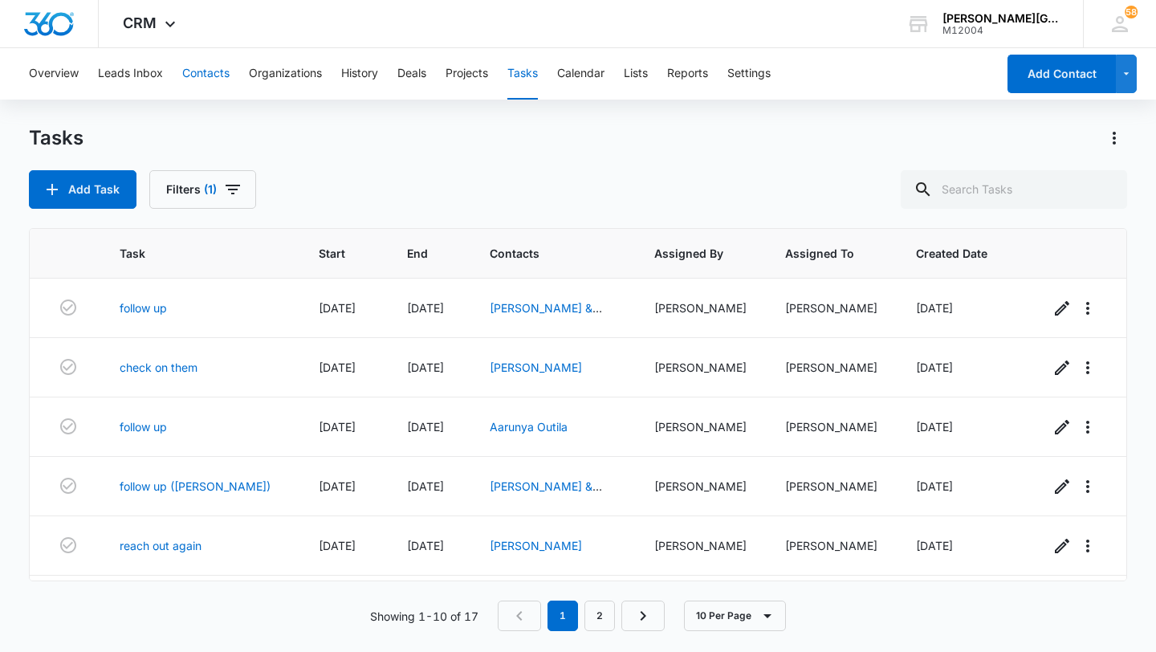
click at [221, 68] on button "Contacts" at bounding box center [205, 73] width 47 height 51
